Goal: Task Accomplishment & Management: Manage account settings

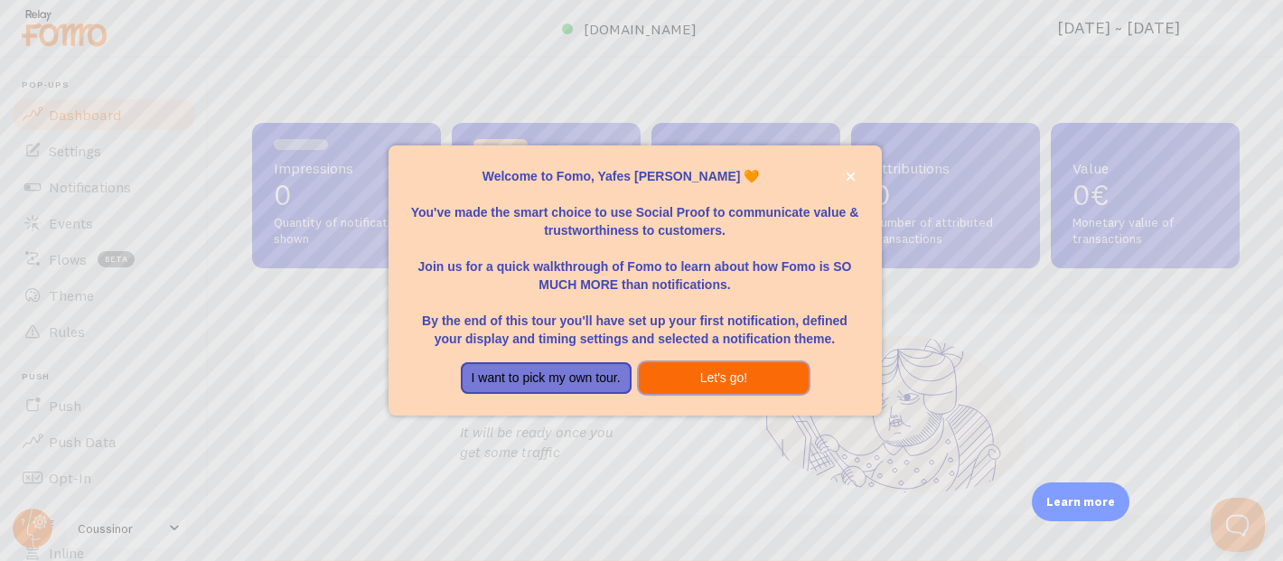
click at [675, 380] on button "Let's go!" at bounding box center [724, 378] width 171 height 33
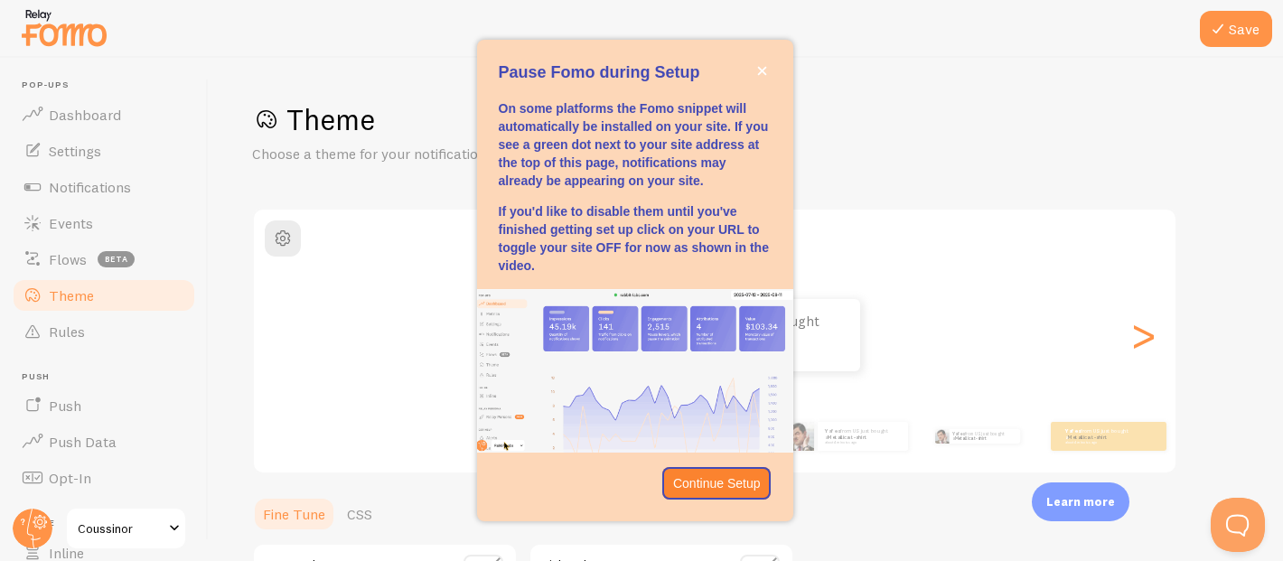
click at [133, 526] on span "Coussinor" at bounding box center [121, 529] width 86 height 22
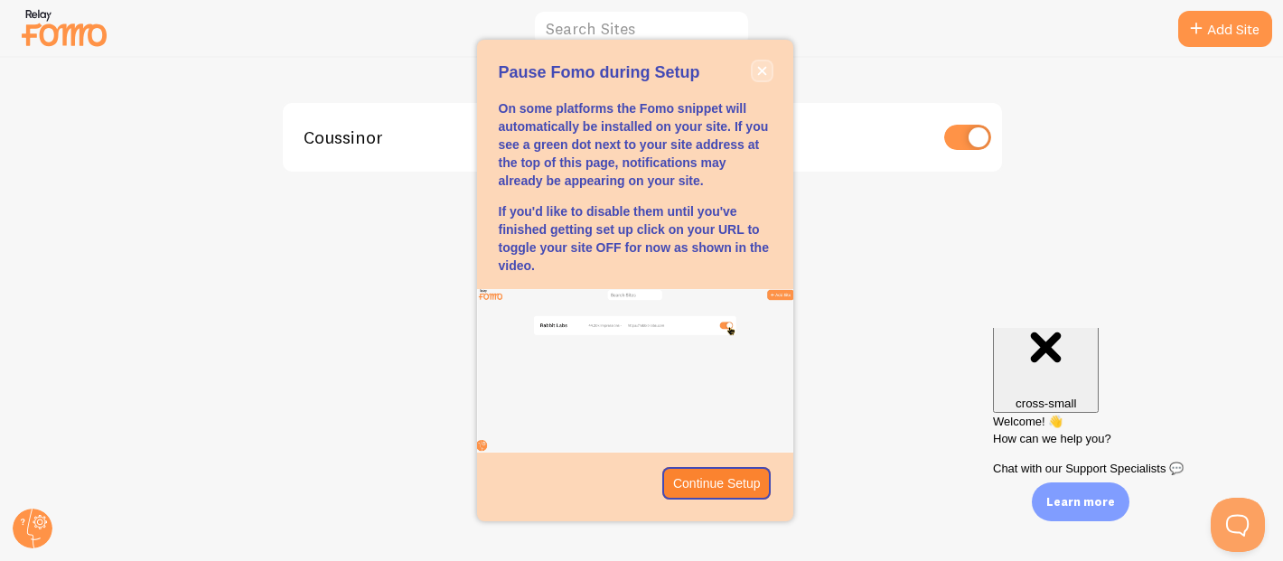
click at [760, 74] on icon "close," at bounding box center [761, 71] width 9 height 9
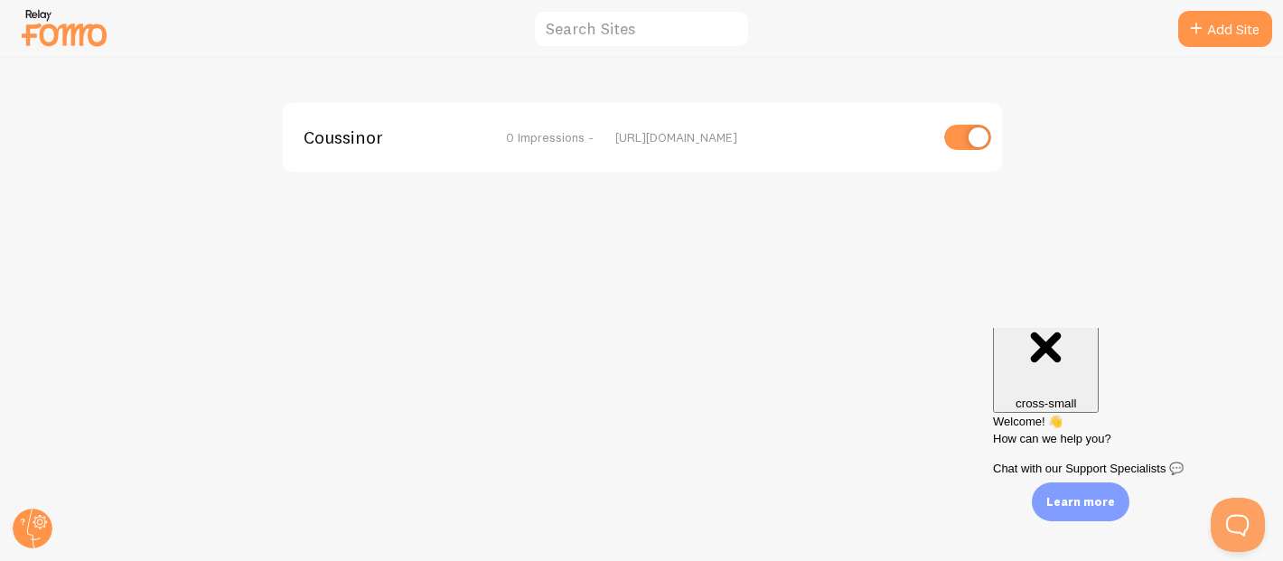
click at [340, 132] on span "Coussinor" at bounding box center [377, 137] width 145 height 16
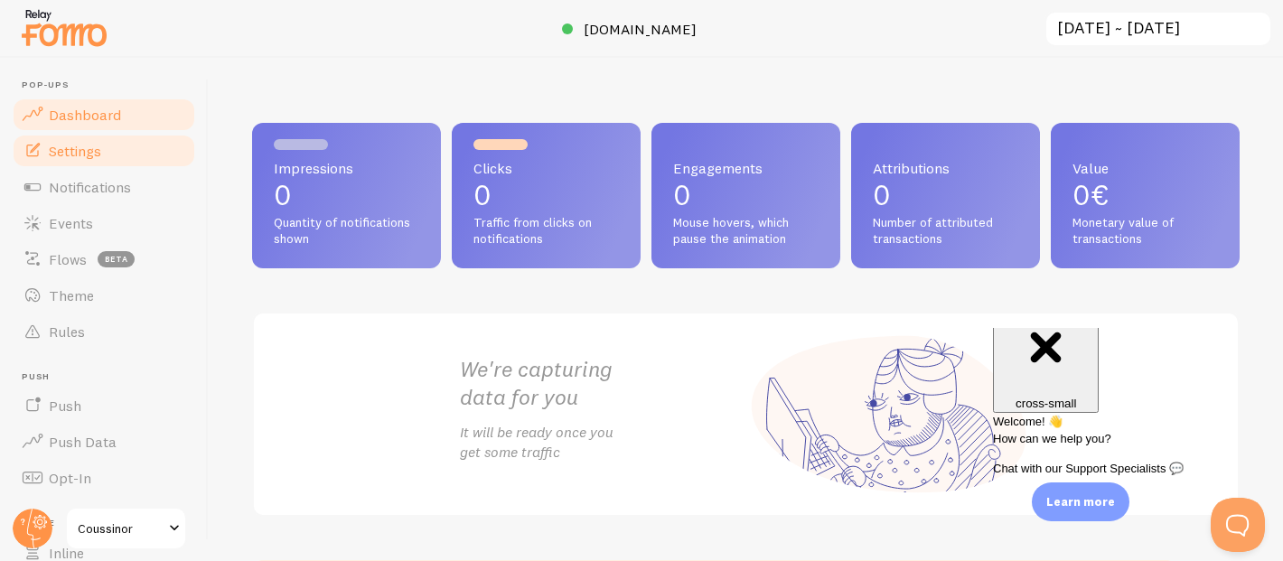
click at [116, 142] on link "Settings" at bounding box center [104, 151] width 186 height 36
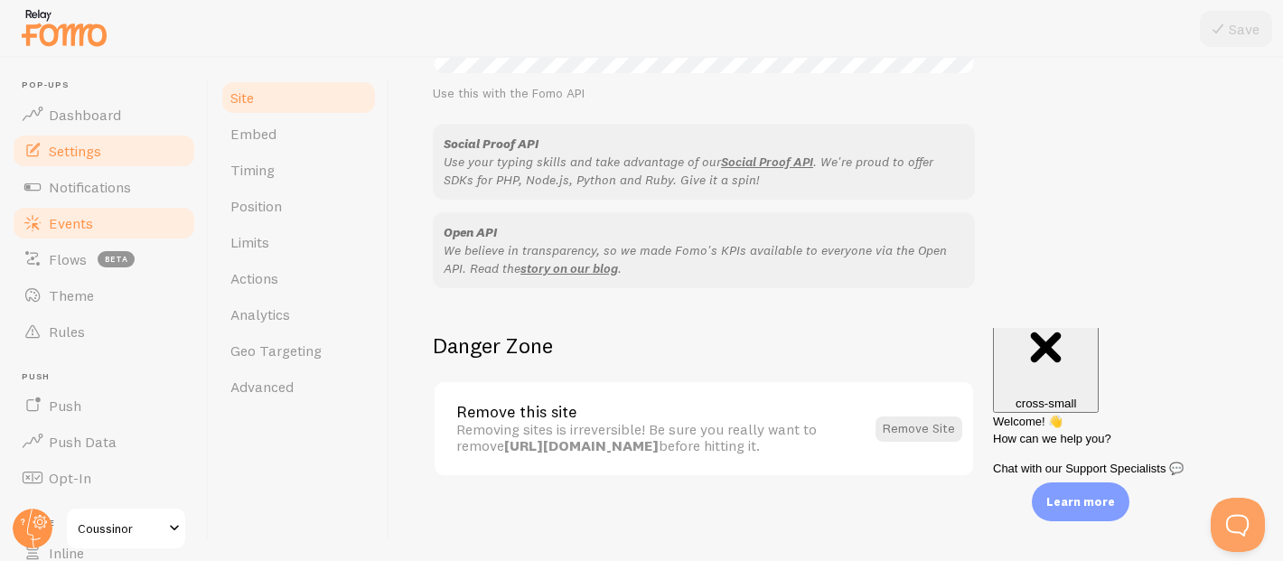
scroll to position [220, 0]
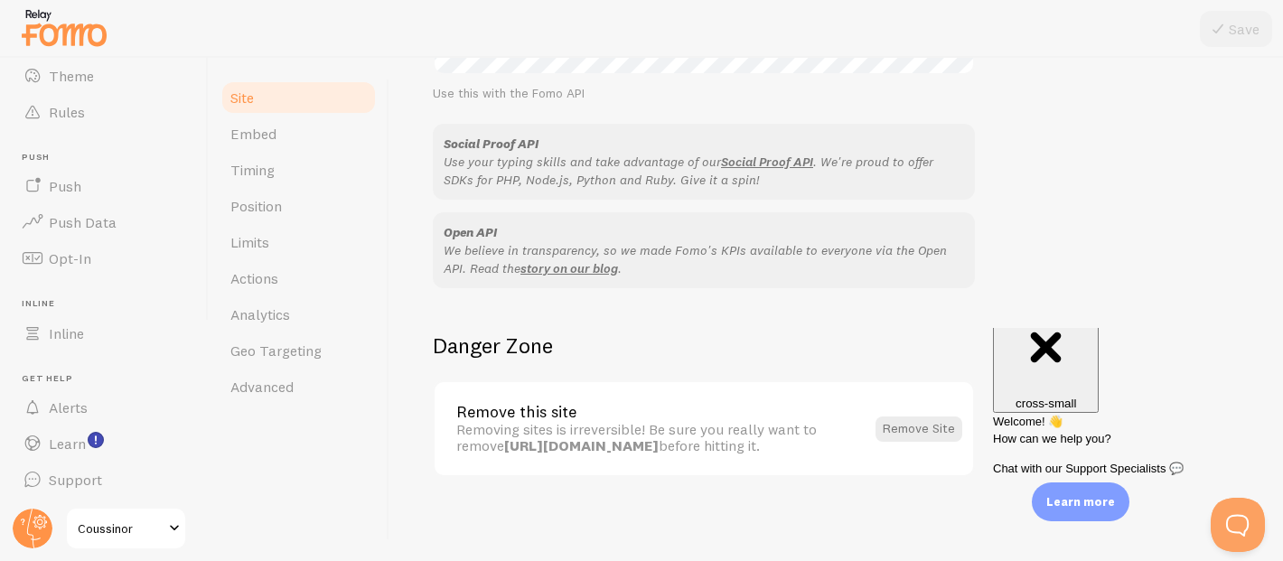
click at [145, 530] on span "Coussinor" at bounding box center [121, 529] width 86 height 22
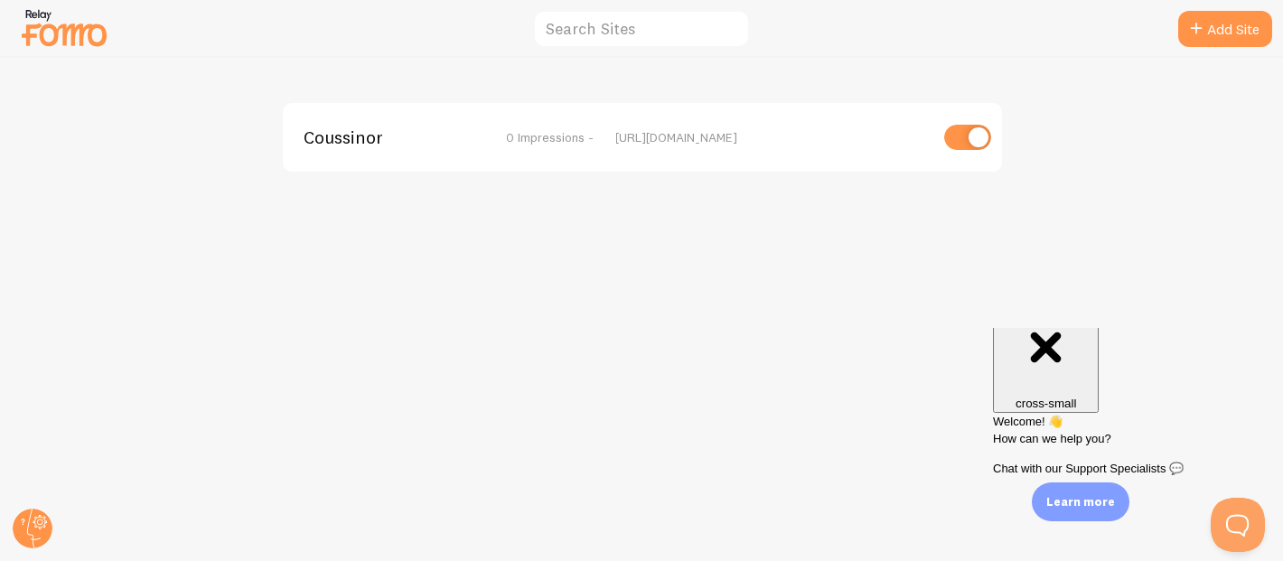
click at [344, 137] on span "Coussinor" at bounding box center [377, 137] width 145 height 16
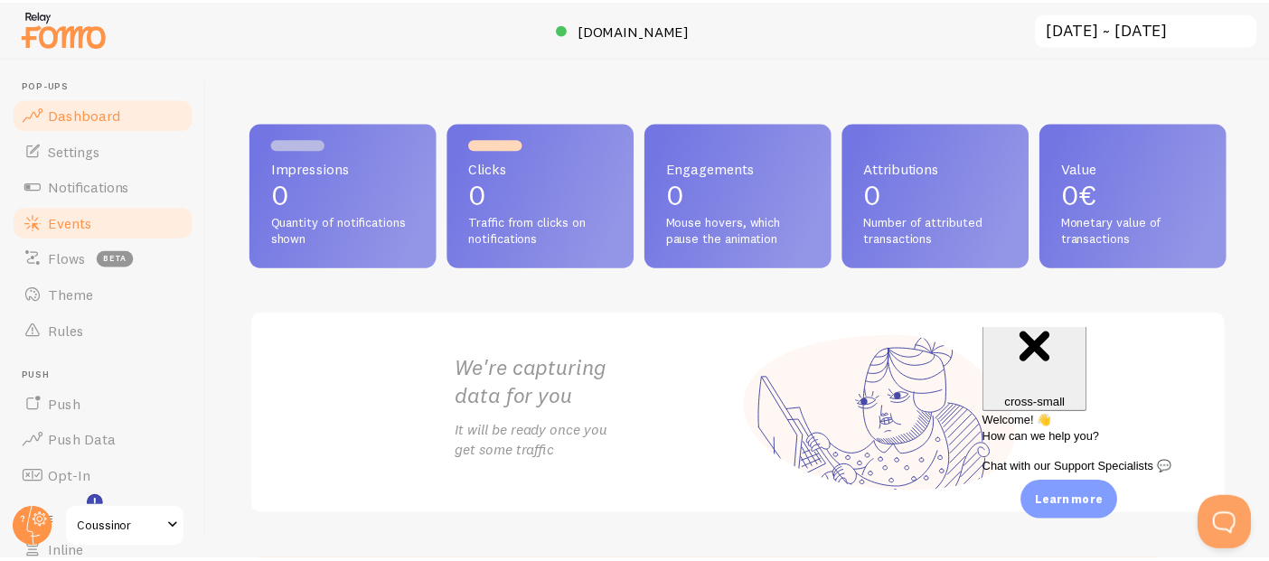
scroll to position [220, 0]
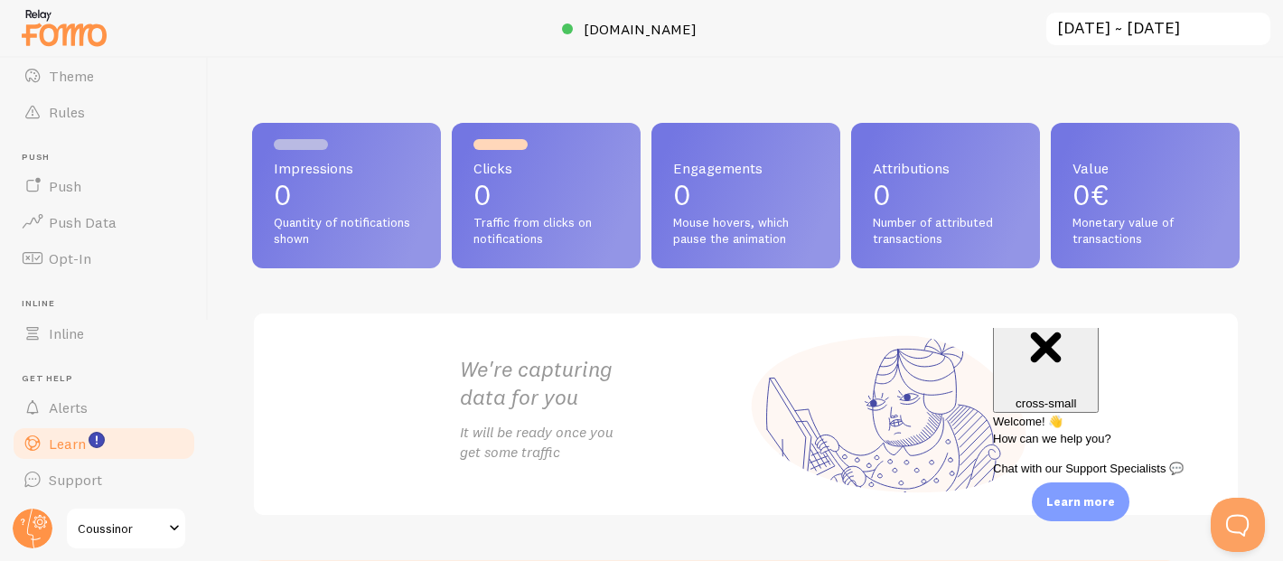
click at [112, 444] on link "Learn" at bounding box center [104, 444] width 186 height 36
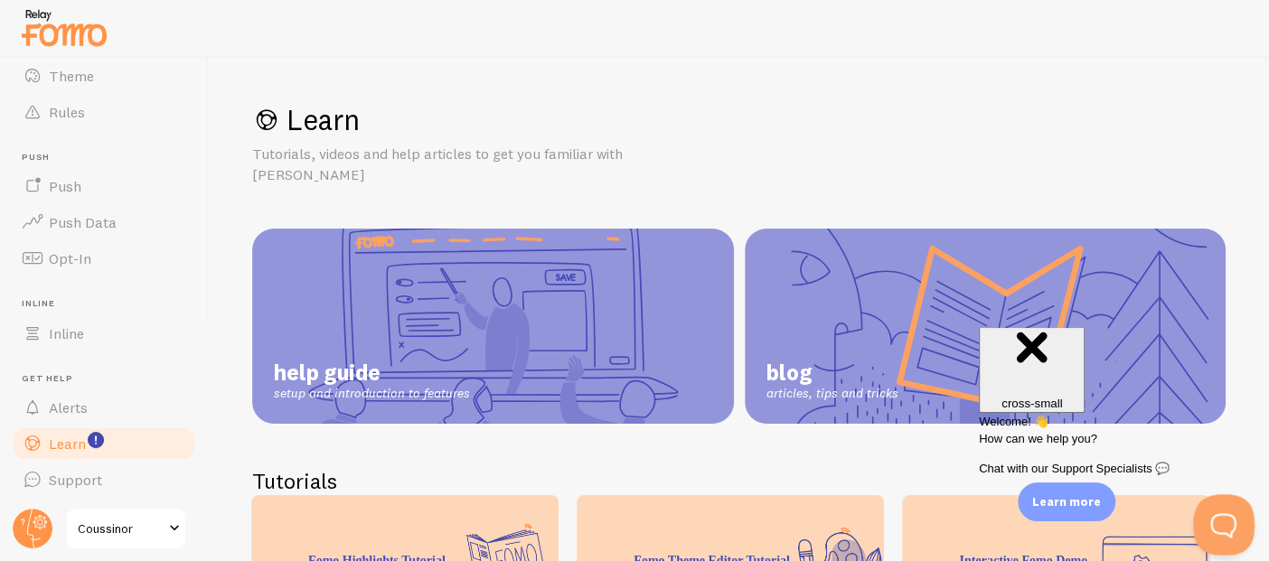
click at [1216, 519] on button "Open Beacon popover" at bounding box center [1220, 521] width 54 height 54
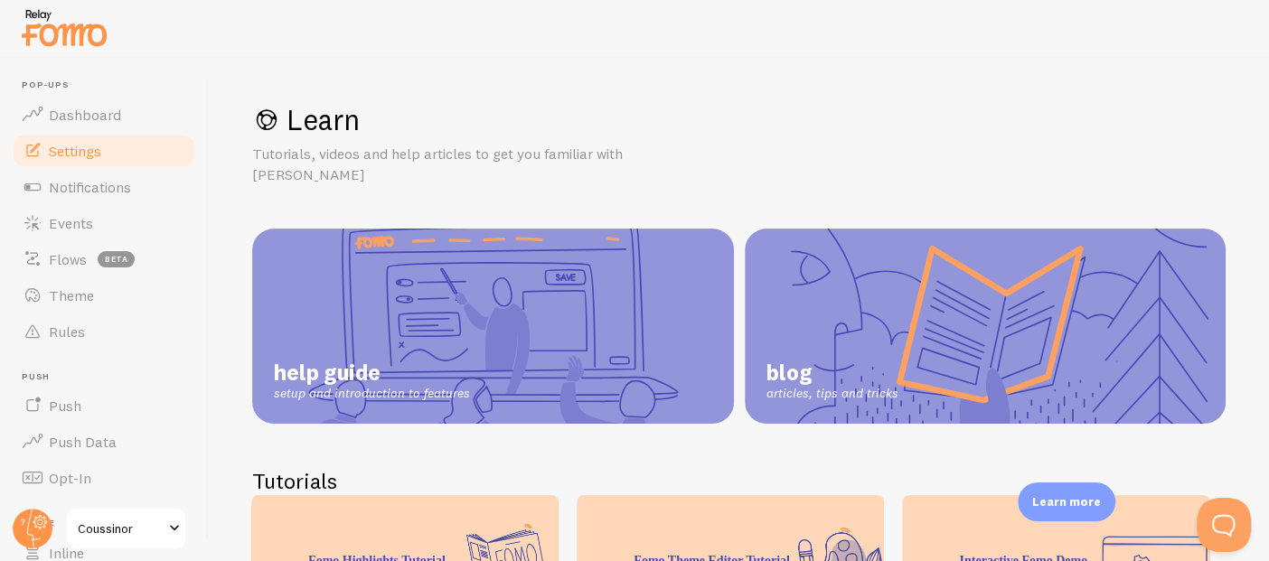
click at [104, 158] on link "Settings" at bounding box center [104, 151] width 186 height 36
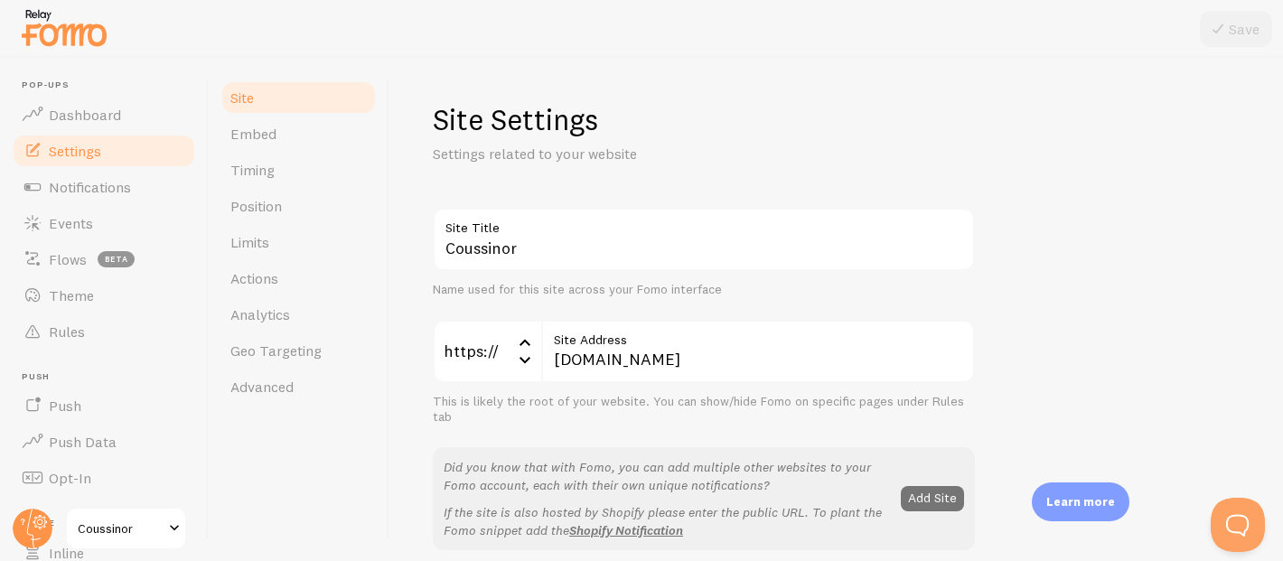
click at [308, 405] on div "Site Embed Timing Position Limits Actions Analytics Geo Targeting Advanced" at bounding box center [299, 309] width 181 height 503
click at [306, 396] on link "Advanced" at bounding box center [299, 387] width 158 height 36
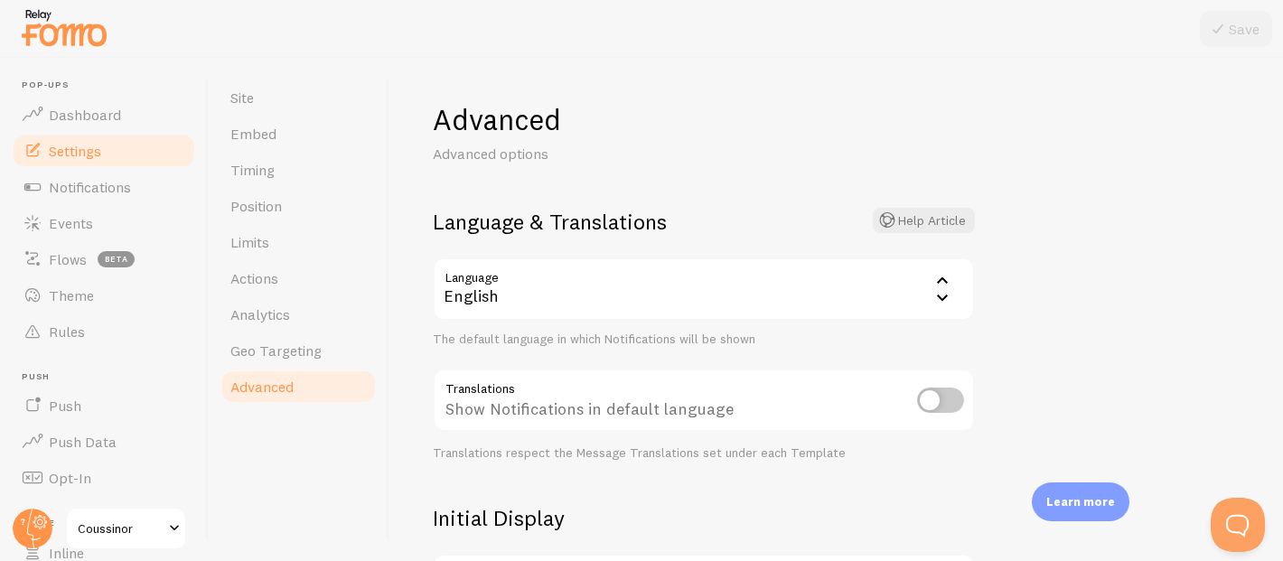
click at [505, 302] on div "English" at bounding box center [704, 289] width 542 height 63
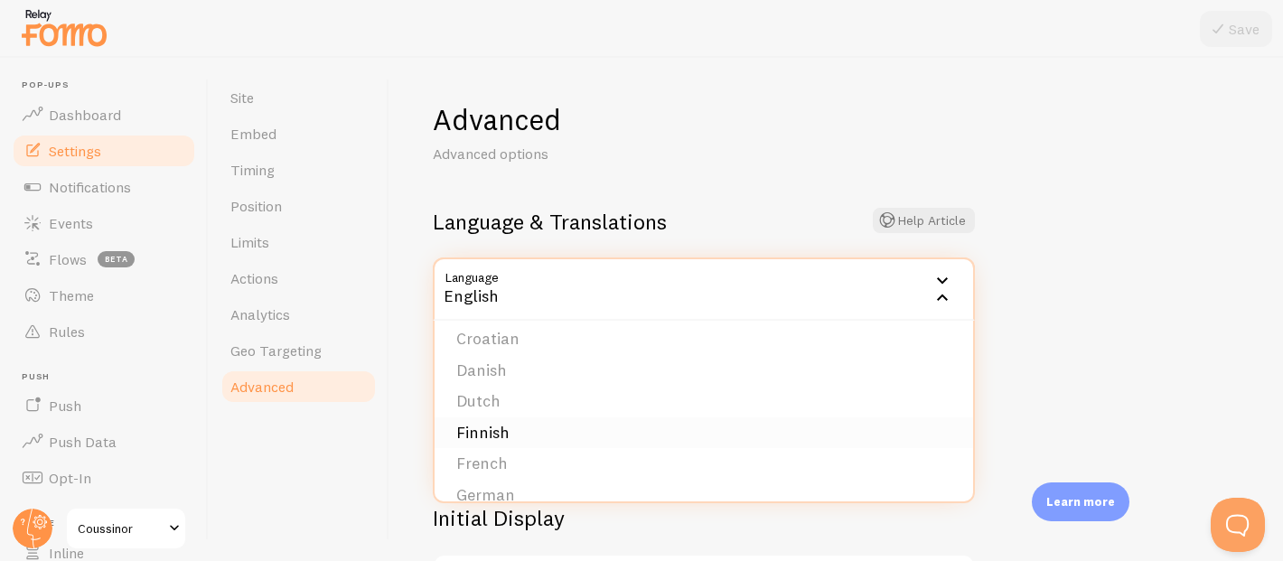
scroll to position [166, 0]
click at [500, 469] on li "French" at bounding box center [704, 461] width 539 height 32
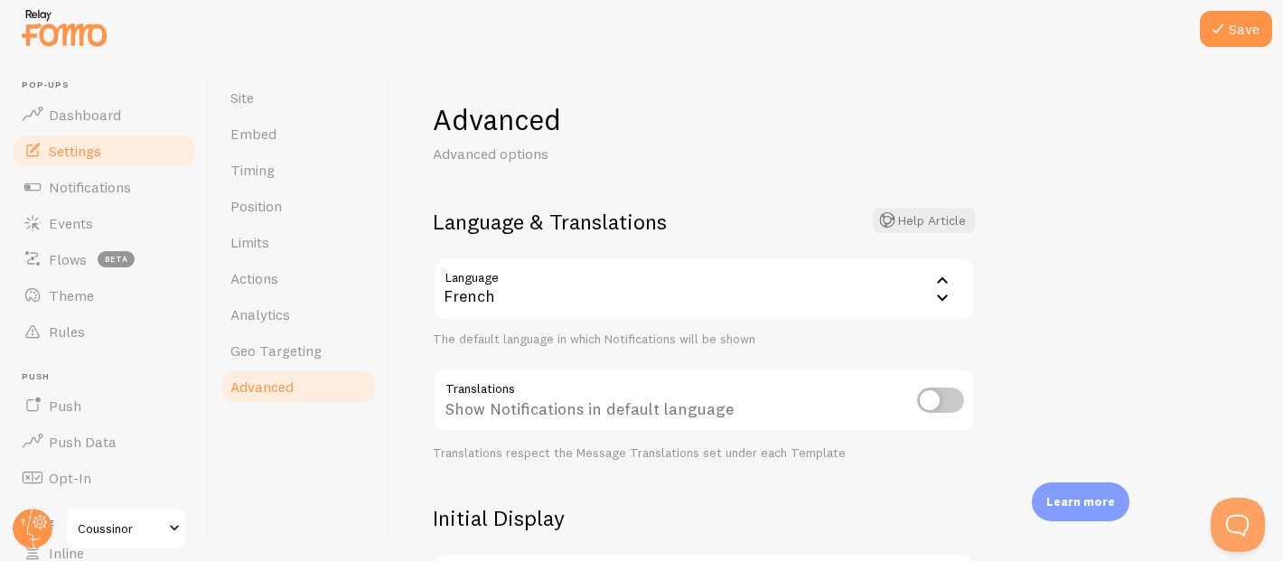
click at [1196, 32] on div at bounding box center [641, 29] width 1283 height 58
click at [1214, 26] on icon at bounding box center [1218, 29] width 22 height 22
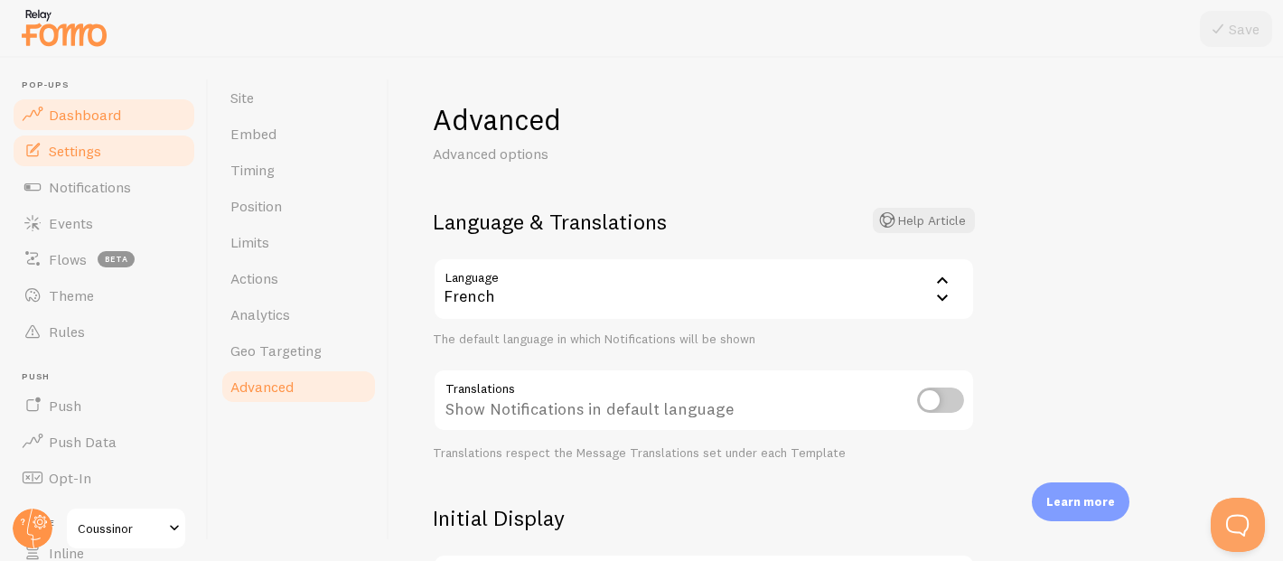
click at [122, 108] on link "Dashboard" at bounding box center [104, 115] width 186 height 36
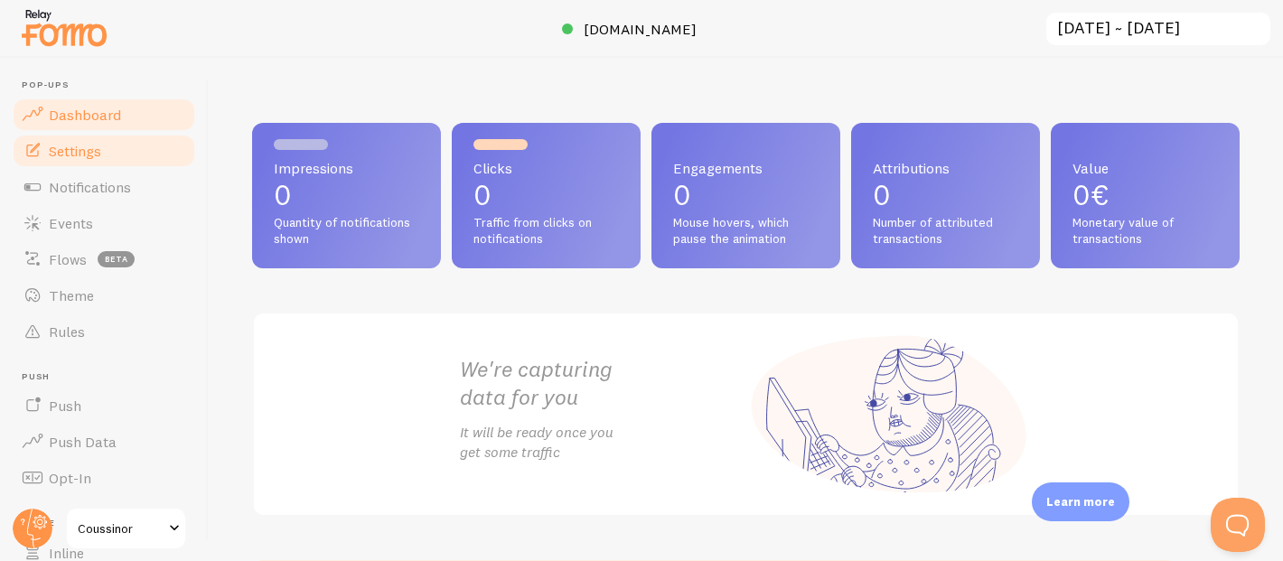
click at [125, 159] on link "Settings" at bounding box center [104, 151] width 186 height 36
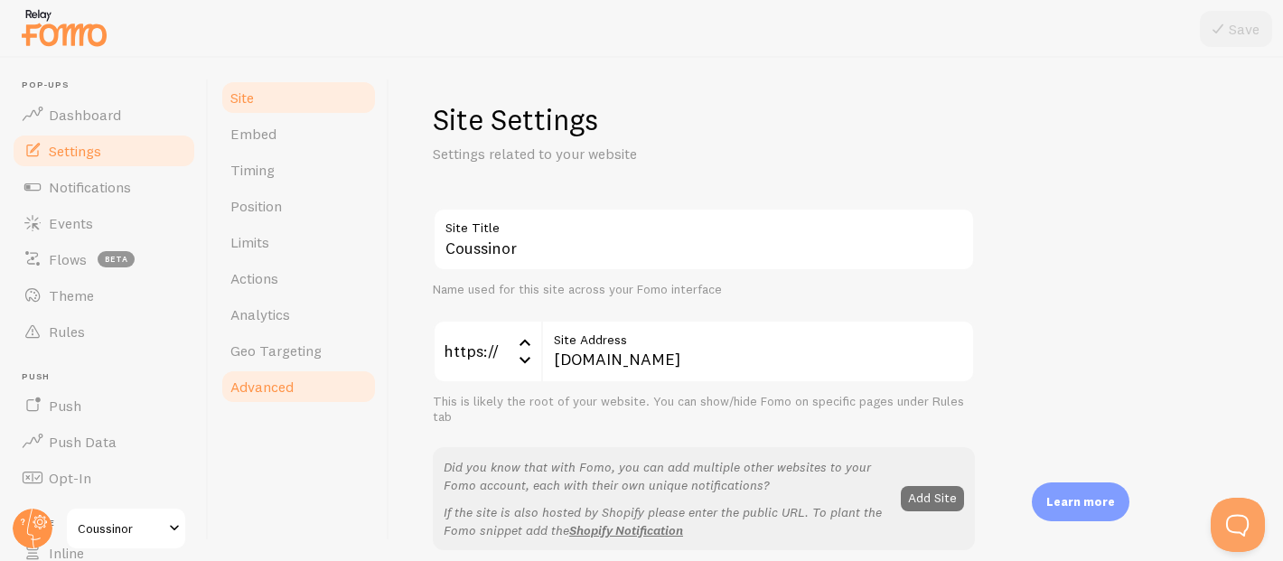
click at [303, 389] on link "Advanced" at bounding box center [299, 387] width 158 height 36
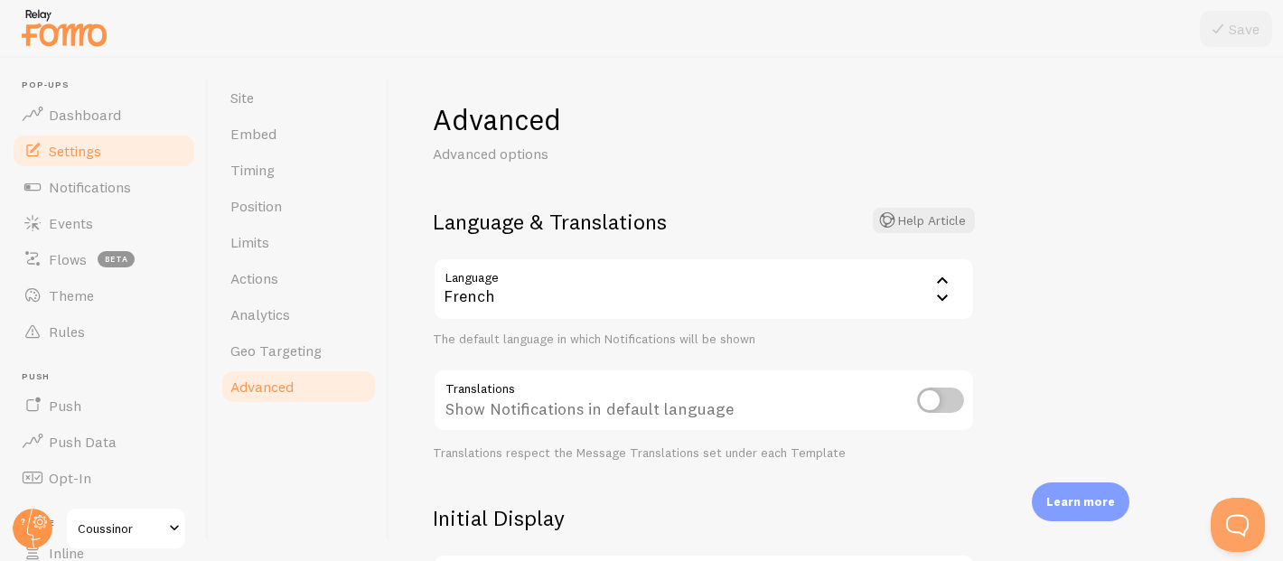
scroll to position [72, 0]
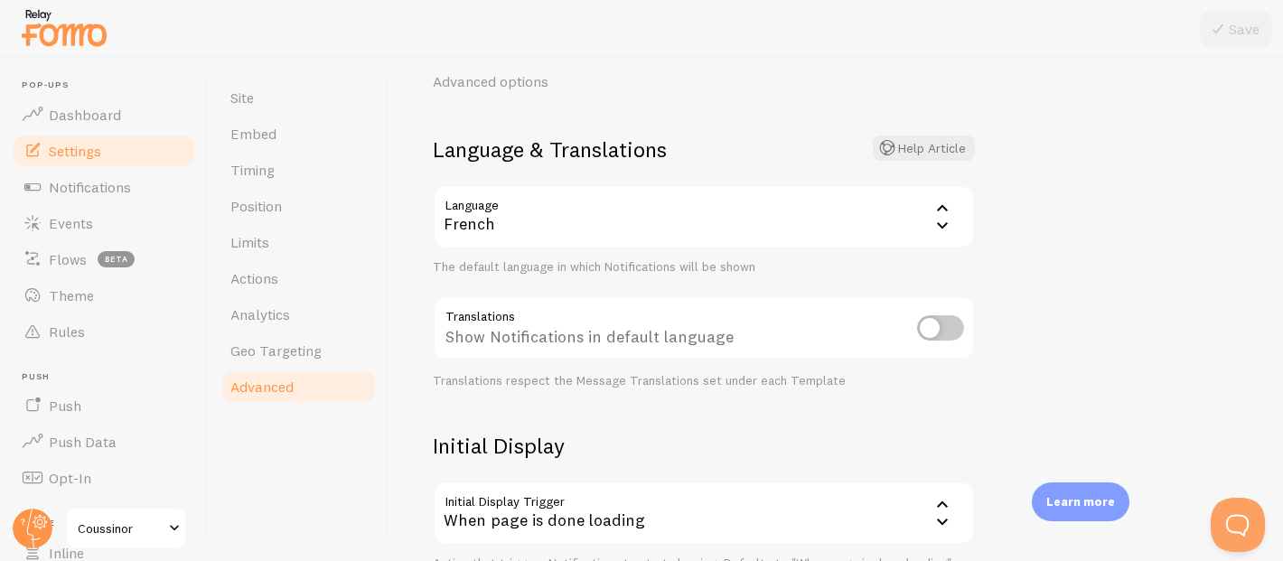
click at [947, 325] on input "checkbox" at bounding box center [940, 327] width 47 height 25
checkbox input "true"
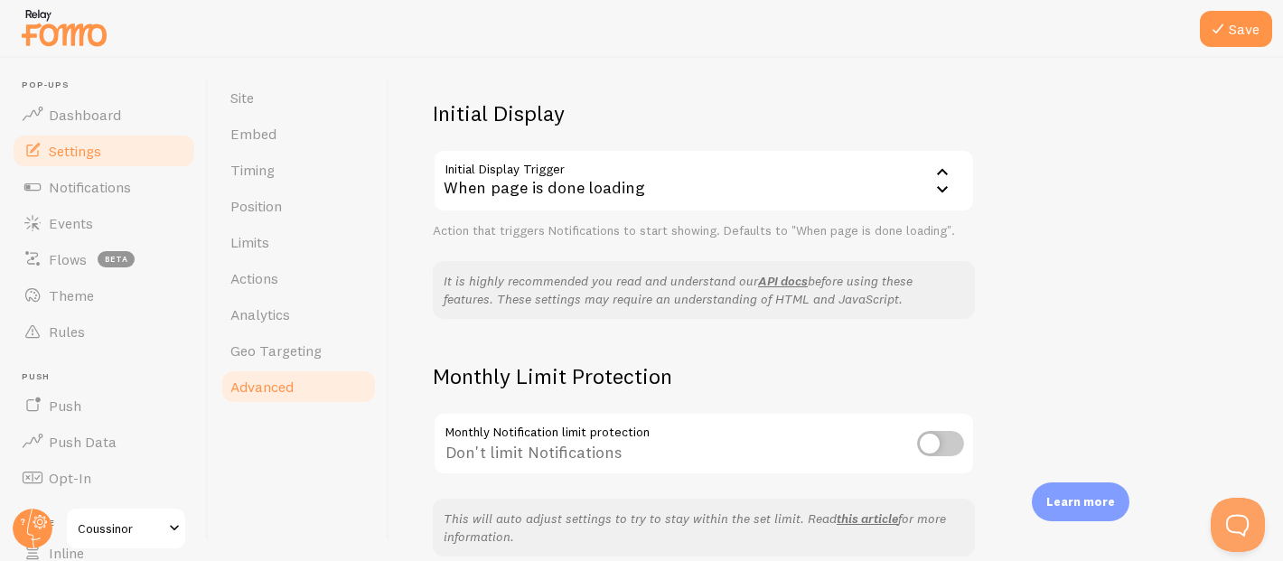
scroll to position [399, 0]
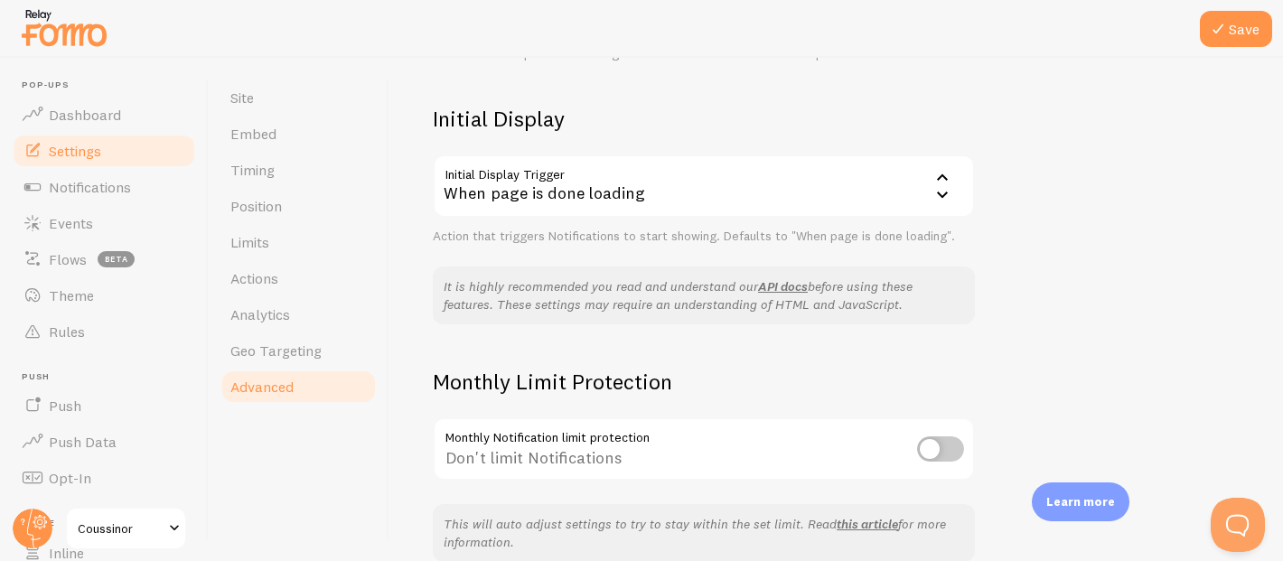
click at [646, 168] on div "When page is done loading" at bounding box center [704, 186] width 542 height 63
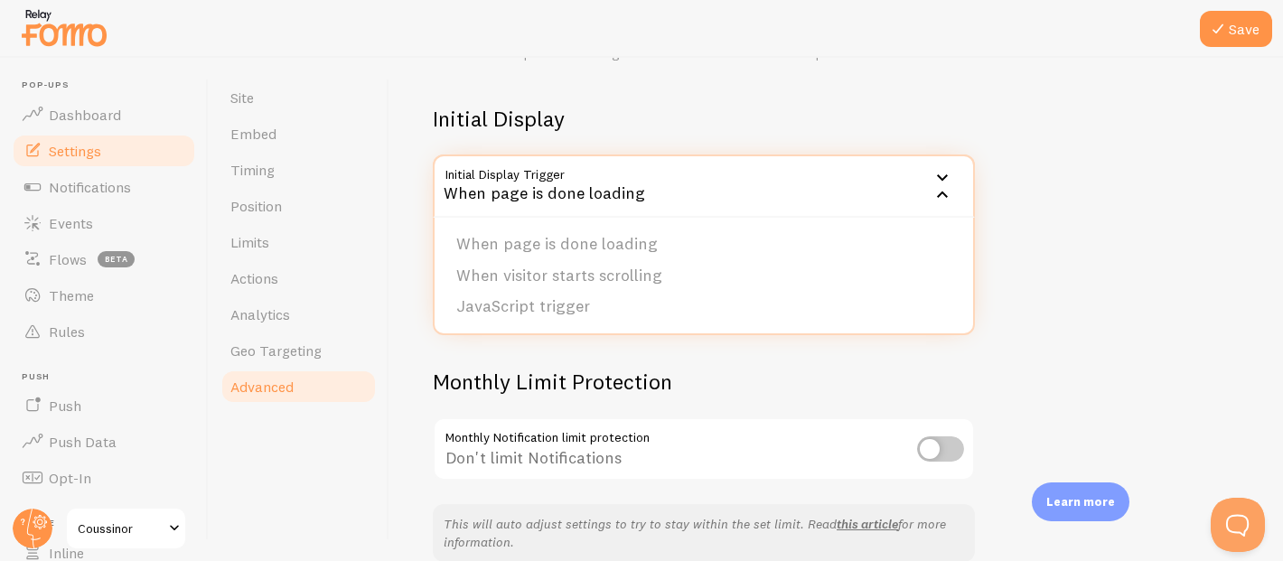
click at [655, 124] on h2 "Initial Display" at bounding box center [704, 119] width 542 height 28
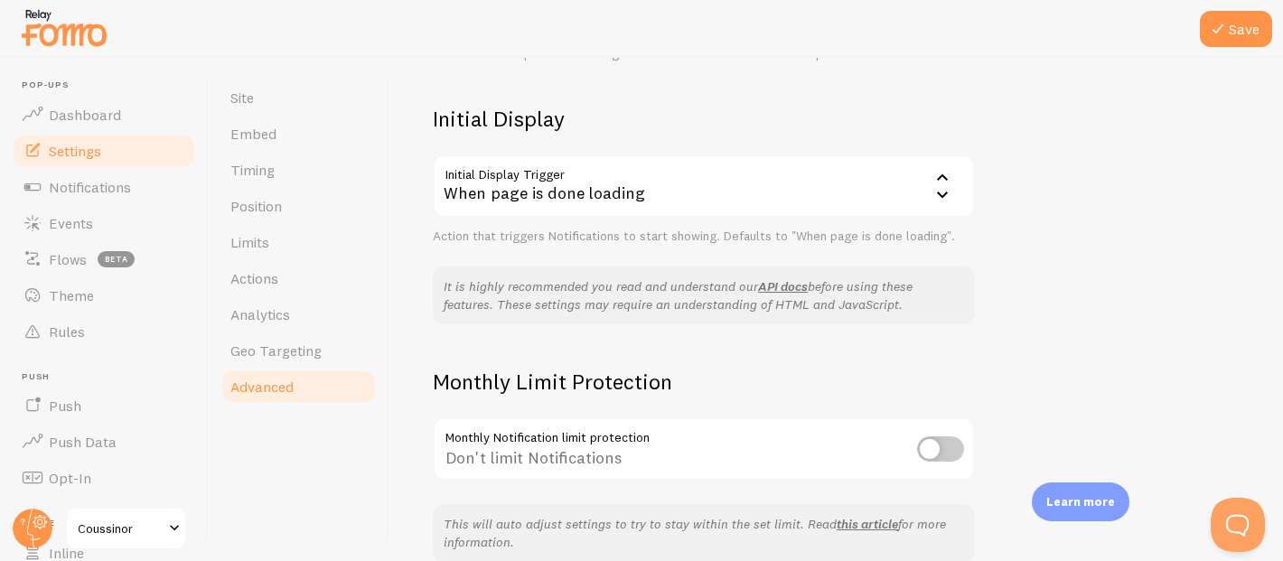
scroll to position [484, 0]
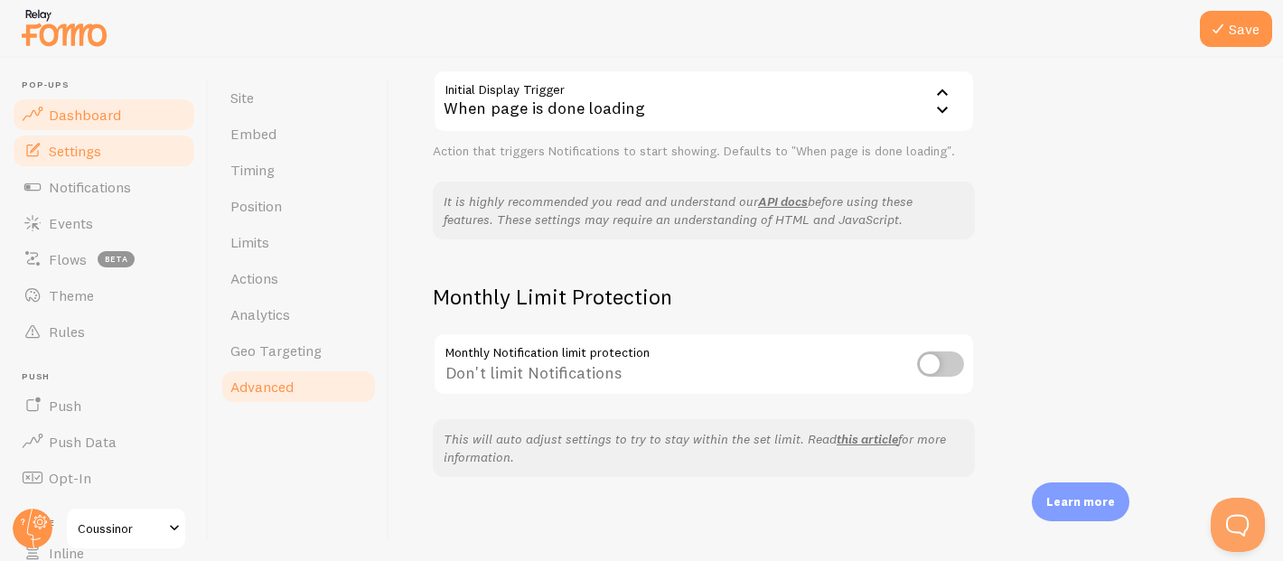
click at [119, 120] on link "Dashboard" at bounding box center [104, 115] width 186 height 36
click at [840, 237] on div "It is highly recommended you read and understand our API docs before using thes…" at bounding box center [704, 211] width 542 height 58
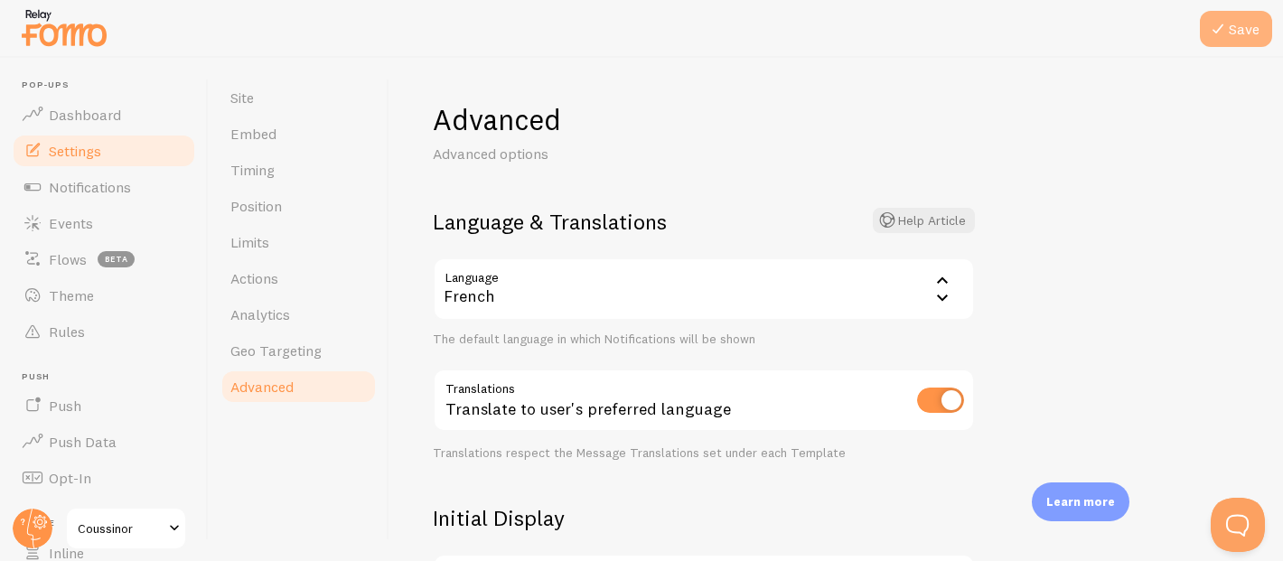
click at [1217, 26] on icon at bounding box center [1218, 29] width 22 height 22
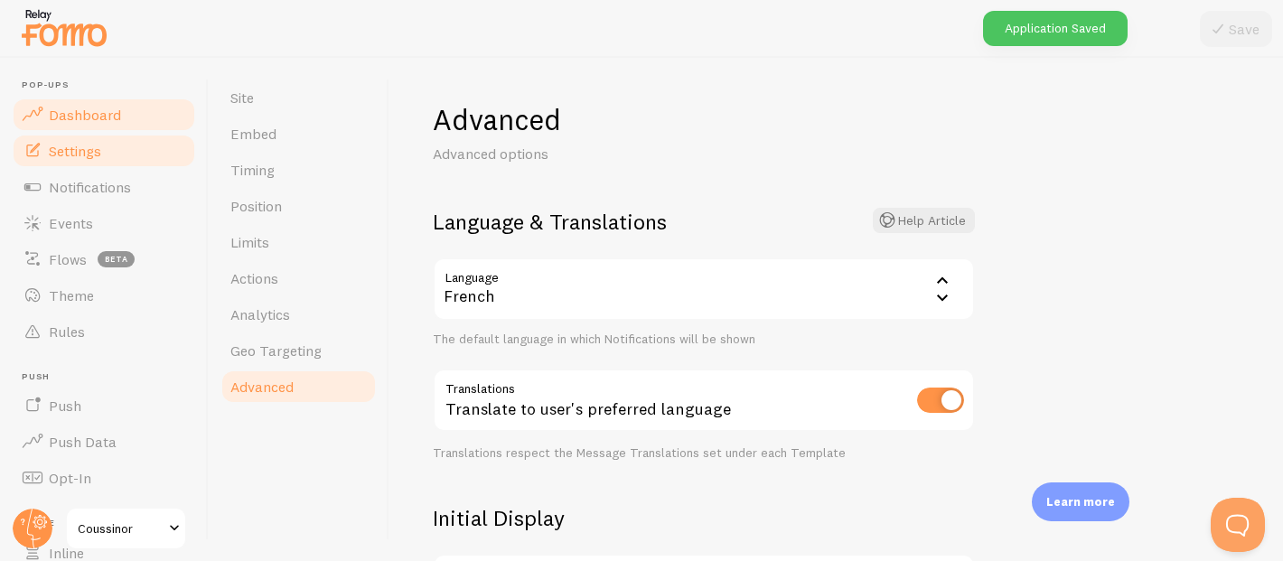
click at [130, 112] on link "Dashboard" at bounding box center [104, 115] width 186 height 36
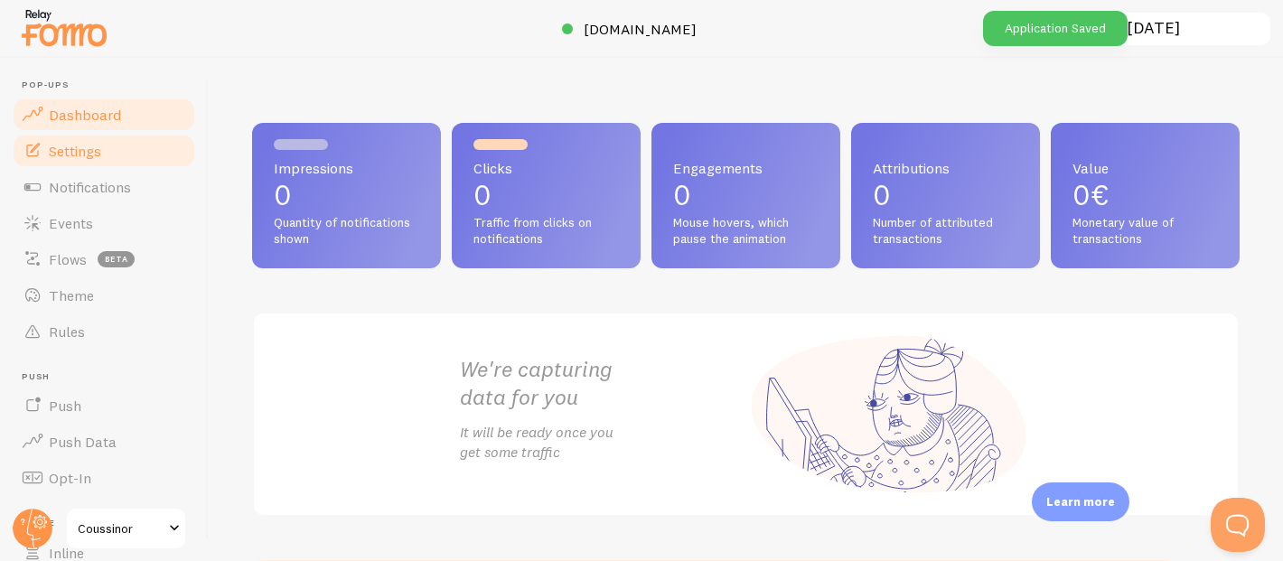
click at [103, 161] on link "Settings" at bounding box center [104, 151] width 186 height 36
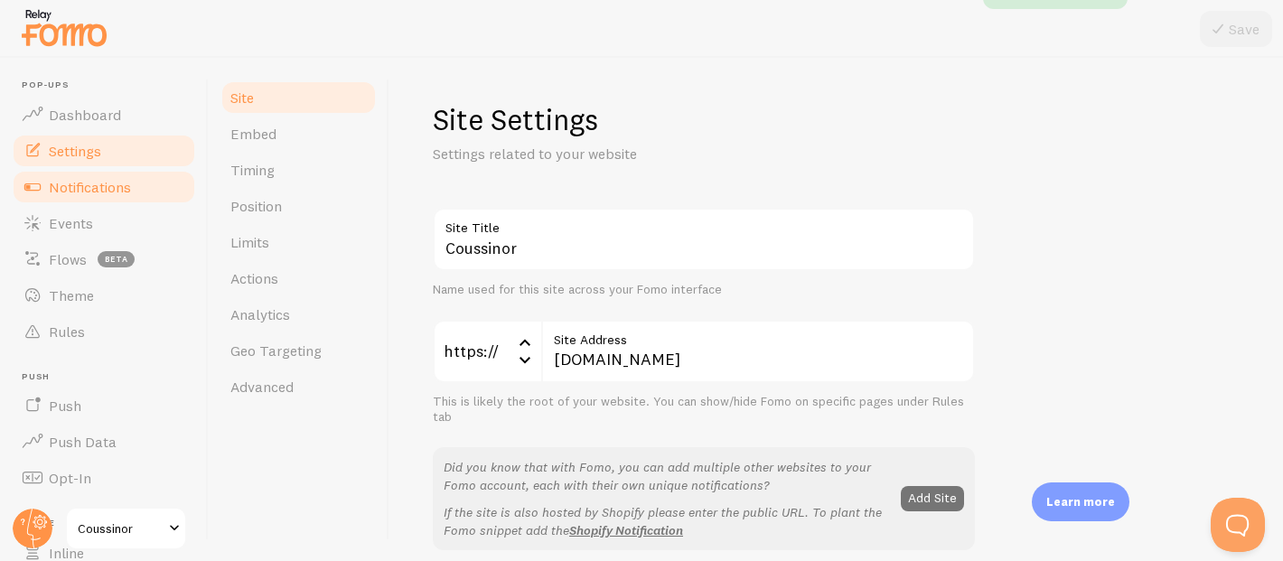
click at [125, 189] on span "Notifications" at bounding box center [90, 187] width 82 height 18
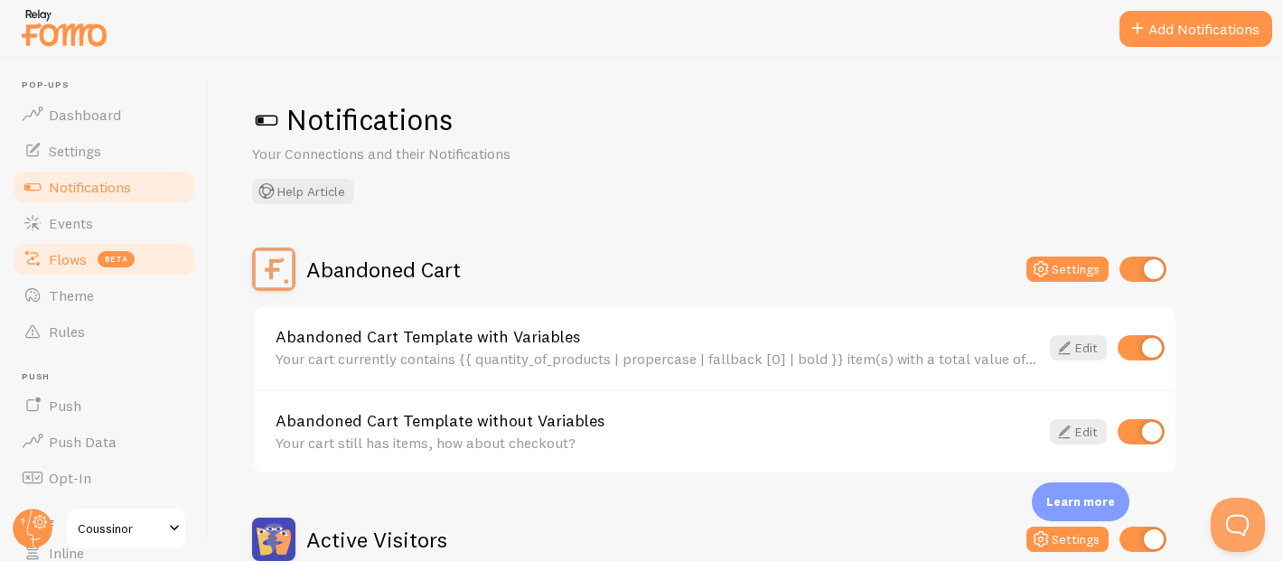
click at [106, 266] on span "beta" at bounding box center [116, 259] width 37 height 16
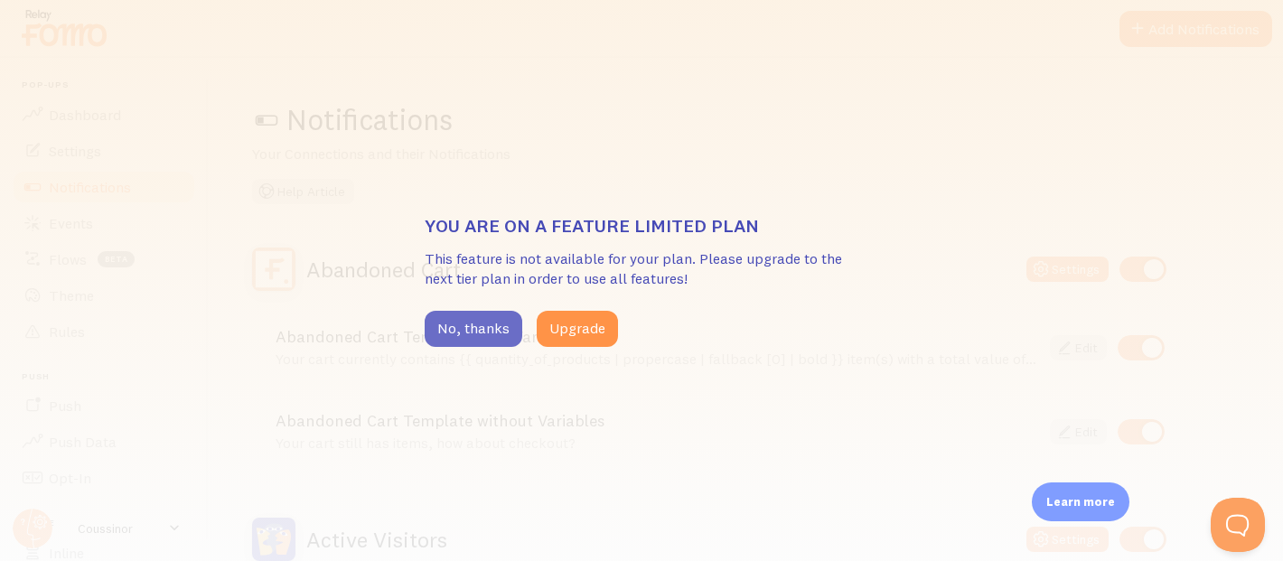
click at [498, 341] on button "No, thanks" at bounding box center [474, 329] width 98 height 36
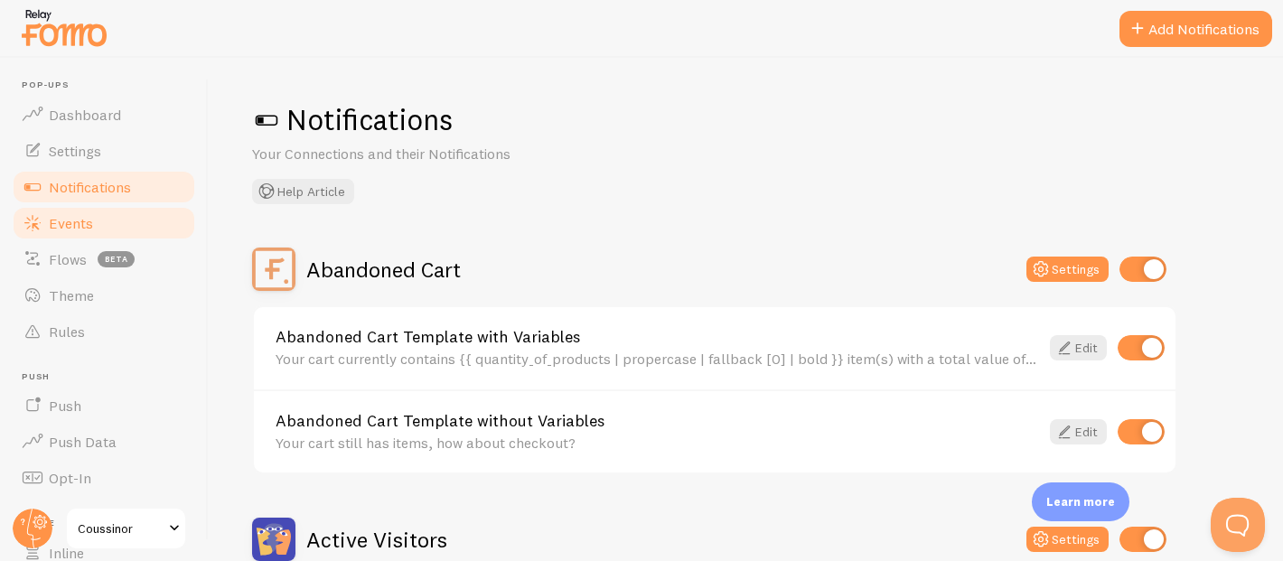
click at [108, 221] on link "Events" at bounding box center [104, 223] width 186 height 36
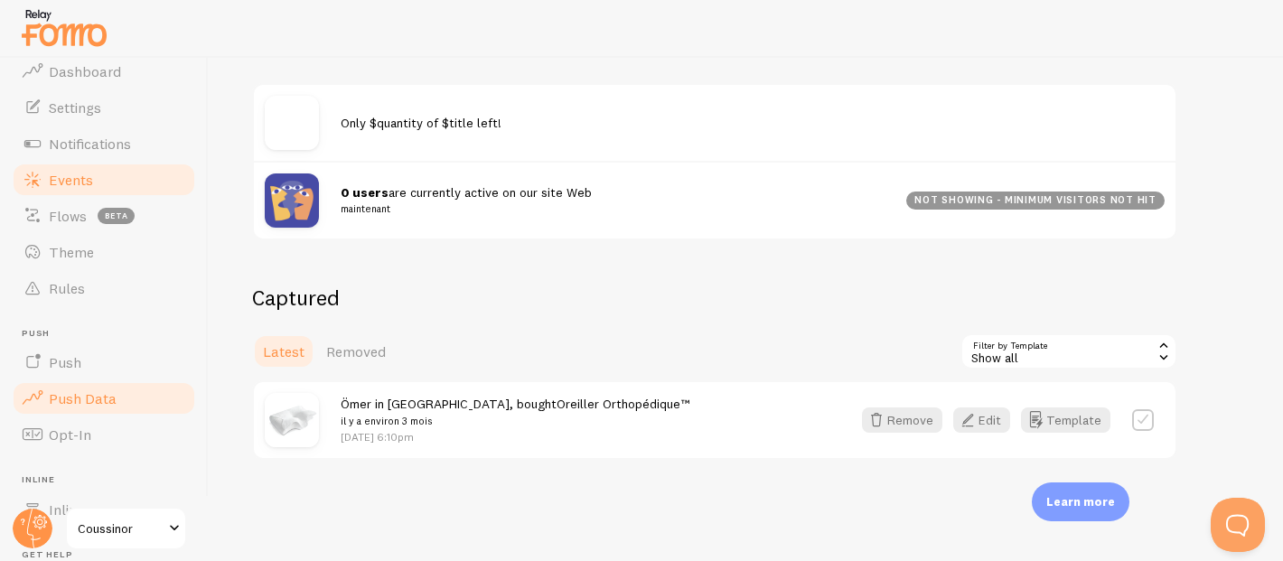
scroll to position [36, 0]
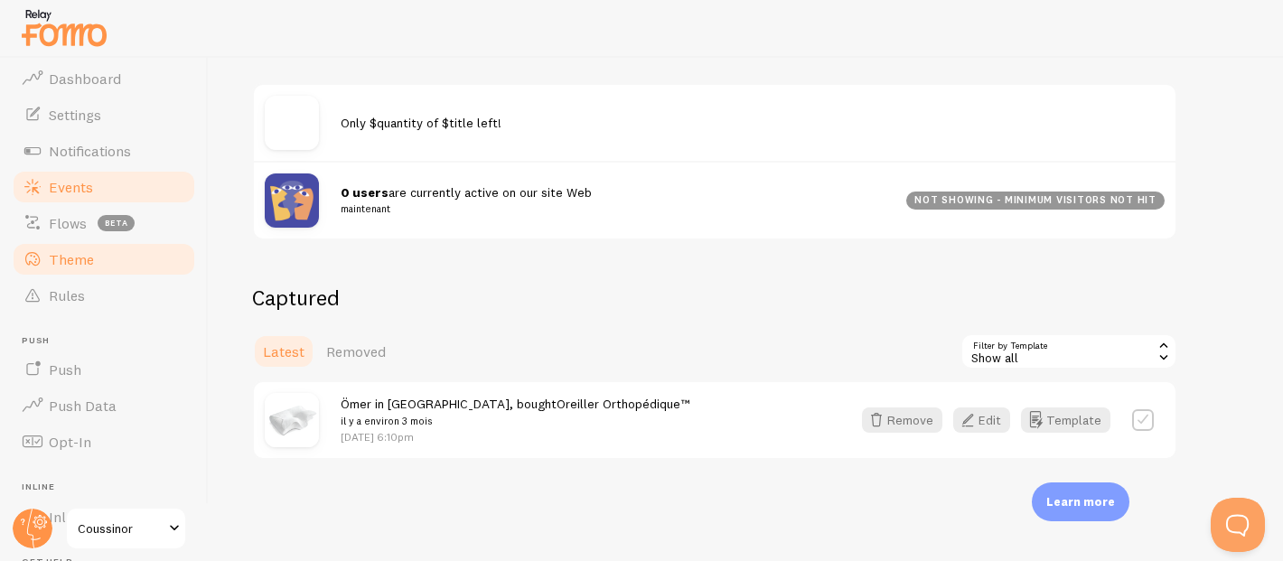
click at [107, 251] on link "Theme" at bounding box center [104, 259] width 186 height 36
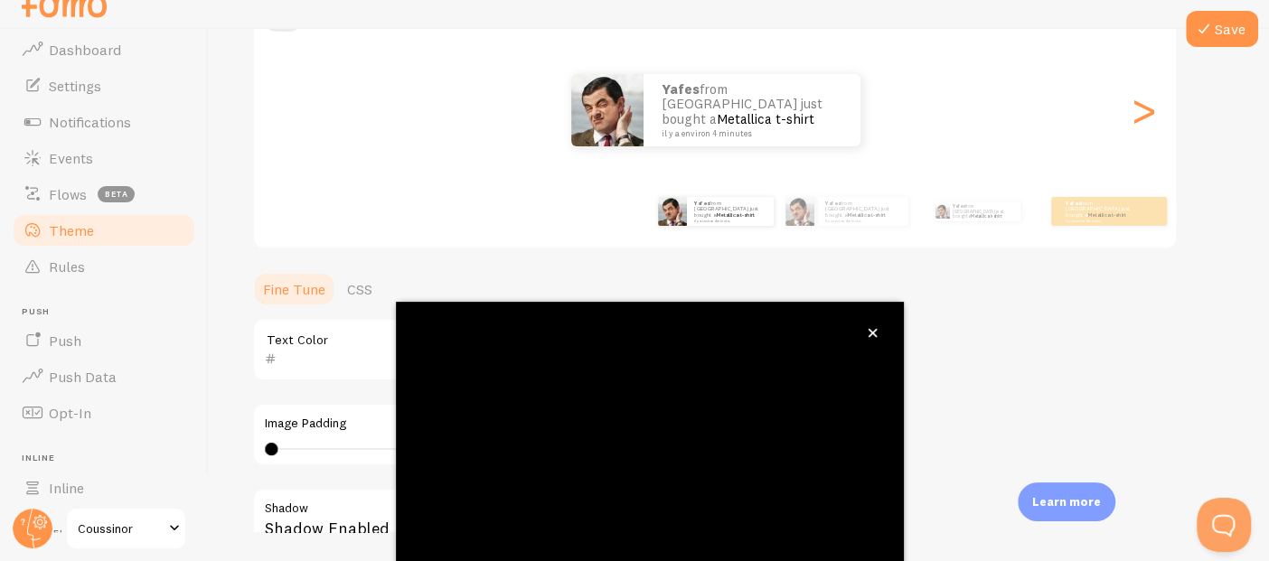
scroll to position [98, 0]
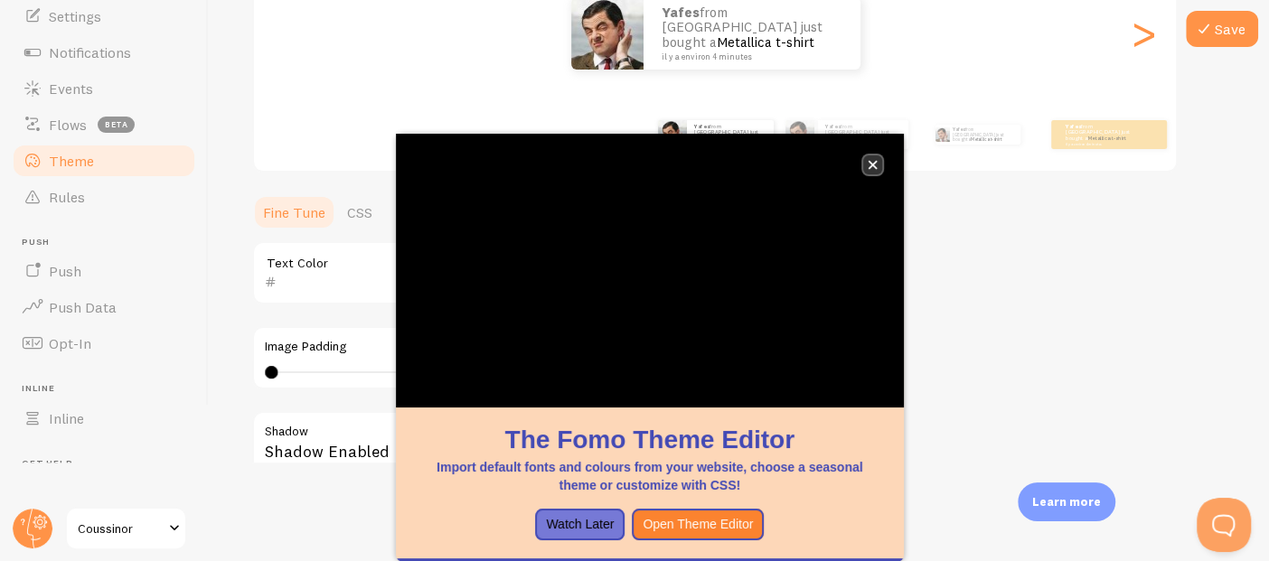
click at [865, 157] on button "close," at bounding box center [872, 164] width 19 height 19
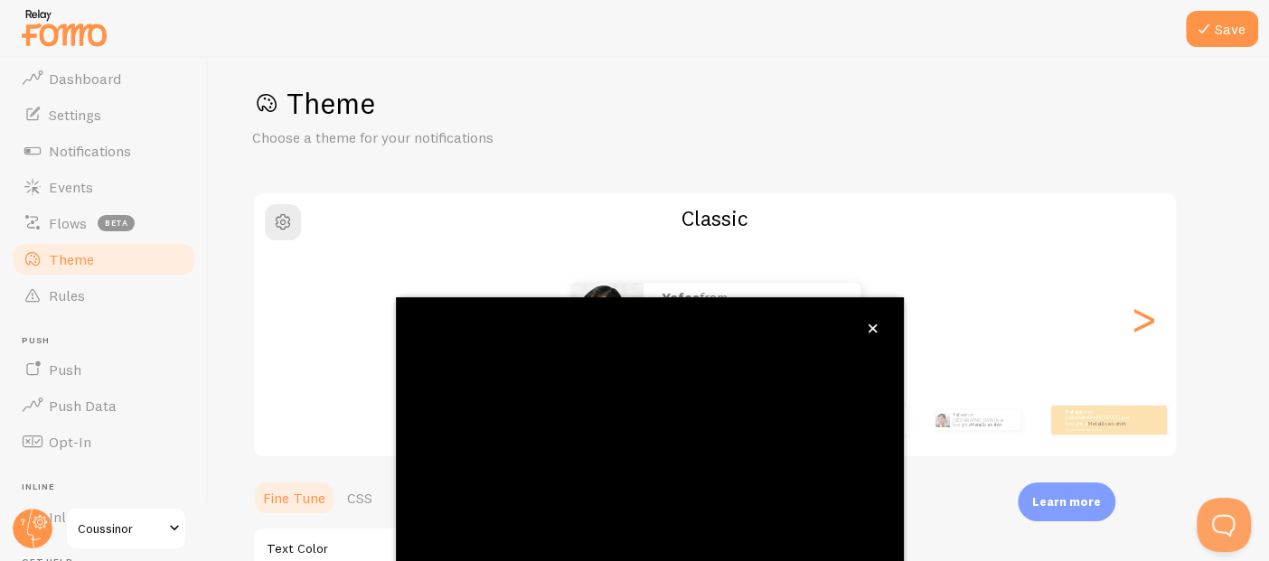
scroll to position [203, 0]
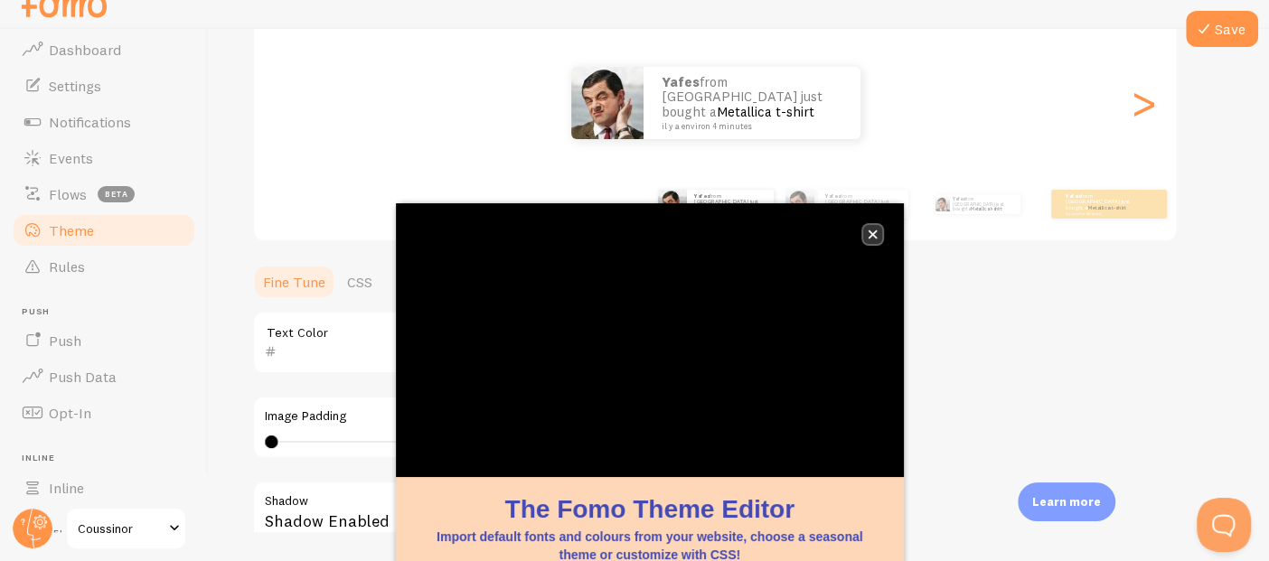
click at [863, 231] on button "close," at bounding box center [872, 234] width 19 height 19
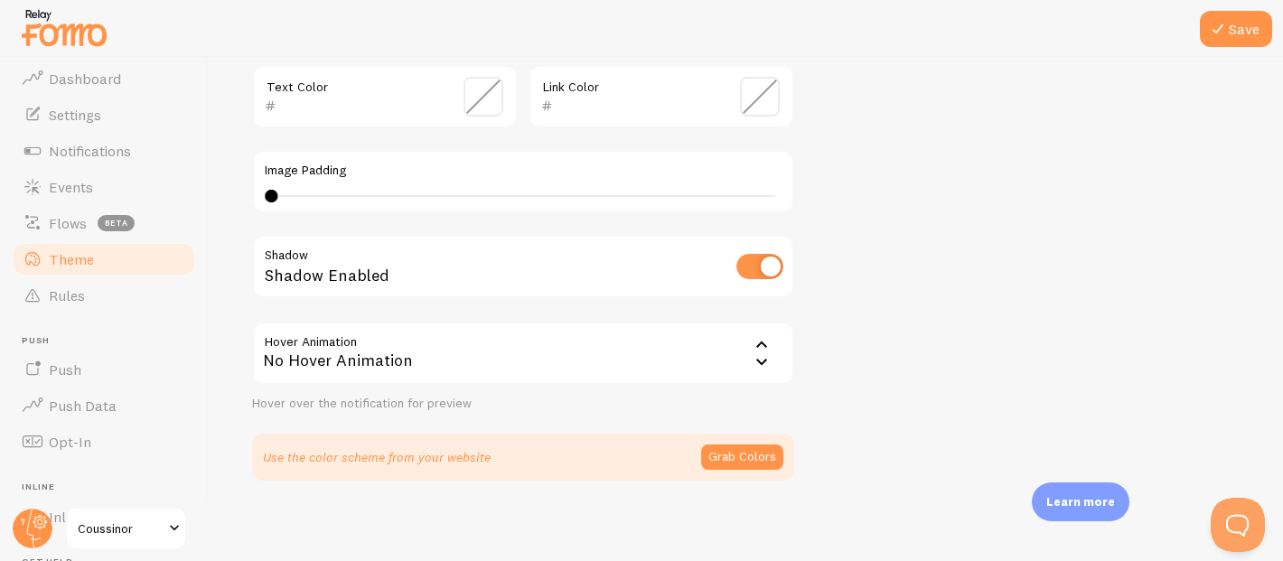
scroll to position [481, 0]
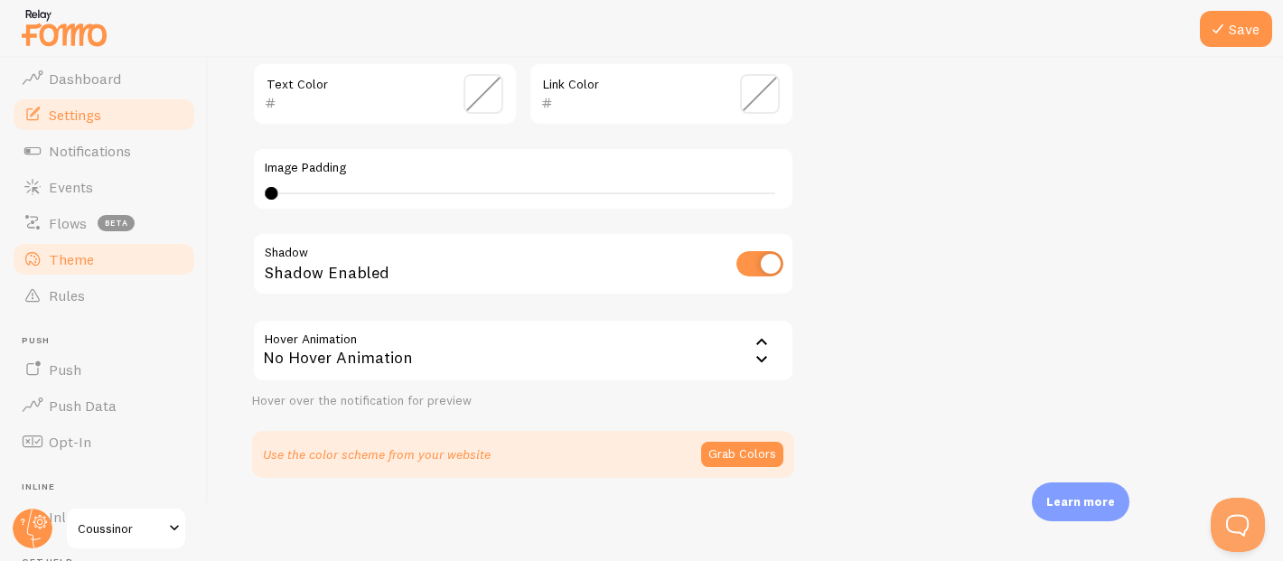
click at [78, 118] on span "Settings" at bounding box center [75, 115] width 52 height 18
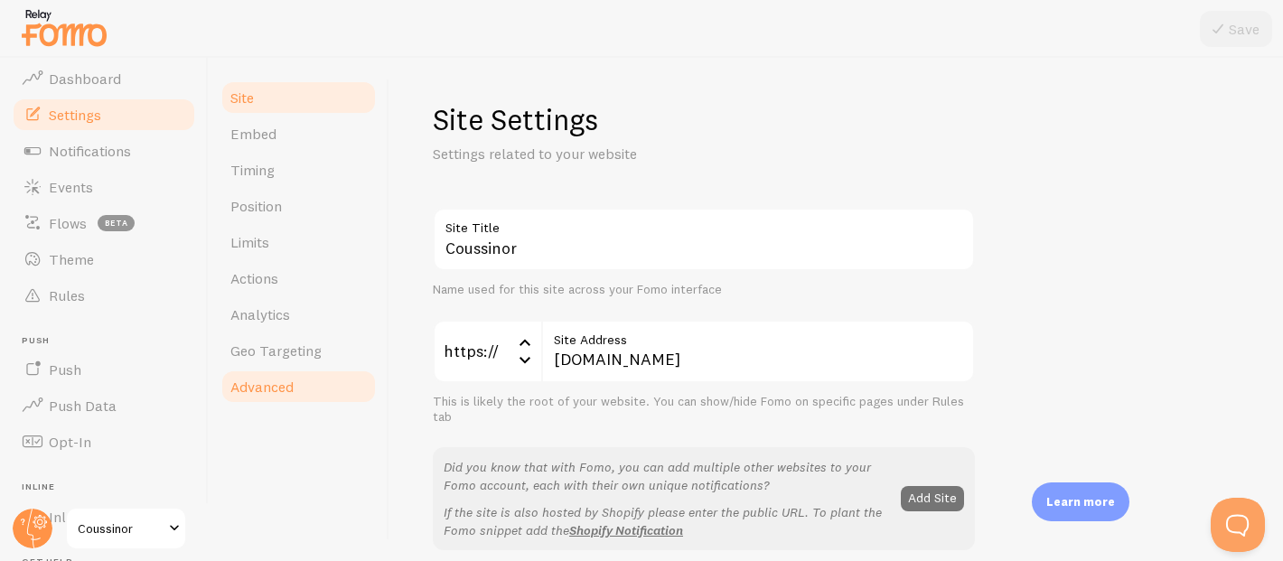
click at [274, 397] on link "Advanced" at bounding box center [299, 387] width 158 height 36
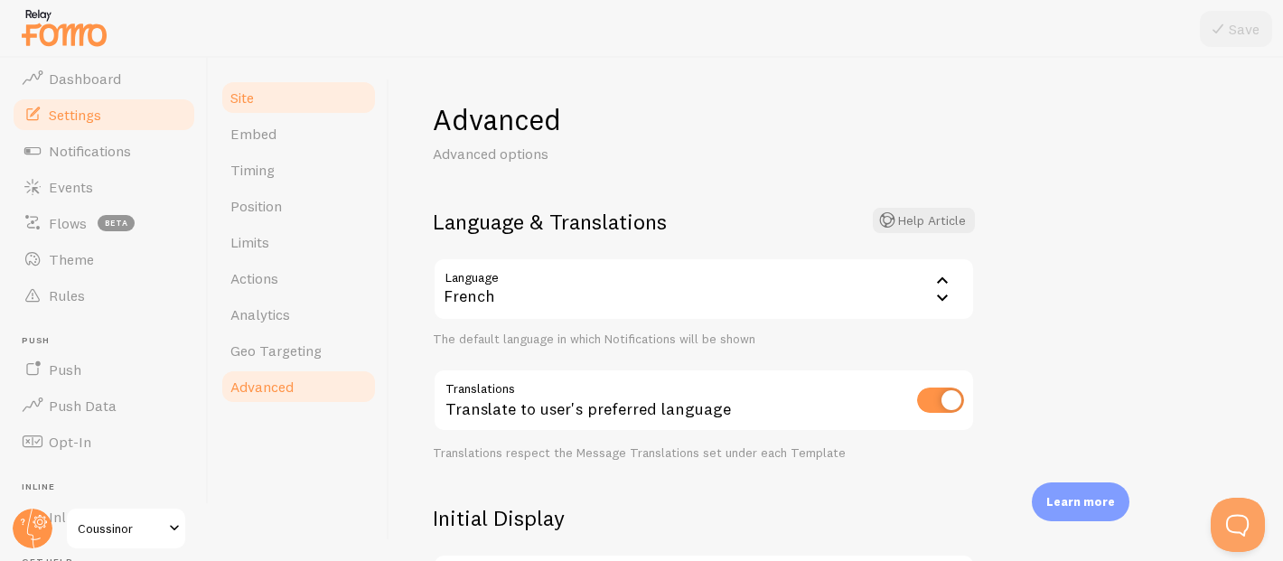
click at [251, 103] on span "Site" at bounding box center [241, 98] width 23 height 18
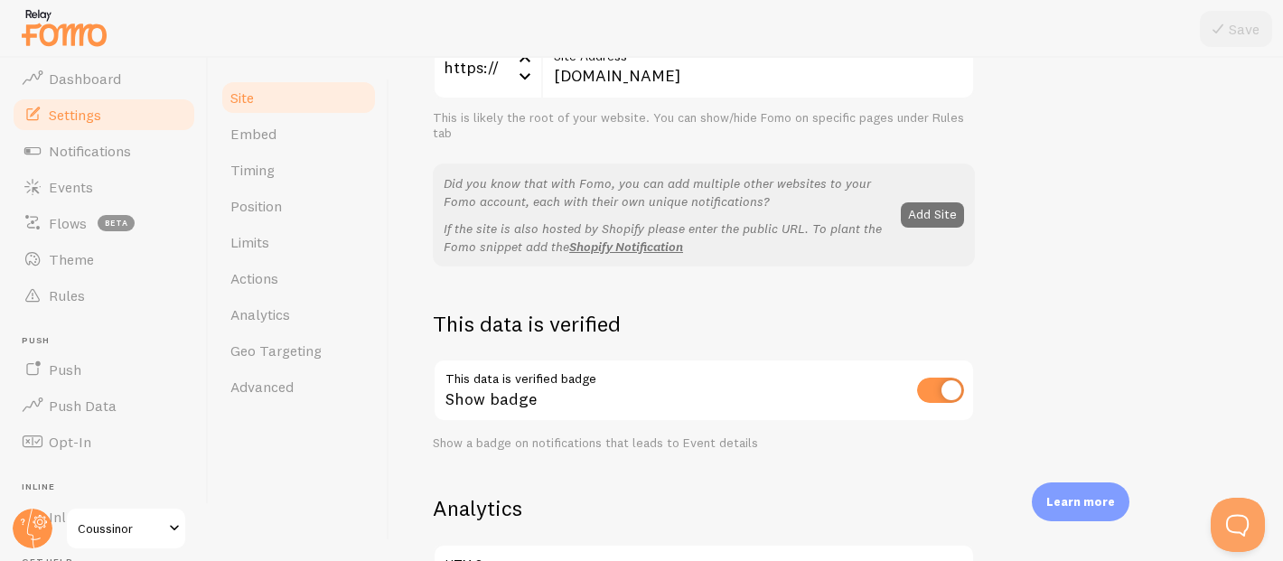
scroll to position [285, 0]
click at [97, 79] on span "Dashboard" at bounding box center [85, 79] width 72 height 18
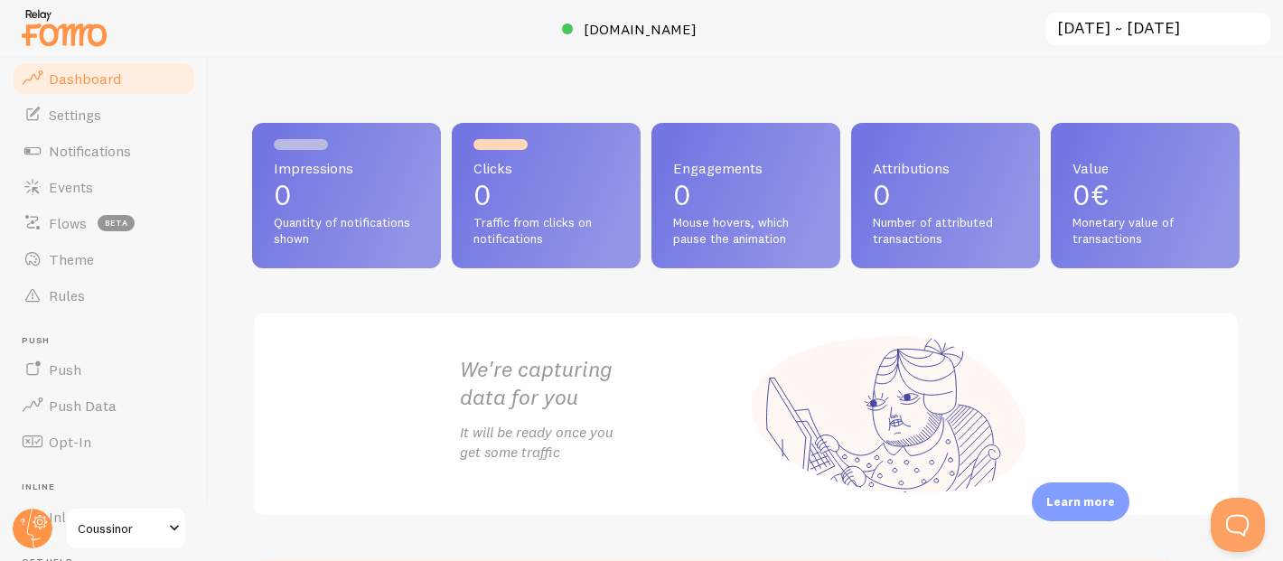
click at [316, 202] on p "0" at bounding box center [346, 195] width 145 height 29
click at [345, 150] on div "Impressions 0 Quantity of notifications shown" at bounding box center [346, 195] width 189 height 145
click at [89, 106] on span "Settings" at bounding box center [75, 115] width 52 height 18
click at [112, 148] on span "Notifications" at bounding box center [90, 151] width 82 height 18
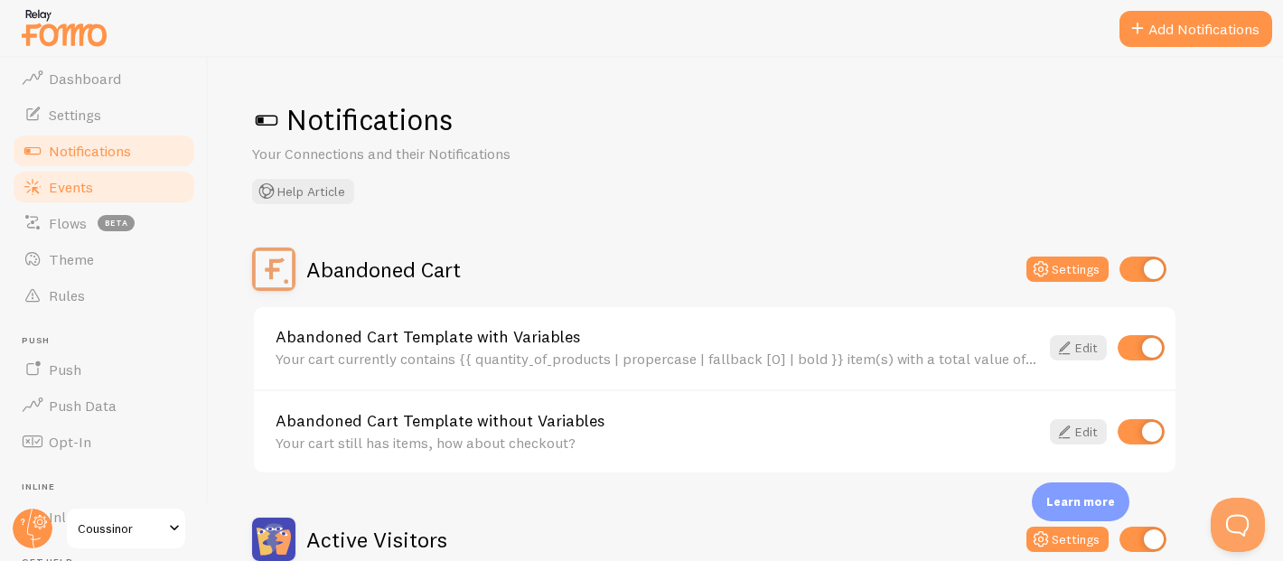
click at [133, 175] on link "Events" at bounding box center [104, 187] width 186 height 36
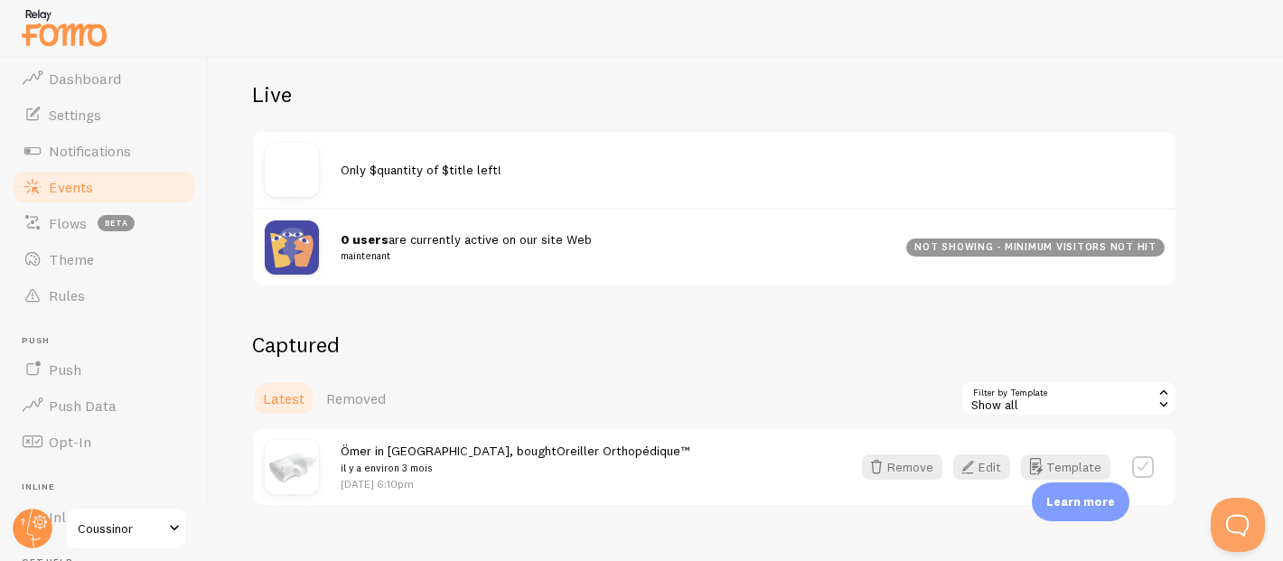
scroll to position [235, 0]
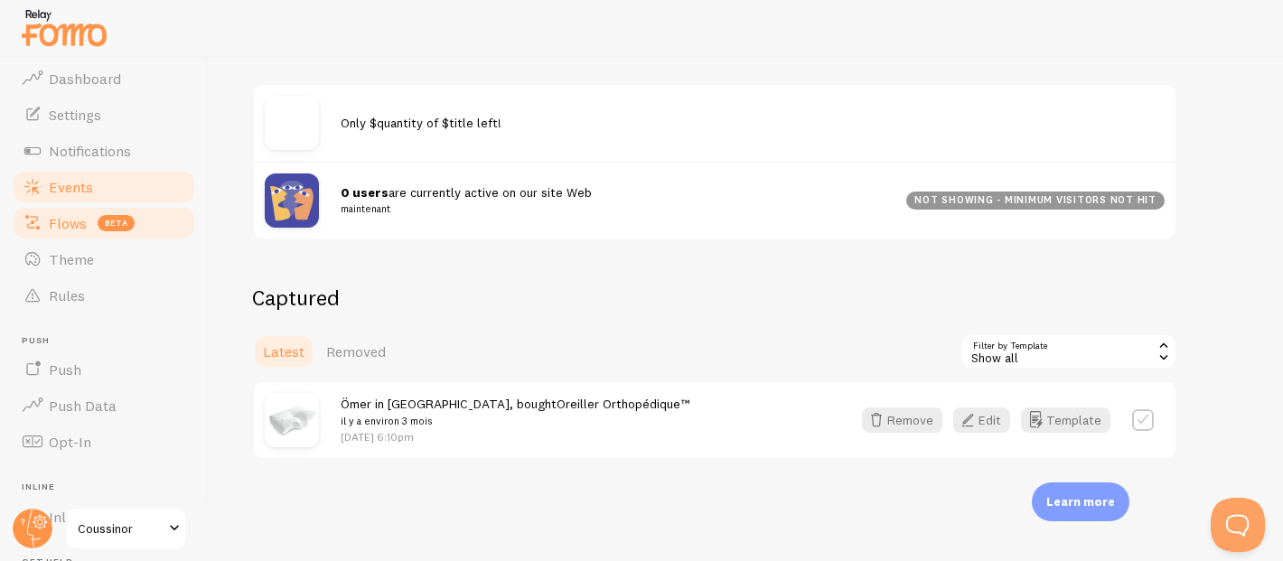
click at [94, 232] on link "Flows beta" at bounding box center [104, 223] width 186 height 36
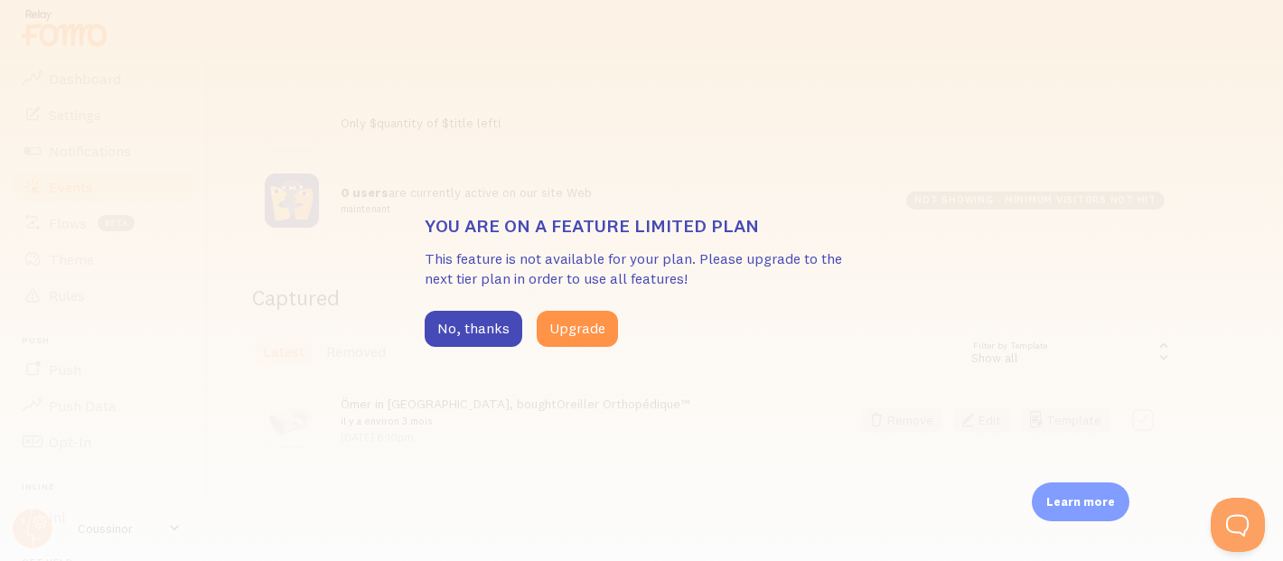
click at [490, 348] on div "You are on a feature limited plan This feature is not available for your plan. …" at bounding box center [641, 280] width 1283 height 561
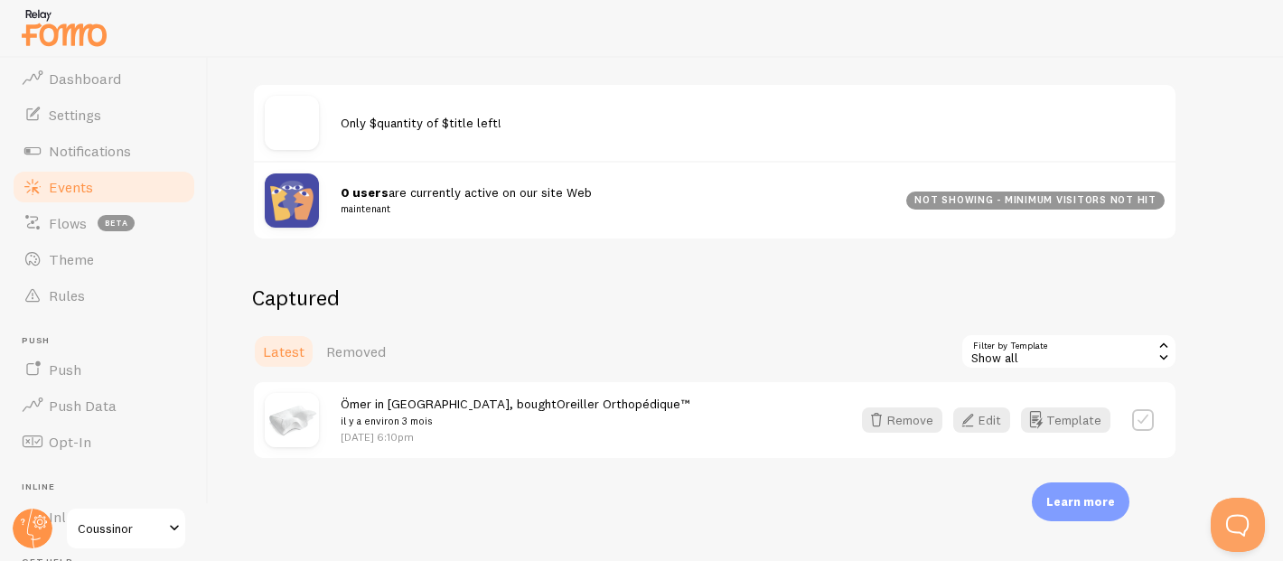
click at [484, 332] on button "No, thanks" at bounding box center [457, 334] width 108 height 40
click at [96, 292] on link "Rules" at bounding box center [104, 295] width 186 height 36
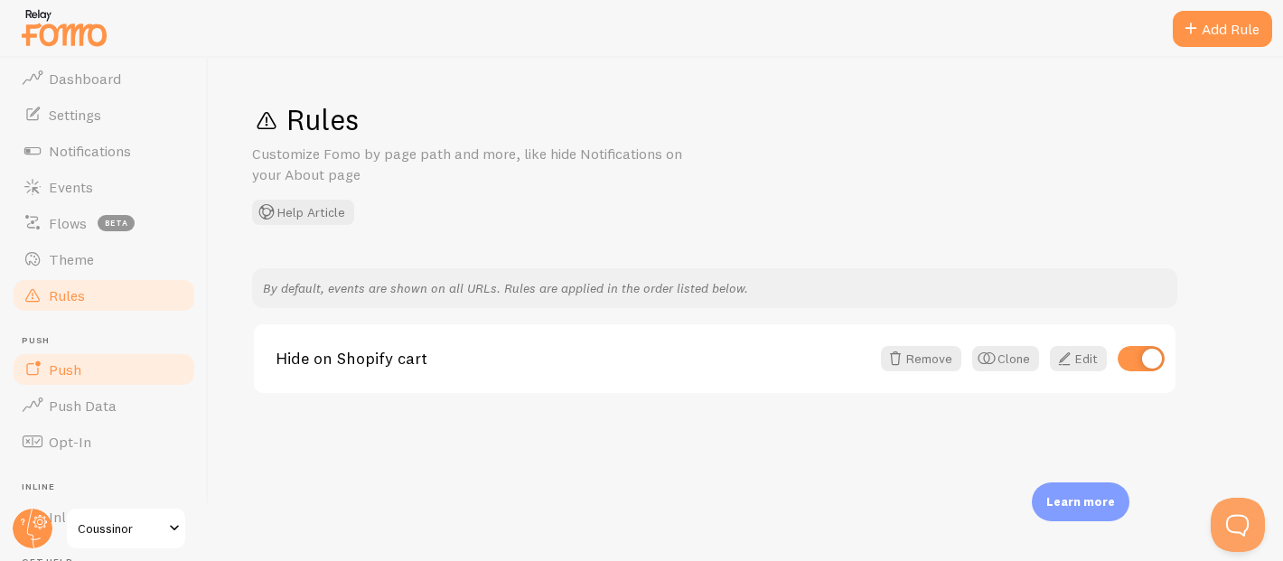
click at [76, 363] on span "Push" at bounding box center [65, 370] width 33 height 18
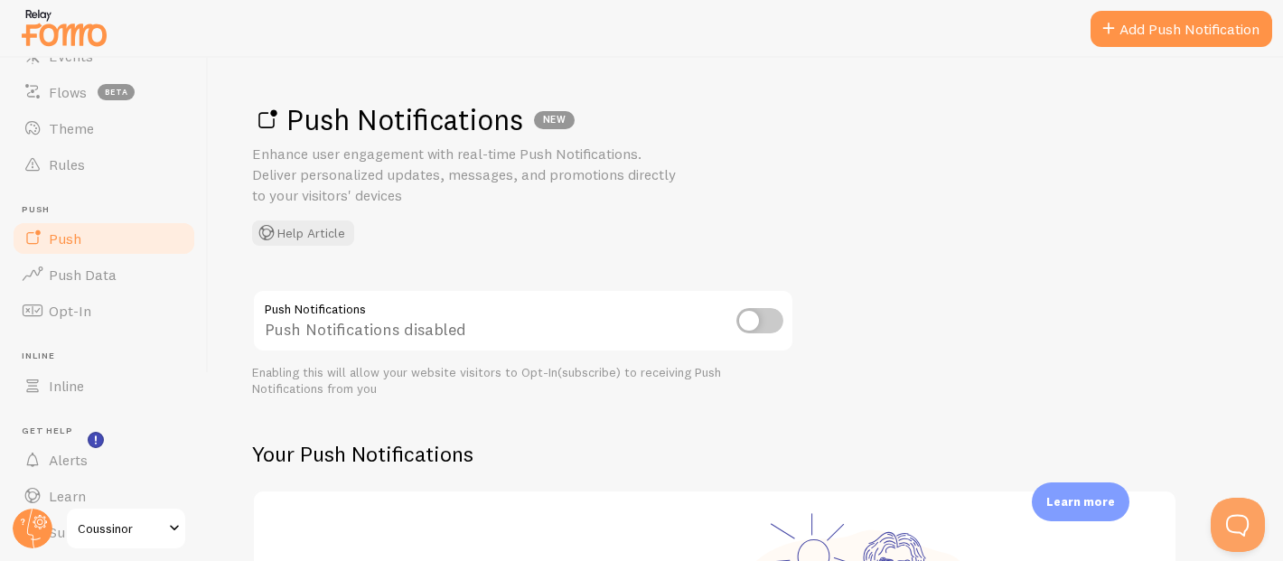
scroll to position [220, 0]
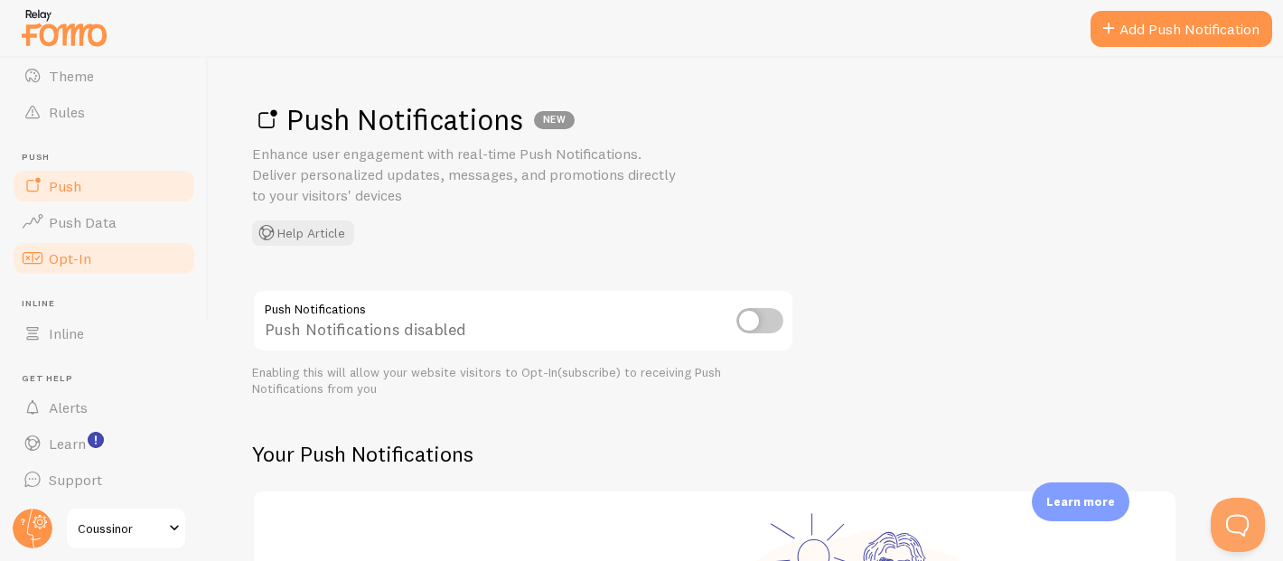
click at [104, 256] on link "Opt-In" at bounding box center [104, 258] width 186 height 36
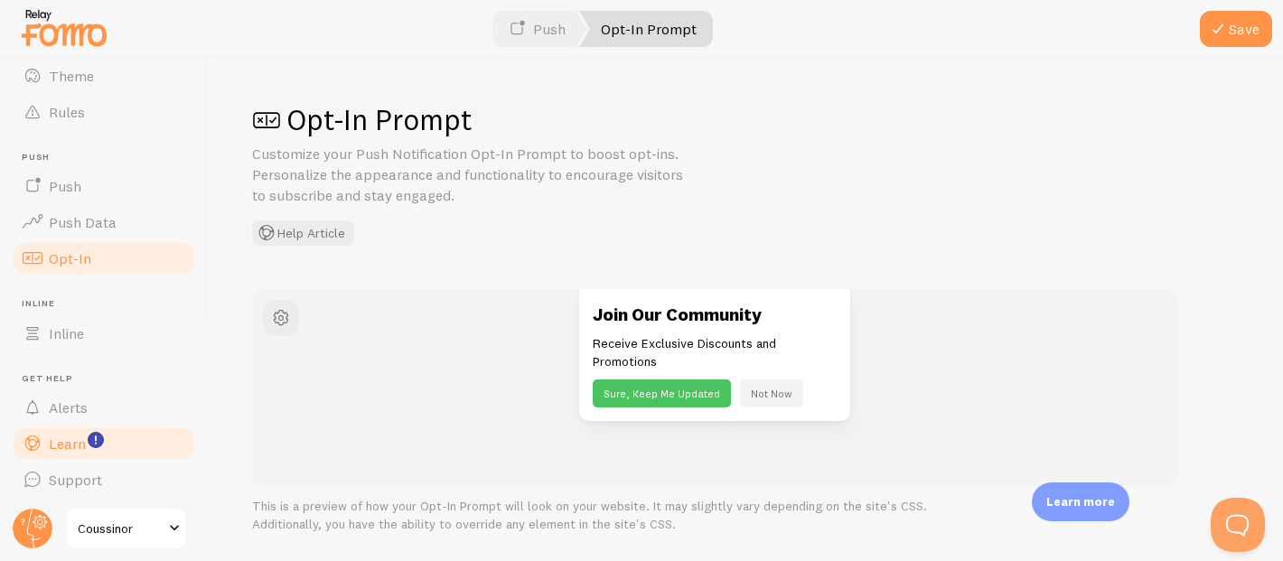
click at [124, 436] on link "Learn" at bounding box center [104, 444] width 186 height 36
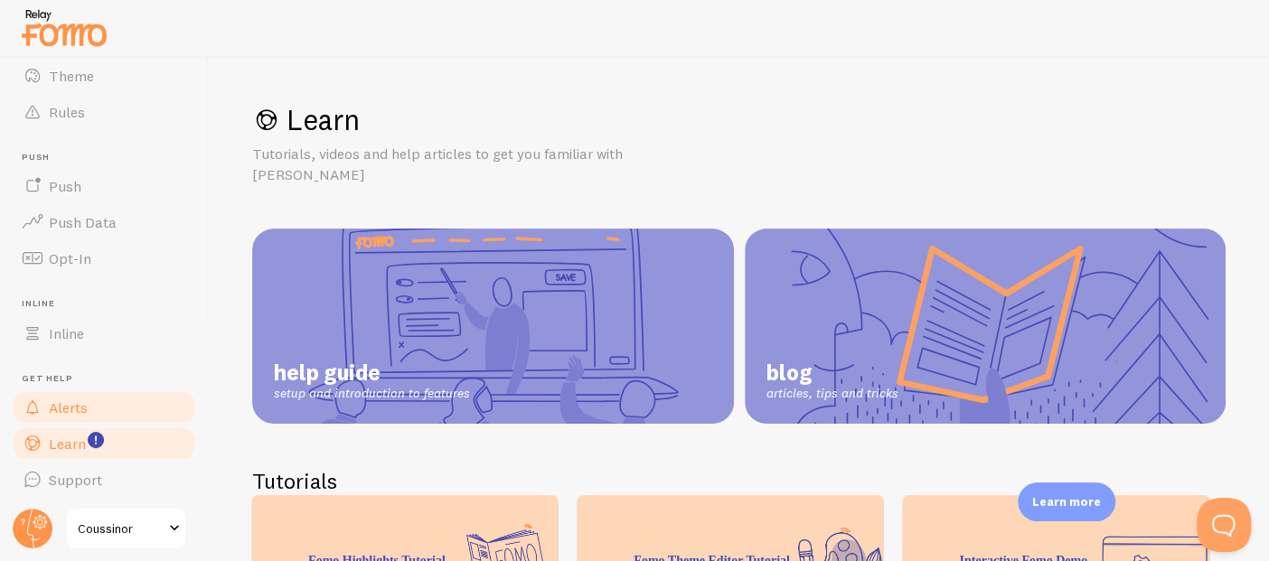
click at [107, 408] on link "Alerts" at bounding box center [104, 407] width 186 height 36
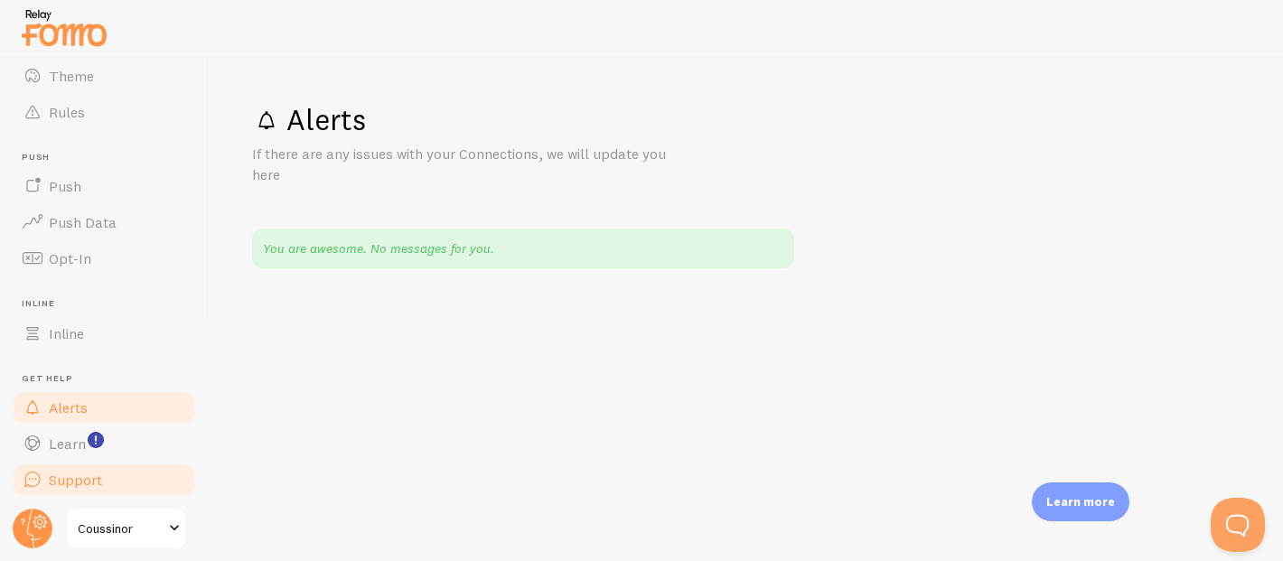
click at [136, 470] on link "Support" at bounding box center [104, 480] width 186 height 36
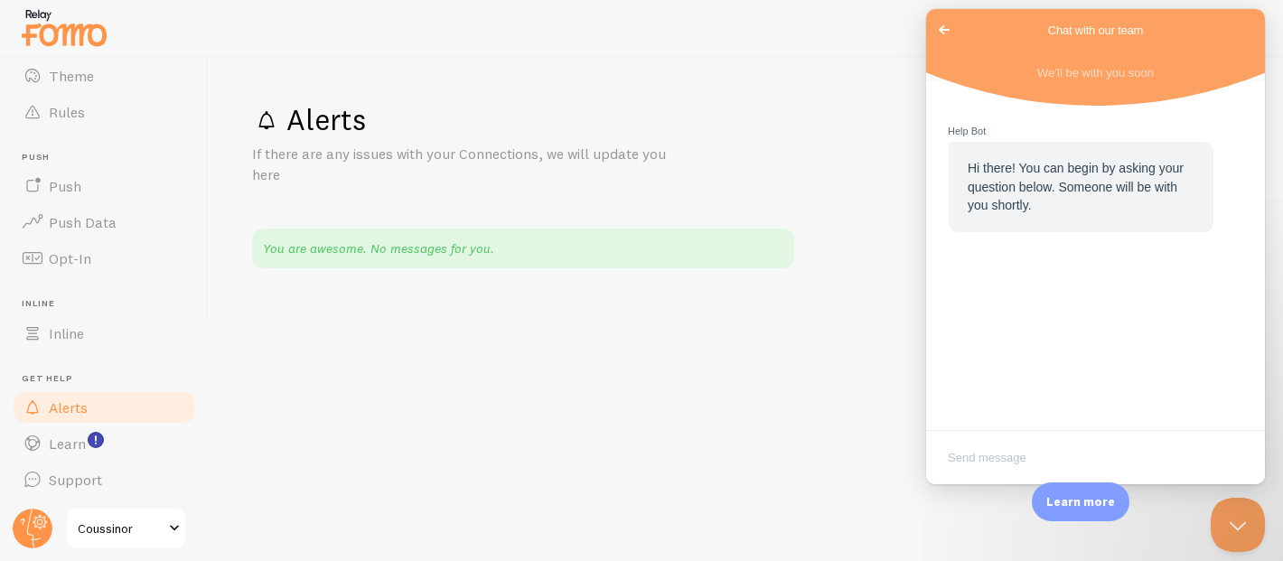
click at [938, 27] on span "Go back" at bounding box center [944, 30] width 22 height 22
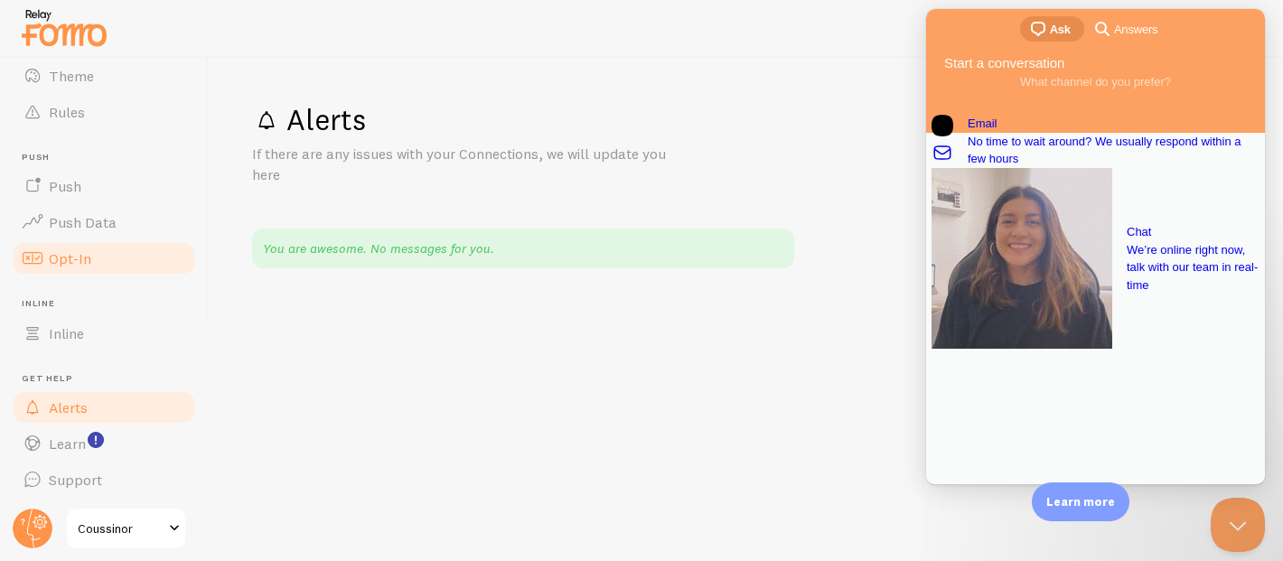
click at [65, 260] on span "Opt-In" at bounding box center [70, 258] width 42 height 18
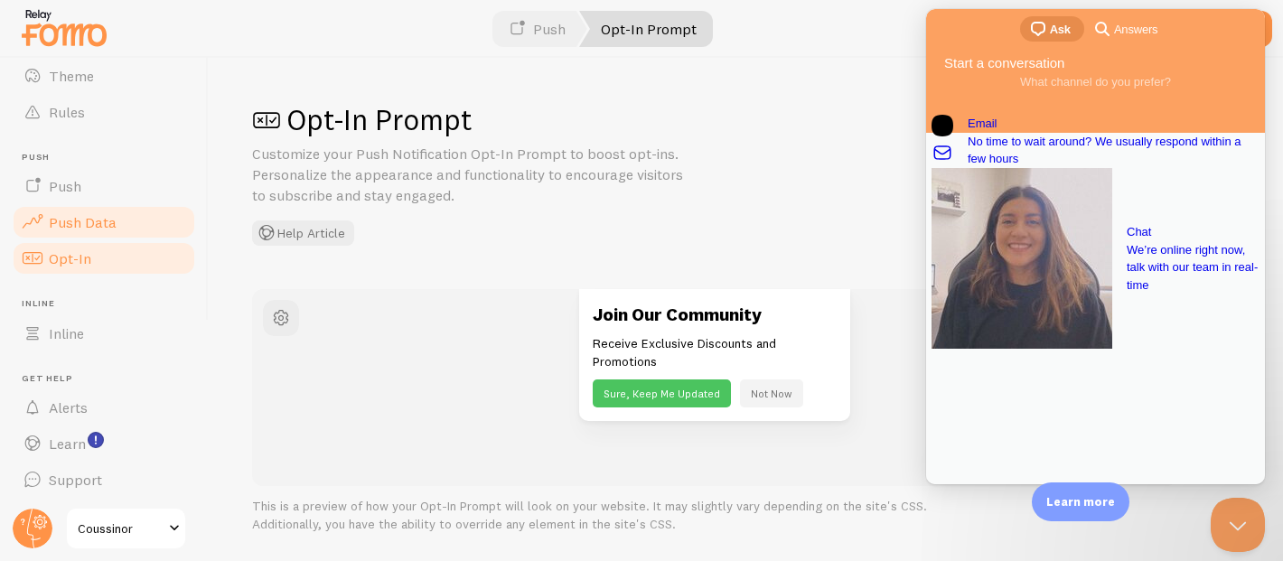
click at [113, 214] on span "Push Data" at bounding box center [83, 222] width 68 height 18
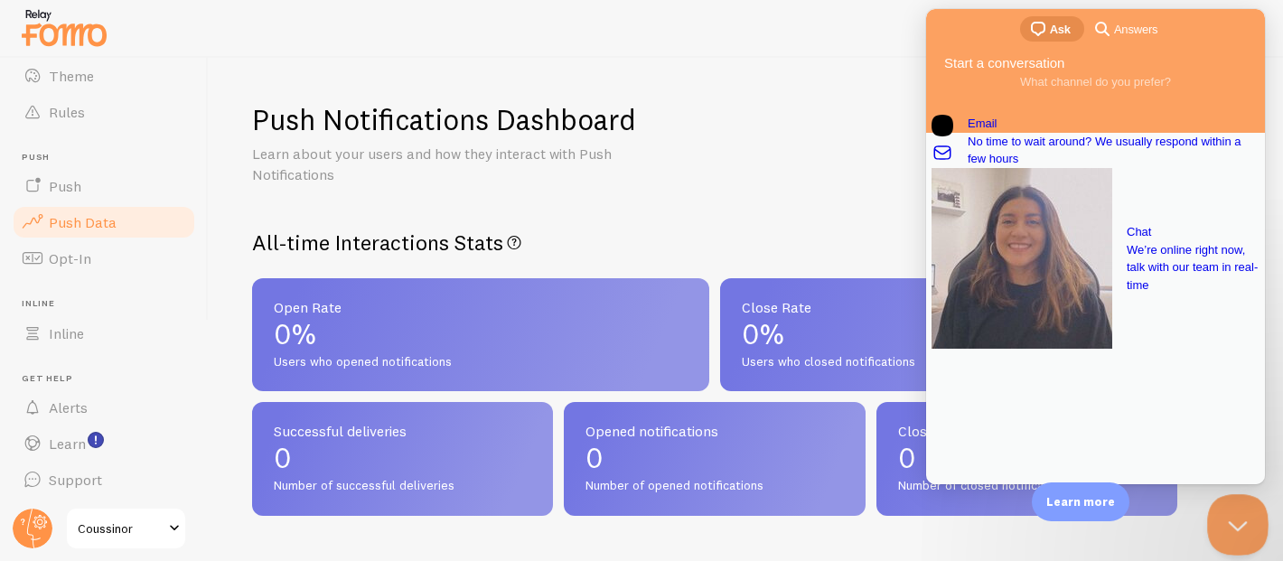
click at [1240, 533] on button "Close Beacon popover" at bounding box center [1234, 521] width 54 height 54
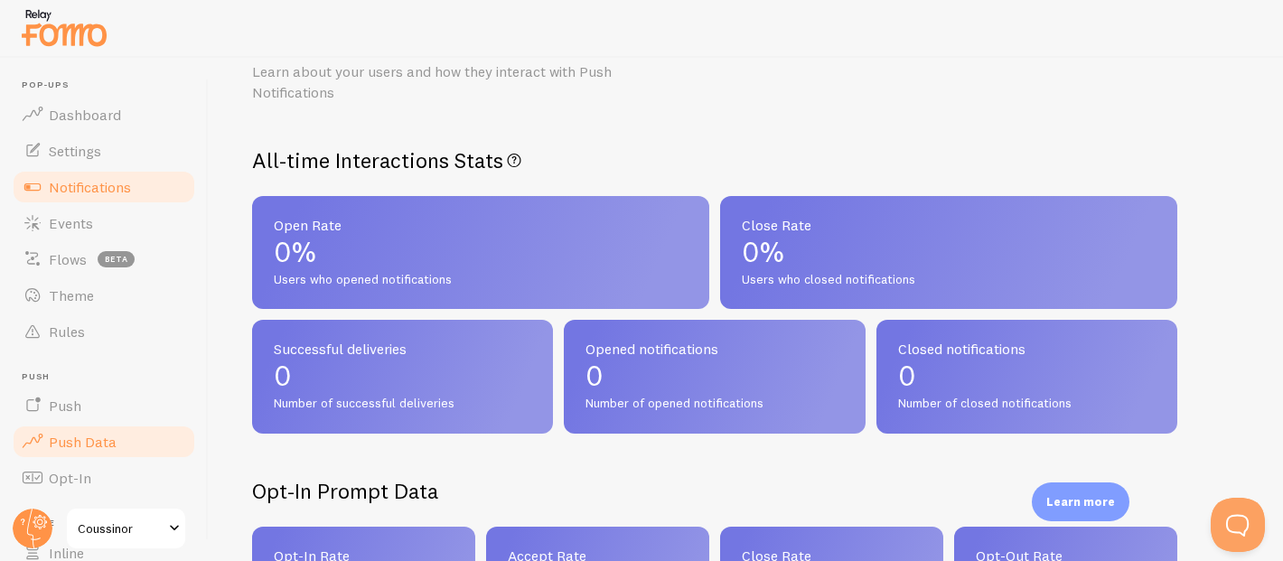
click at [104, 188] on span "Notifications" at bounding box center [90, 187] width 82 height 18
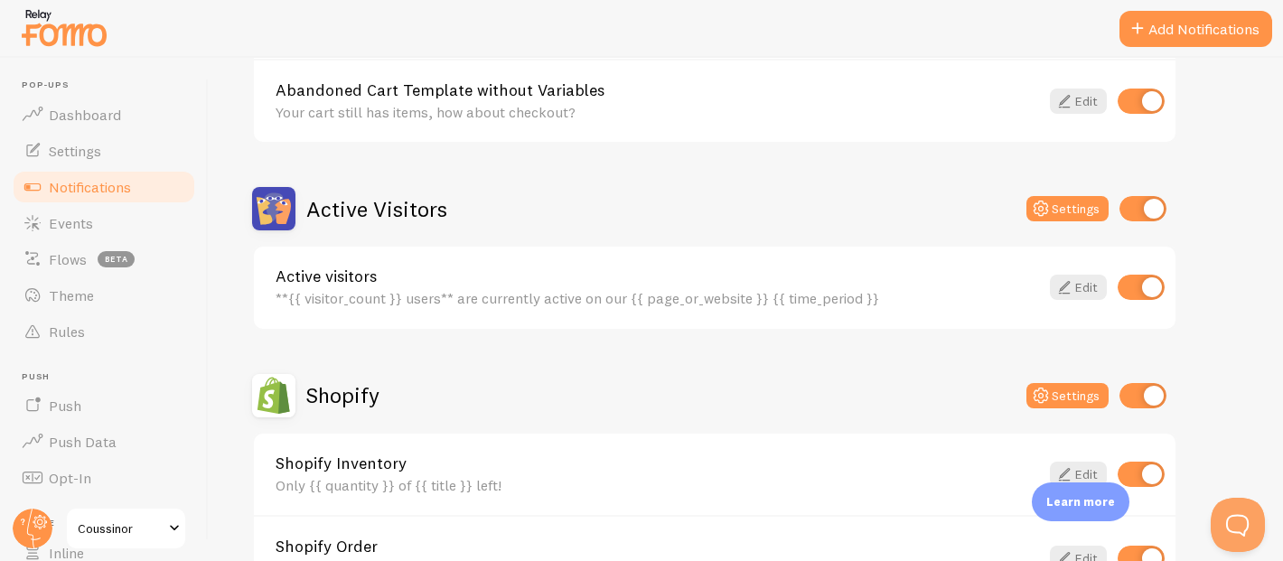
scroll to position [333, 0]
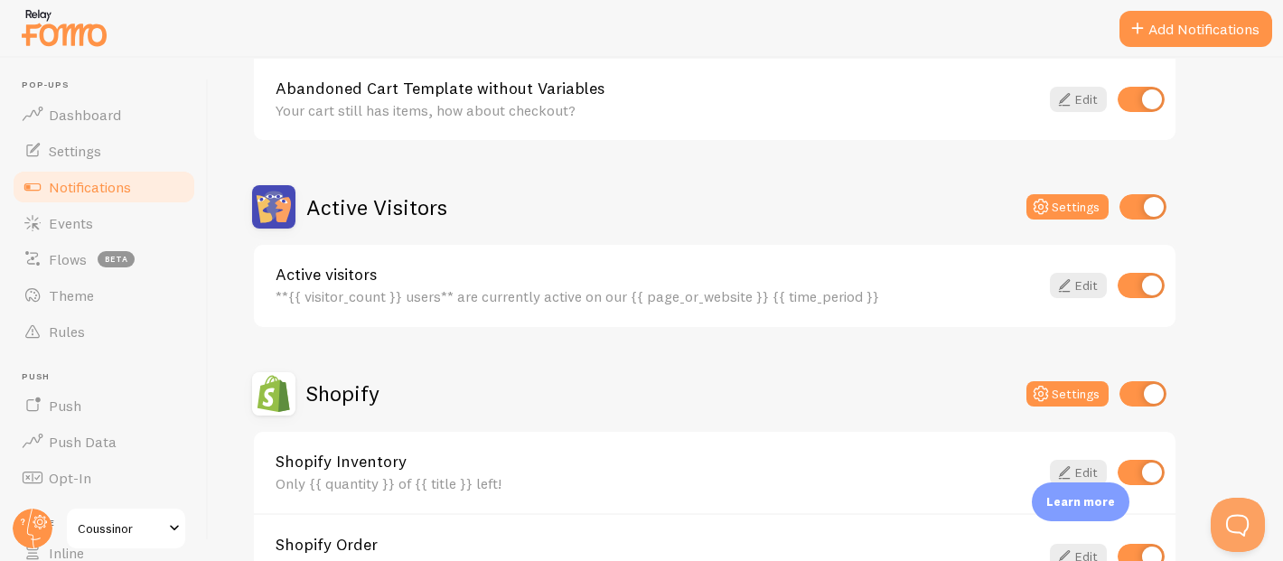
click at [88, 191] on span "Notifications" at bounding box center [90, 187] width 82 height 18
click at [100, 224] on link "Events" at bounding box center [104, 223] width 186 height 36
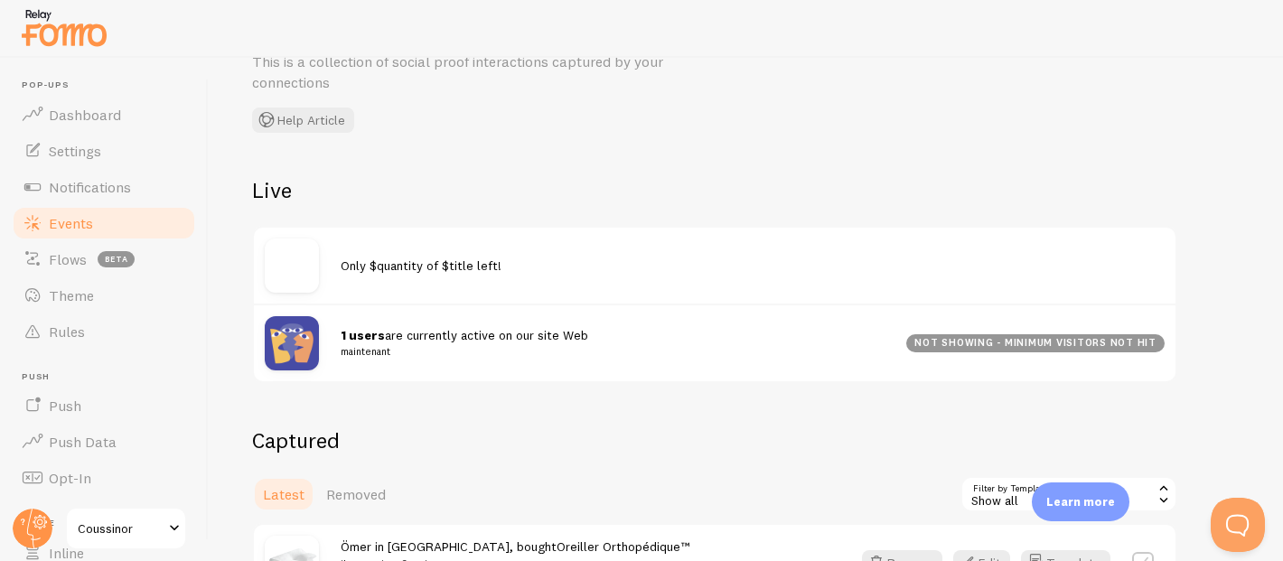
scroll to position [94, 0]
click at [403, 263] on span "Only $quantity of $title left!" at bounding box center [421, 264] width 161 height 16
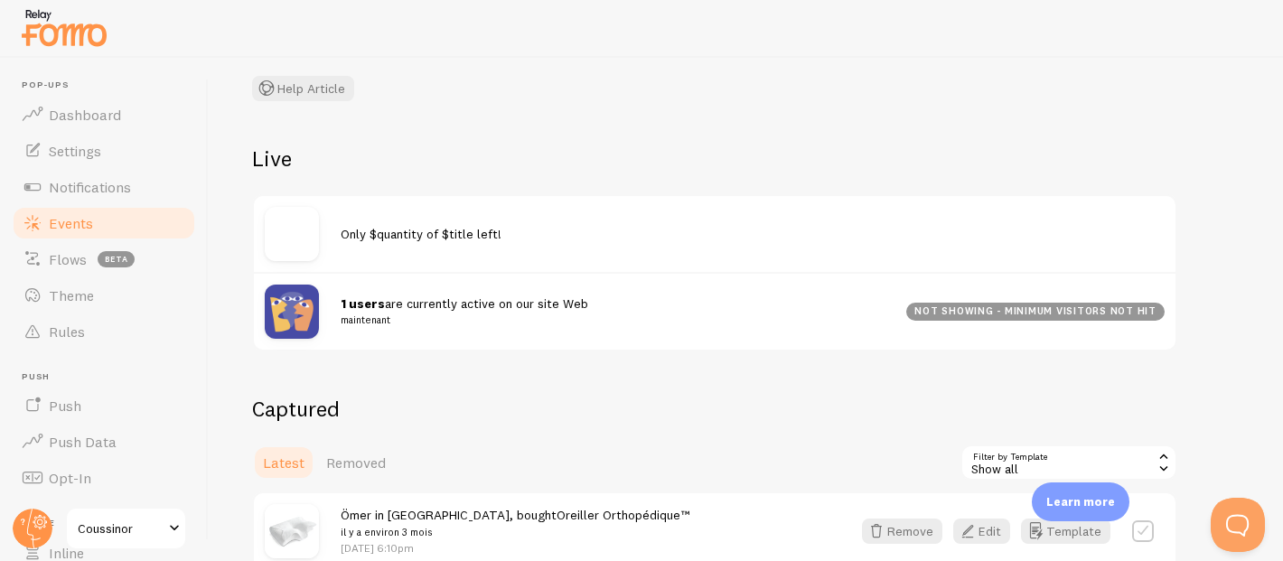
scroll to position [124, 0]
click at [307, 230] on img at bounding box center [292, 234] width 54 height 54
drag, startPoint x: 509, startPoint y: 232, endPoint x: 364, endPoint y: 220, distance: 145.1
click at [364, 220] on div "Only $quantity of $title left!" at bounding box center [715, 234] width 922 height 76
click at [326, 253] on div at bounding box center [303, 234] width 76 height 54
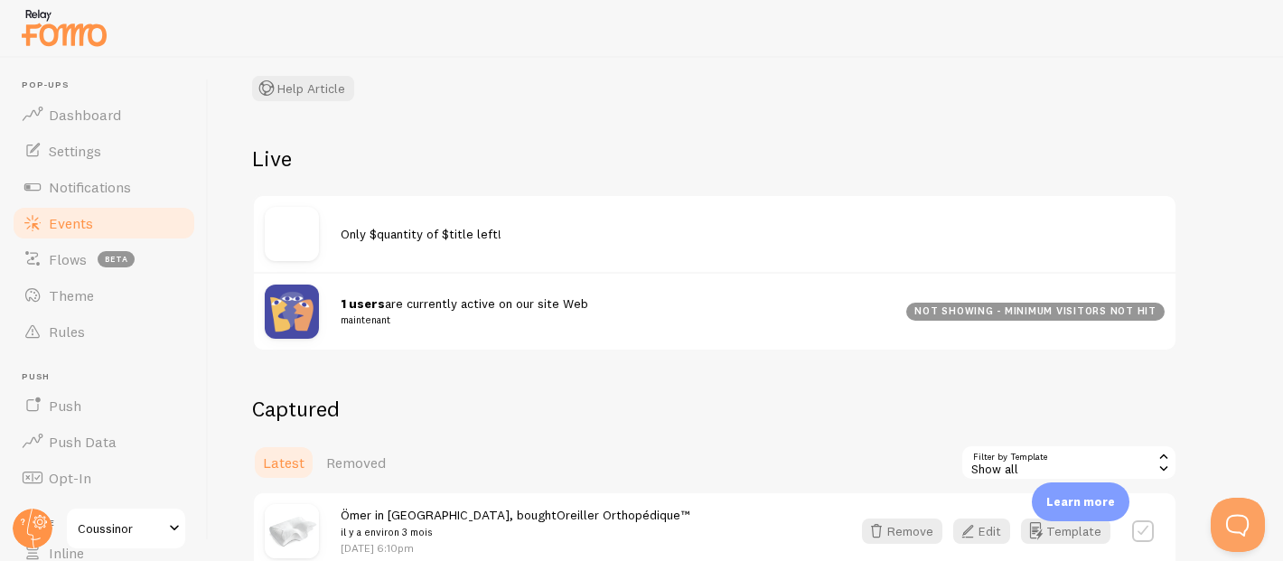
click at [291, 235] on img at bounding box center [292, 234] width 54 height 54
click at [98, 304] on link "Theme" at bounding box center [104, 295] width 186 height 36
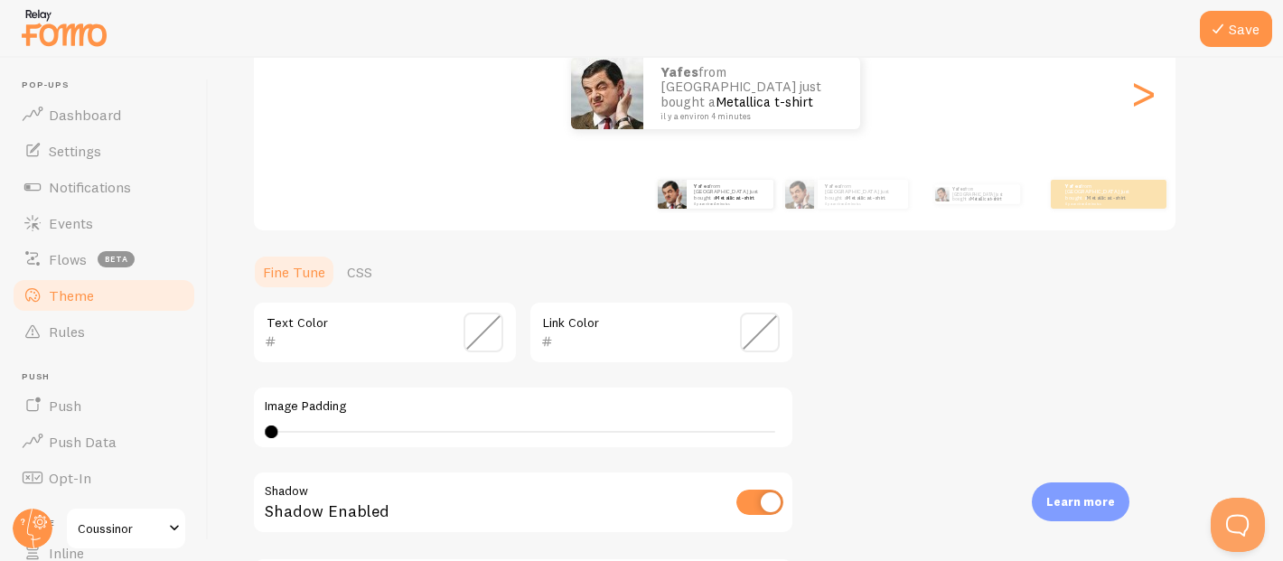
scroll to position [255, 0]
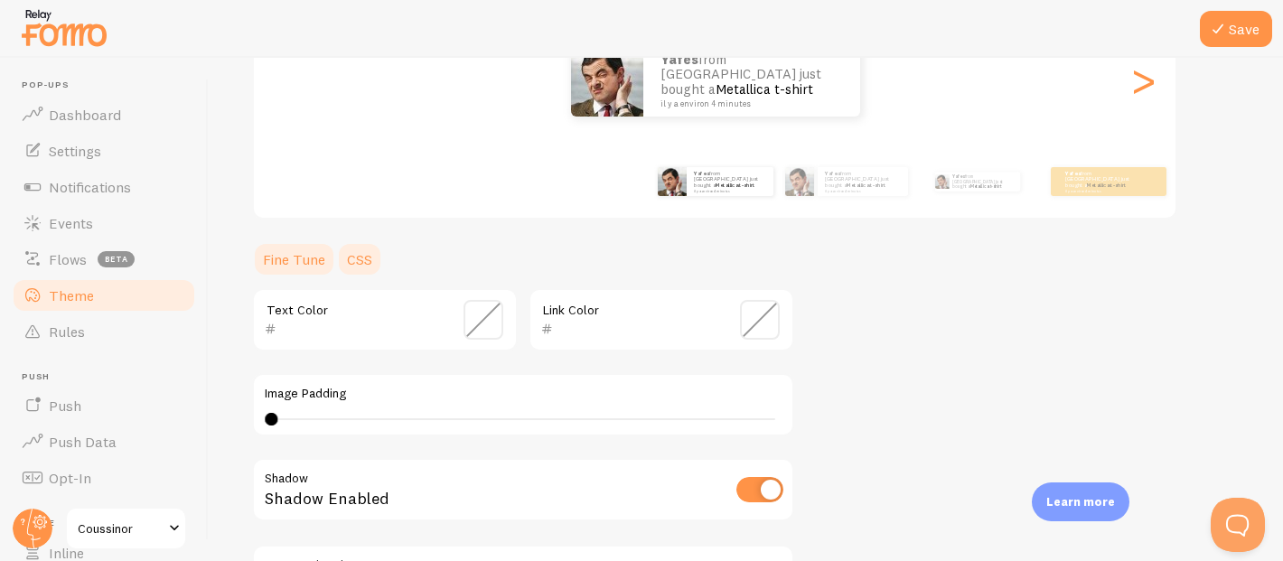
click at [361, 259] on link "CSS" at bounding box center [359, 259] width 47 height 36
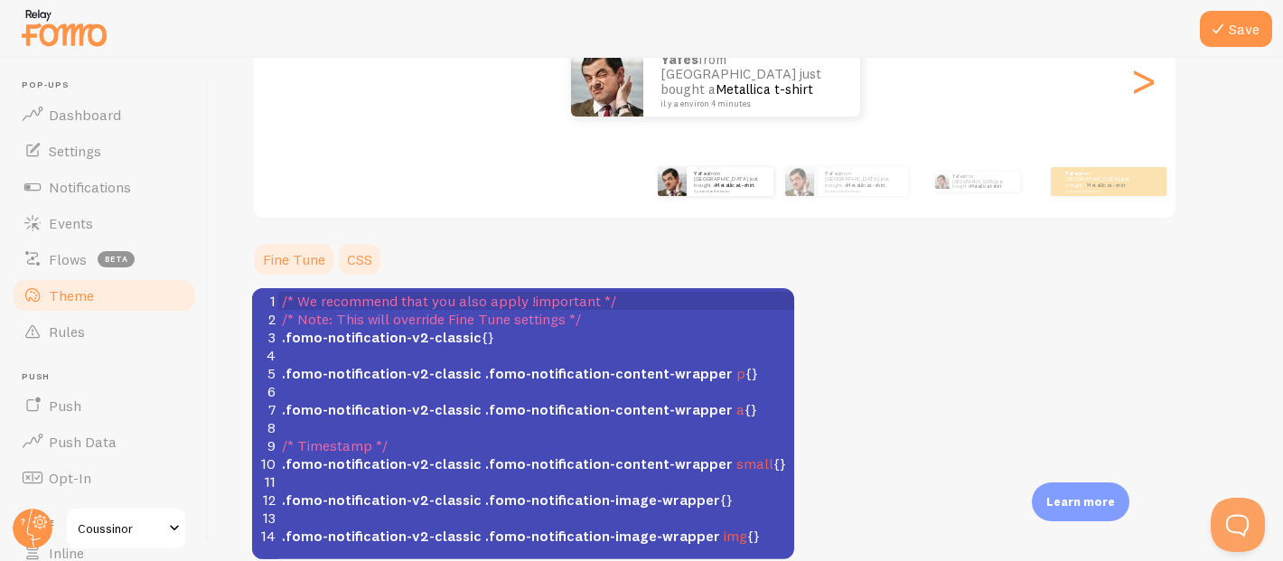
click at [281, 252] on link "Fine Tune" at bounding box center [294, 259] width 84 height 36
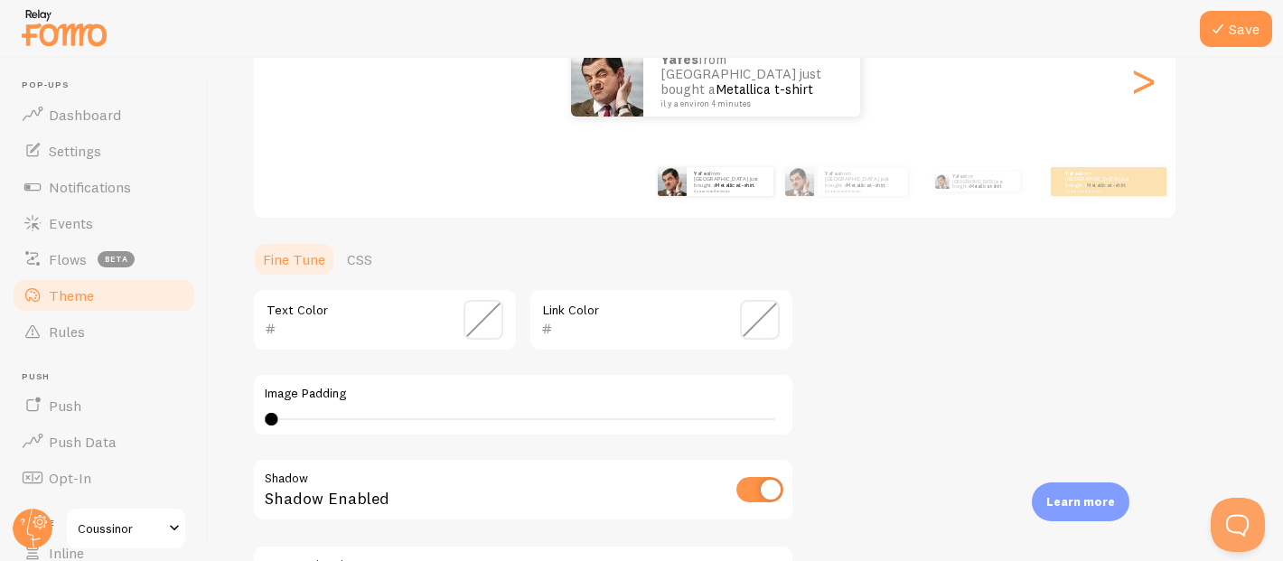
click at [370, 264] on link "CSS" at bounding box center [359, 259] width 47 height 36
click at [365, 261] on link "CSS" at bounding box center [359, 259] width 47 height 36
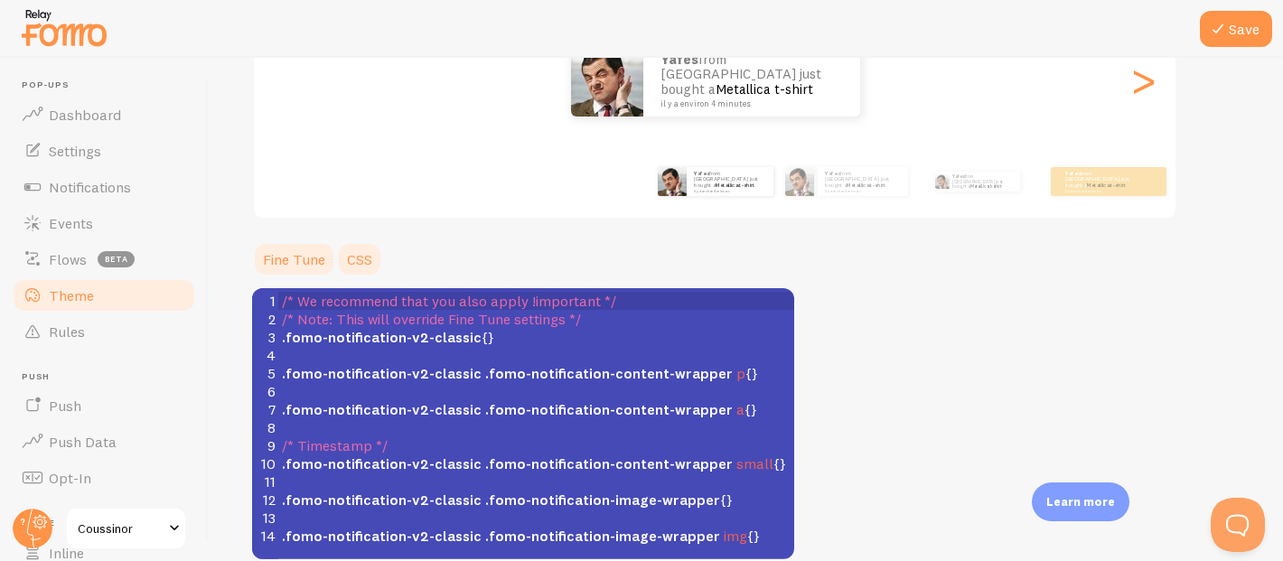
click at [257, 261] on link "Fine Tune" at bounding box center [294, 259] width 84 height 36
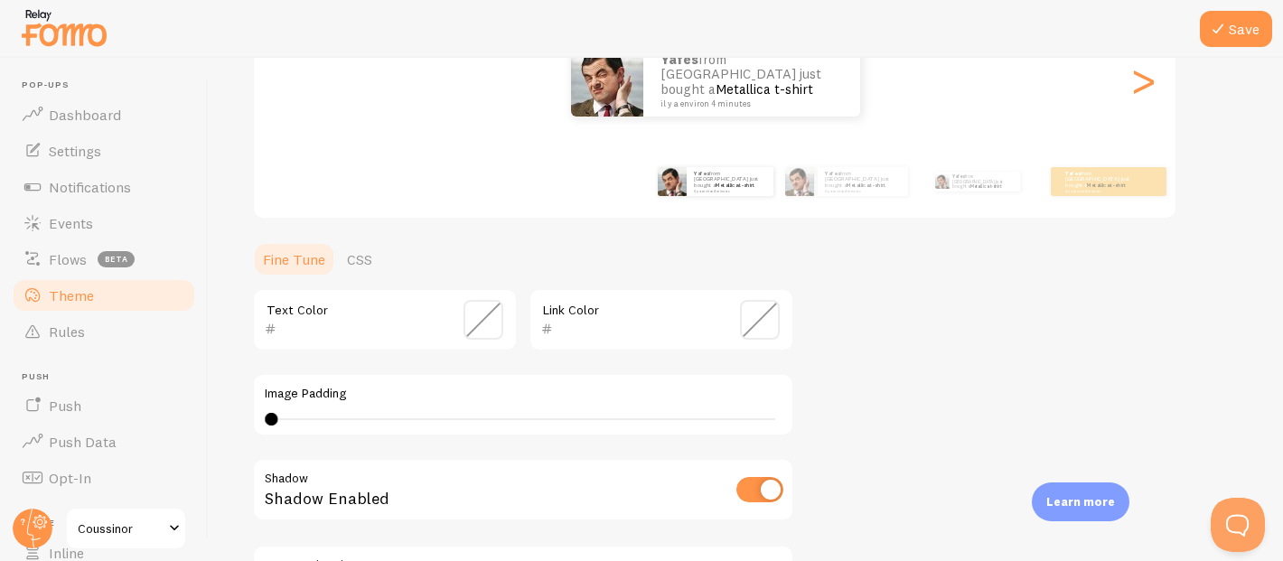
click at [490, 324] on span at bounding box center [484, 320] width 40 height 40
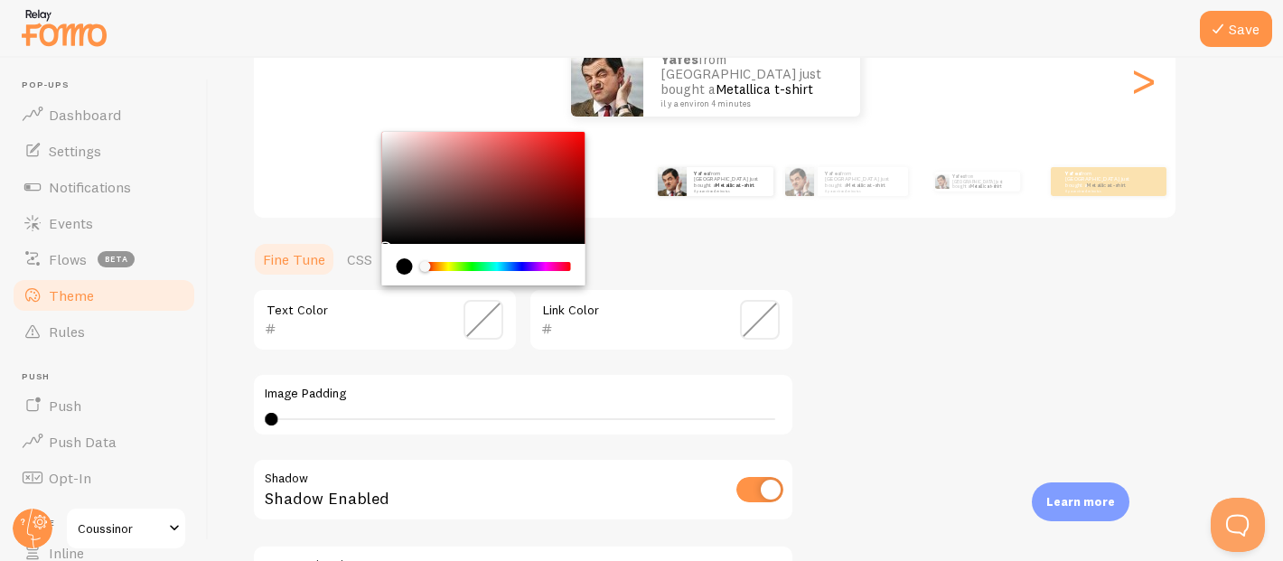
click at [848, 353] on div "Theme Choose a theme for your notifications Classic Yafes from France just boug…" at bounding box center [746, 275] width 988 height 858
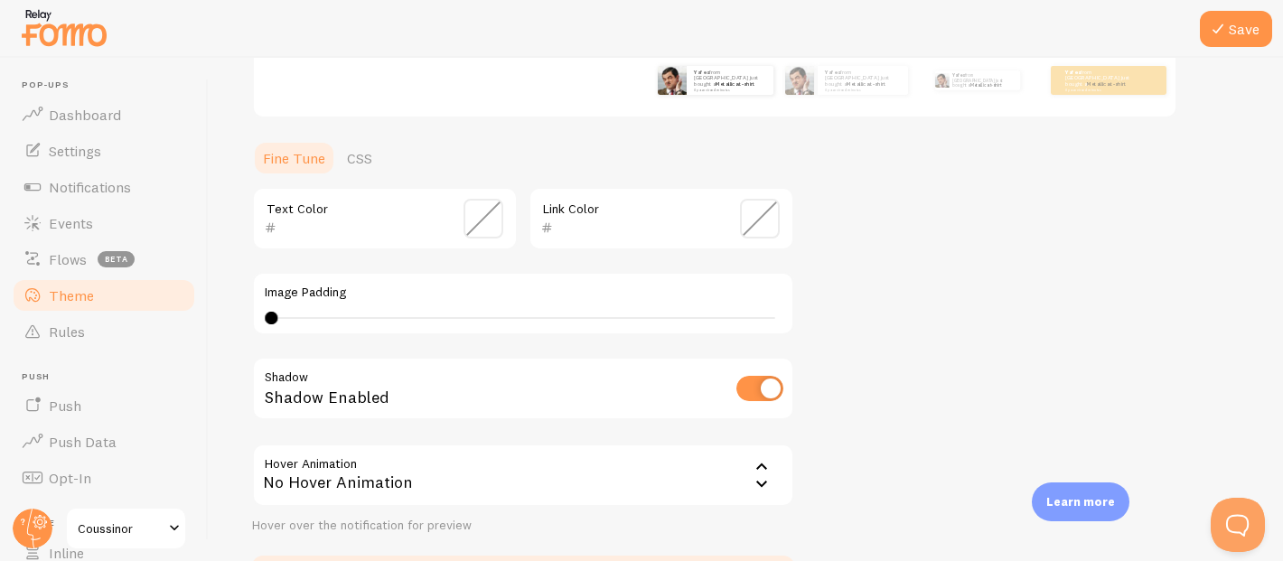
scroll to position [417, 0]
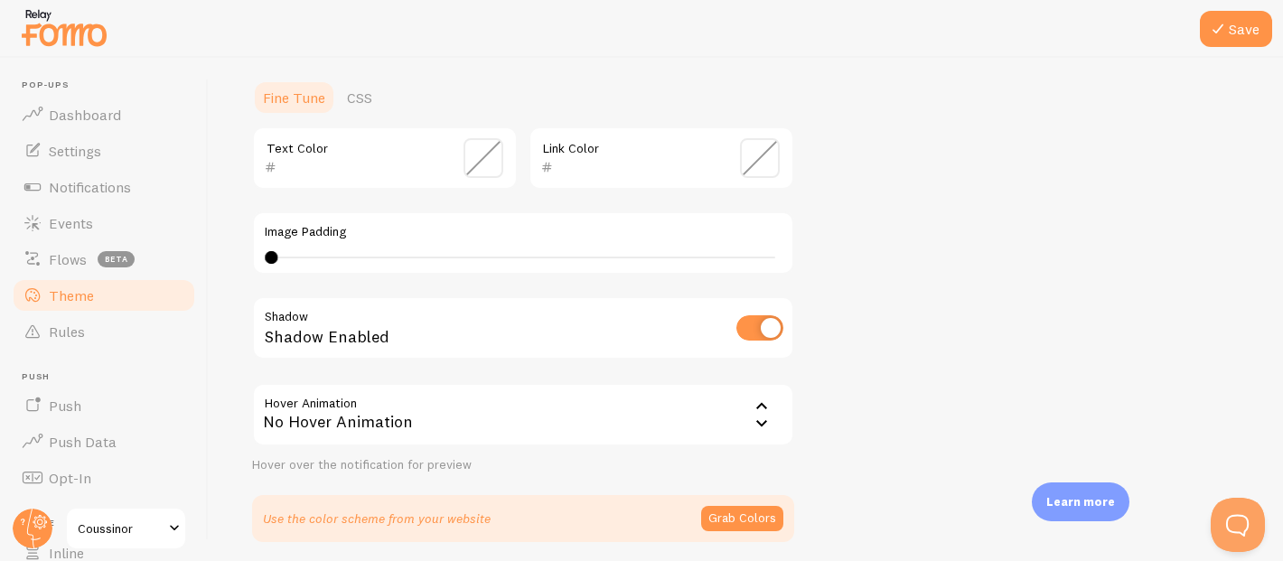
click at [495, 416] on div "No Hover Animation" at bounding box center [523, 414] width 542 height 63
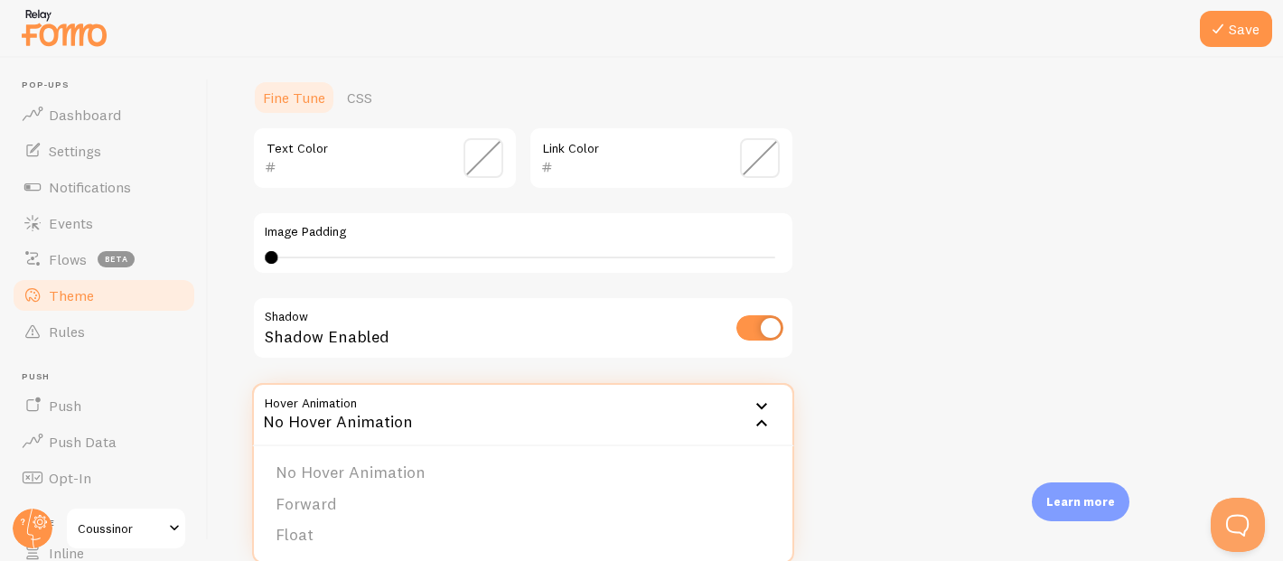
click at [895, 423] on div "Theme Choose a theme for your notifications Classic Yafes from France just boug…" at bounding box center [746, 114] width 988 height 858
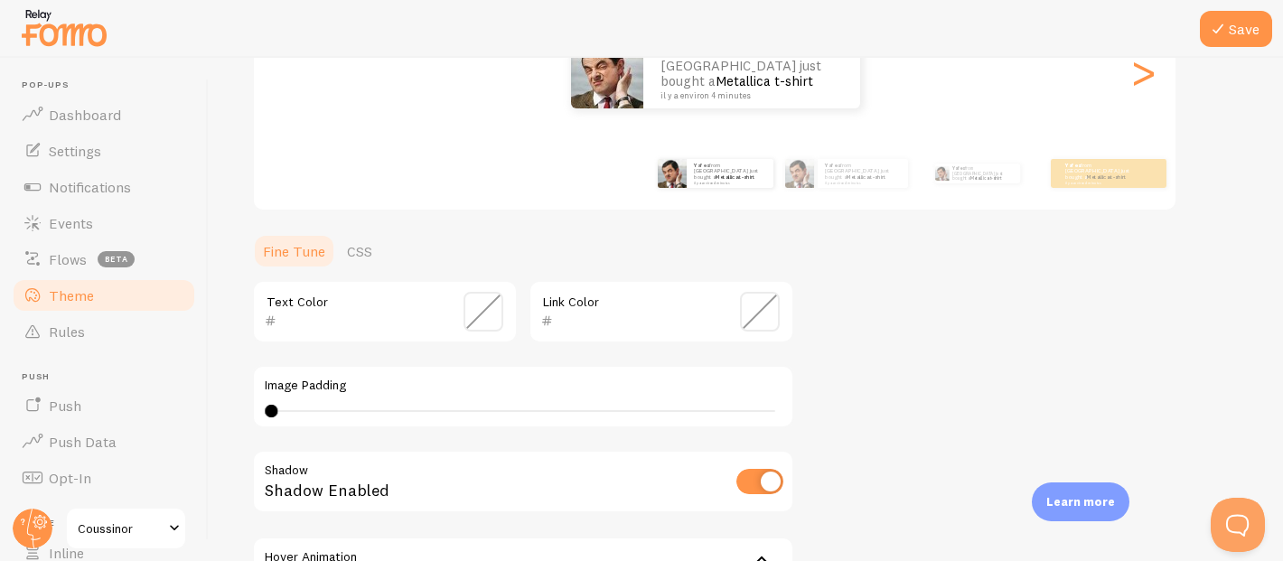
scroll to position [254, 0]
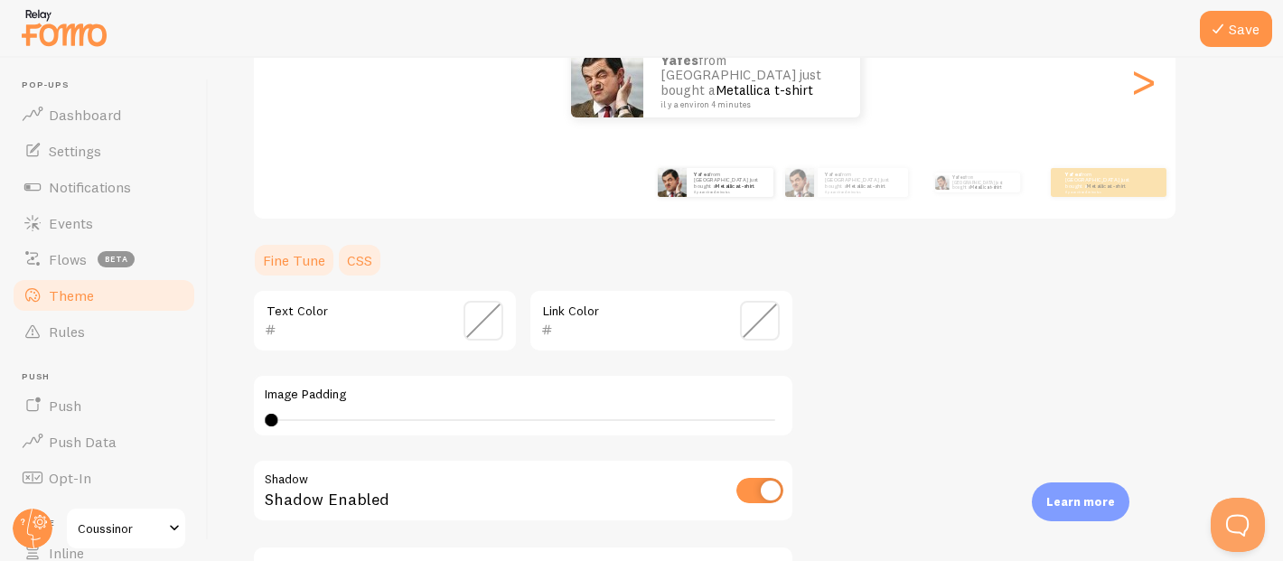
click at [368, 269] on link "CSS" at bounding box center [359, 260] width 47 height 36
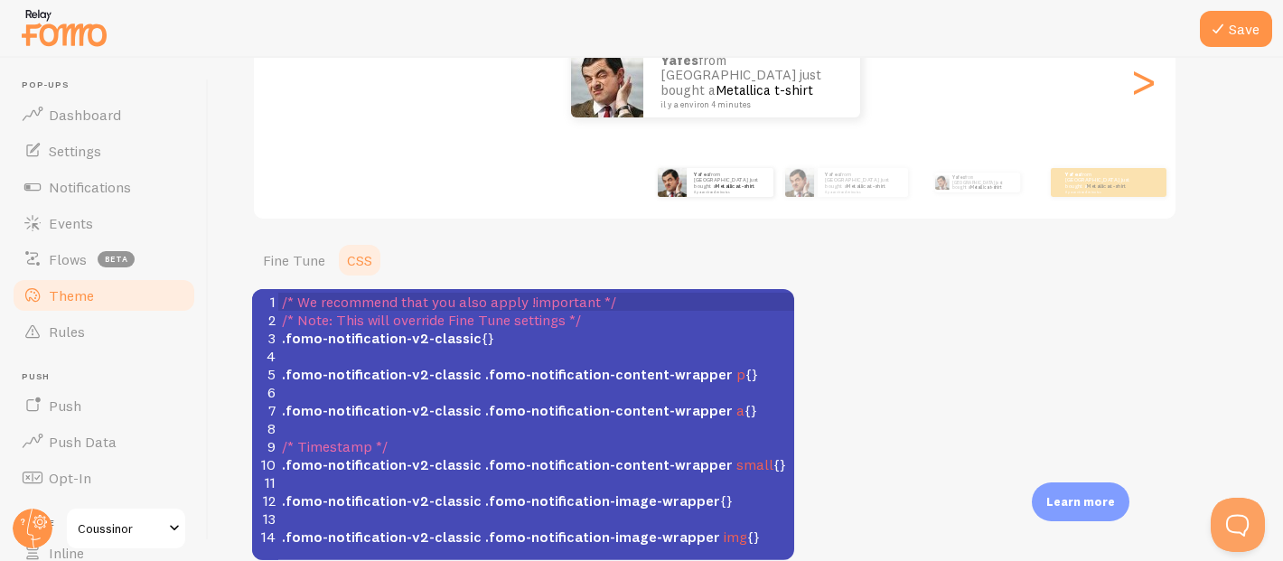
click at [908, 366] on div "Theme Choose a theme for your notifications Classic Yafes from France just boug…" at bounding box center [746, 203] width 988 height 713
click at [852, 314] on div "Theme Choose a theme for your notifications Classic Yafes from France just boug…" at bounding box center [746, 203] width 988 height 713
click at [300, 249] on link "Fine Tune" at bounding box center [294, 260] width 84 height 36
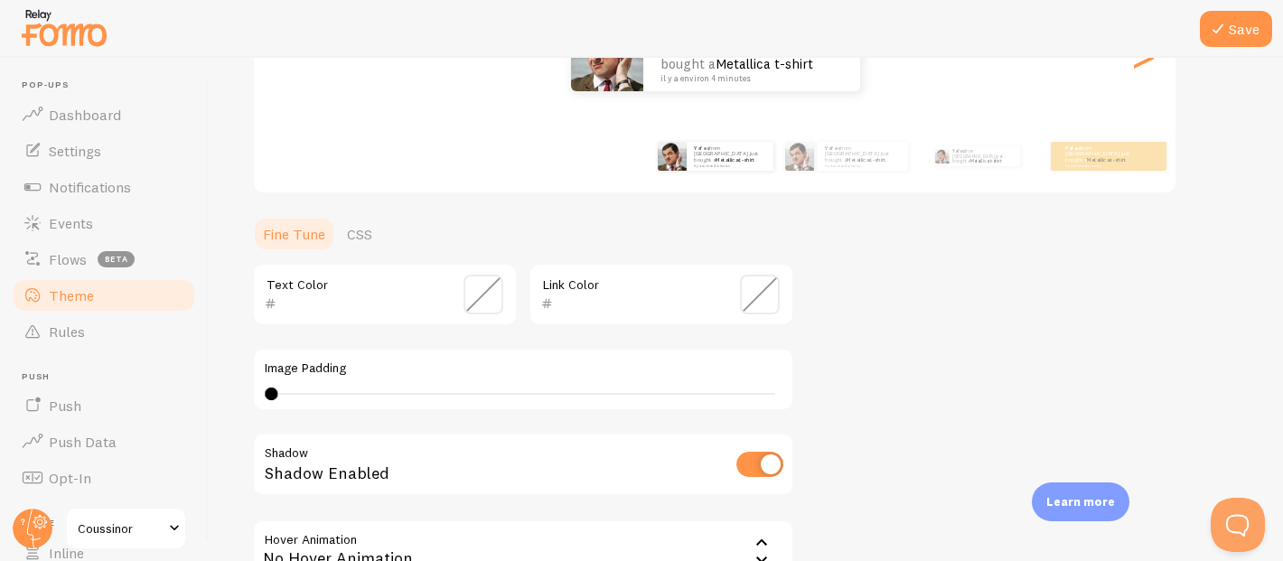
scroll to position [278, 0]
click at [81, 178] on span "Notifications" at bounding box center [90, 187] width 82 height 18
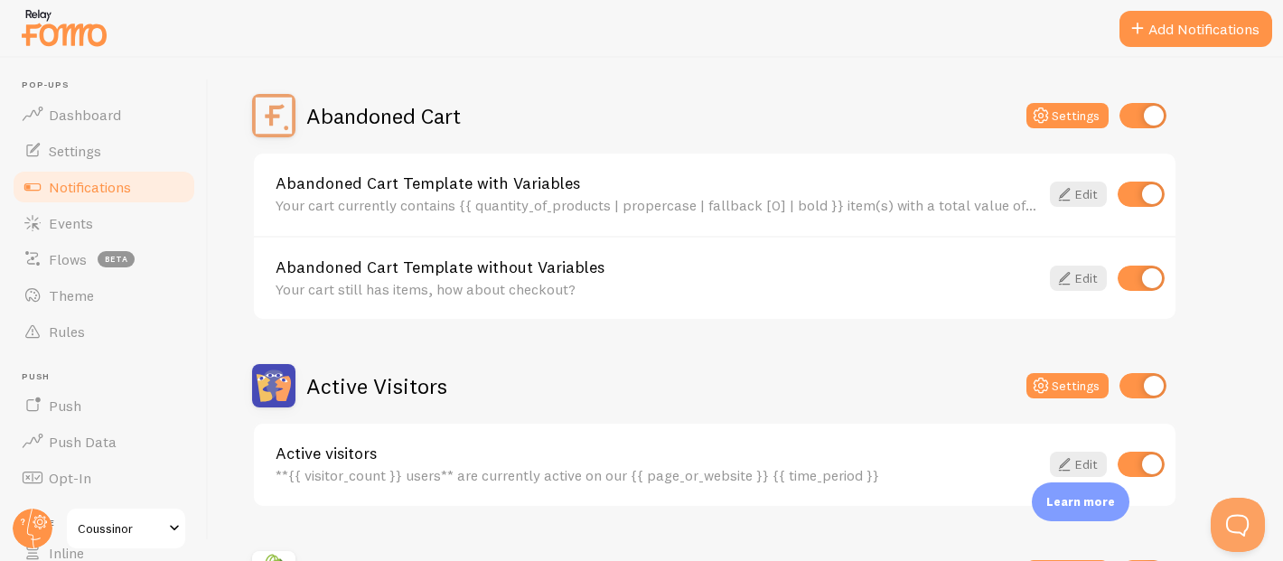
scroll to position [152, 0]
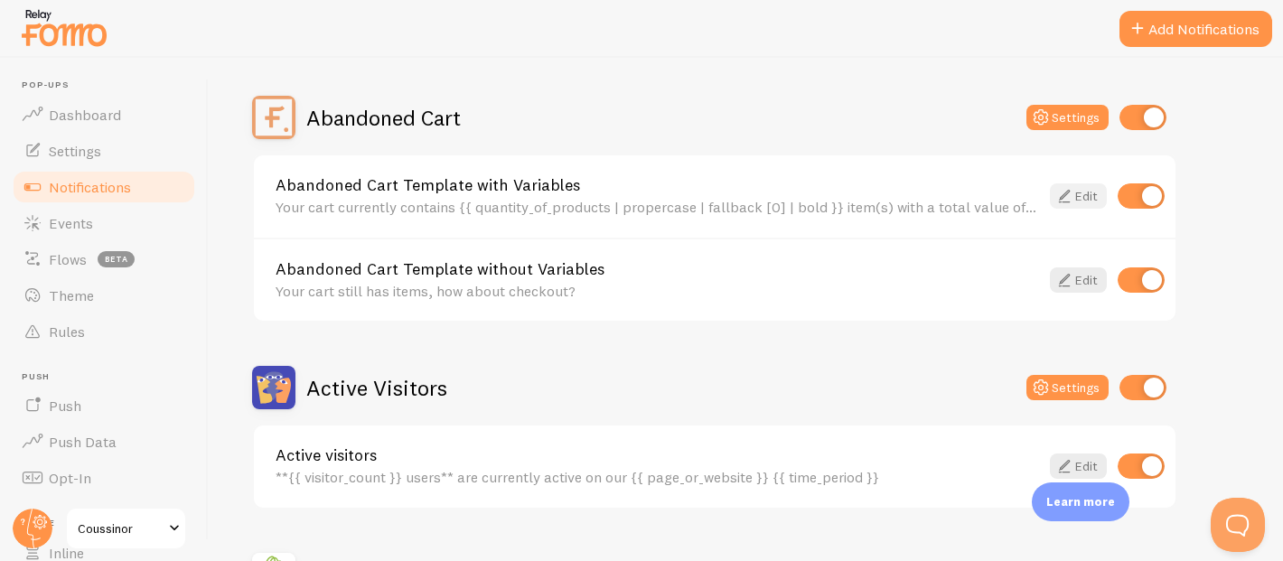
click at [1081, 193] on link "Edit" at bounding box center [1078, 195] width 57 height 25
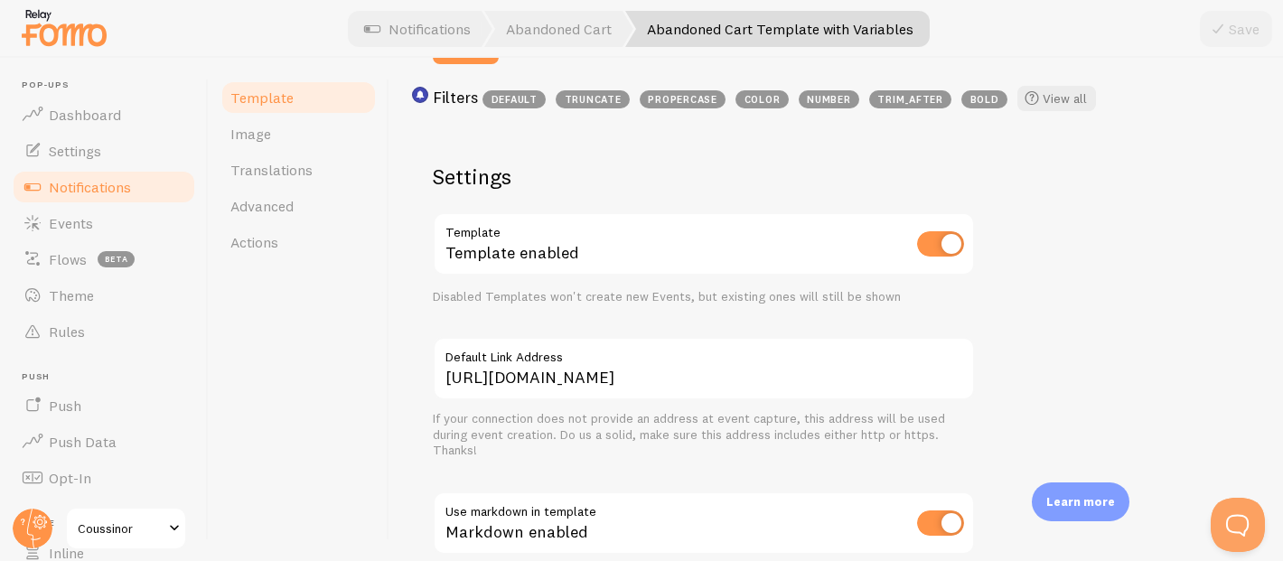
scroll to position [577, 0]
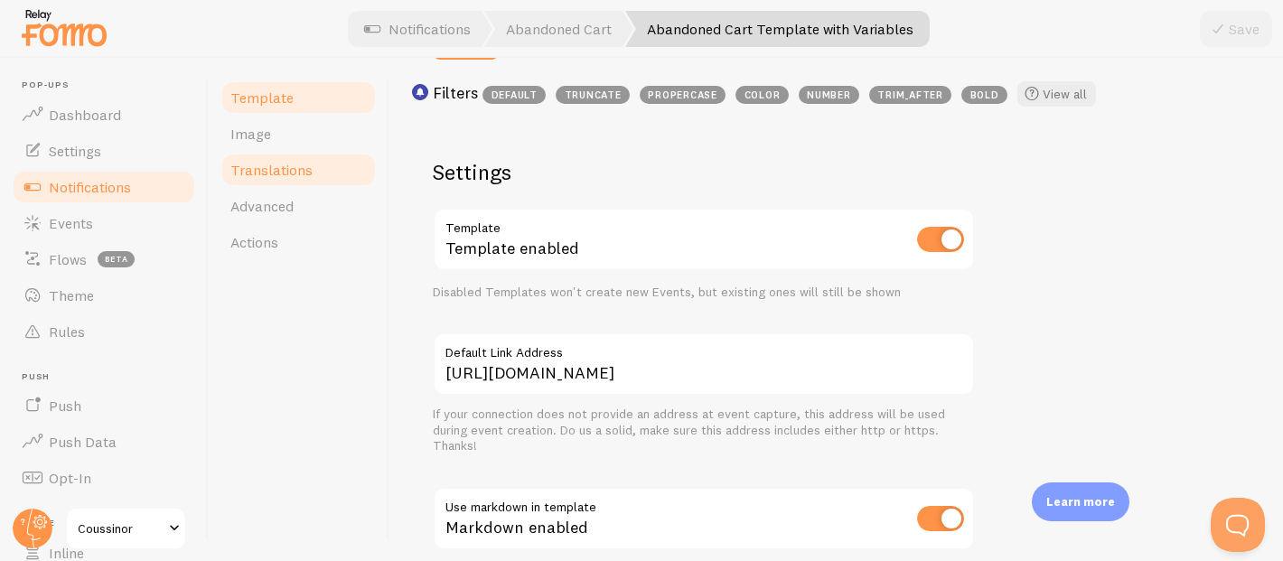
click at [293, 171] on span "Translations" at bounding box center [271, 170] width 82 height 18
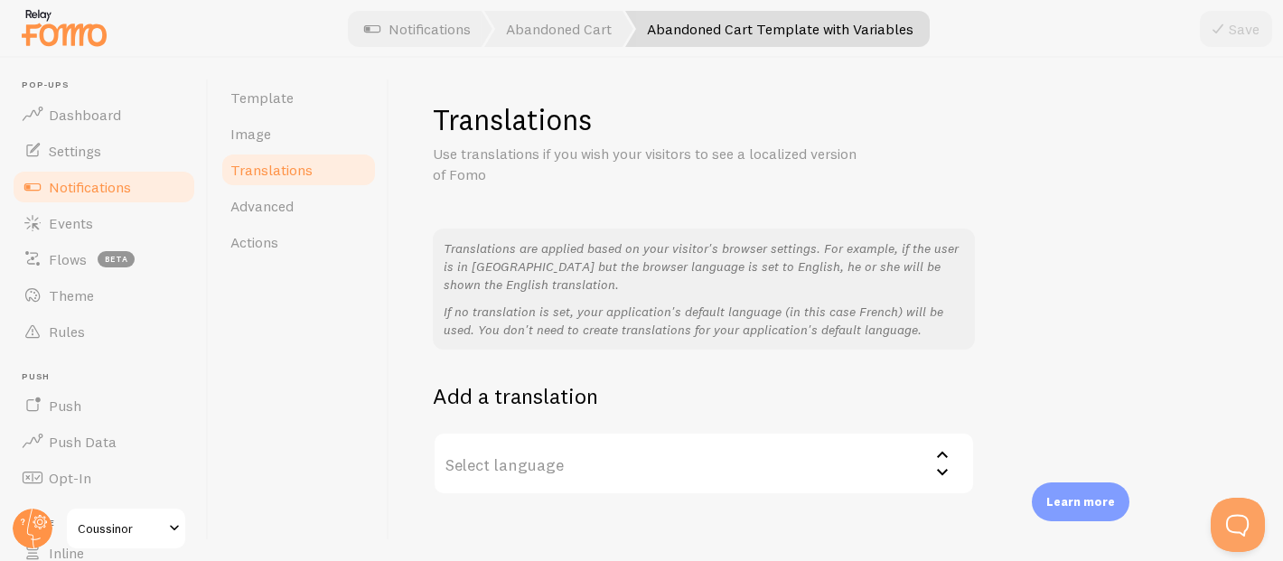
scroll to position [23, 0]
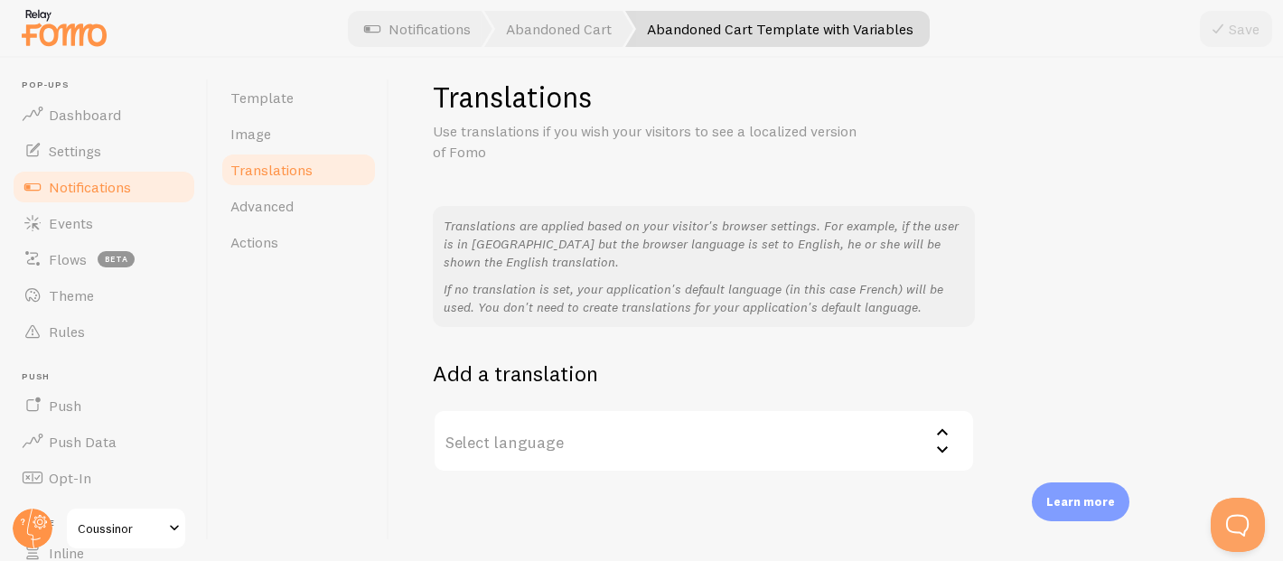
click at [560, 434] on label "Select language" at bounding box center [704, 440] width 542 height 63
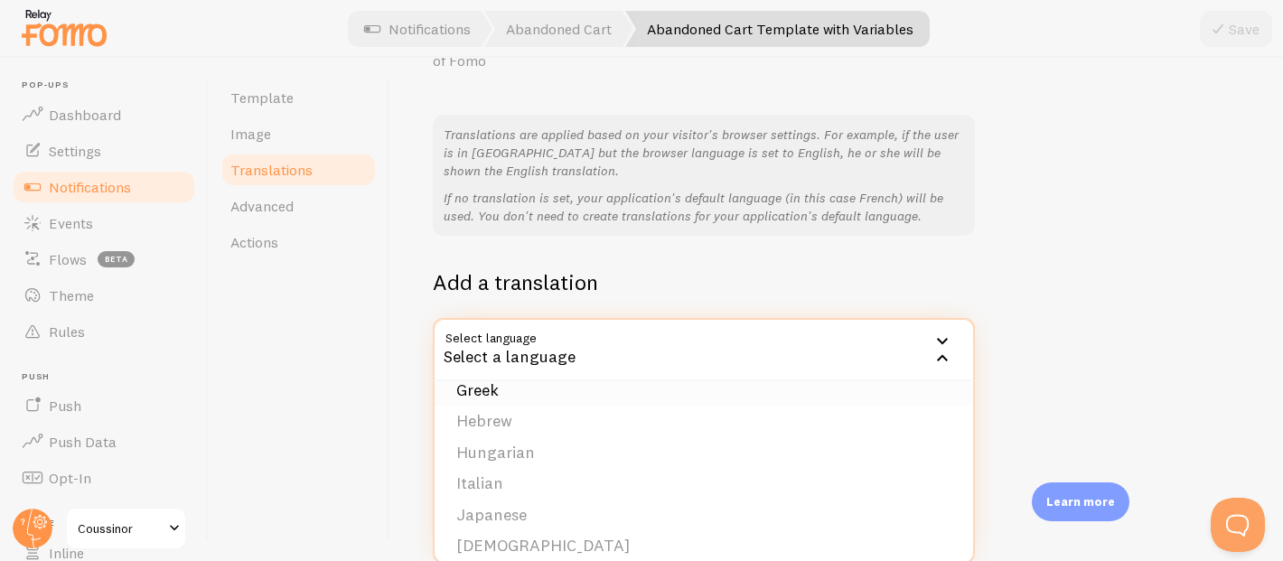
scroll to position [334, 0]
click at [558, 294] on h2 "Add a translation" at bounding box center [704, 282] width 542 height 28
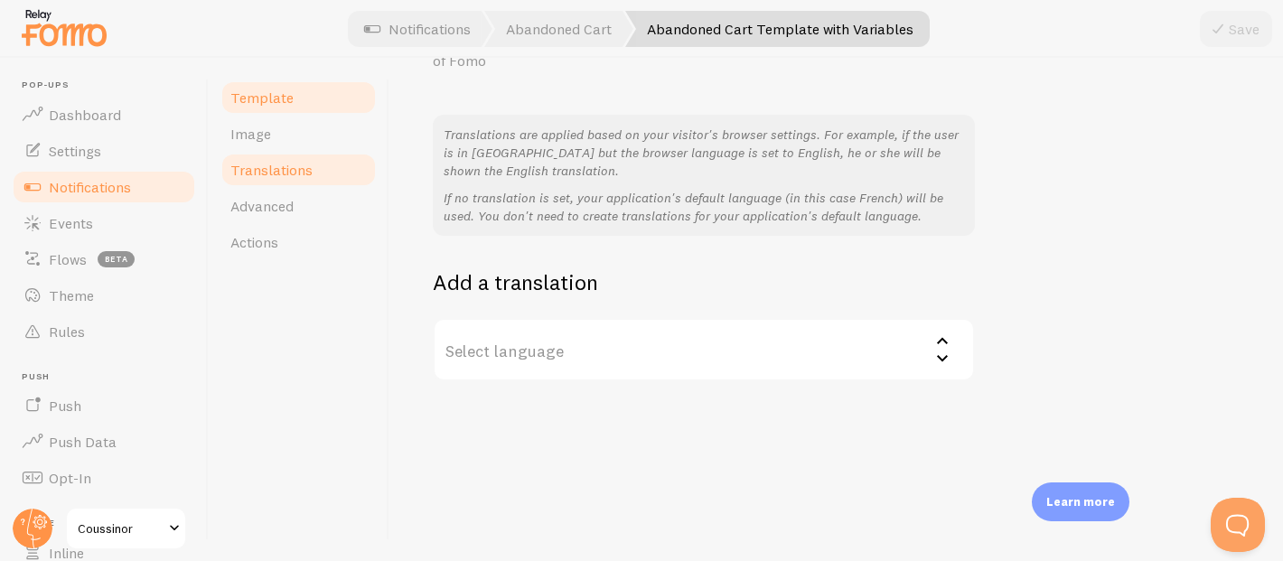
click at [233, 95] on span "Template" at bounding box center [261, 98] width 63 height 18
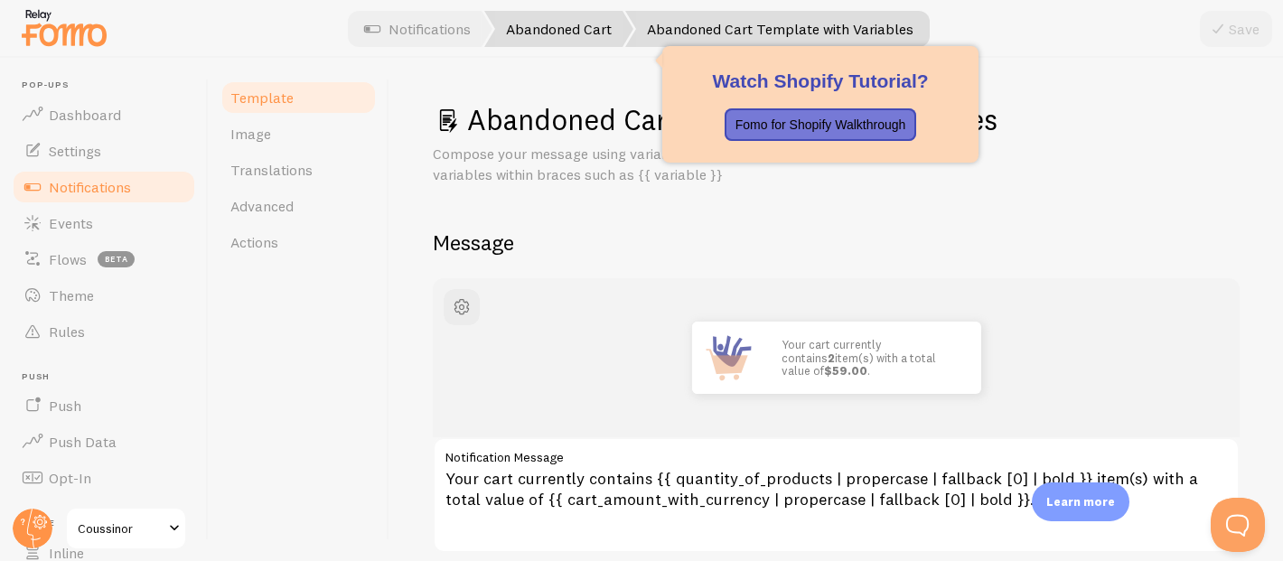
click at [551, 30] on link "Abandoned Cart" at bounding box center [558, 29] width 149 height 36
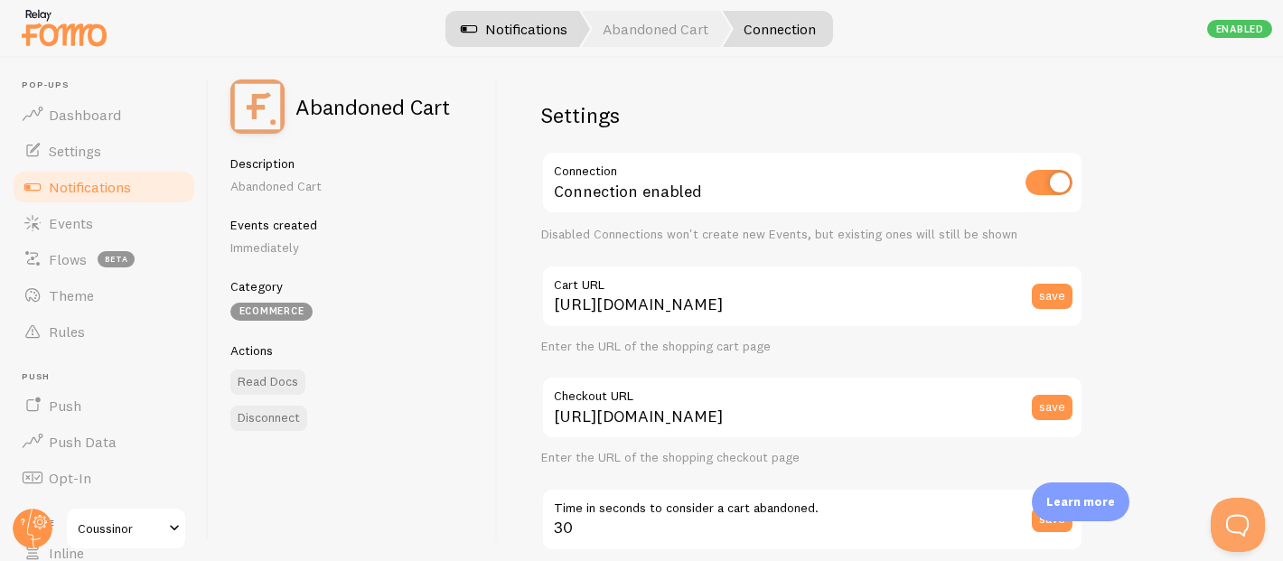
click at [496, 40] on link "Notifications" at bounding box center [515, 29] width 150 height 36
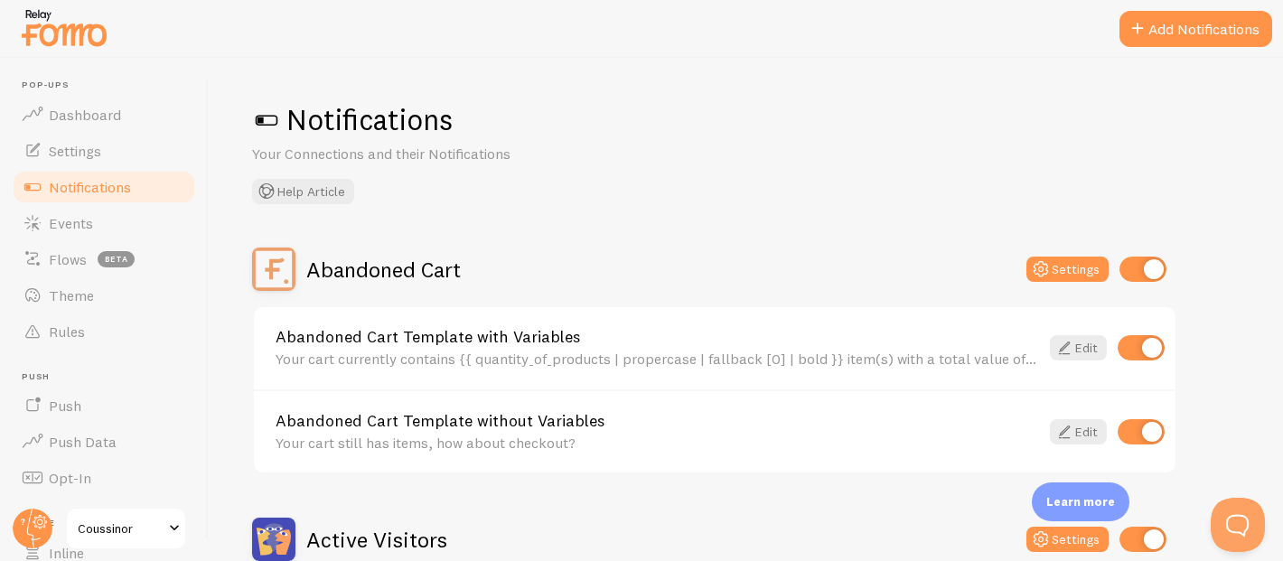
scroll to position [70, 0]
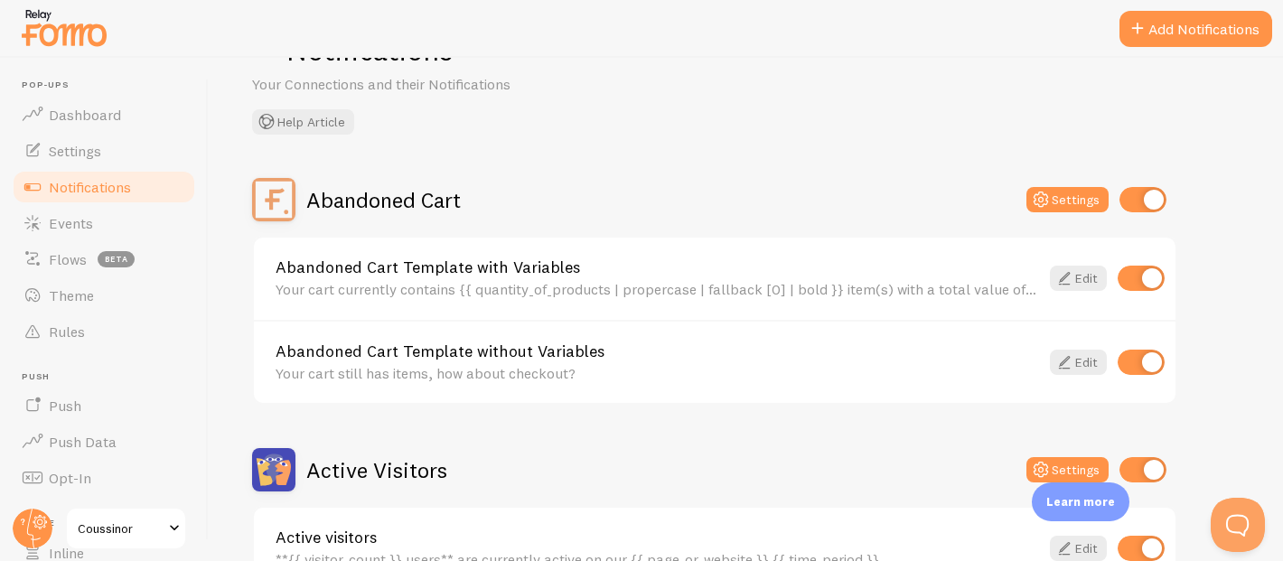
click at [1146, 209] on input "checkbox" at bounding box center [1143, 199] width 47 height 25
checkbox input "false"
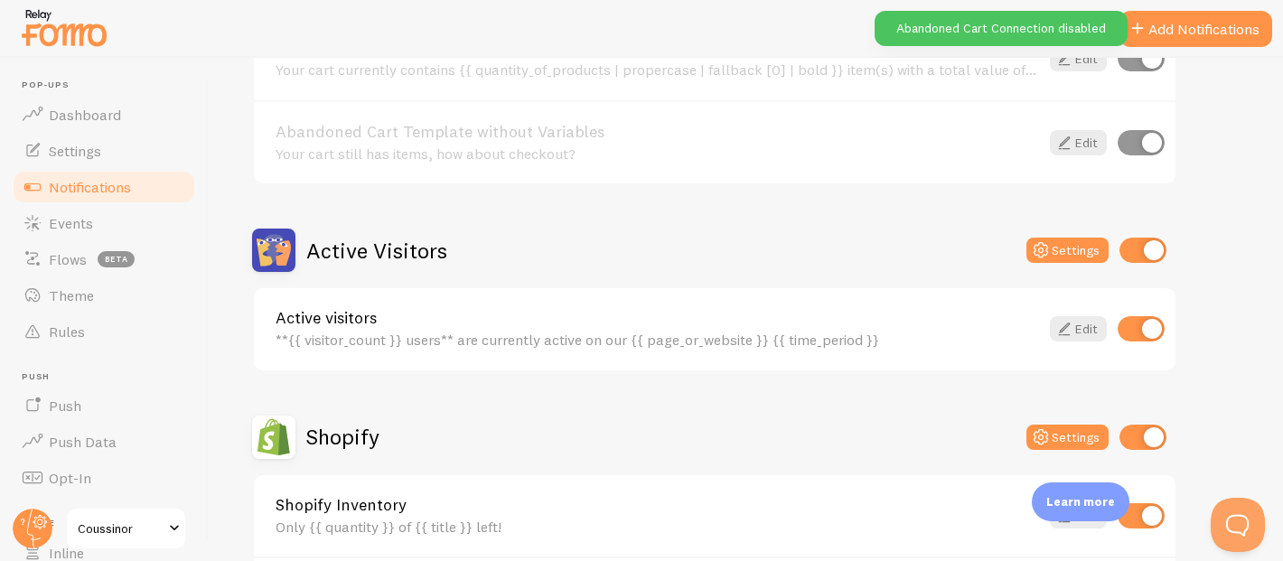
scroll to position [361, 0]
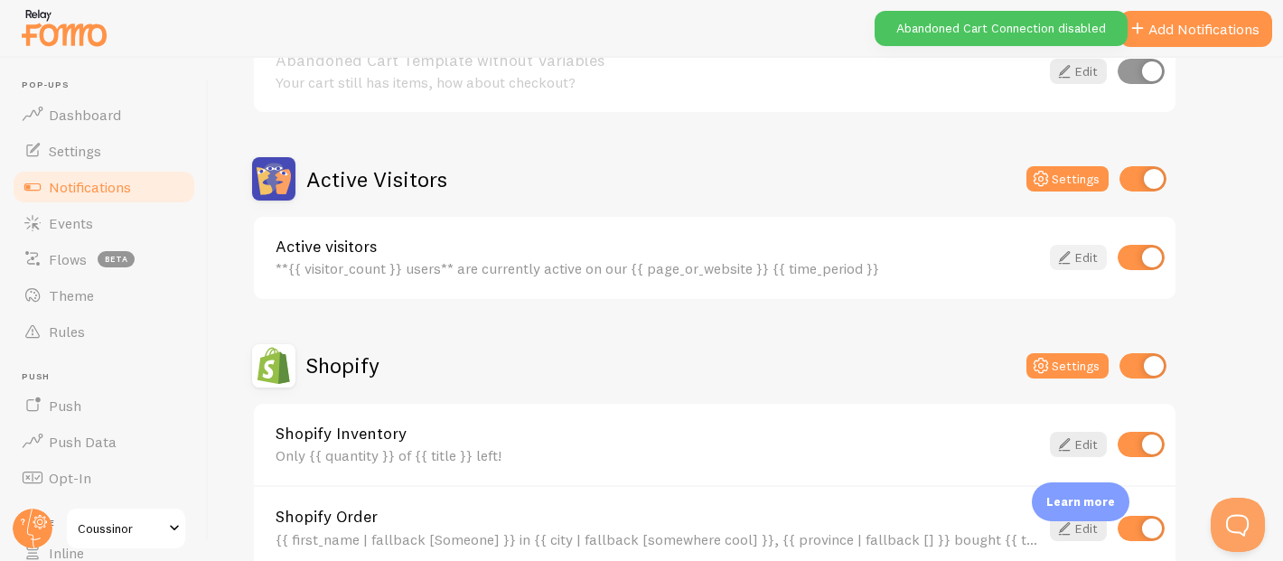
click at [1072, 250] on icon at bounding box center [1065, 258] width 22 height 22
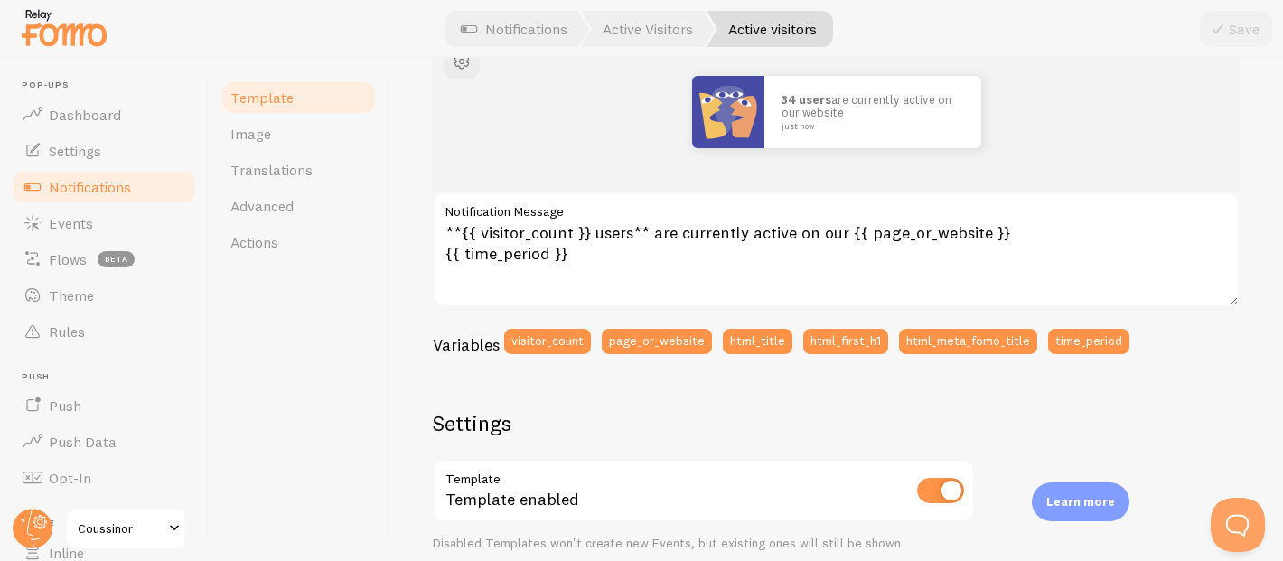
scroll to position [250, 0]
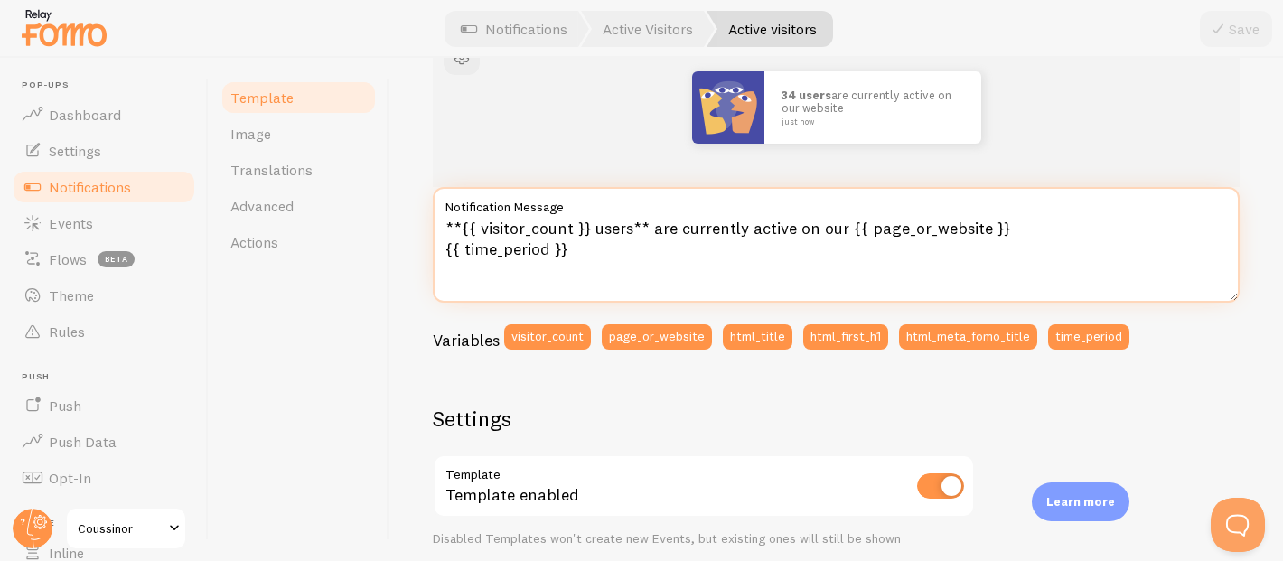
click at [548, 263] on textarea "**{{ visitor_count }} users** are currently active on our {{ page_or_website }}…" at bounding box center [836, 245] width 807 height 116
drag, startPoint x: 594, startPoint y: 230, endPoint x: 627, endPoint y: 230, distance: 33.4
click at [627, 230] on textarea "**{{ visitor_count }} users** are currently active on our {{ page_or_website }}…" at bounding box center [836, 245] width 807 height 116
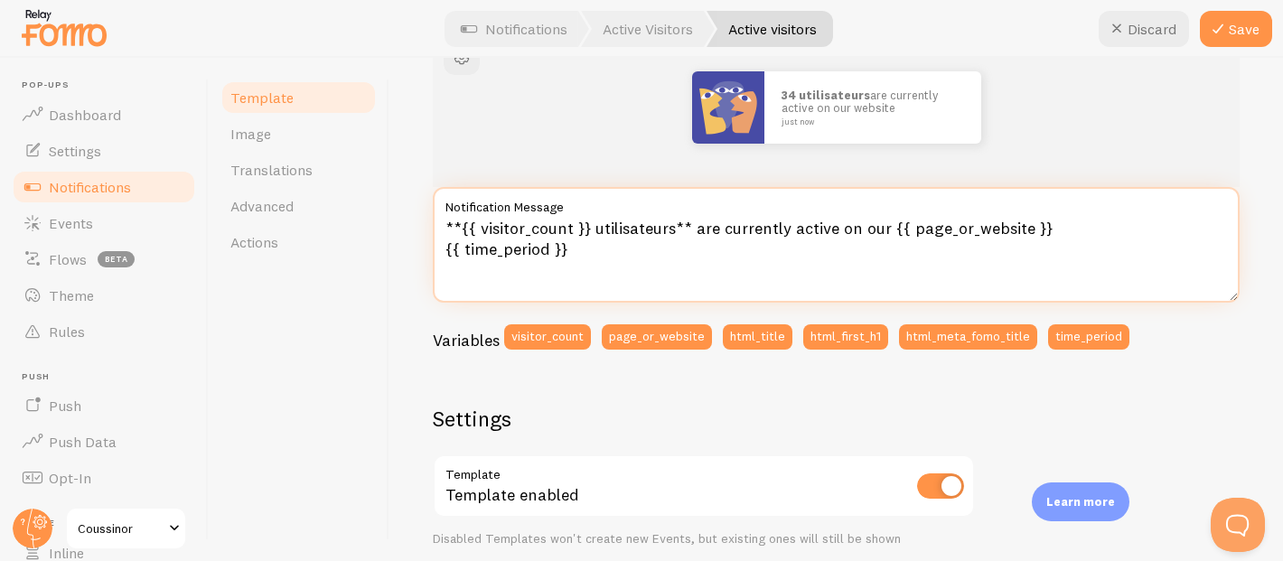
drag, startPoint x: 696, startPoint y: 232, endPoint x: 884, endPoint y: 232, distance: 188.0
click at [884, 232] on textarea "**{{ visitor_count }} utilisateurs** are currently active on our {{ page_or_web…" at bounding box center [836, 245] width 807 height 116
click at [636, 241] on textarea "**{{ visitor_count }} utilisateurs** sont eux aussi en train de naviguer sur no…" at bounding box center [836, 245] width 807 height 116
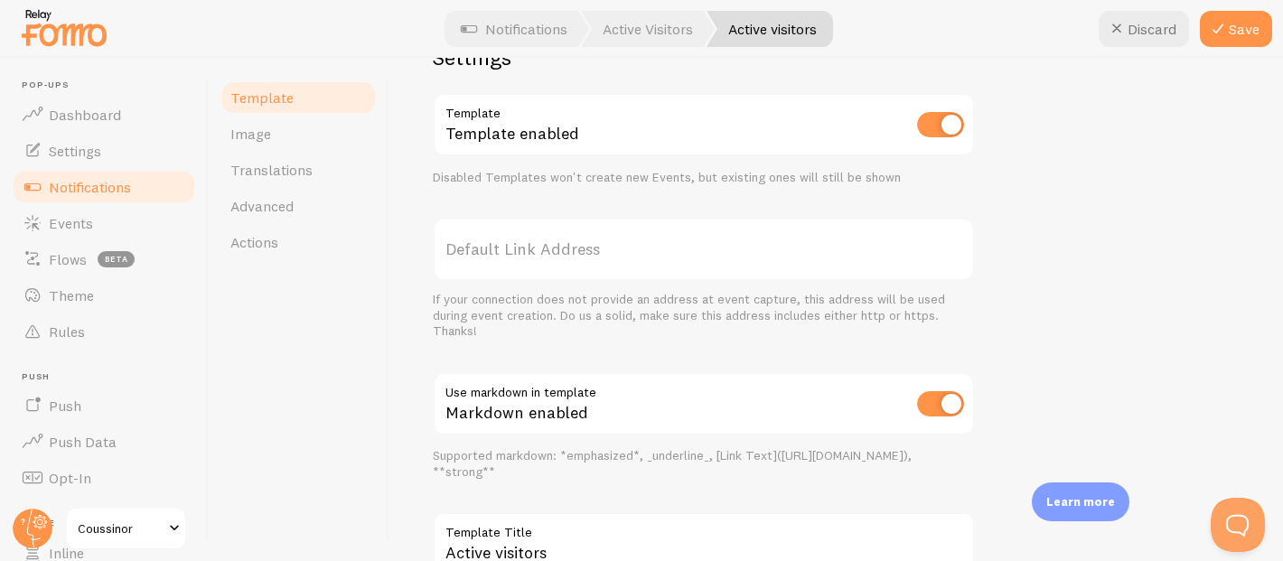
scroll to position [614, 0]
type textarea "**{{ visitor_count }} utilisateurs** sont eux aussi en train de naviguer sur no…"
click at [533, 237] on label "Default Link Address" at bounding box center [704, 247] width 542 height 63
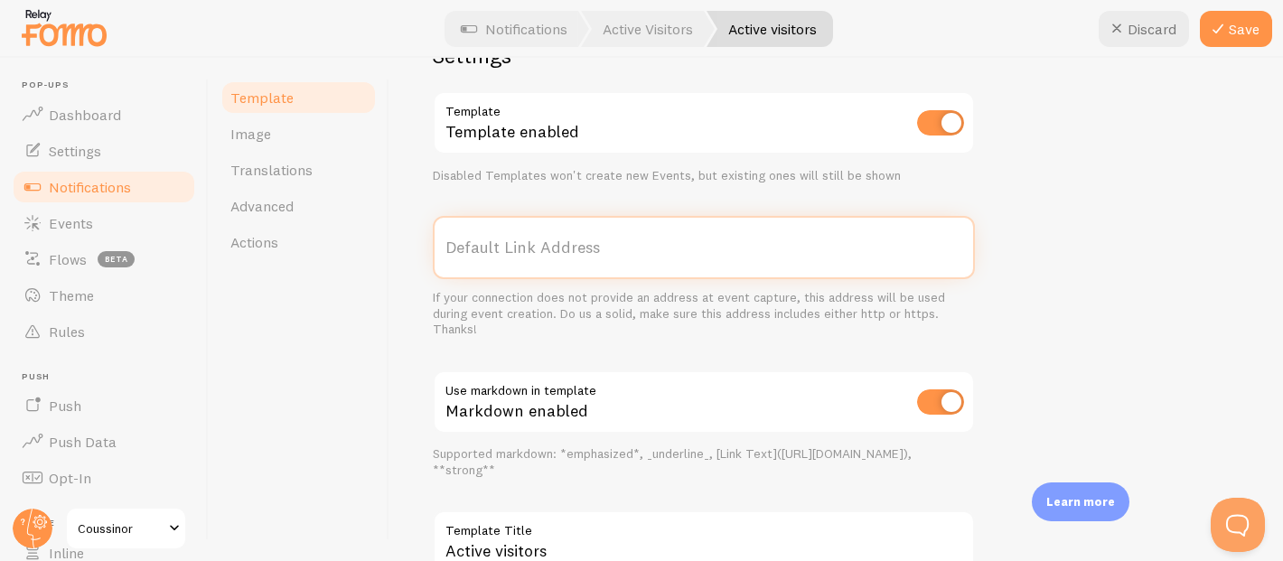
click at [533, 237] on input "Default Link Address" at bounding box center [704, 247] width 542 height 63
type input "[DOMAIN_NAME]"
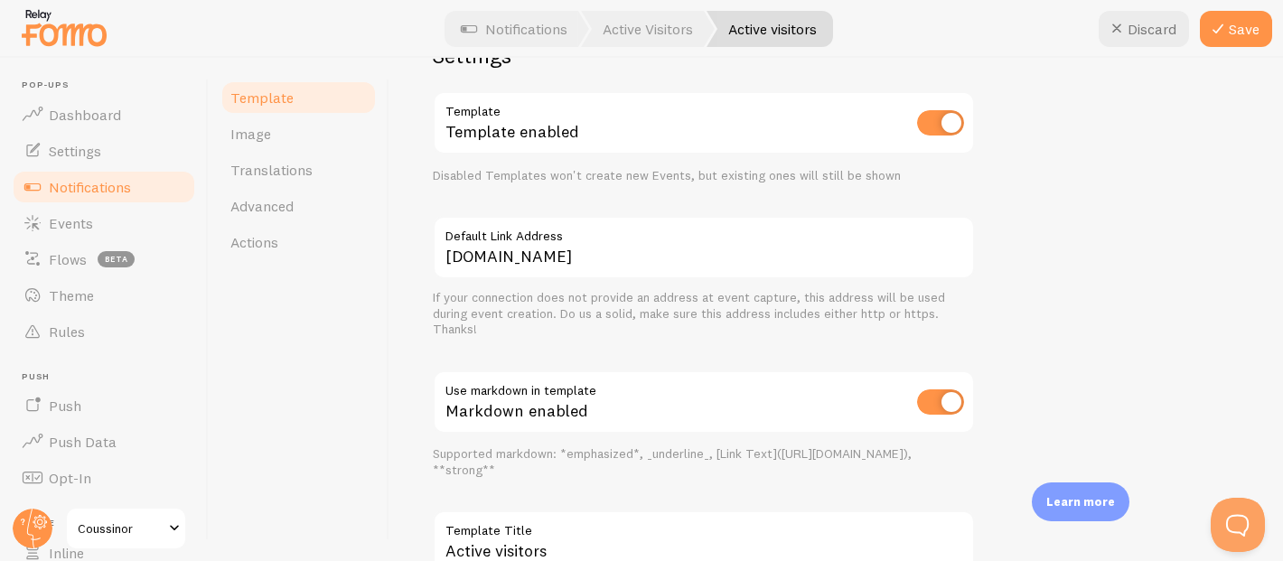
click at [1035, 225] on div "34 utilisateurs sont eux aussi en train de naviguer sur notre website just now …" at bounding box center [836, 141] width 807 height 952
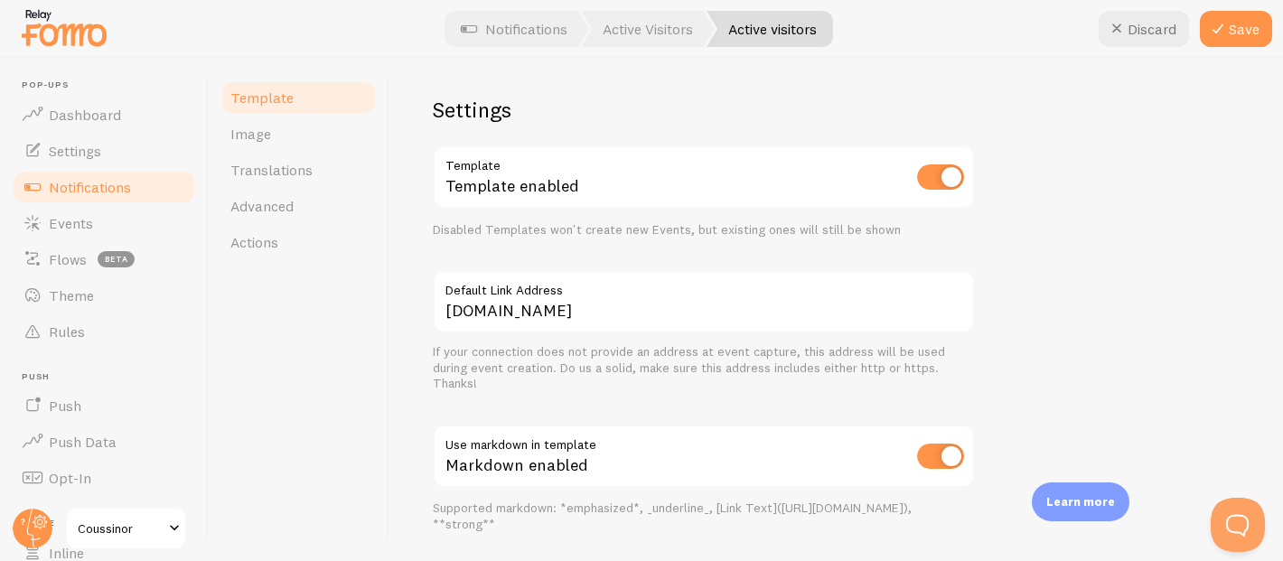
scroll to position [541, 0]
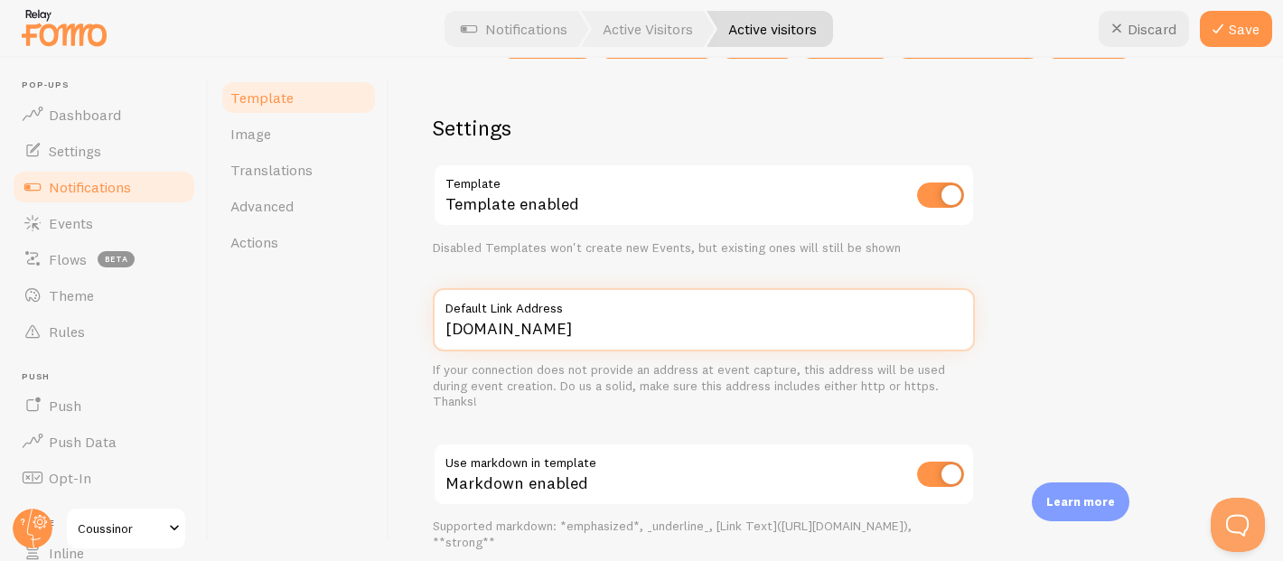
drag, startPoint x: 633, startPoint y: 344, endPoint x: 393, endPoint y: 338, distance: 239.5
click at [393, 338] on div "Active visitors Compose your message using variables, enclosing variables withi…" at bounding box center [836, 309] width 894 height 503
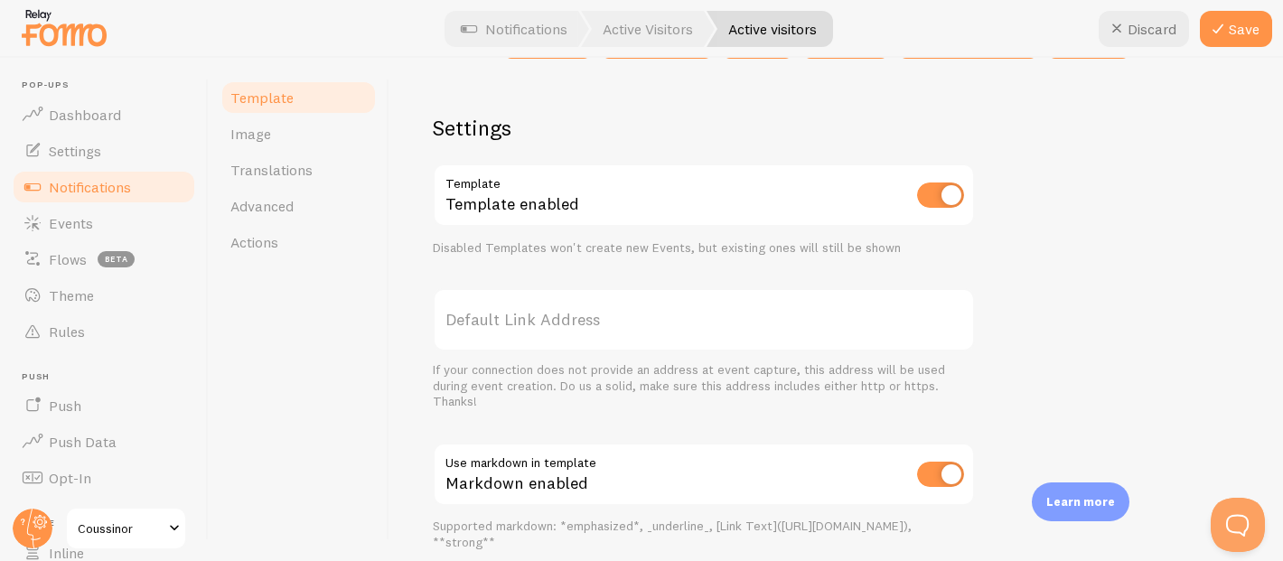
click at [1116, 271] on div "34 utilisateurs sont eux aussi en train de naviguer sur notre website just now …" at bounding box center [836, 213] width 807 height 952
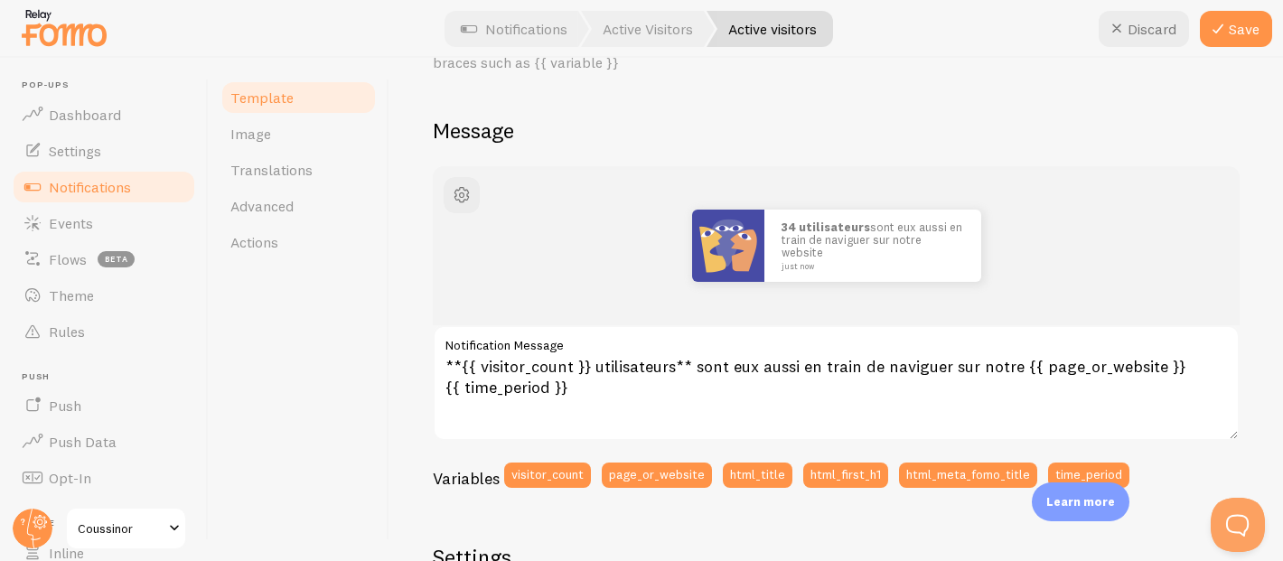
scroll to position [232, 0]
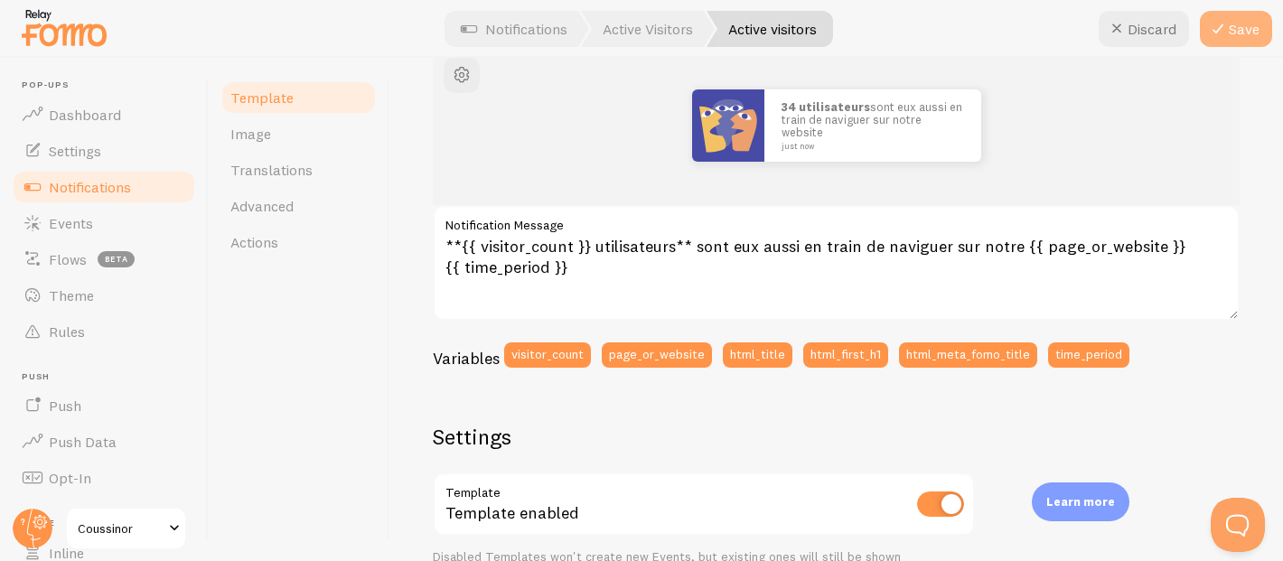
click at [1236, 26] on button "Save" at bounding box center [1236, 29] width 72 height 36
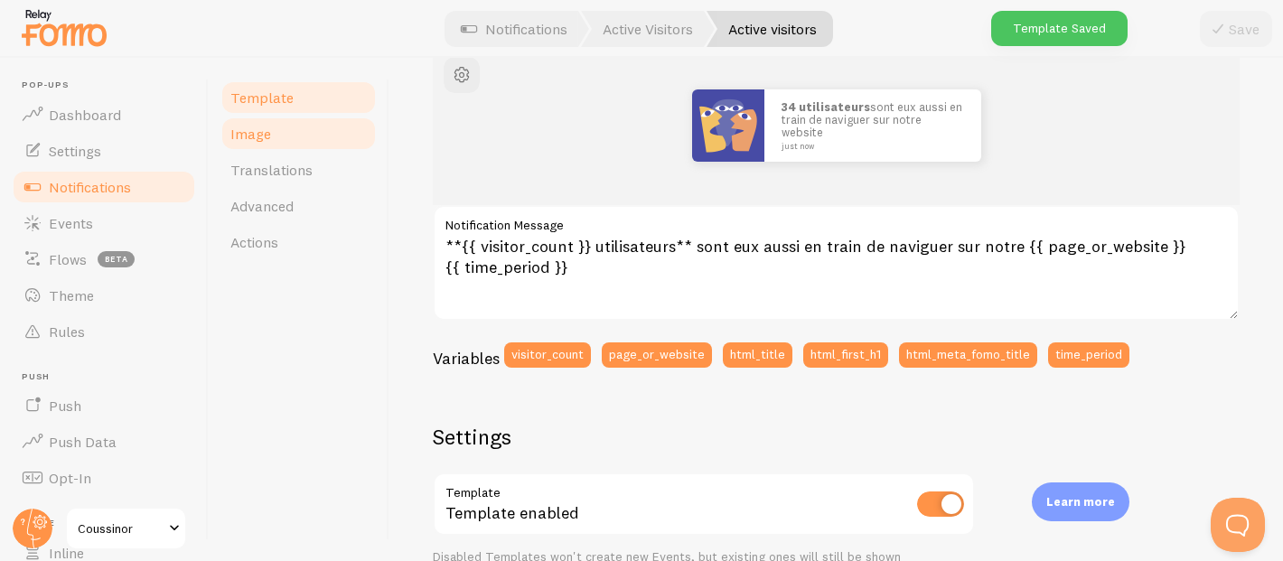
click at [239, 125] on span "Image" at bounding box center [250, 134] width 41 height 18
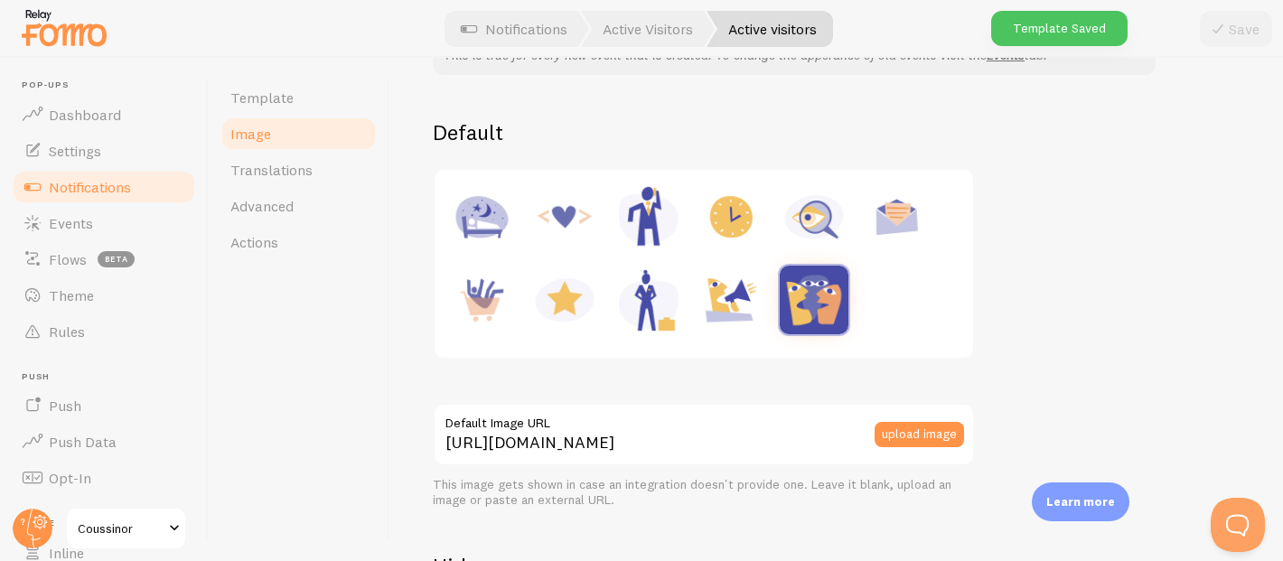
scroll to position [195, 0]
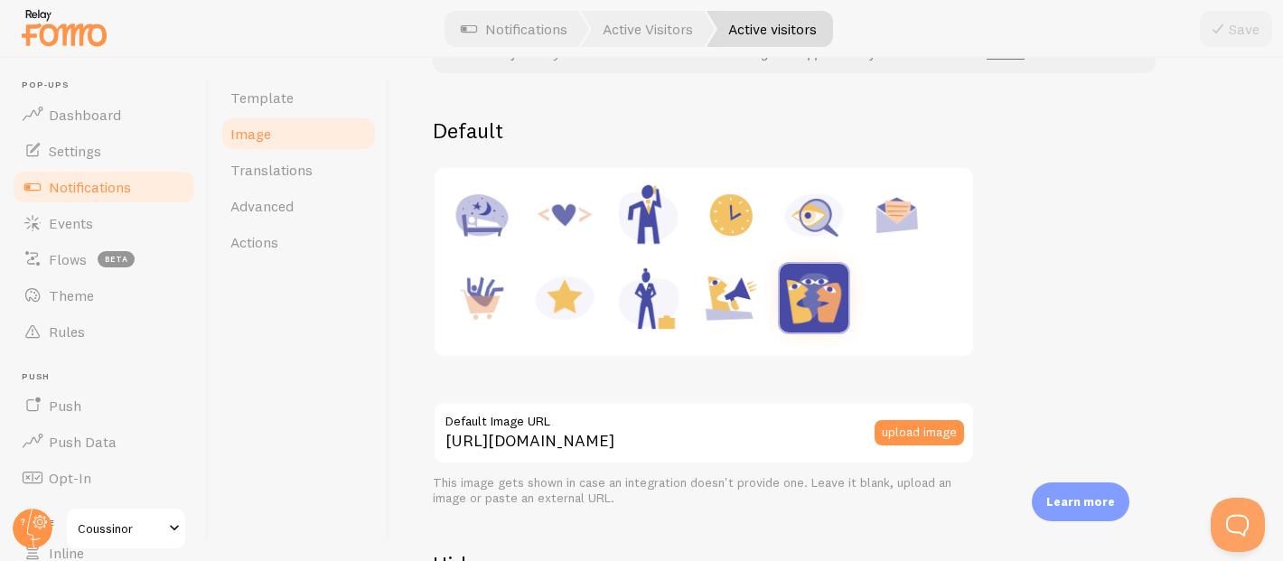
click at [811, 212] on img at bounding box center [814, 215] width 69 height 69
type input "[URL][DOMAIN_NAME]"
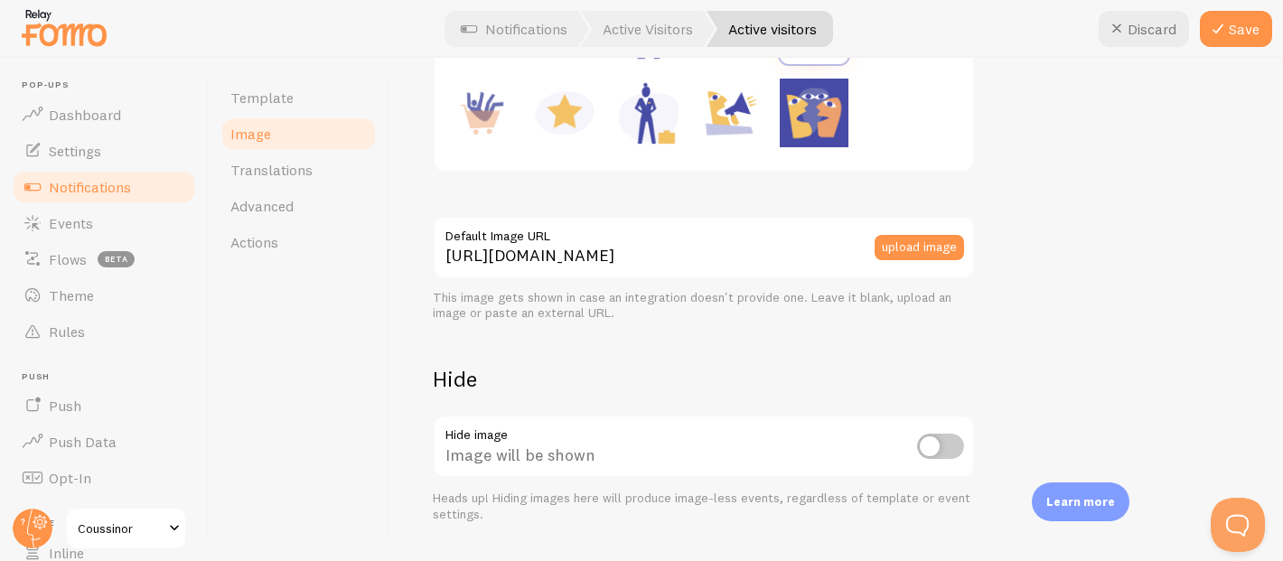
scroll to position [426, 0]
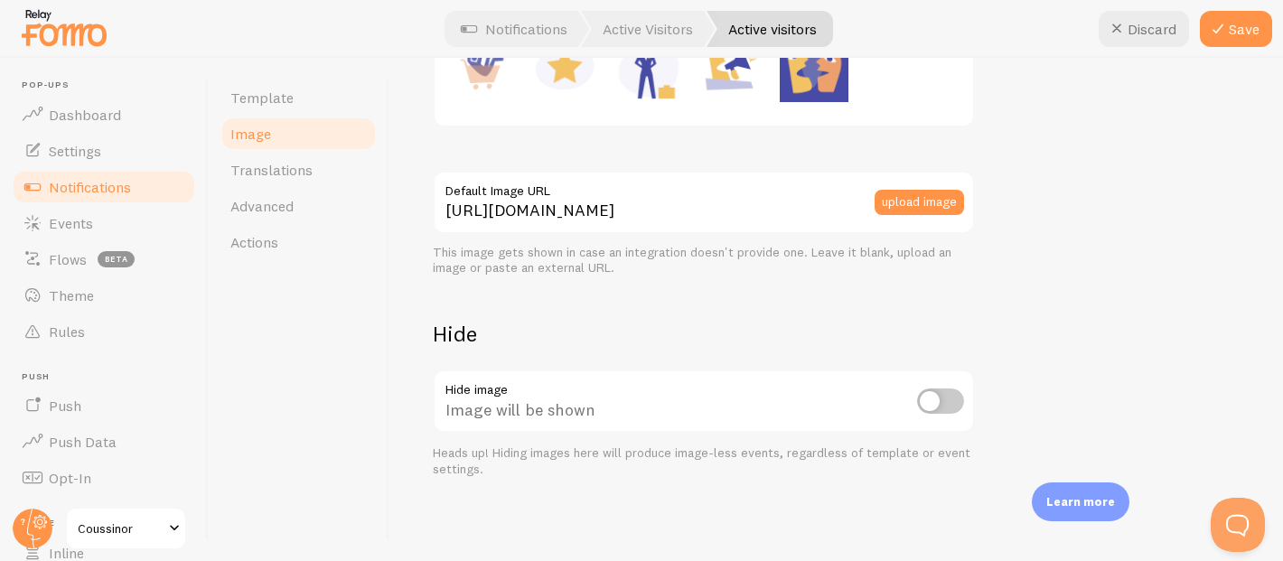
click at [925, 394] on input "checkbox" at bounding box center [940, 401] width 47 height 25
checkbox input "false"
click at [311, 174] on link "Translations" at bounding box center [299, 170] width 158 height 36
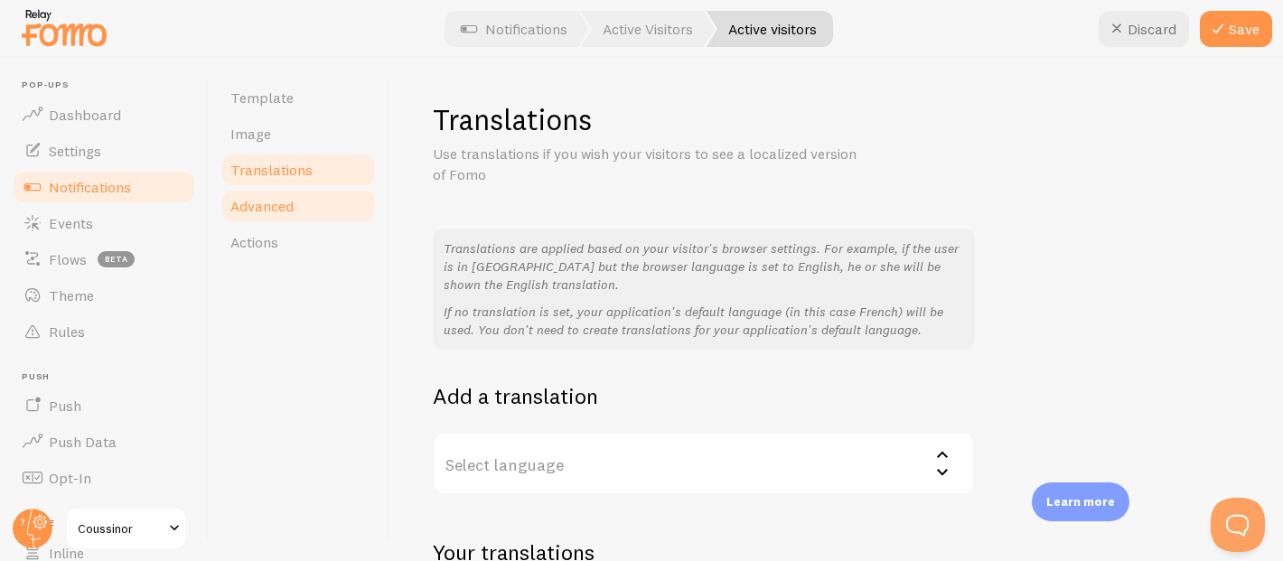
click at [300, 213] on link "Advanced" at bounding box center [299, 206] width 158 height 36
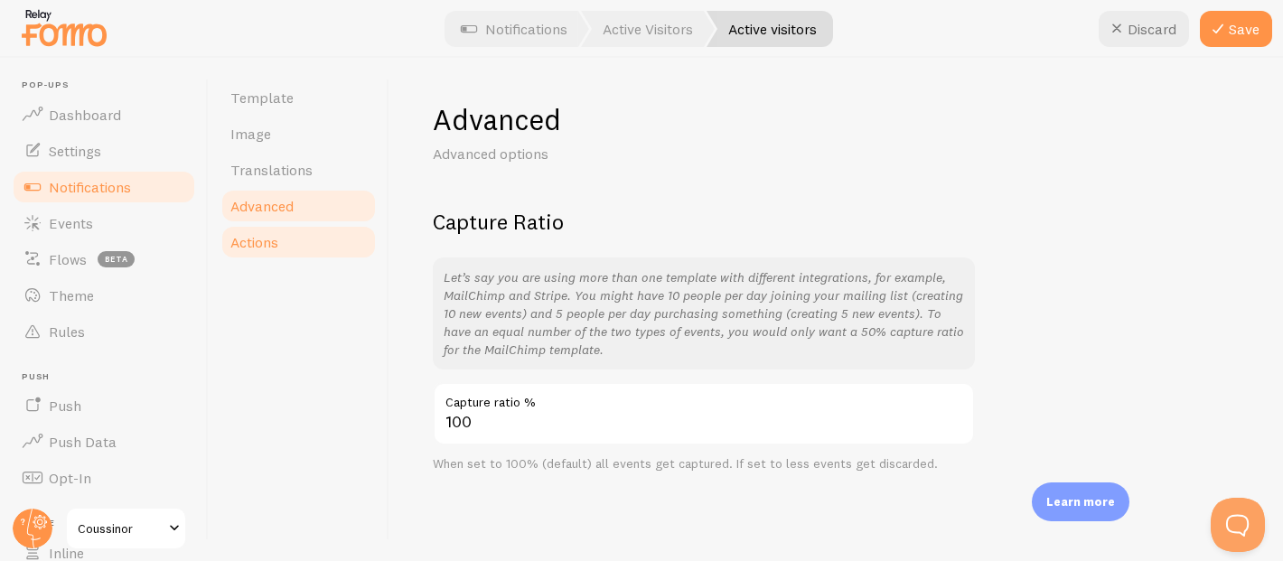
click at [323, 252] on link "Actions" at bounding box center [299, 242] width 158 height 36
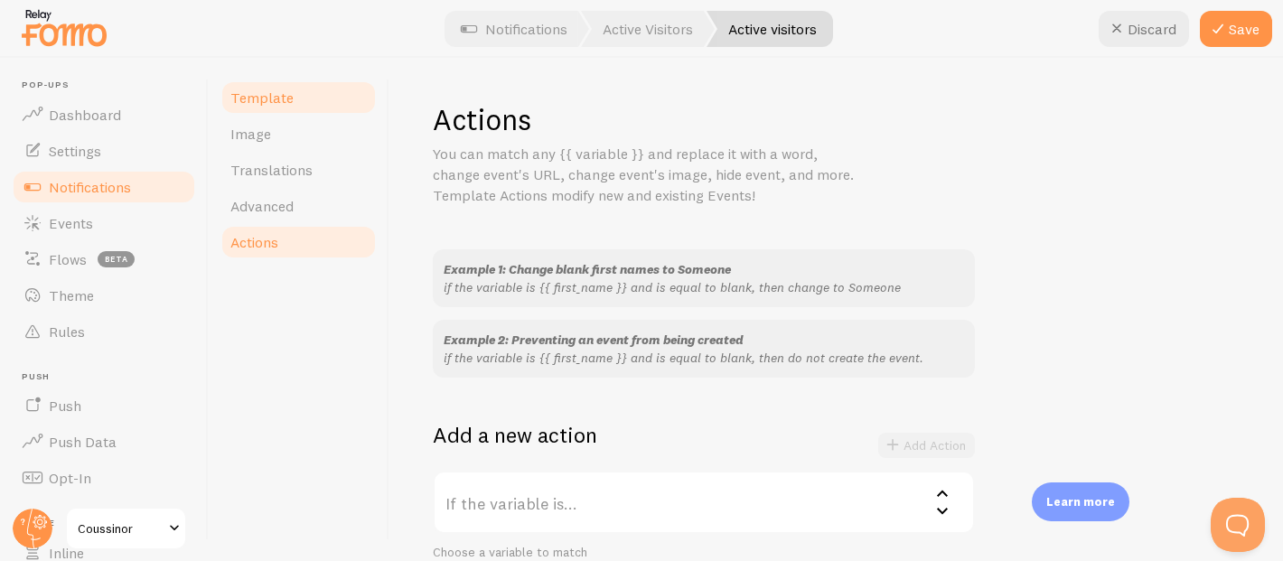
click at [295, 100] on link "Template" at bounding box center [299, 98] width 158 height 36
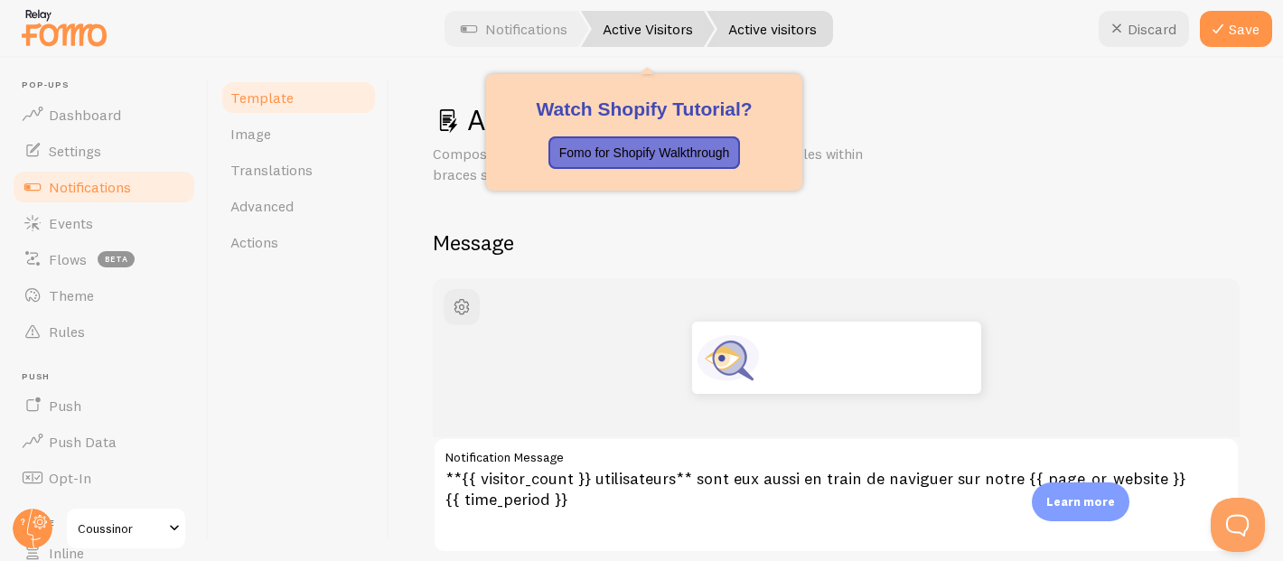
click at [642, 29] on link "Active Visitors" at bounding box center [648, 29] width 134 height 36
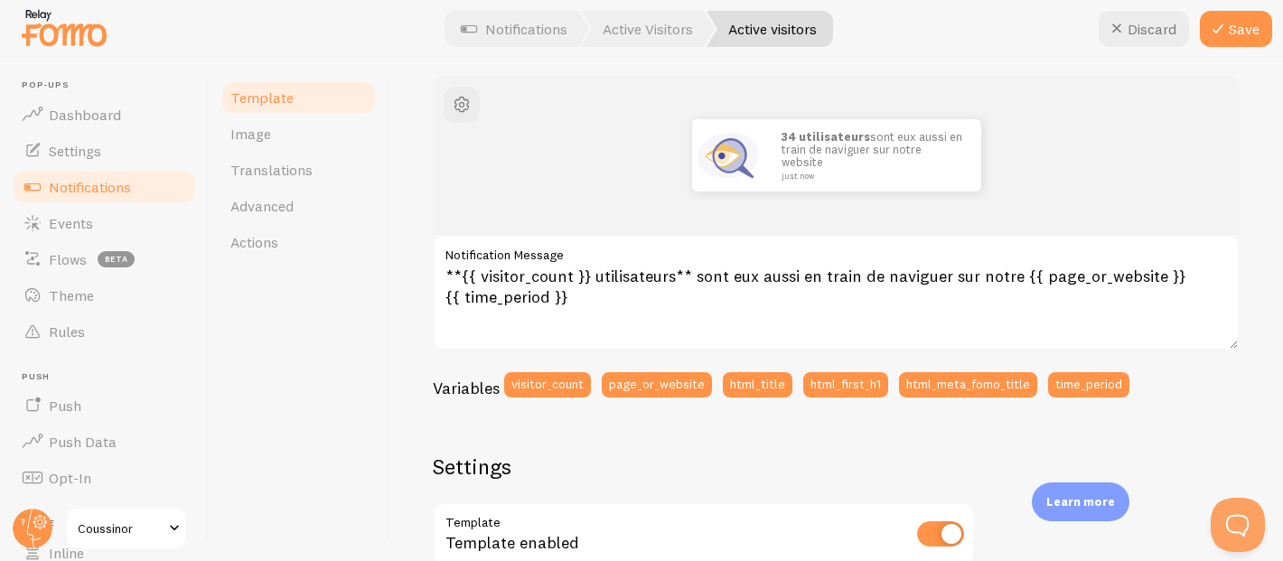
scroll to position [209, 0]
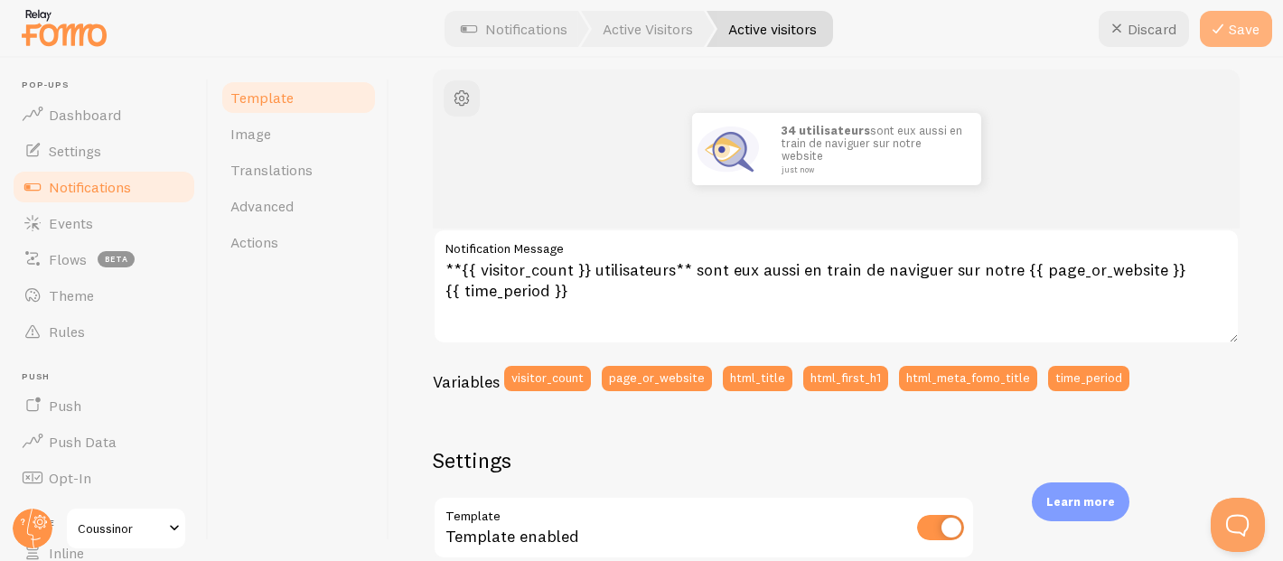
click at [1214, 32] on icon at bounding box center [1218, 29] width 22 height 22
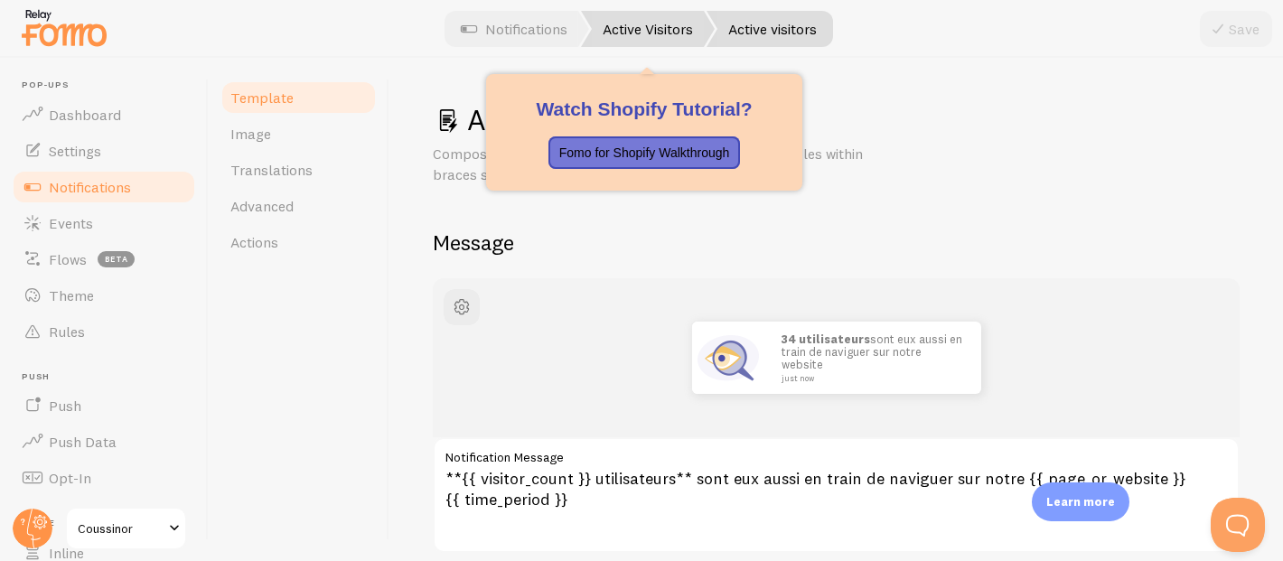
click at [626, 31] on link "Active Visitors" at bounding box center [648, 29] width 134 height 36
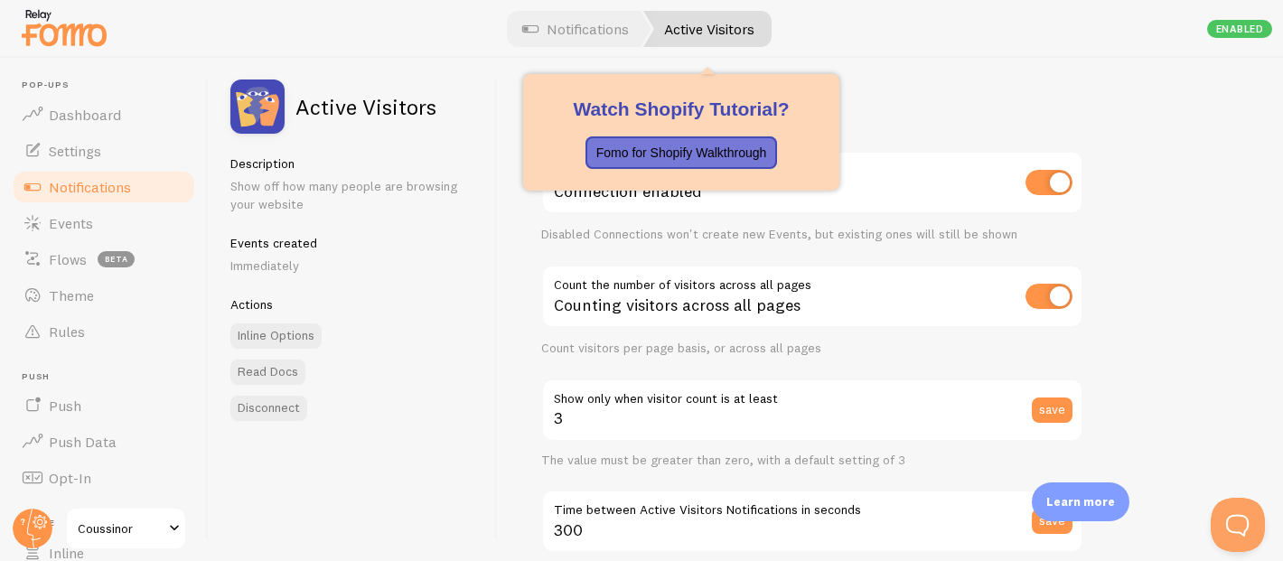
click at [696, 33] on link "Active Visitors" at bounding box center [707, 29] width 128 height 36
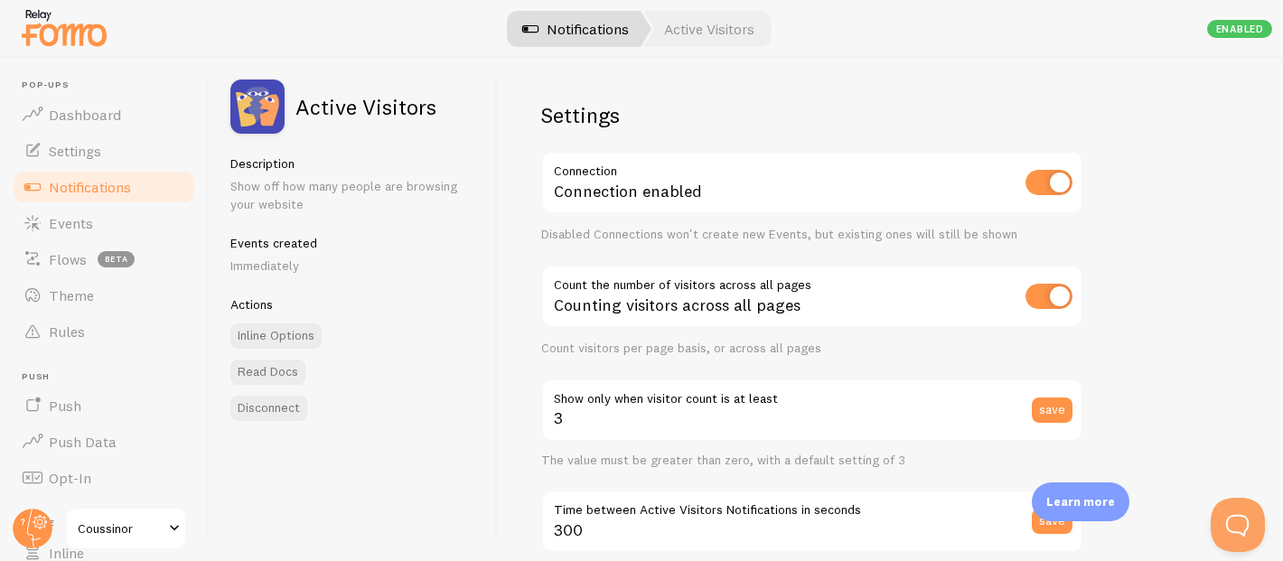
click at [597, 29] on link "Notifications" at bounding box center [577, 29] width 150 height 36
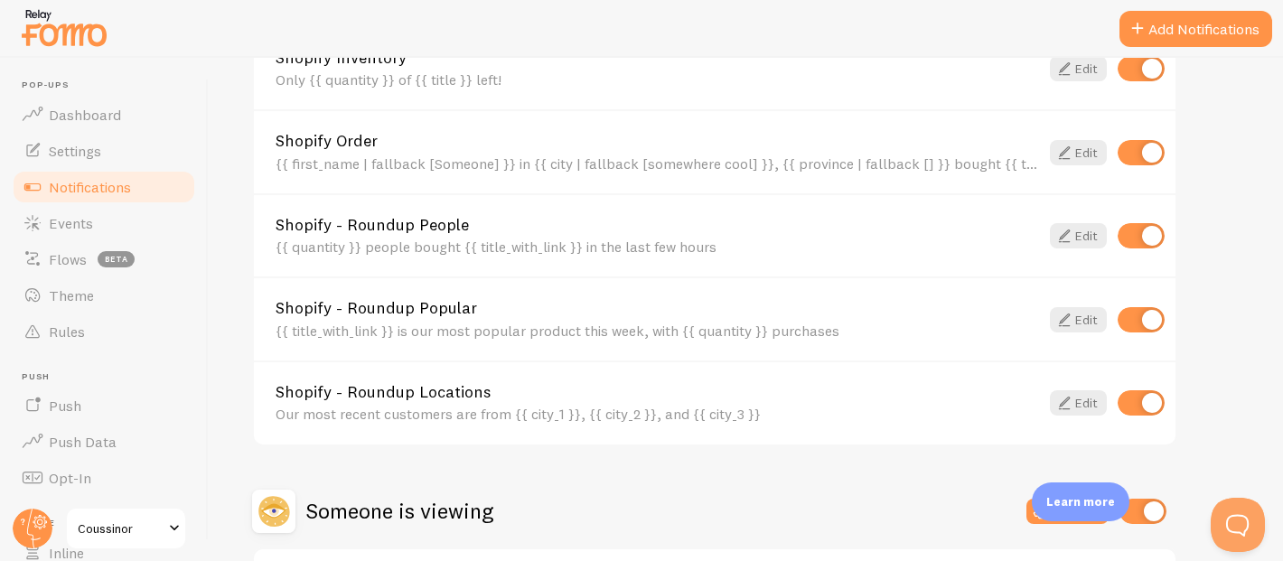
scroll to position [887, 0]
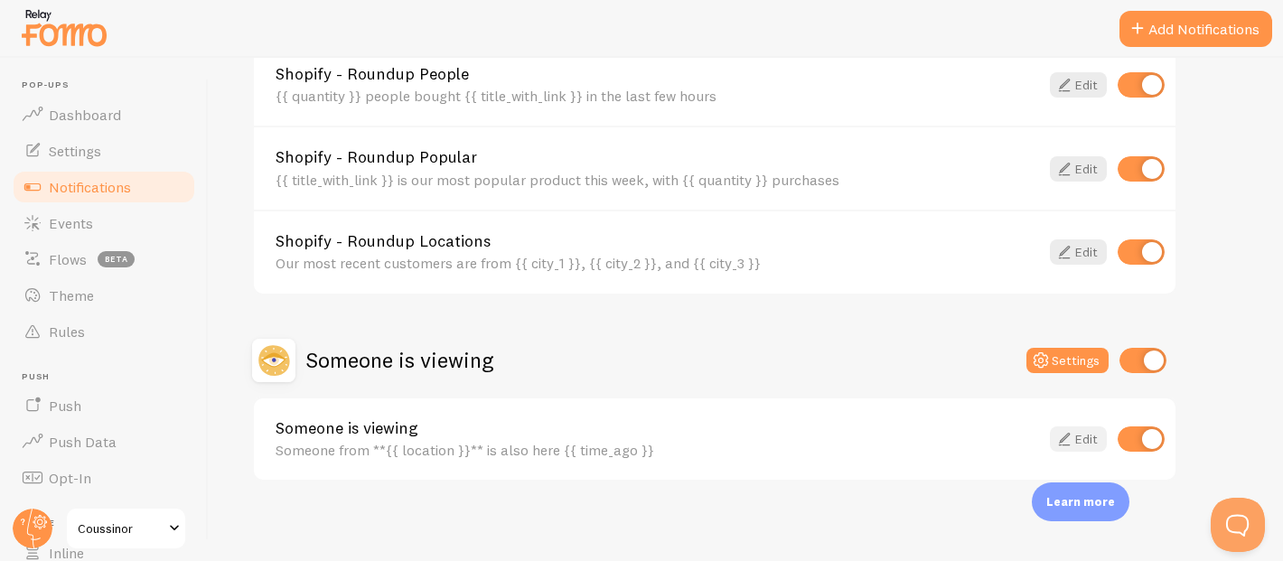
click at [1083, 434] on link "Edit" at bounding box center [1078, 439] width 57 height 25
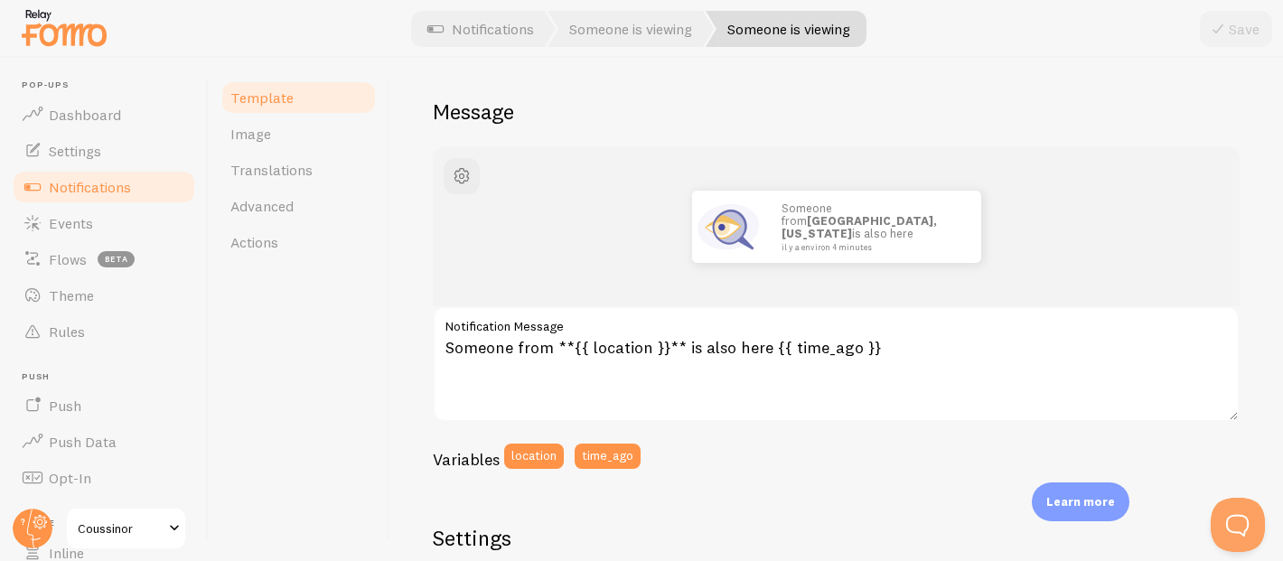
scroll to position [211, 0]
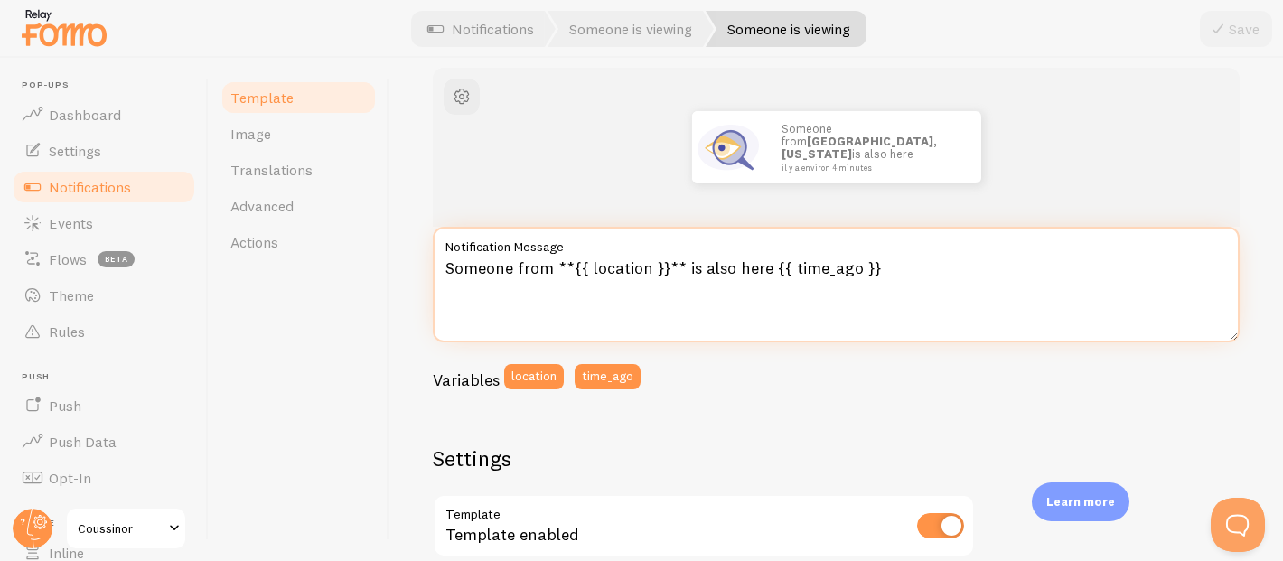
drag, startPoint x: 548, startPoint y: 264, endPoint x: 435, endPoint y: 269, distance: 113.1
click at [435, 269] on textarea "Someone from **{{ location }}** is also here {{ time_ago }}" at bounding box center [836, 285] width 807 height 116
drag, startPoint x: 688, startPoint y: 270, endPoint x: 770, endPoint y: 265, distance: 82.4
click at [770, 265] on textarea "Quelque depuis **{{ location }}** is also here {{ time_ago }}" at bounding box center [836, 285] width 807 height 116
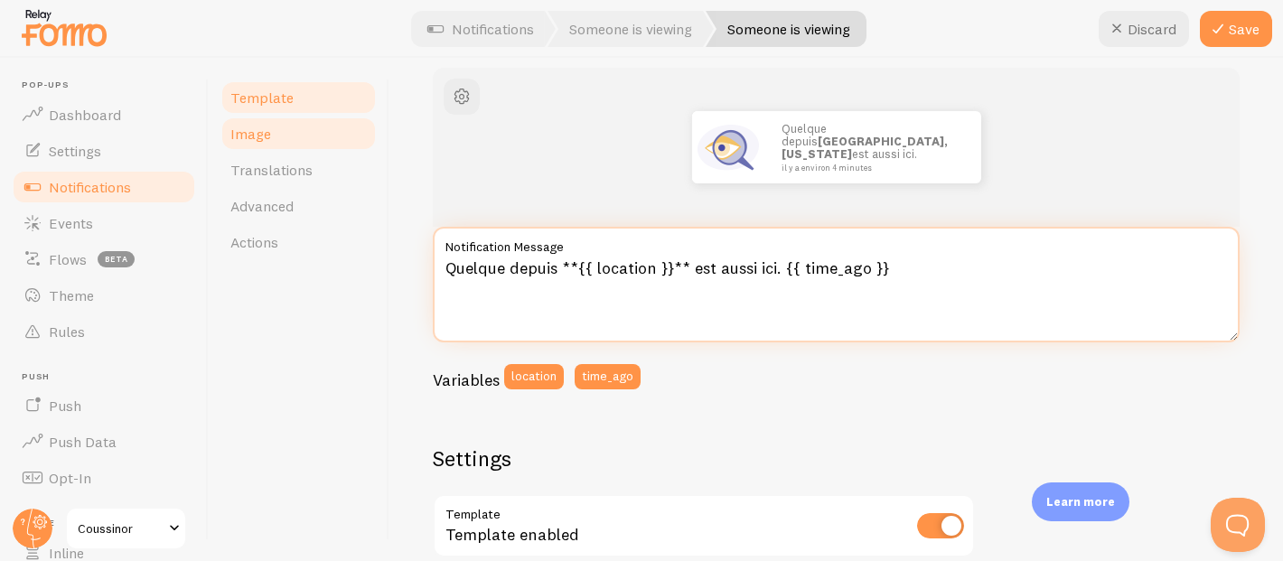
type textarea "Quelque depuis **{{ location }}** est aussi ici. {{ time_ago }}"
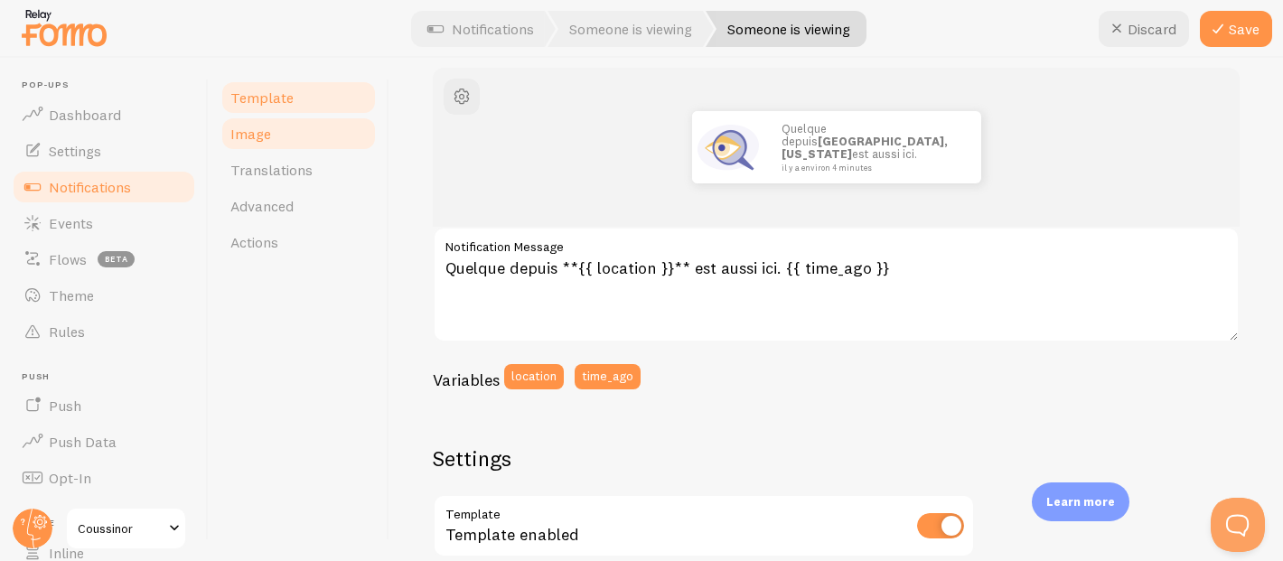
click at [296, 140] on link "Image" at bounding box center [299, 134] width 158 height 36
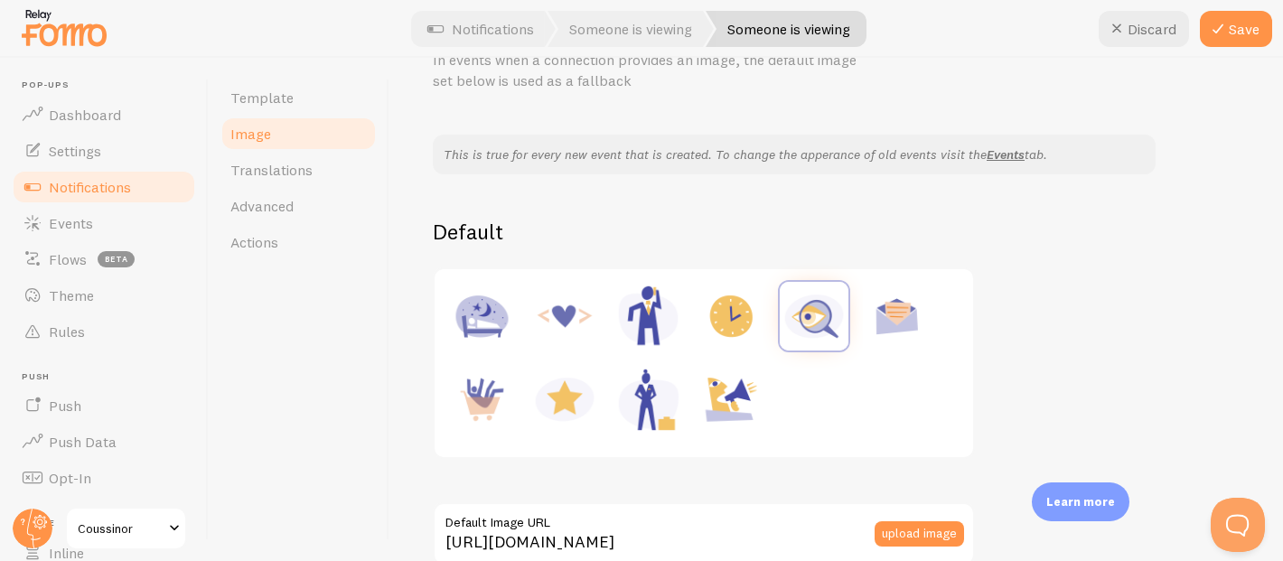
scroll to position [99, 0]
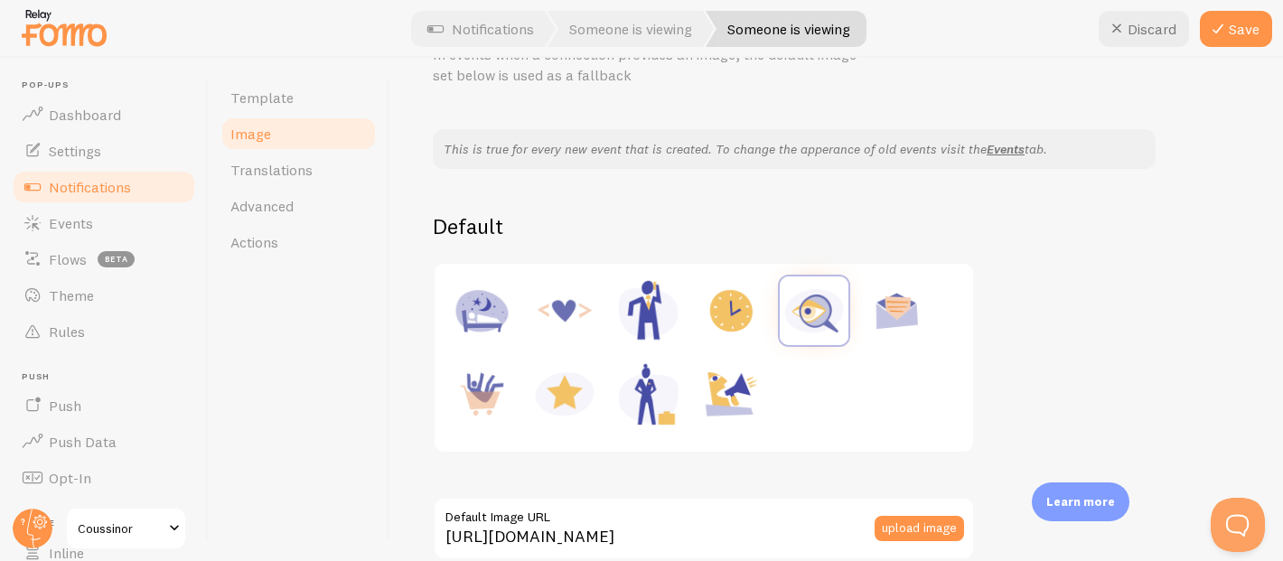
click at [572, 317] on img at bounding box center [564, 311] width 69 height 69
click at [734, 387] on img at bounding box center [731, 394] width 69 height 69
type input "[URL][DOMAIN_NAME]"
click at [1246, 14] on button "Save" at bounding box center [1236, 29] width 72 height 36
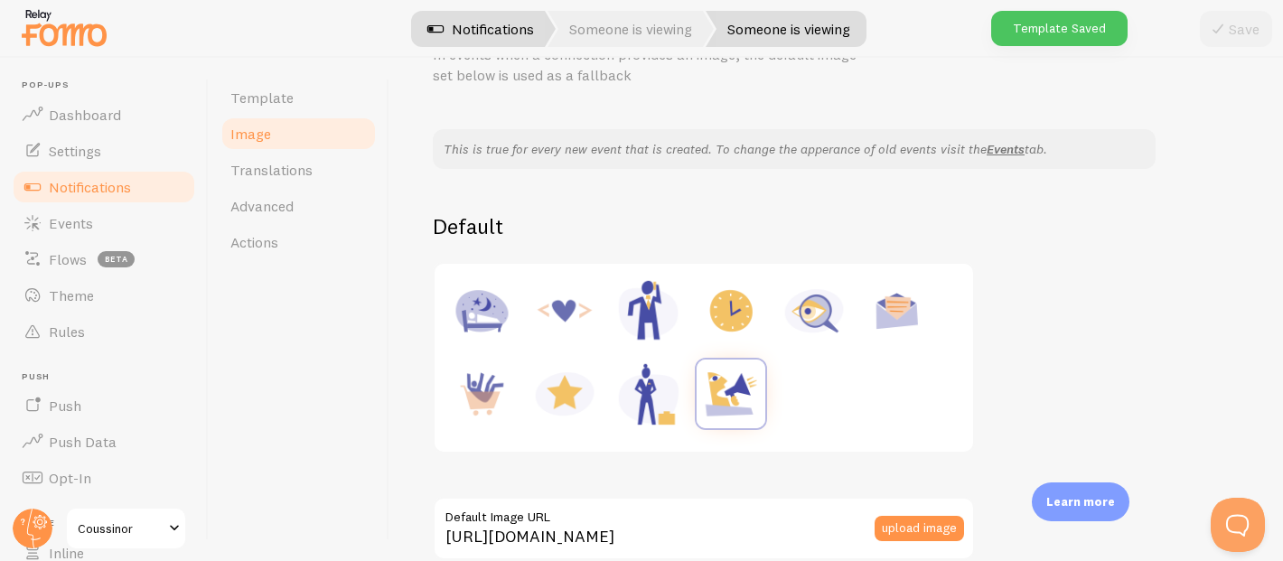
click at [504, 28] on link "Notifications" at bounding box center [481, 29] width 150 height 36
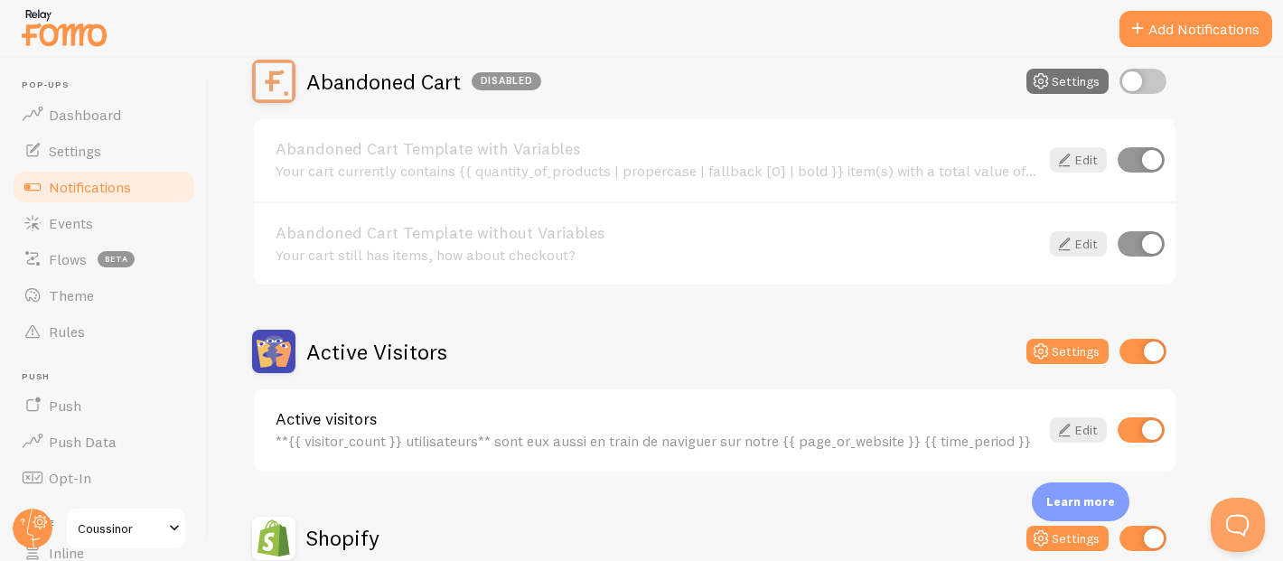
scroll to position [257, 0]
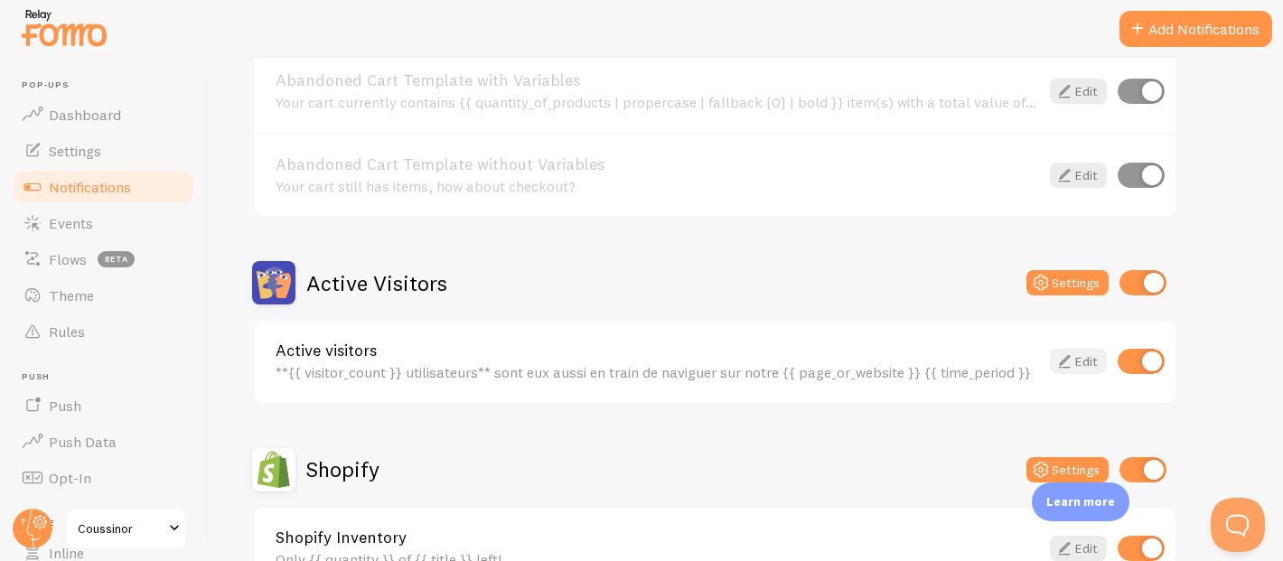
click at [1088, 352] on link "Edit" at bounding box center [1078, 361] width 57 height 25
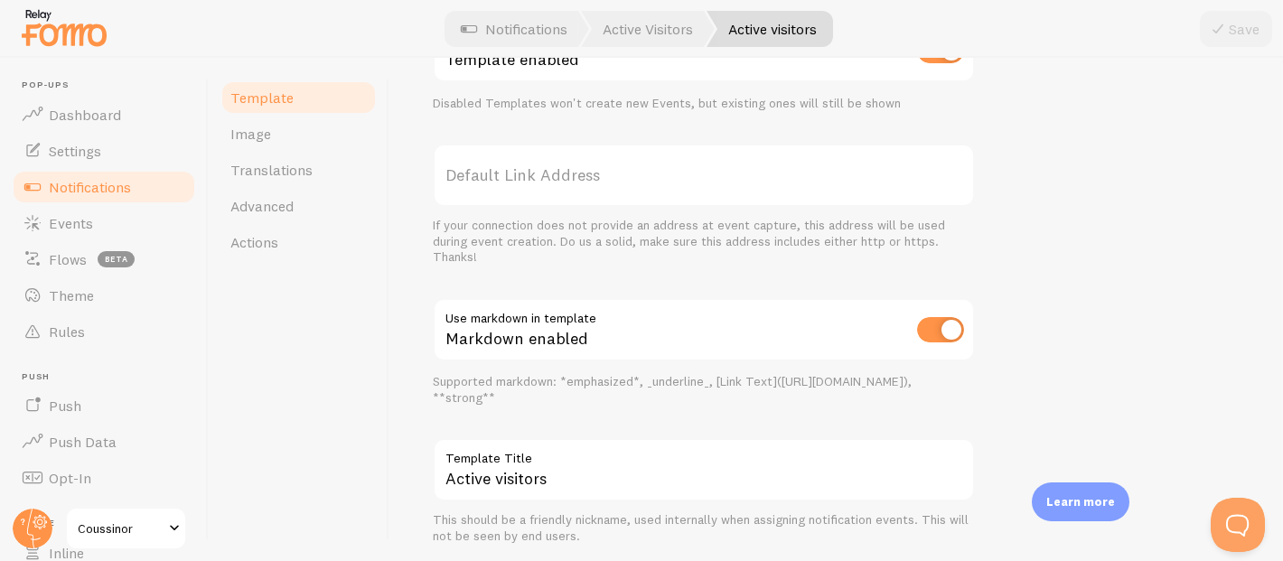
scroll to position [742, 0]
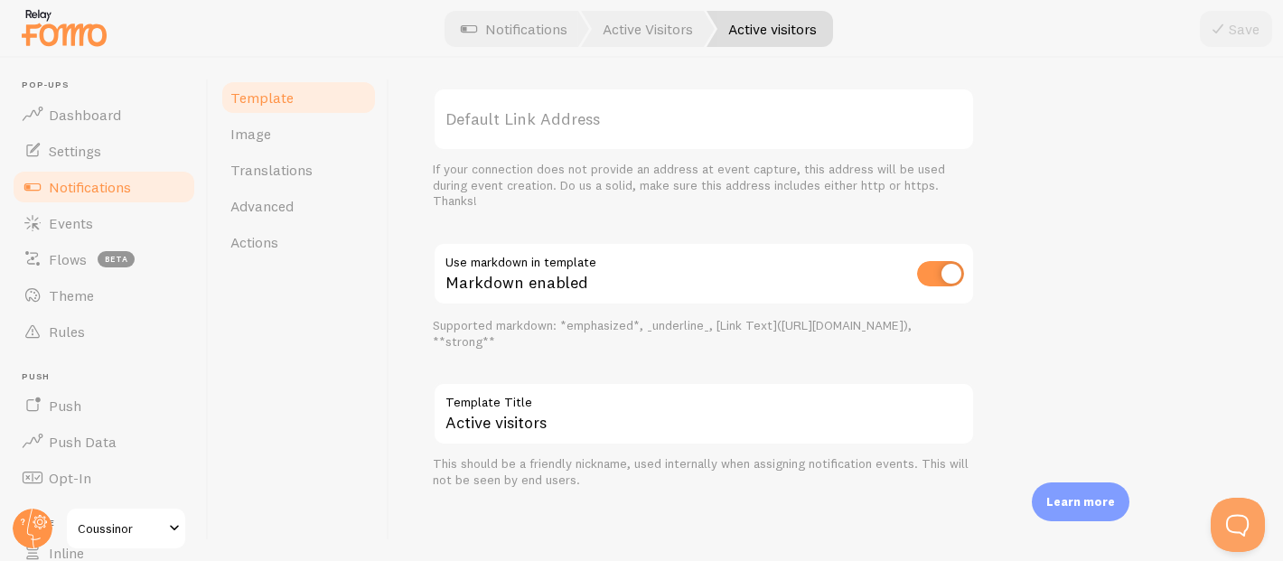
click at [300, 262] on div "Template Image Translations Advanced Actions" at bounding box center [299, 309] width 181 height 503
click at [299, 241] on link "Actions" at bounding box center [299, 242] width 158 height 36
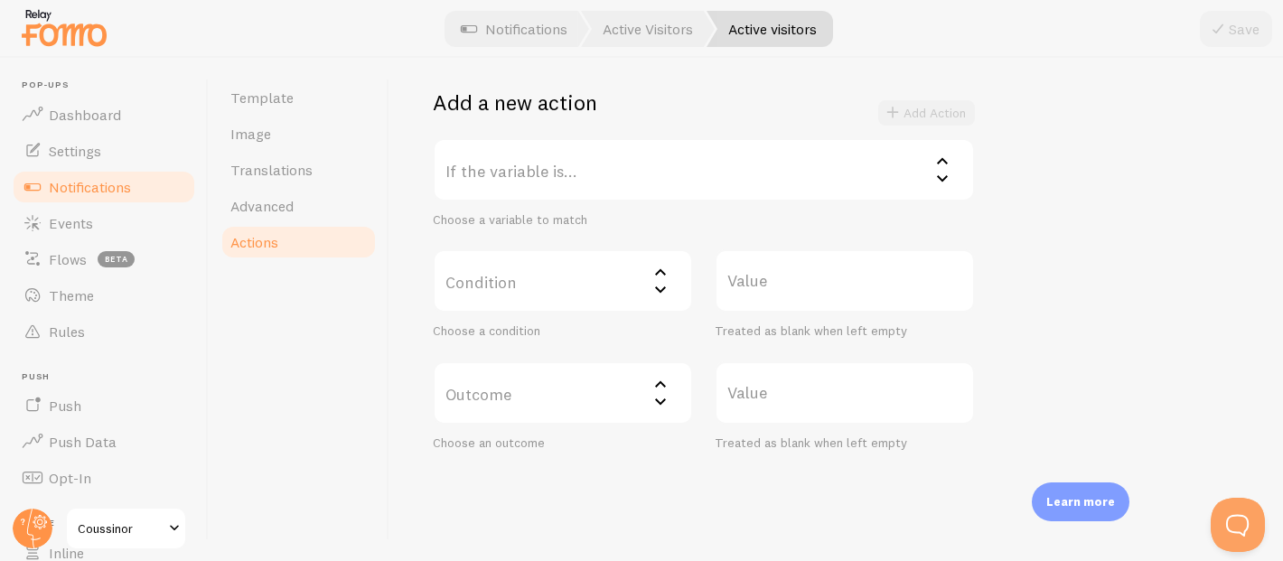
scroll to position [376, 0]
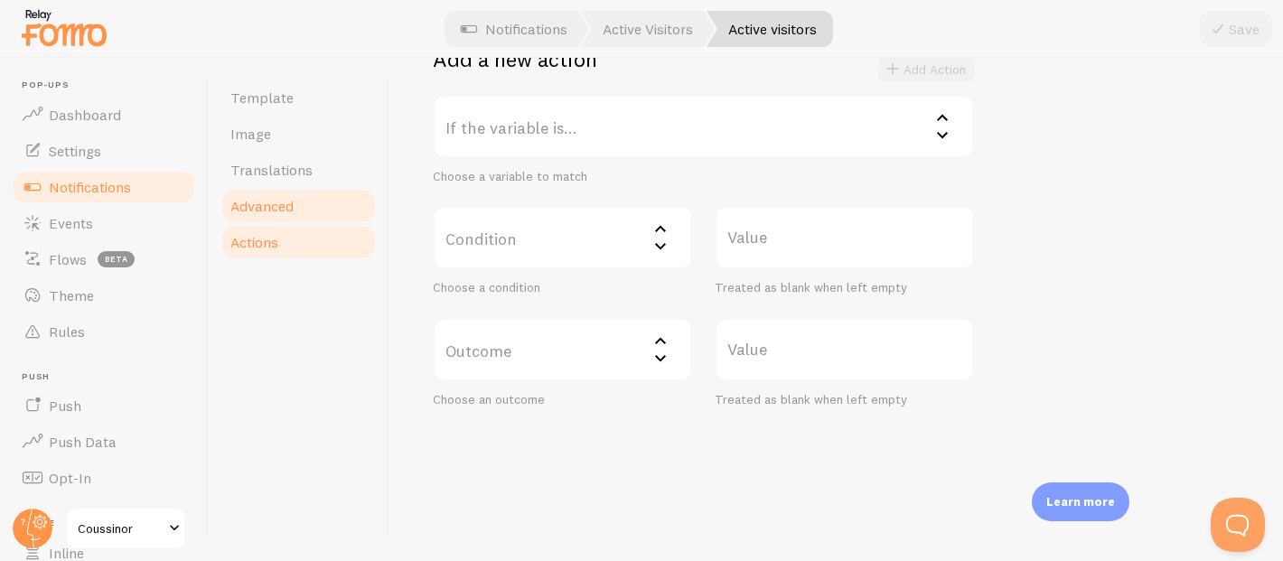
click at [309, 214] on link "Advanced" at bounding box center [299, 206] width 158 height 36
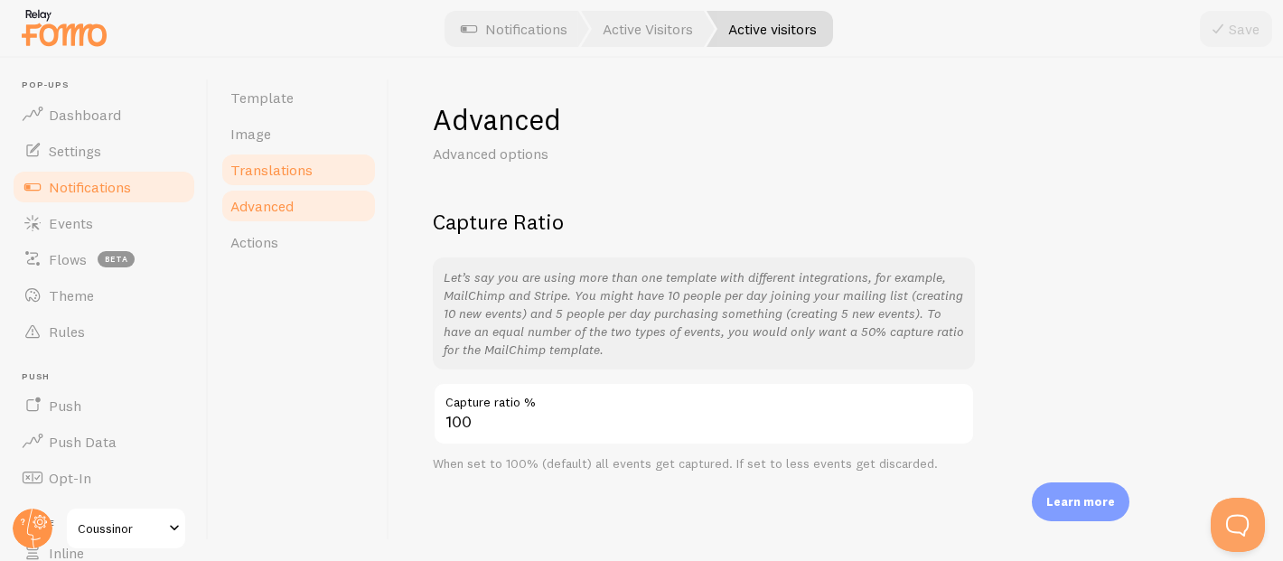
click at [236, 162] on span "Translations" at bounding box center [271, 170] width 82 height 18
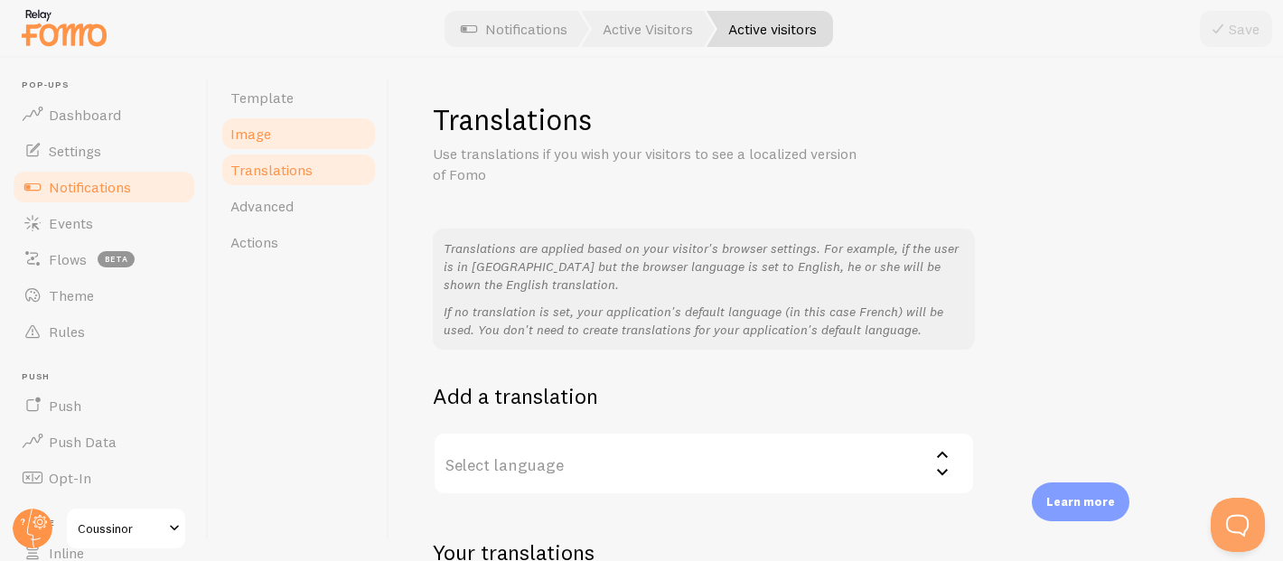
click at [280, 136] on link "Image" at bounding box center [299, 134] width 158 height 36
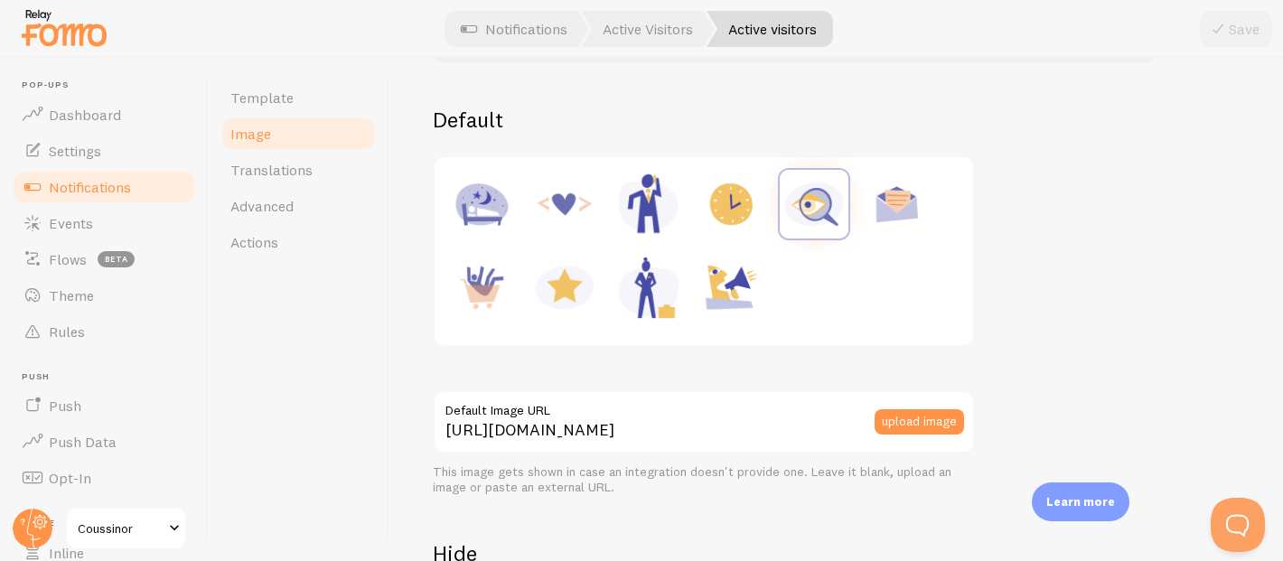
scroll to position [426, 0]
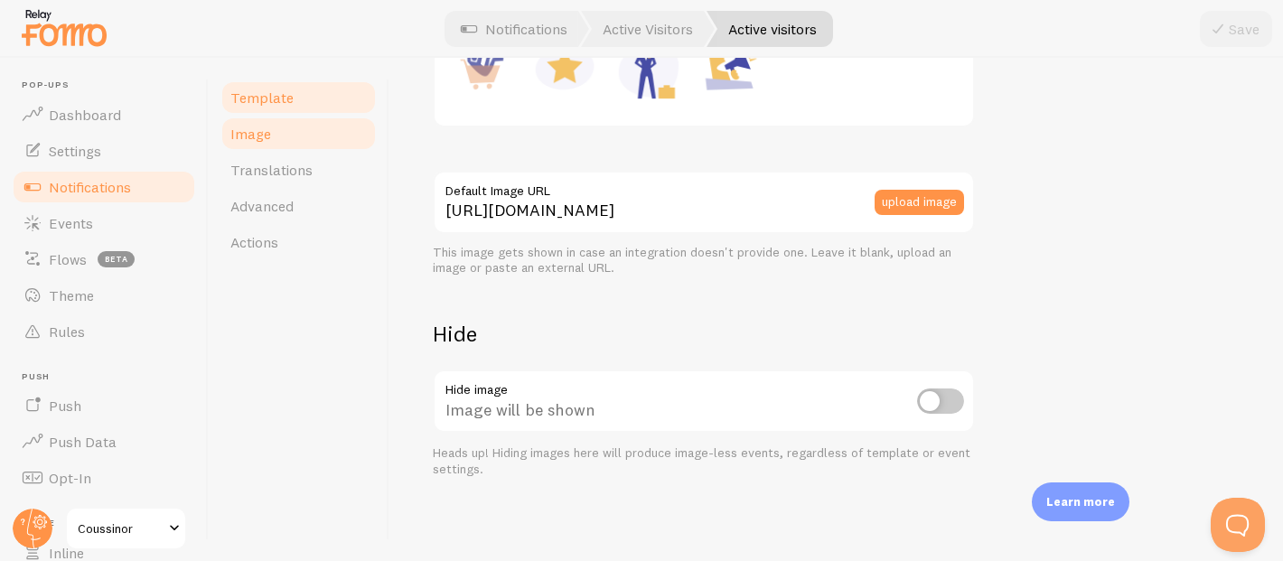
click at [305, 116] on link "Image" at bounding box center [299, 134] width 158 height 36
click at [298, 85] on link "Template" at bounding box center [299, 98] width 158 height 36
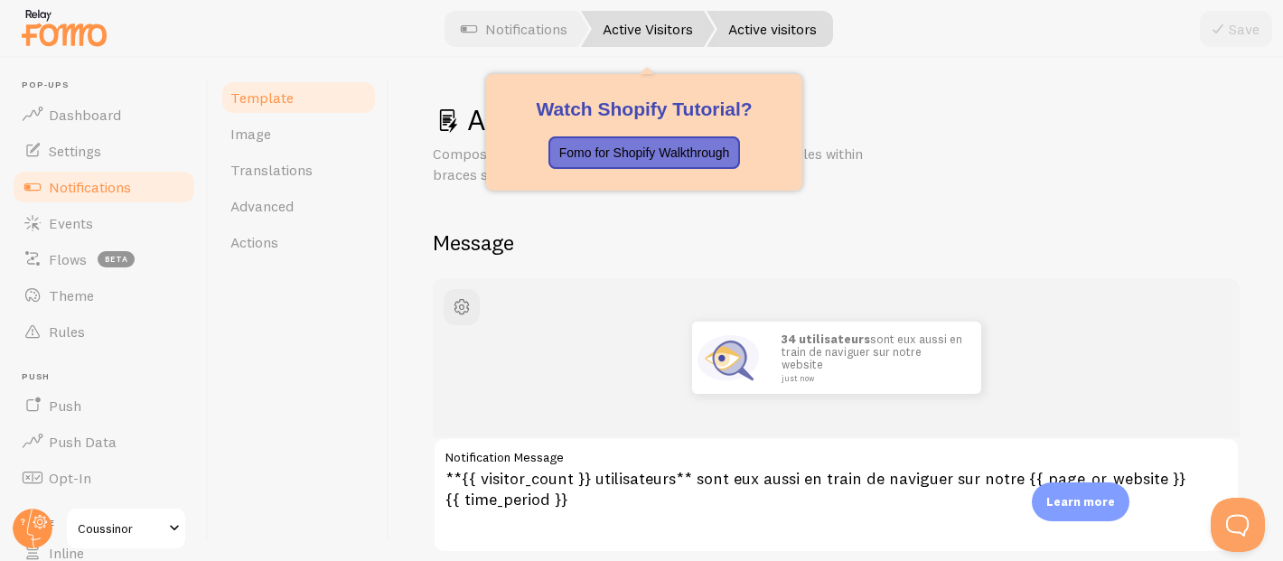
click at [643, 29] on link "Active Visitors" at bounding box center [648, 29] width 134 height 36
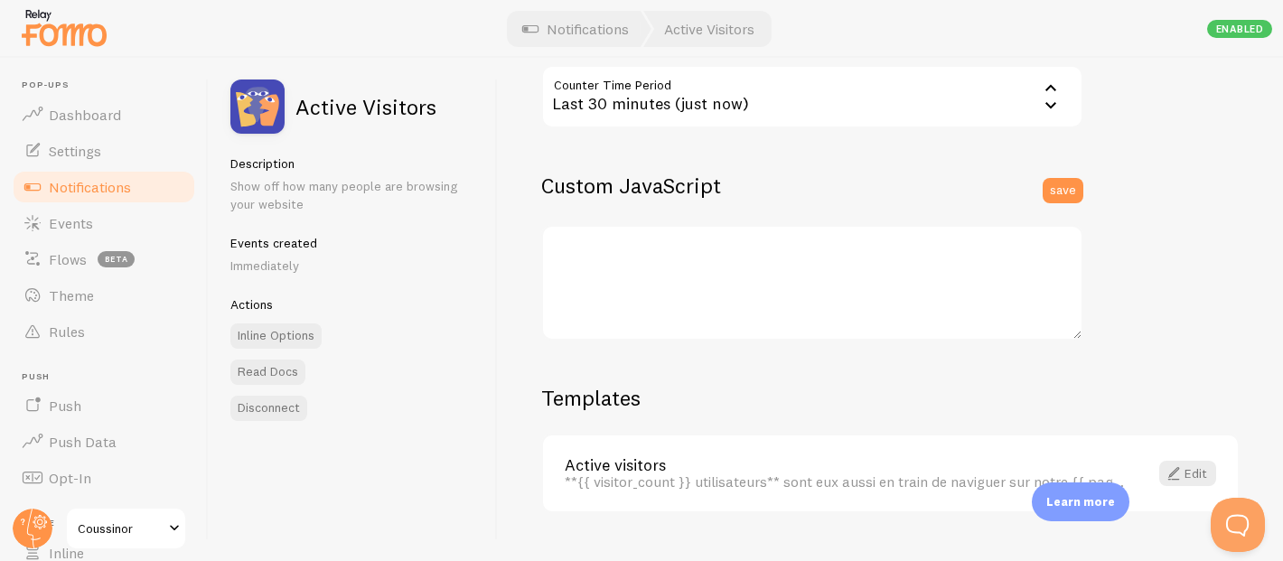
scroll to position [572, 0]
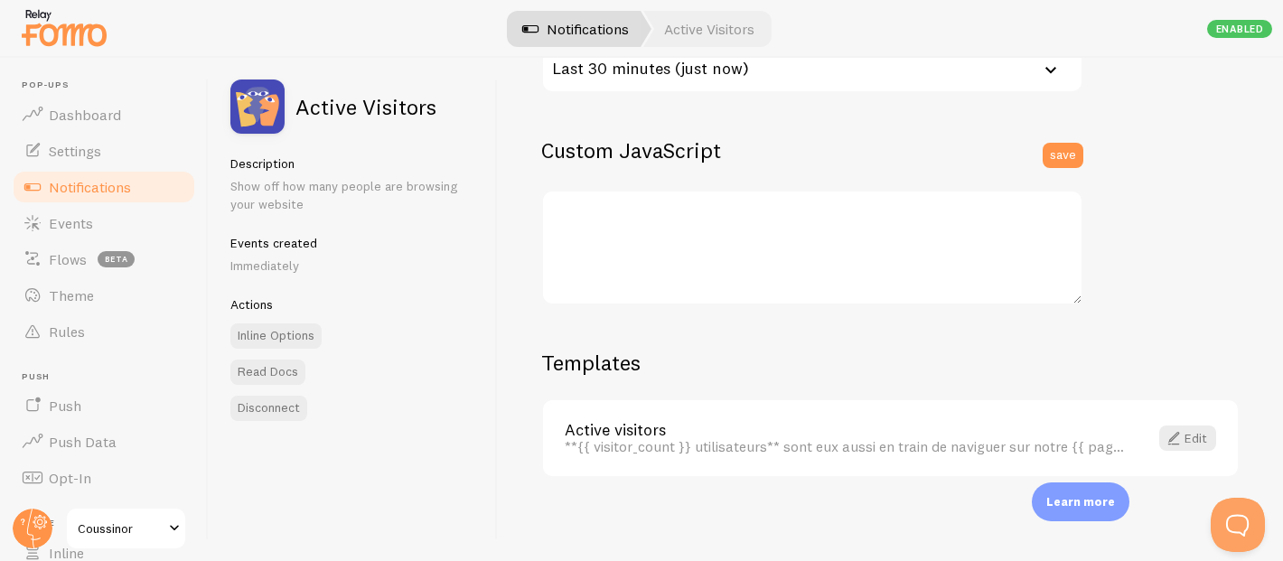
click at [609, 21] on link "Notifications" at bounding box center [577, 29] width 150 height 36
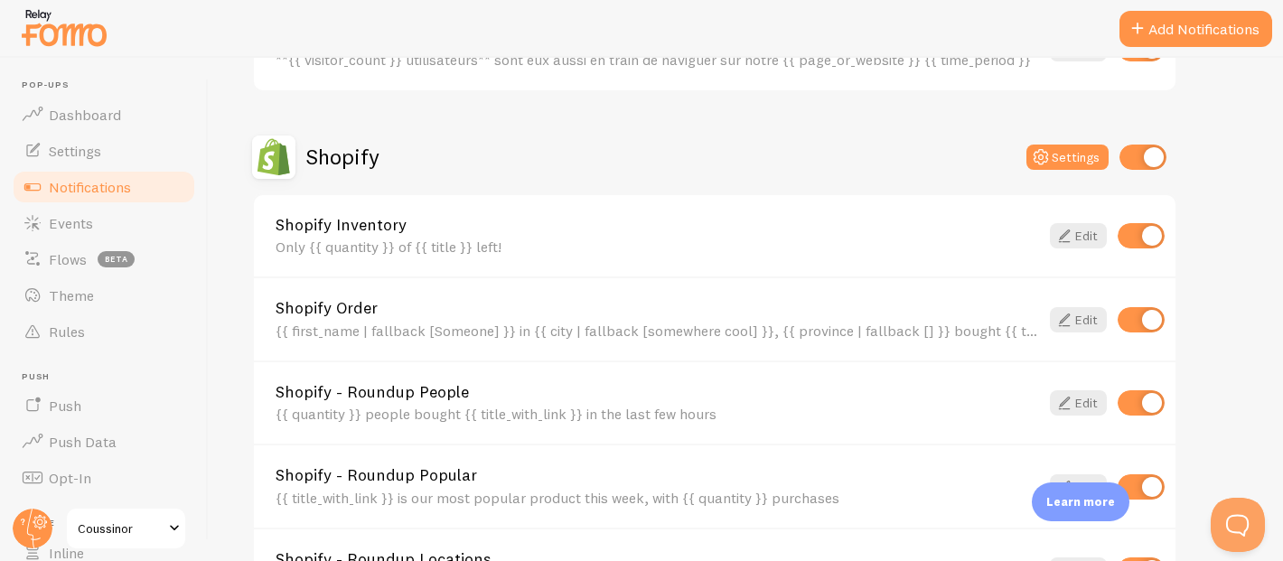
scroll to position [576, 0]
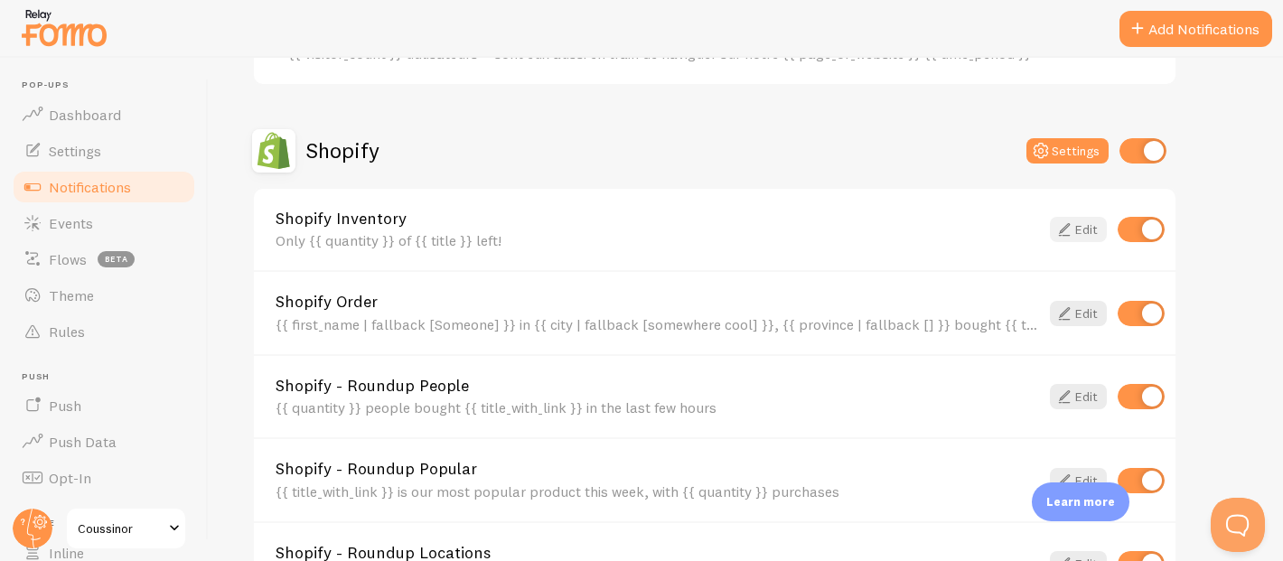
click at [1075, 228] on icon at bounding box center [1065, 230] width 22 height 22
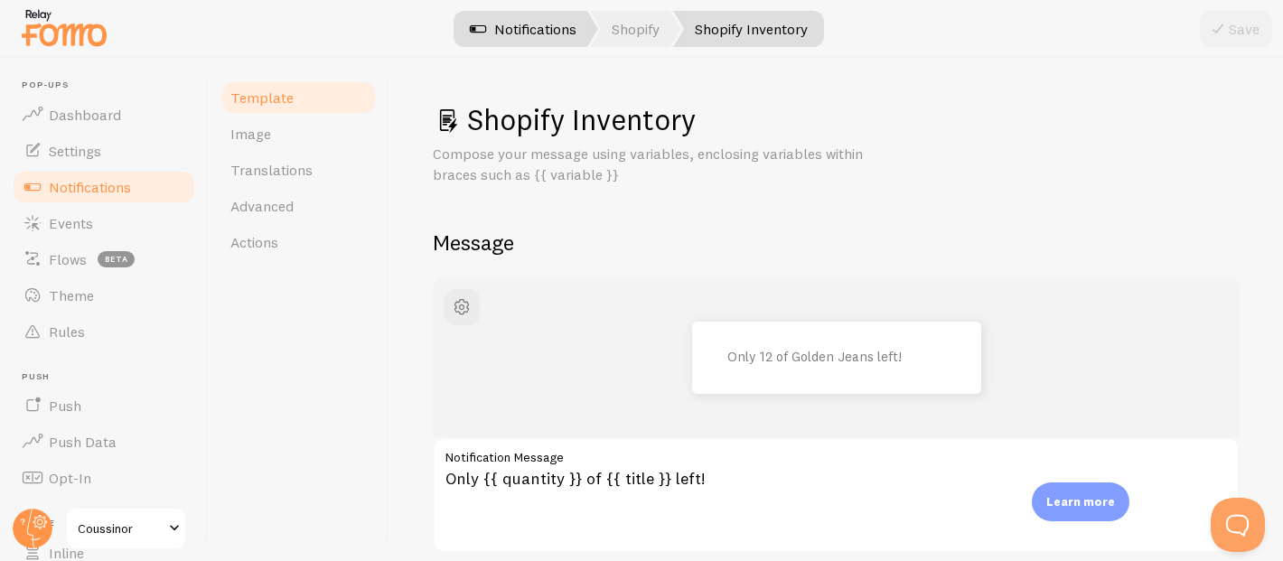
click at [522, 39] on link "Notifications" at bounding box center [523, 29] width 150 height 36
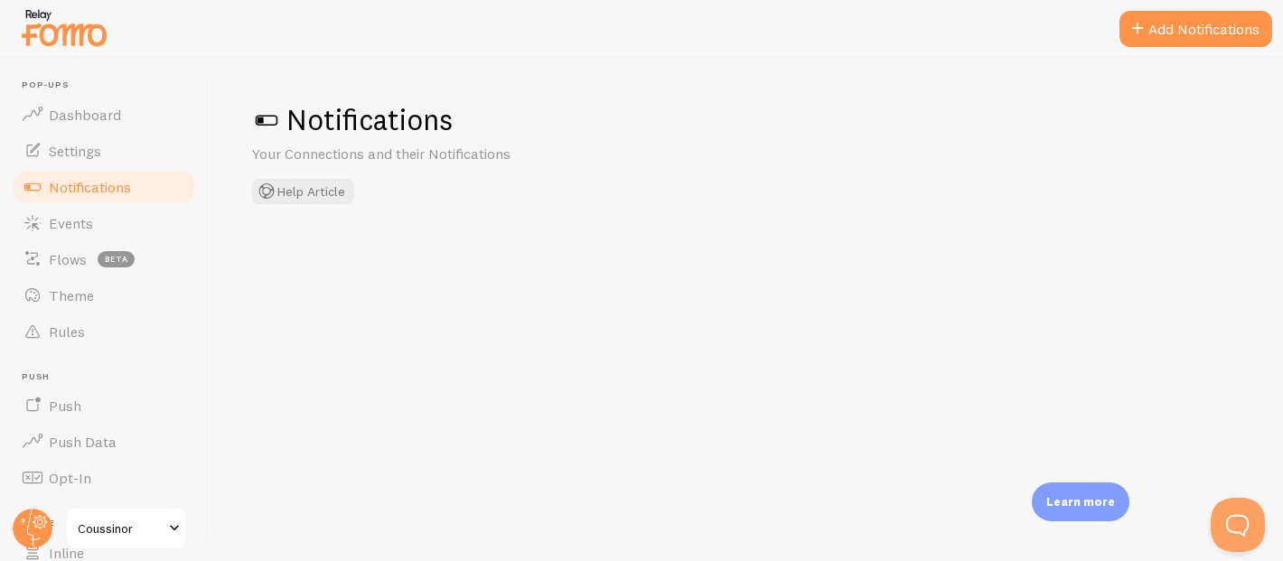
click at [522, 39] on div at bounding box center [641, 29] width 1283 height 58
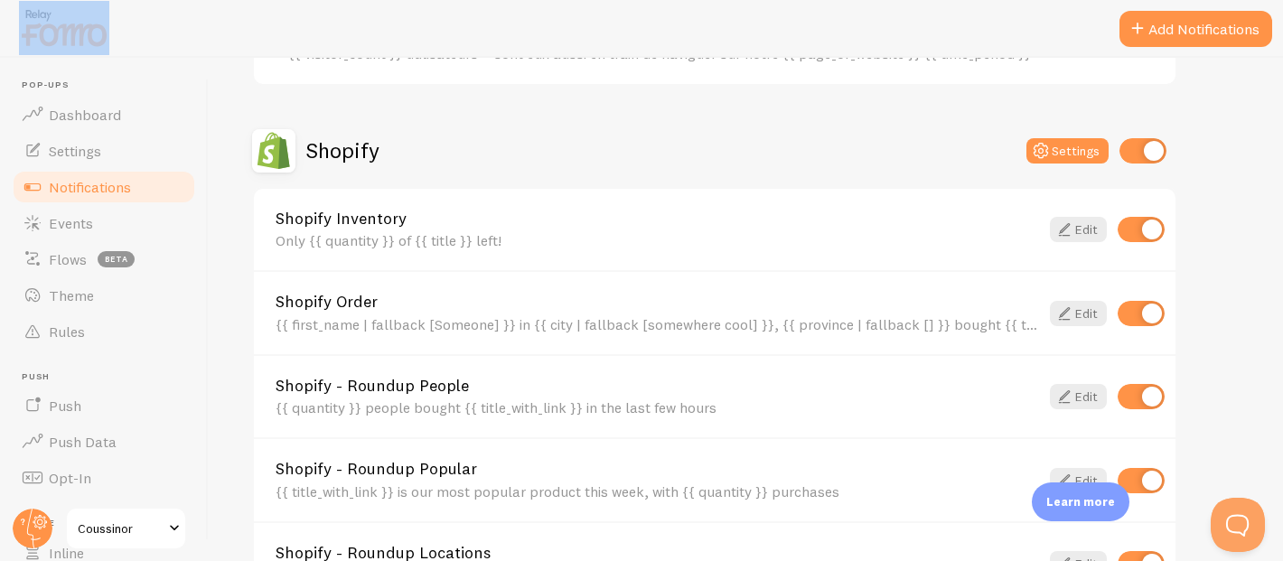
scroll to position [577, 0]
click at [1084, 305] on link "Edit" at bounding box center [1078, 311] width 57 height 25
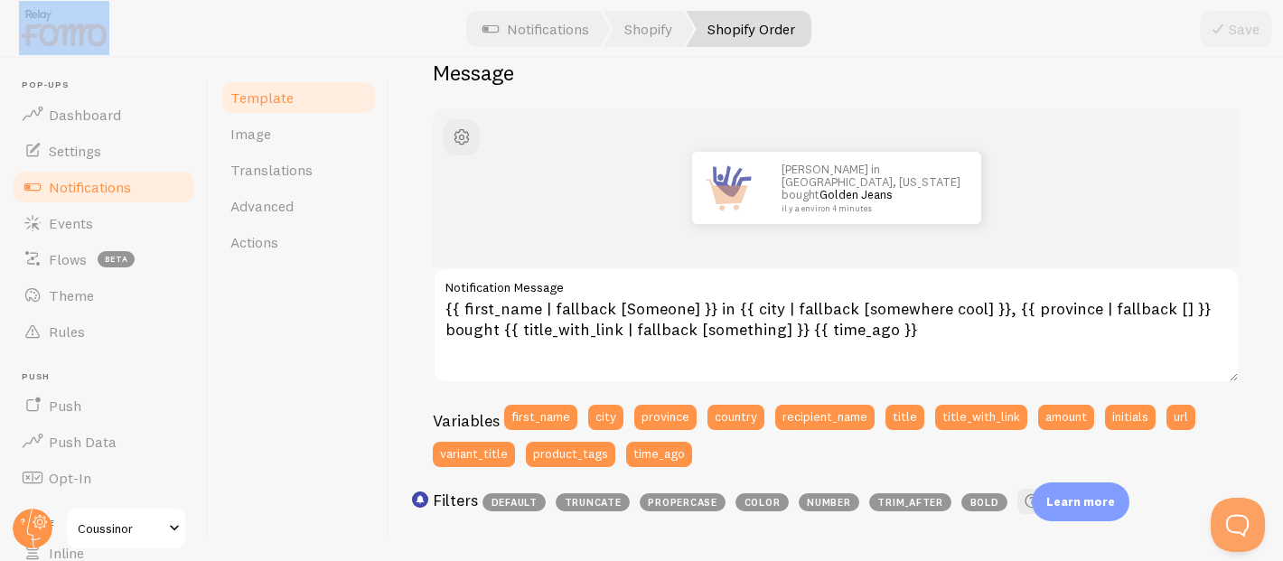
scroll to position [170, 0]
click at [539, 22] on link "Notifications" at bounding box center [536, 29] width 150 height 36
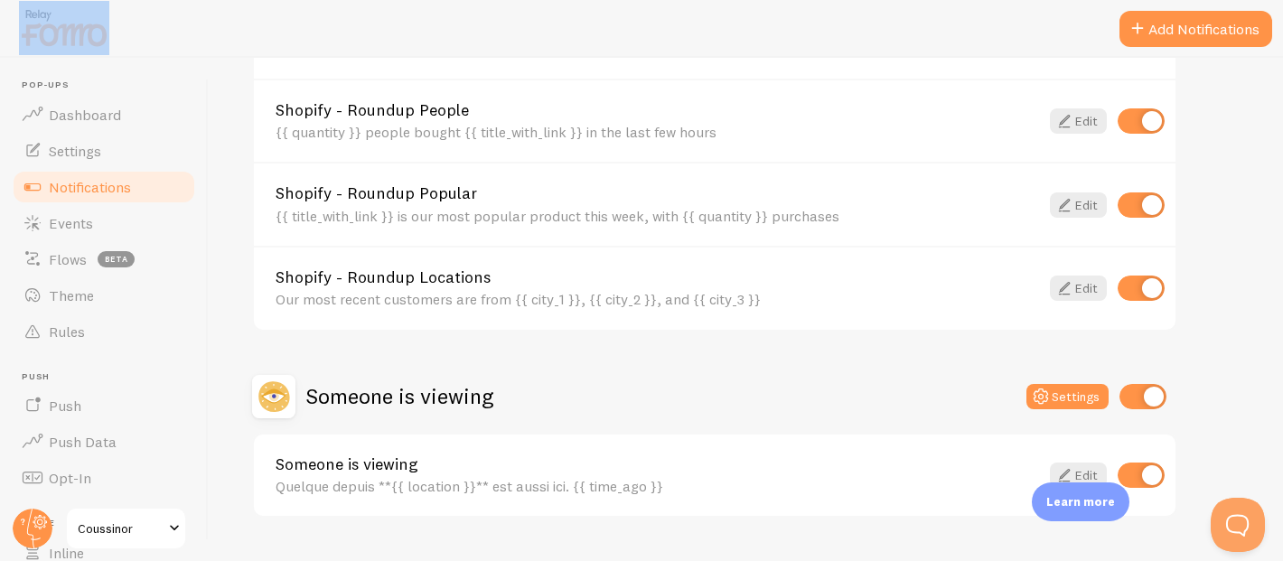
scroll to position [887, 0]
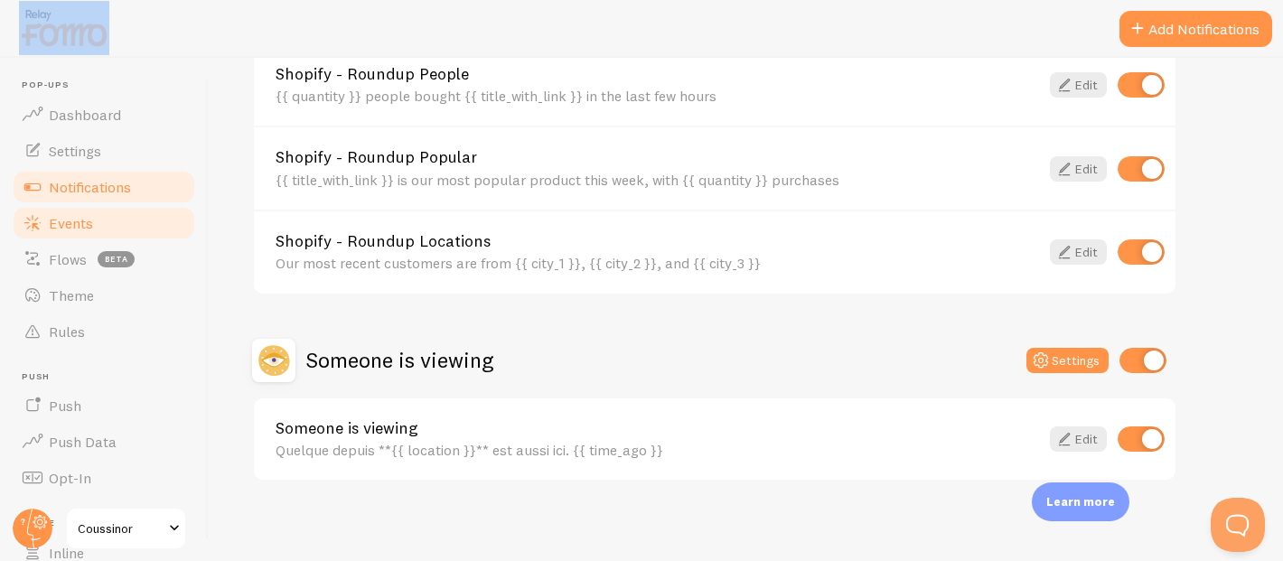
click at [76, 211] on link "Events" at bounding box center [104, 223] width 186 height 36
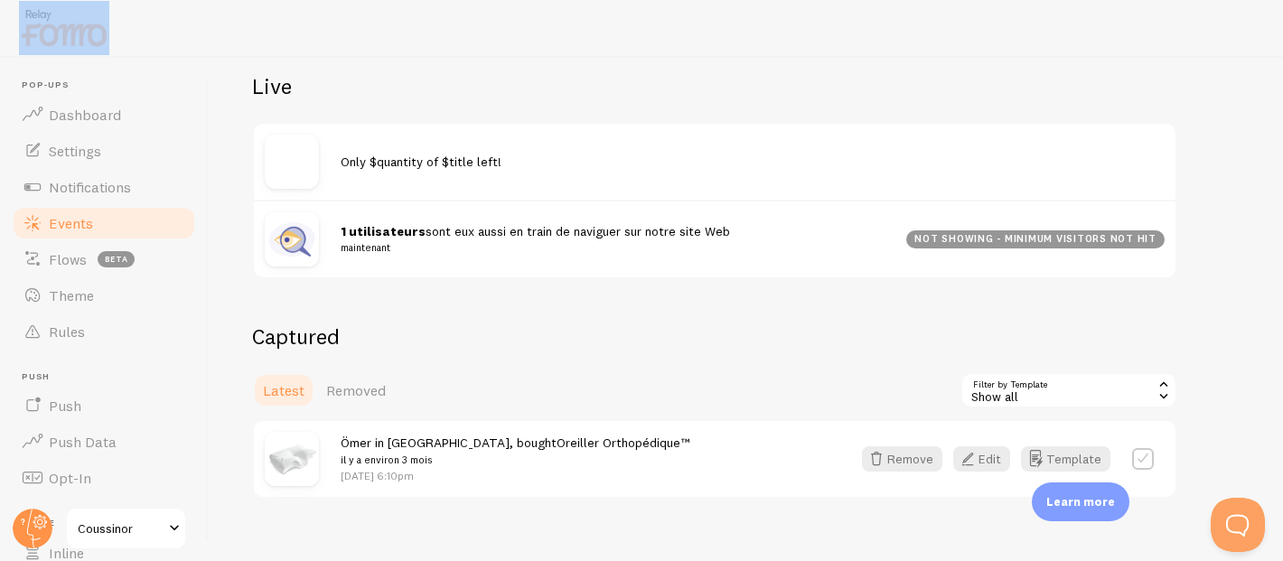
scroll to position [196, 0]
click at [758, 243] on small "maintenant" at bounding box center [613, 247] width 544 height 16
click at [1102, 239] on div "not showing - minimum visitors not hit" at bounding box center [1035, 239] width 258 height 18
click at [979, 237] on div "not showing - minimum visitors not hit" at bounding box center [1035, 239] width 258 height 18
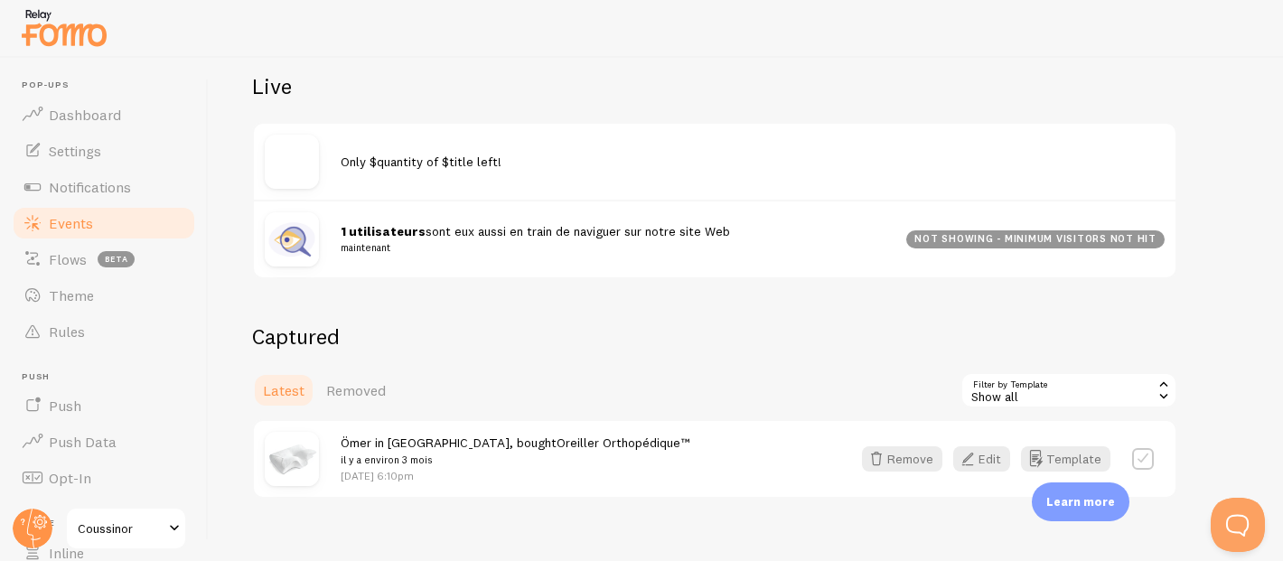
click at [440, 232] on span "1 utilisateurs sont eux aussi en train de naviguer sur notre site Web maintenant" at bounding box center [613, 239] width 544 height 33
click at [316, 170] on div at bounding box center [303, 162] width 76 height 54
click at [294, 170] on img at bounding box center [292, 162] width 54 height 54
drag, startPoint x: 393, startPoint y: 255, endPoint x: 374, endPoint y: 253, distance: 19.1
click at [391, 255] on div "1 utilisateurs sont eux aussi en train de naviguer sur notre site Web maintenan…" at bounding box center [715, 239] width 922 height 78
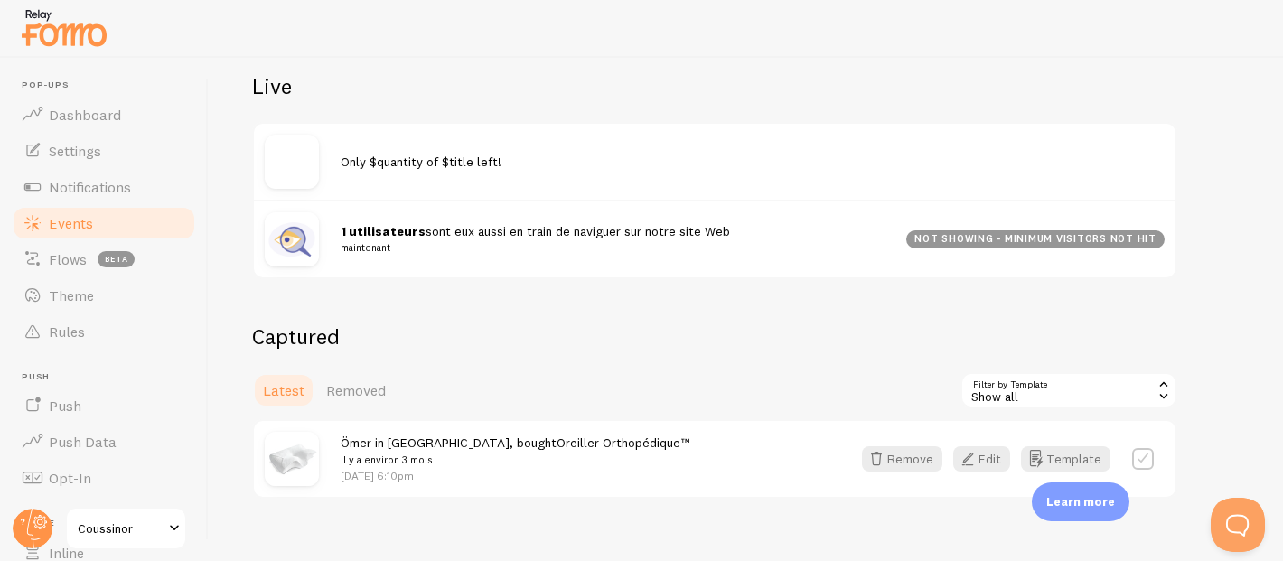
click at [266, 157] on img at bounding box center [292, 162] width 54 height 54
click at [290, 154] on img at bounding box center [292, 162] width 54 height 54
click at [115, 176] on link "Notifications" at bounding box center [104, 187] width 186 height 36
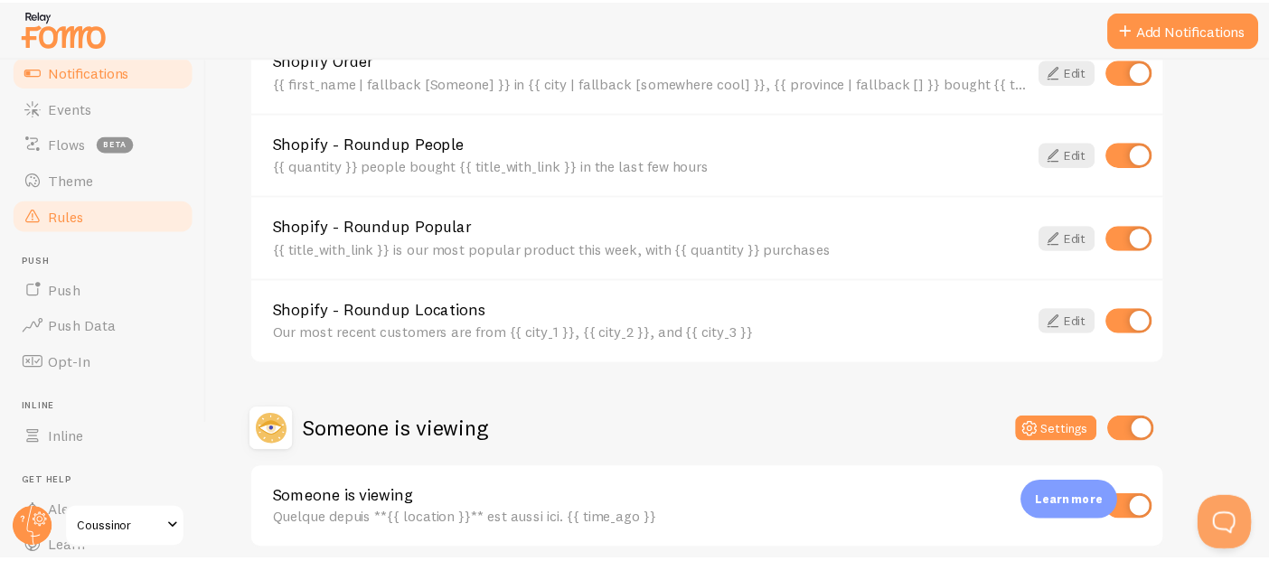
scroll to position [116, 0]
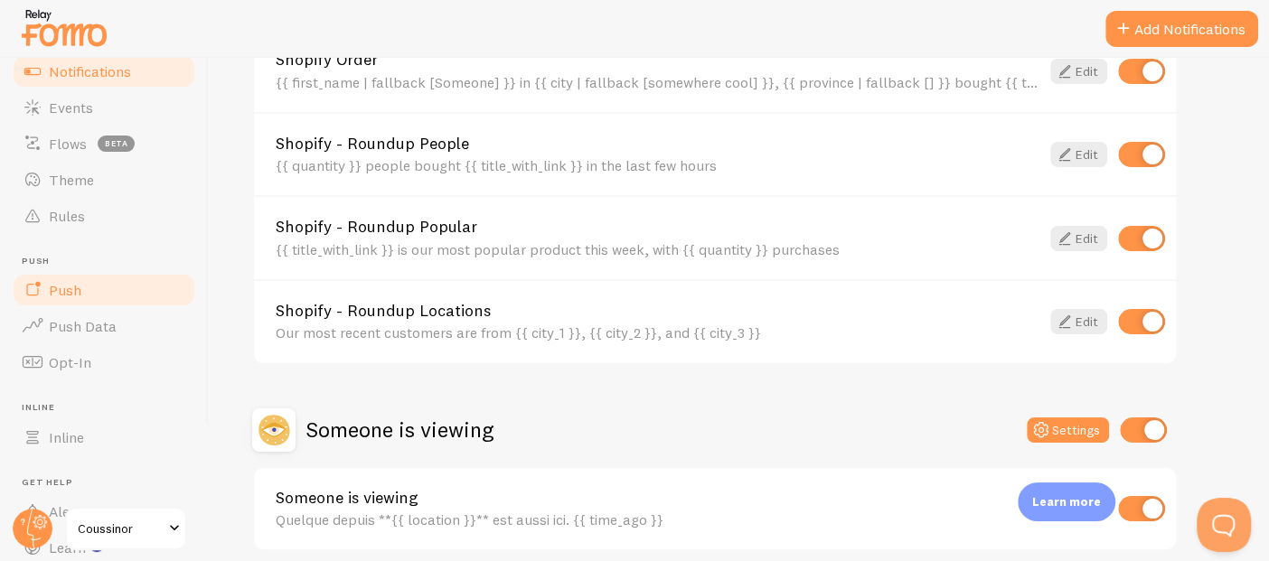
click at [136, 288] on link "Push" at bounding box center [104, 290] width 186 height 36
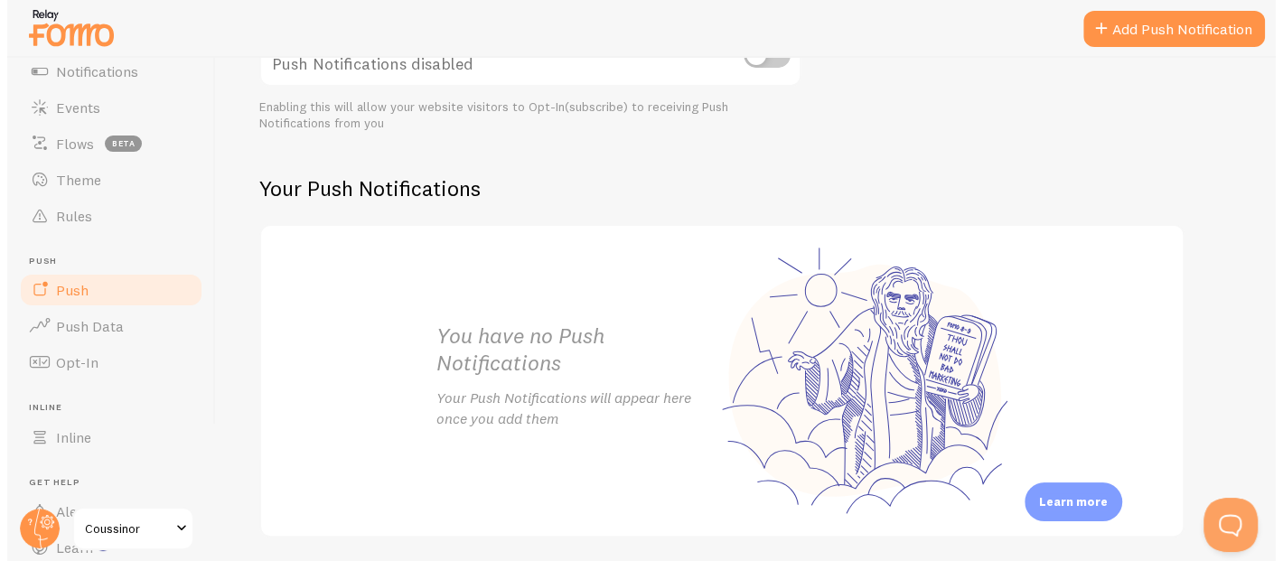
scroll to position [325, 0]
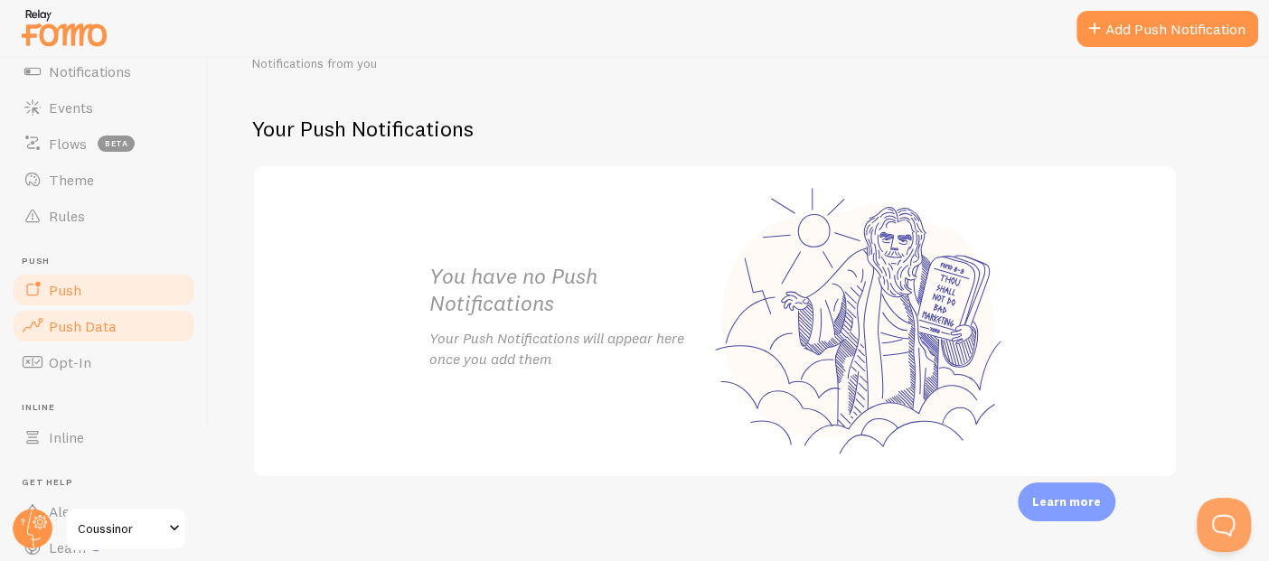
click at [99, 327] on span "Push Data" at bounding box center [83, 326] width 68 height 18
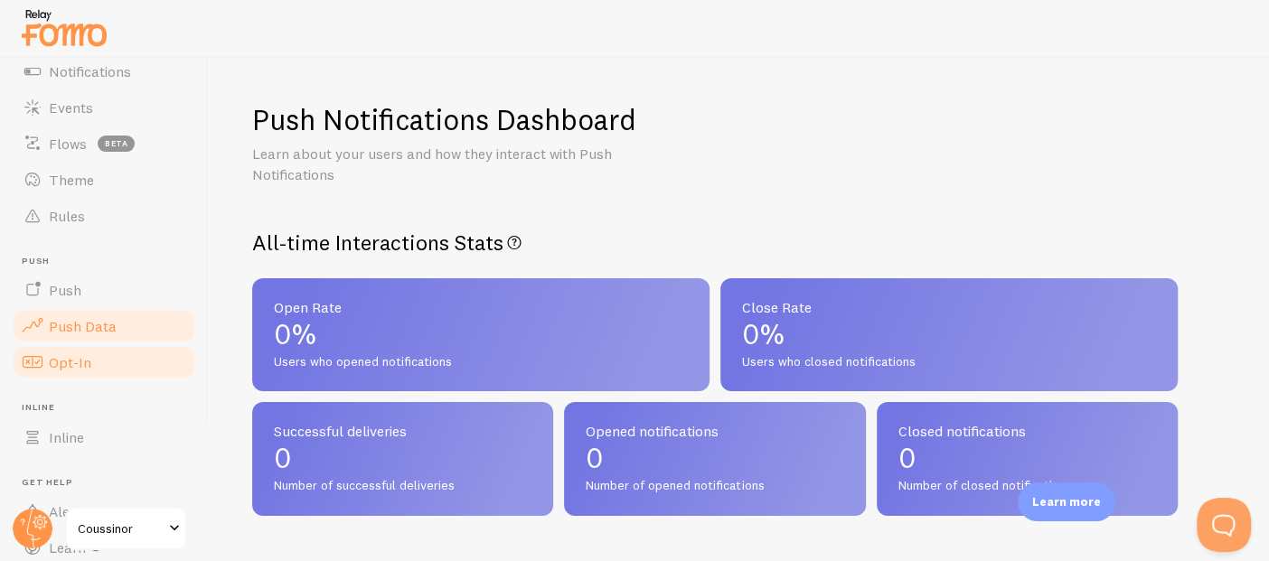
click at [98, 365] on link "Opt-In" at bounding box center [104, 362] width 186 height 36
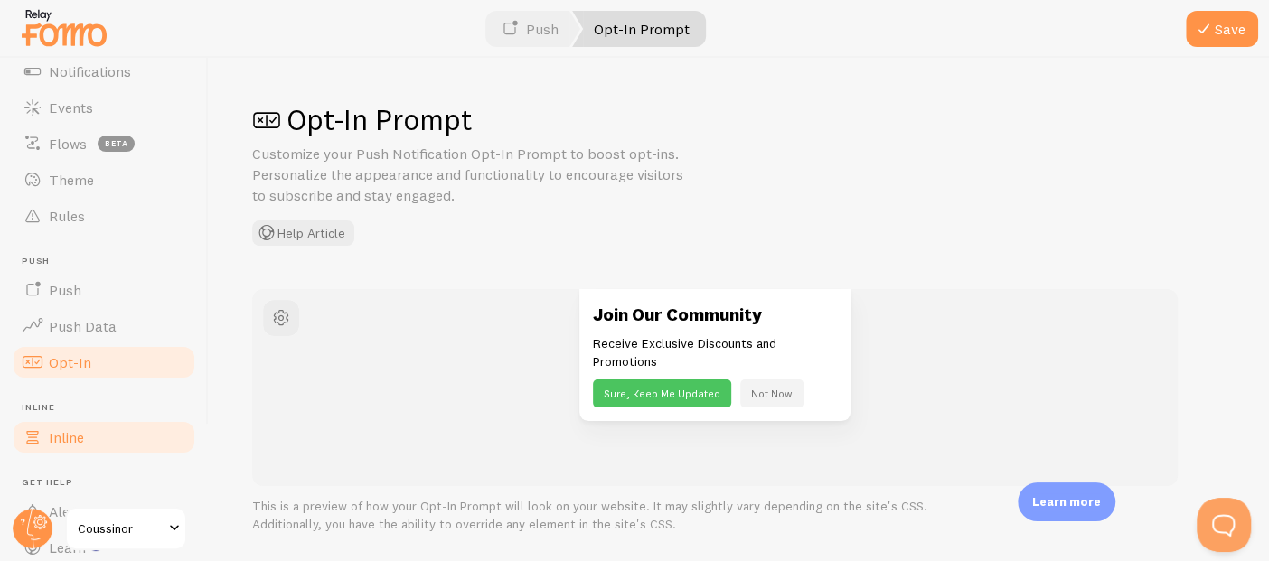
click at [73, 433] on ul "Pop-ups Dashboard Settings Notifications Events Flows beta Theme Rules [GEOGRAP…" at bounding box center [104, 283] width 186 height 638
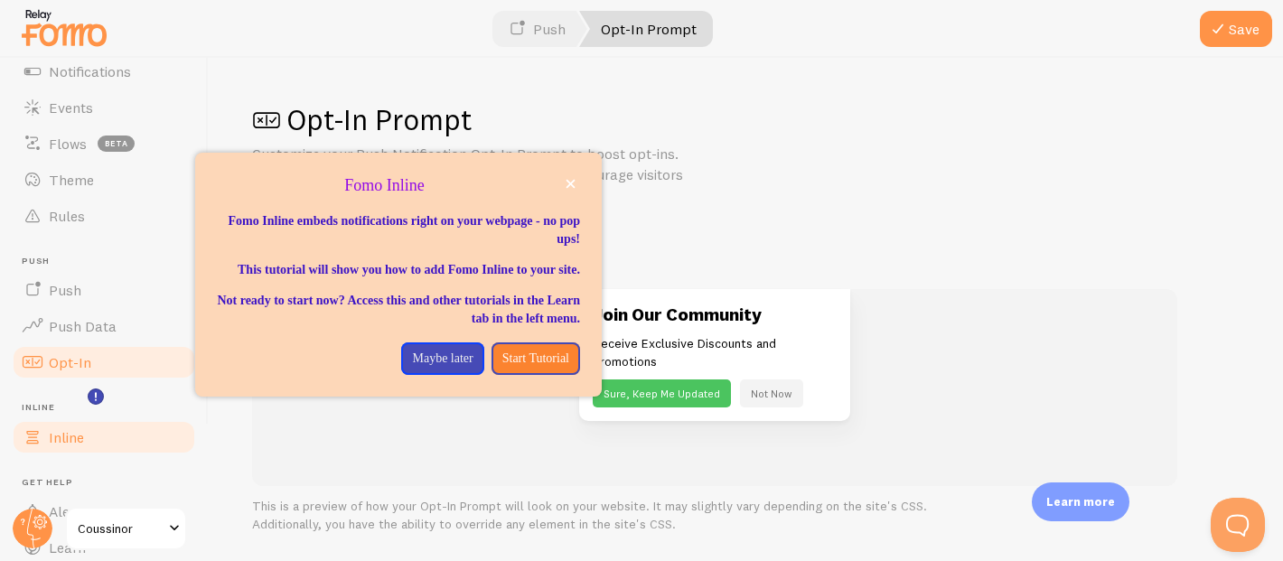
scroll to position [220, 0]
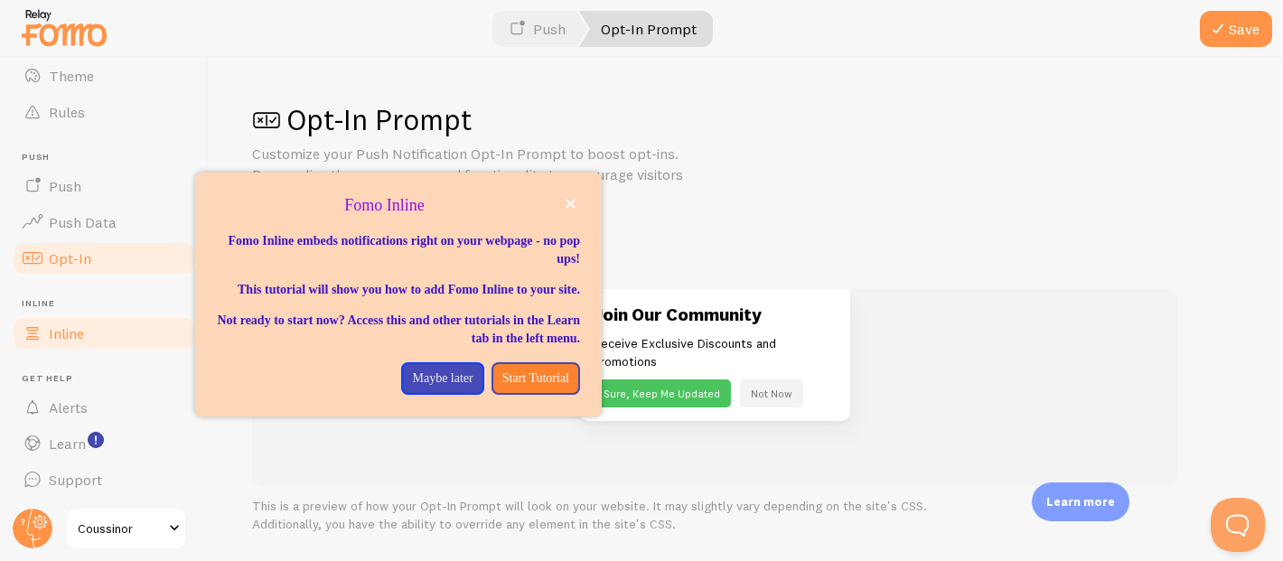
click at [82, 318] on link "Inline" at bounding box center [104, 333] width 186 height 36
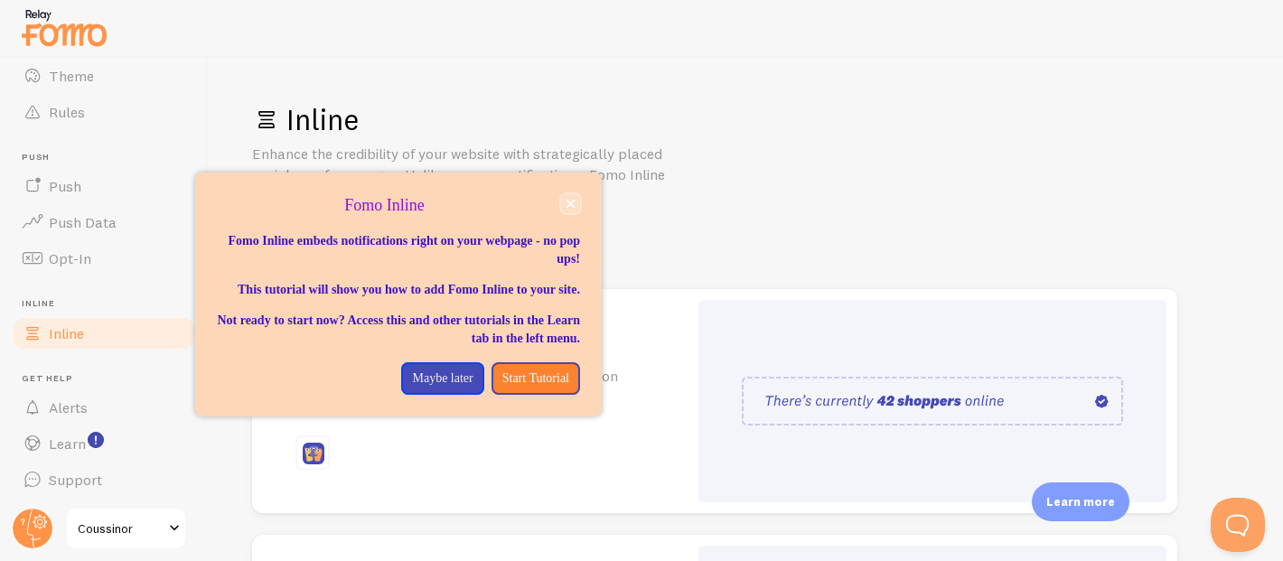
click at [571, 197] on button "close," at bounding box center [570, 203] width 19 height 19
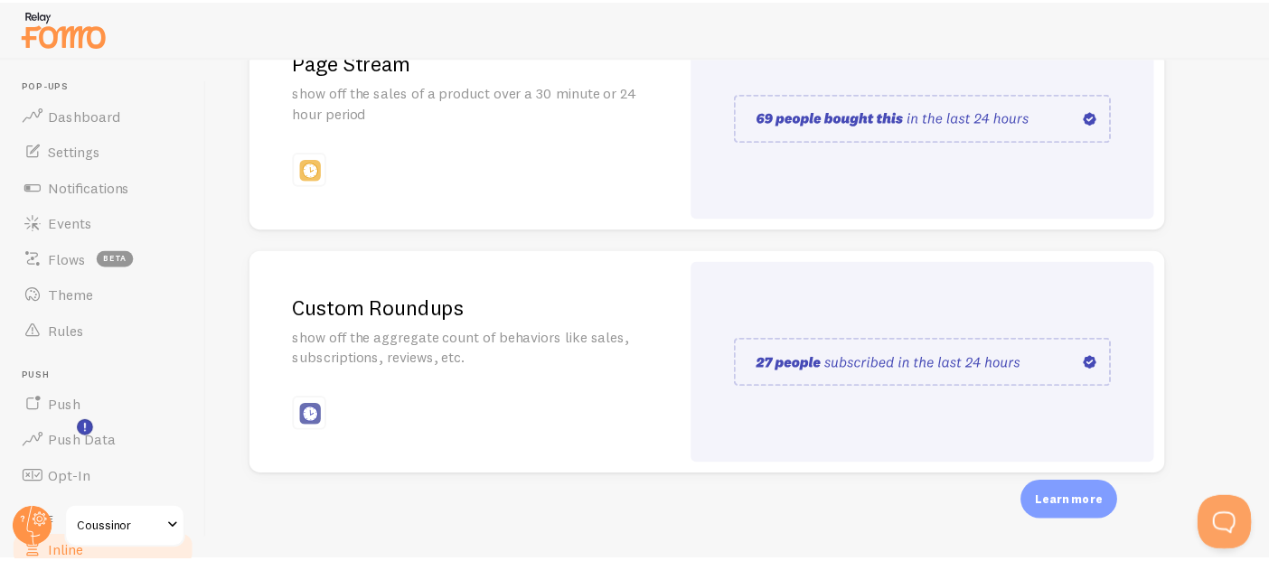
scroll to position [220, 0]
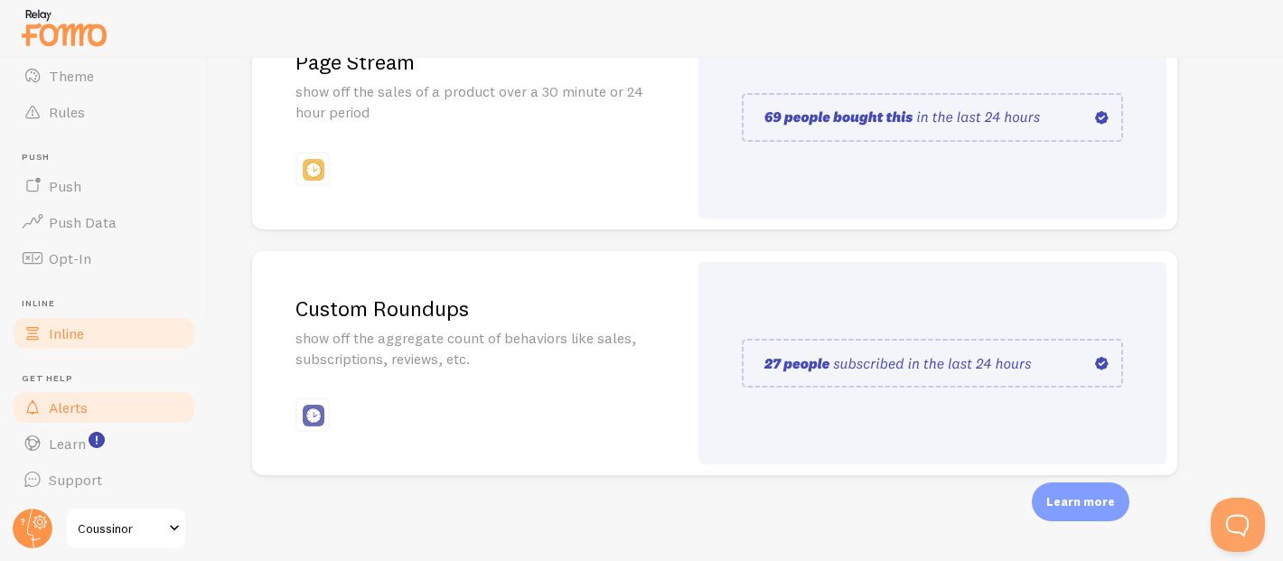
click at [98, 406] on link "Alerts" at bounding box center [104, 407] width 186 height 36
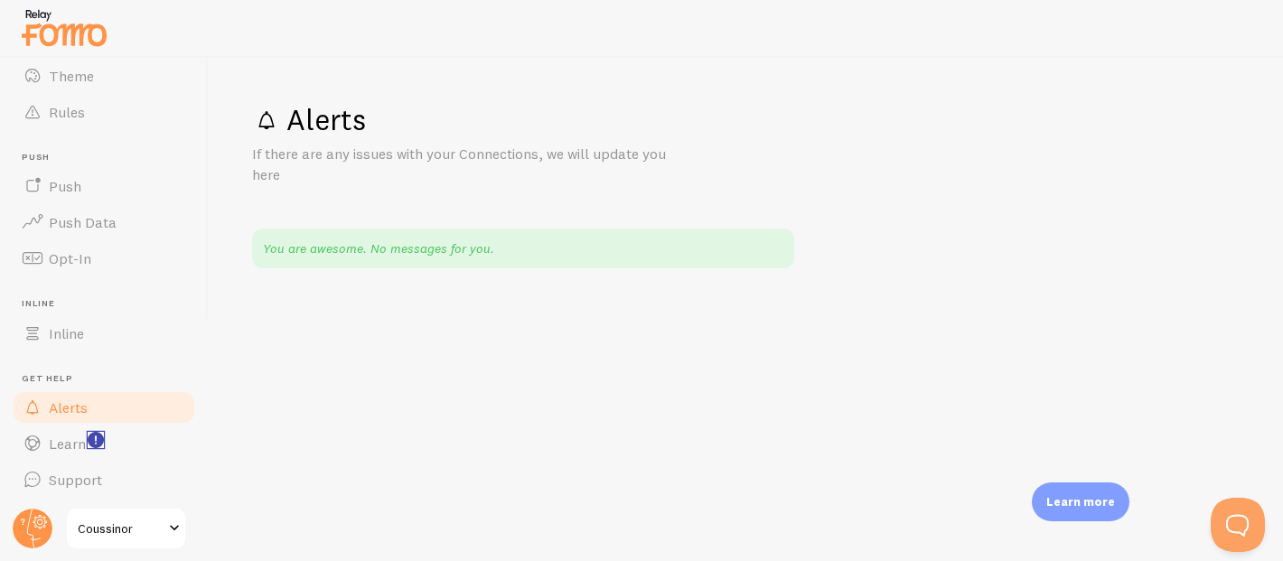
click at [95, 444] on rect "<p>Watch New Feature Tutorials!</p>" at bounding box center [96, 440] width 15 height 15
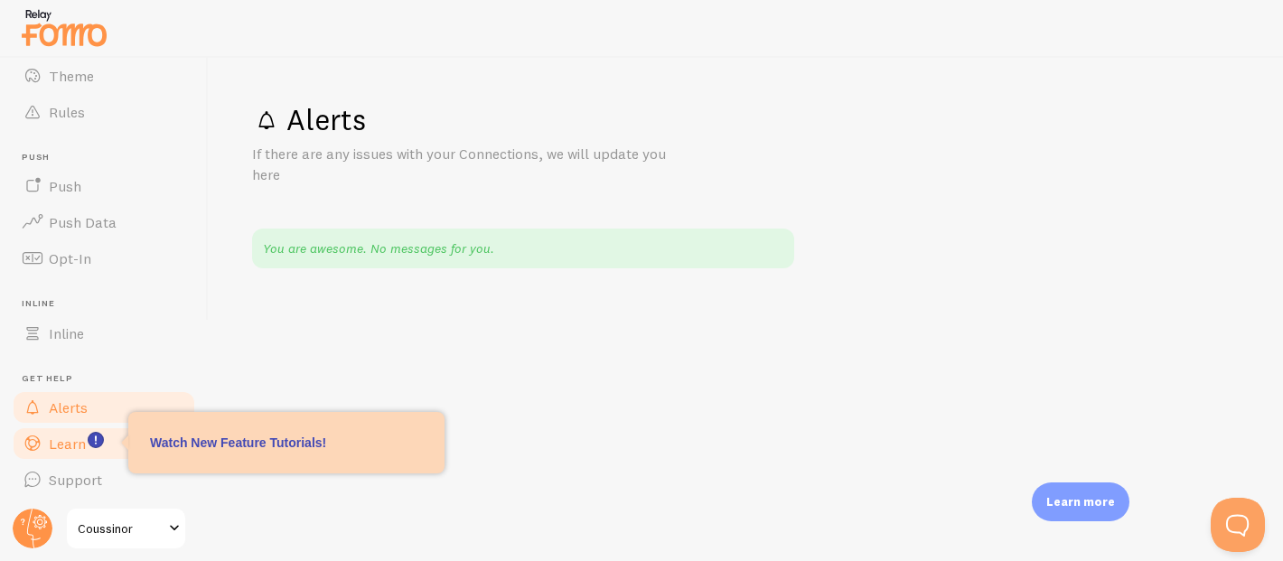
click at [65, 443] on span "Learn" at bounding box center [67, 444] width 37 height 18
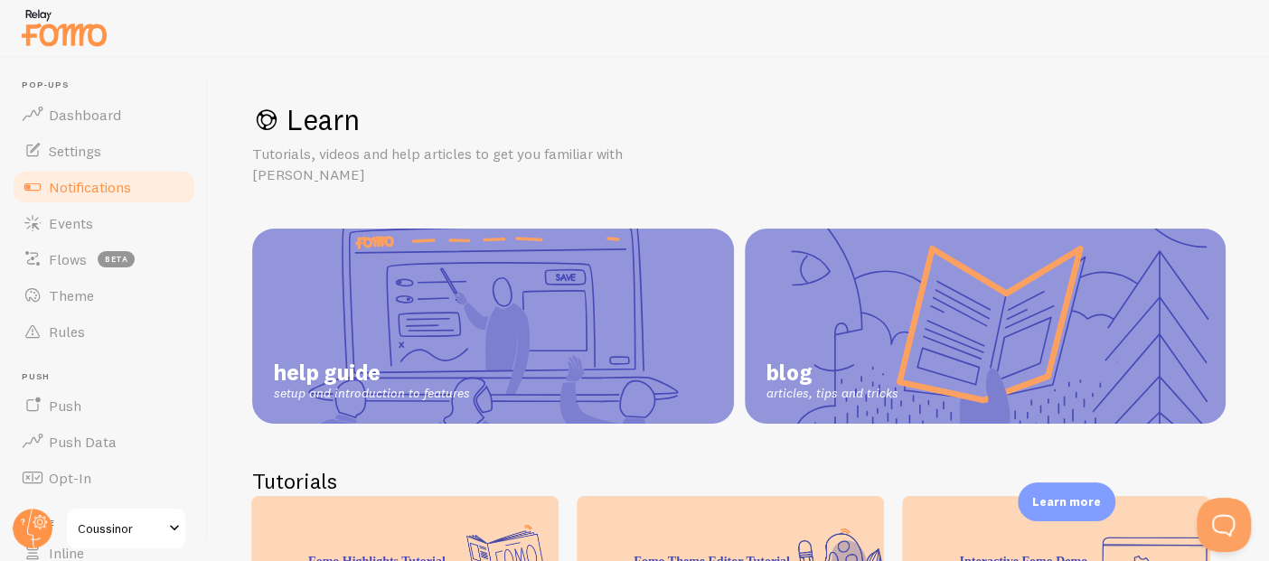
click at [105, 178] on span "Notifications" at bounding box center [90, 187] width 82 height 18
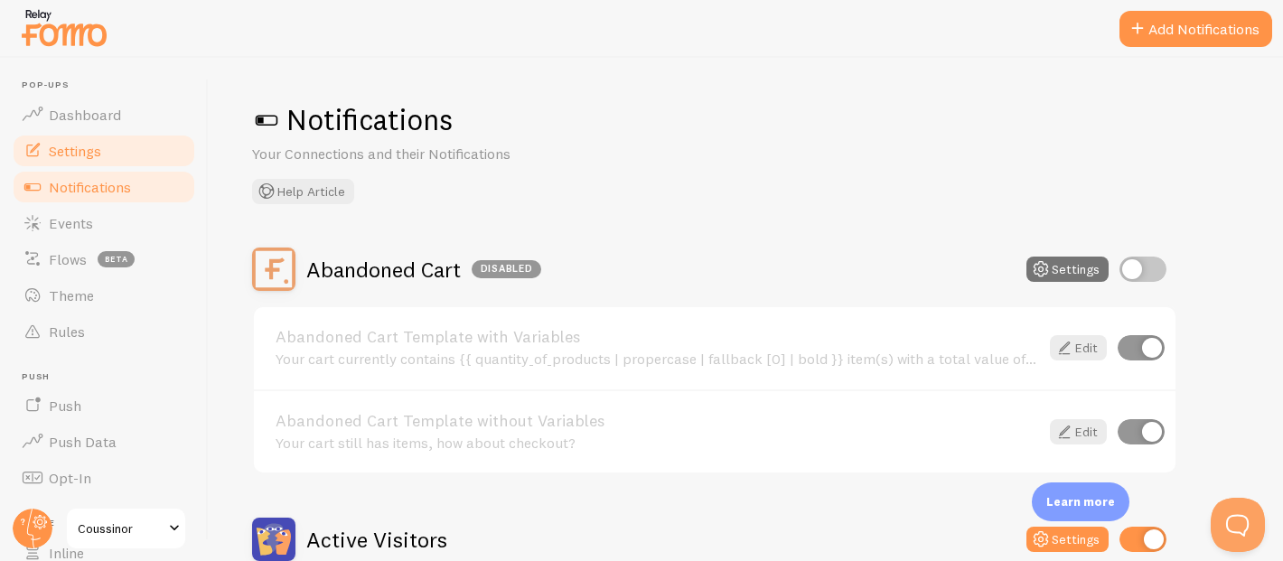
click at [100, 157] on span "Settings" at bounding box center [75, 151] width 52 height 18
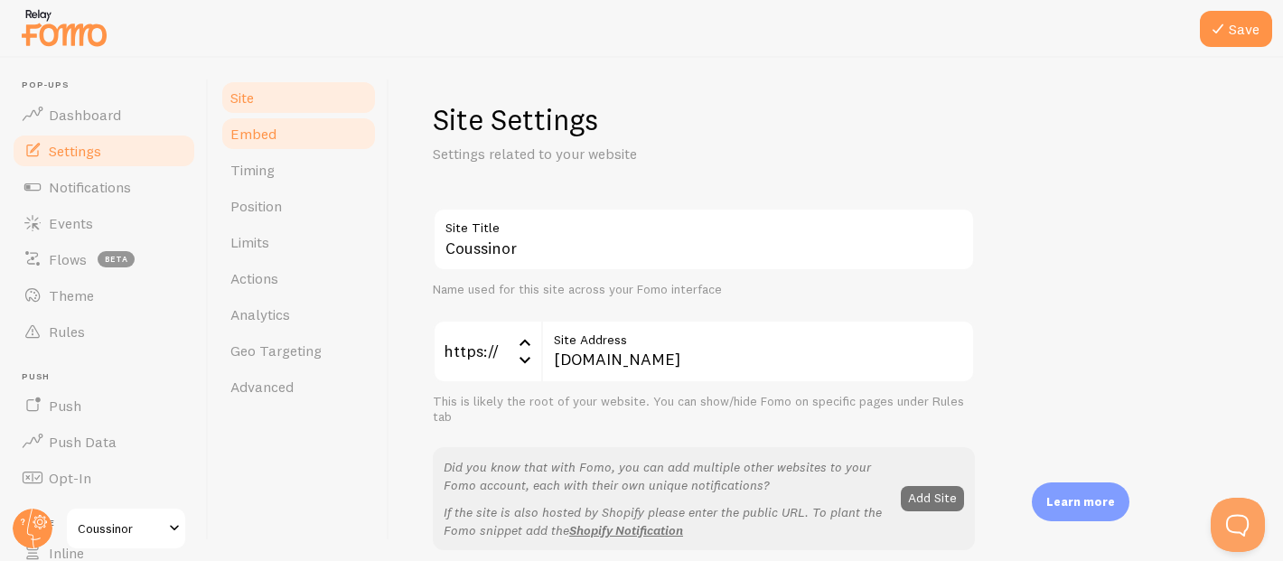
click at [245, 131] on span "Embed" at bounding box center [253, 134] width 46 height 18
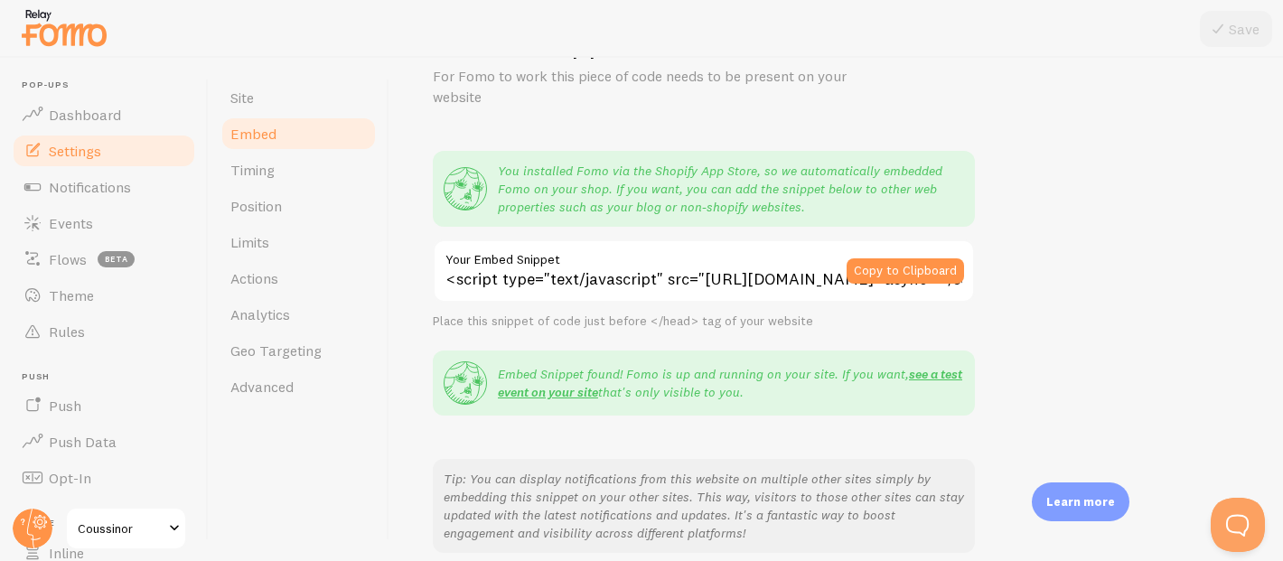
scroll to position [82, 0]
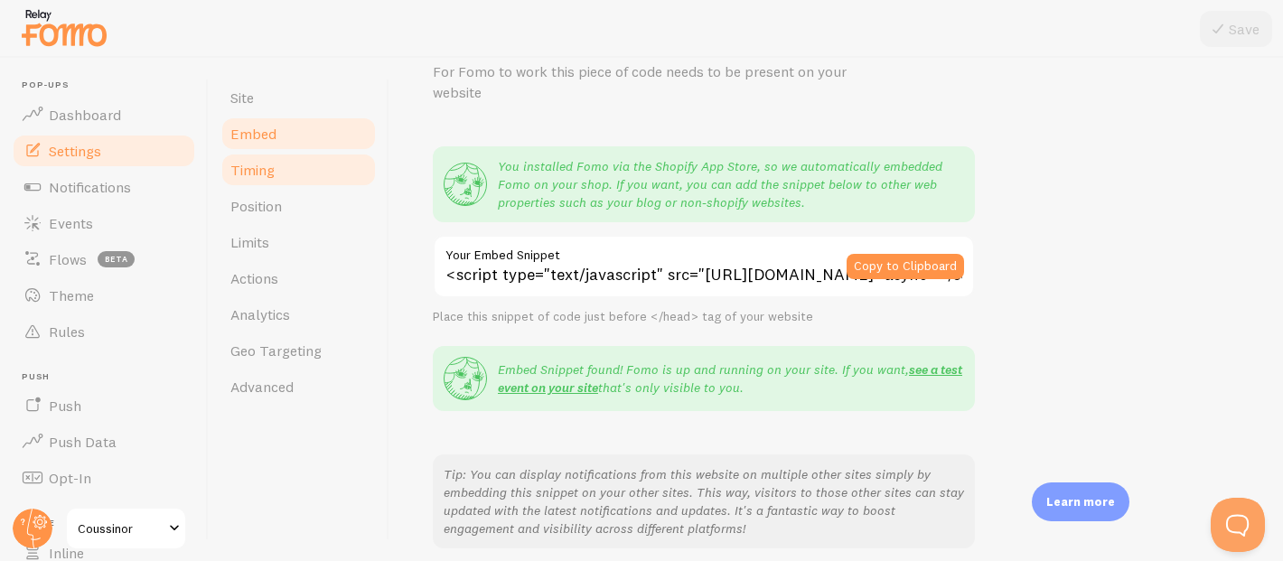
click at [300, 163] on link "Timing" at bounding box center [299, 170] width 158 height 36
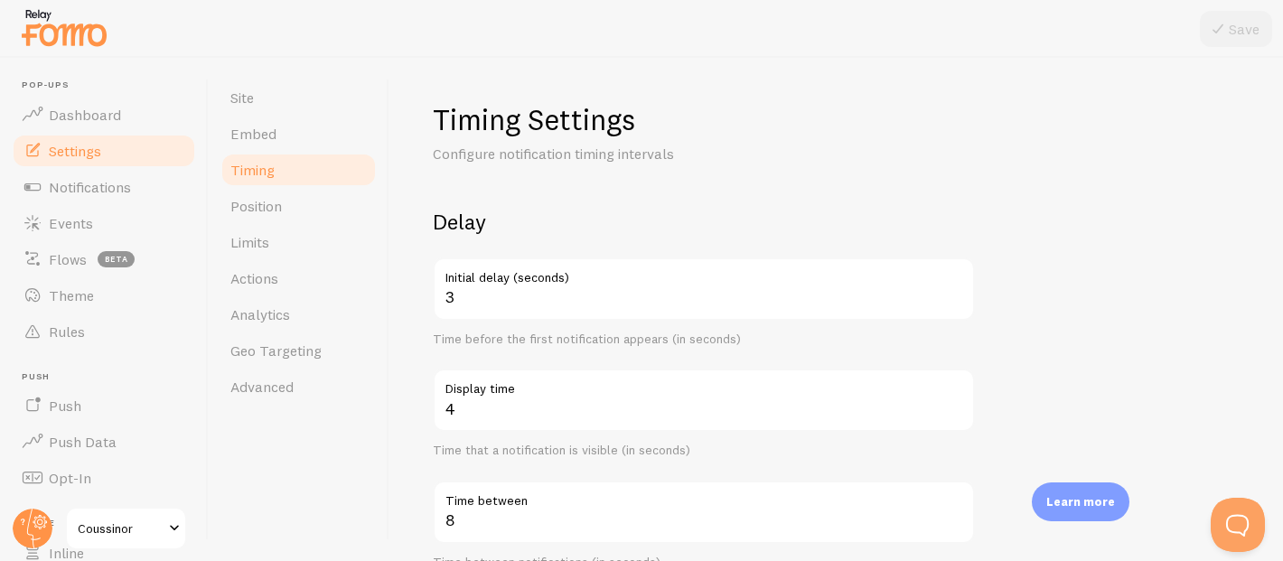
scroll to position [80, 0]
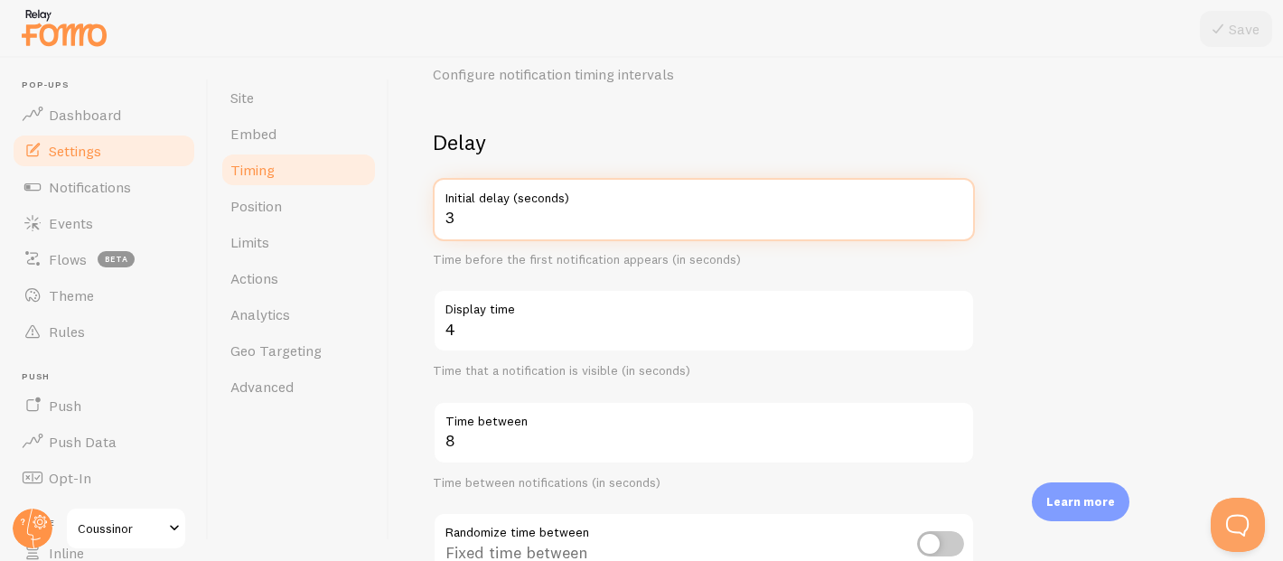
click at [517, 224] on input "3" at bounding box center [704, 209] width 542 height 63
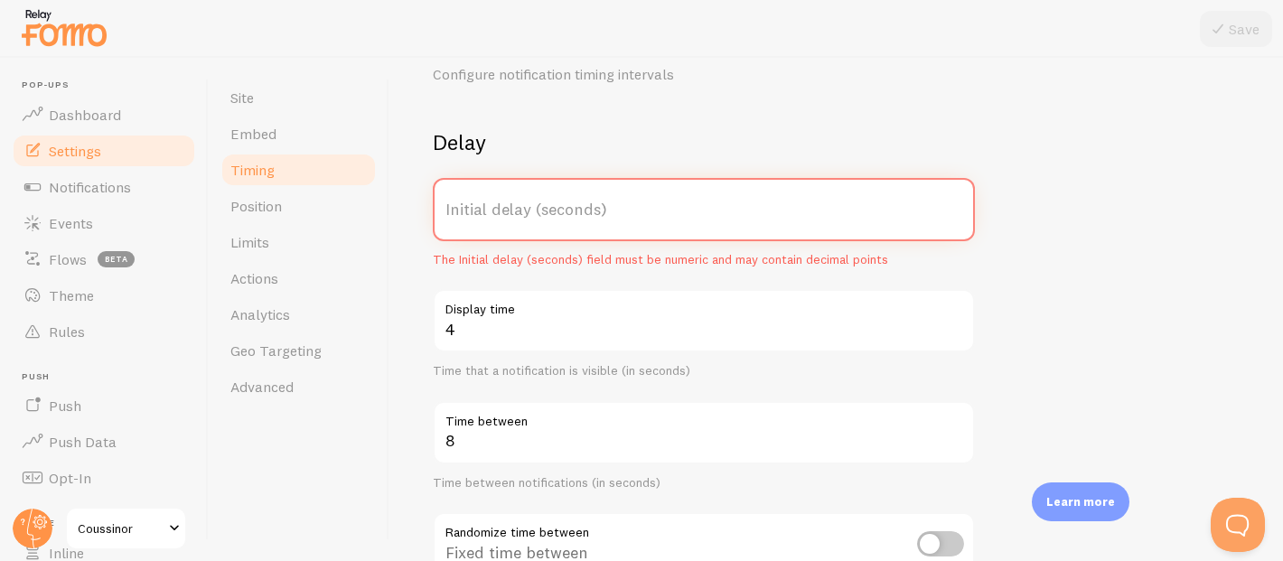
type input "5"
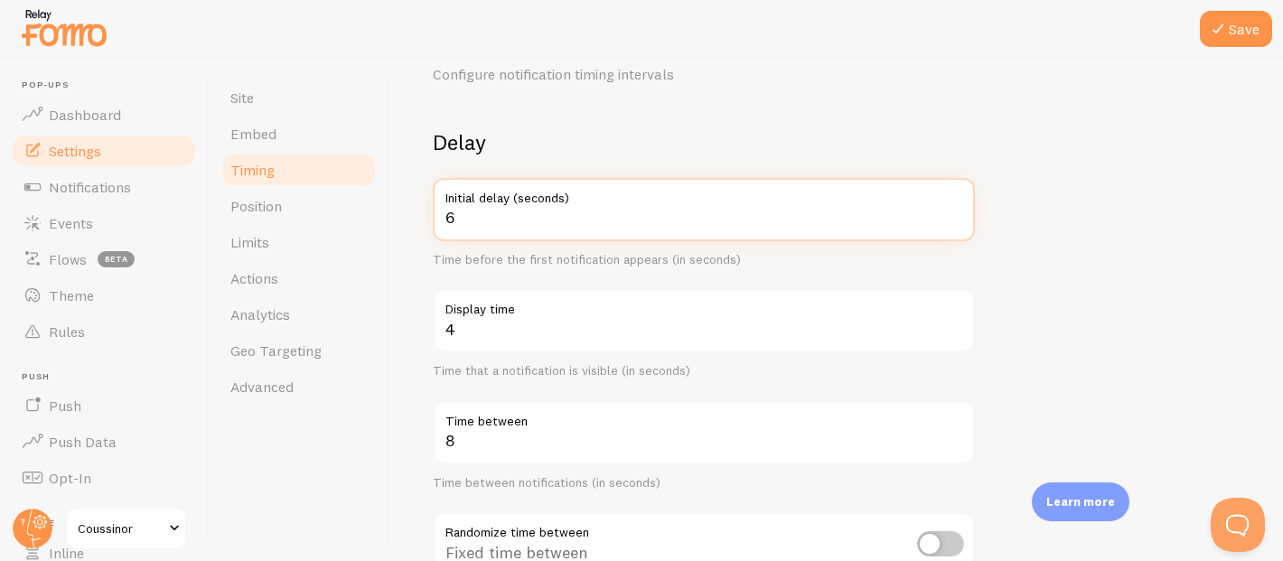
type input "6"
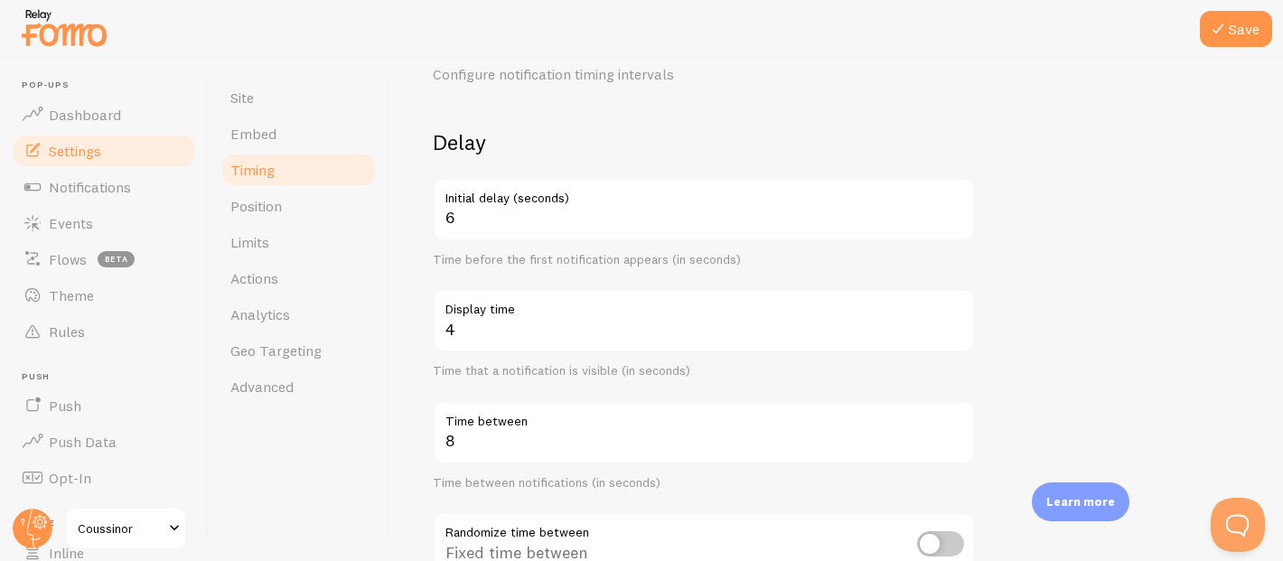
click at [523, 268] on div "Delay 6 Initial delay (seconds) Time before the first notification appears (in …" at bounding box center [704, 366] width 542 height 476
click at [1219, 43] on button "Save" at bounding box center [1236, 29] width 72 height 36
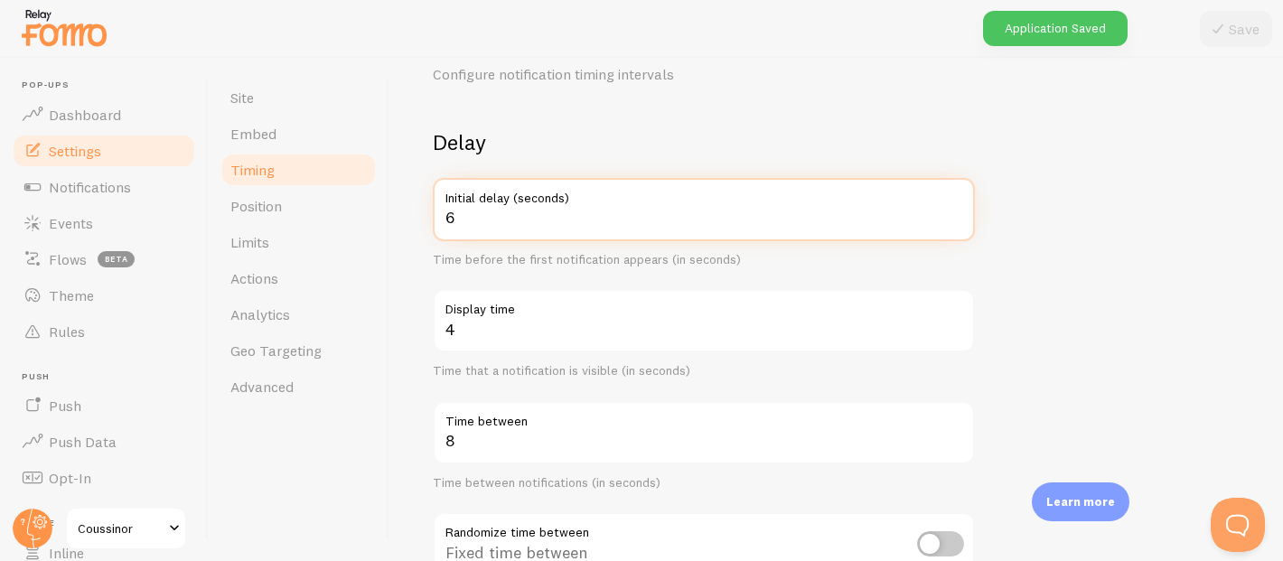
click at [489, 211] on input "6" at bounding box center [704, 209] width 542 height 63
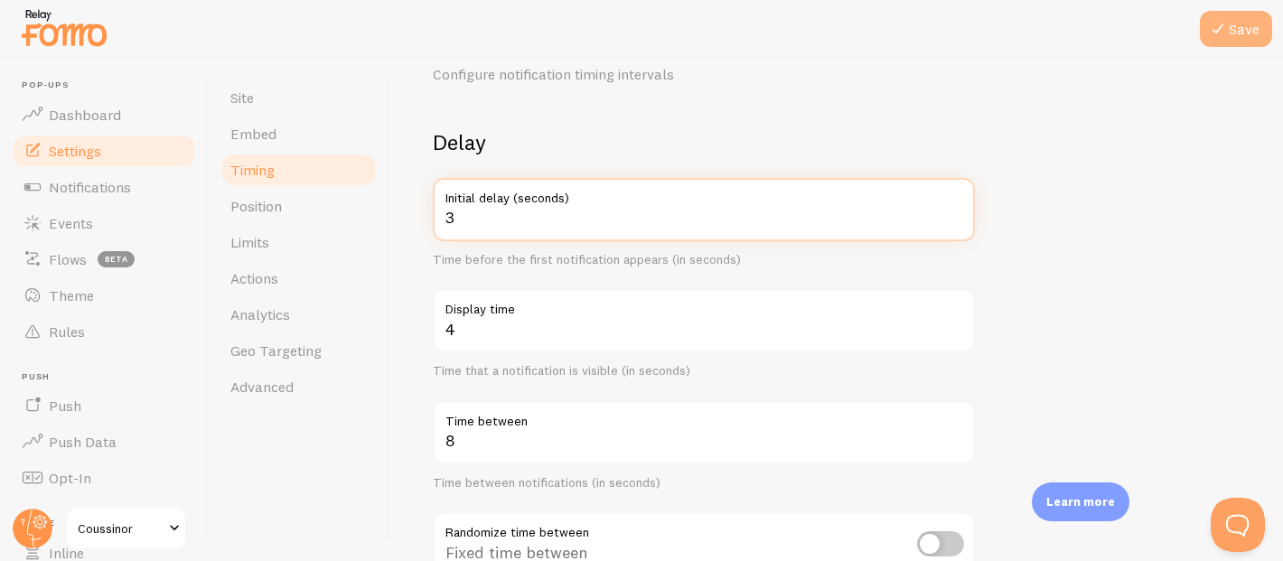
type input "3"
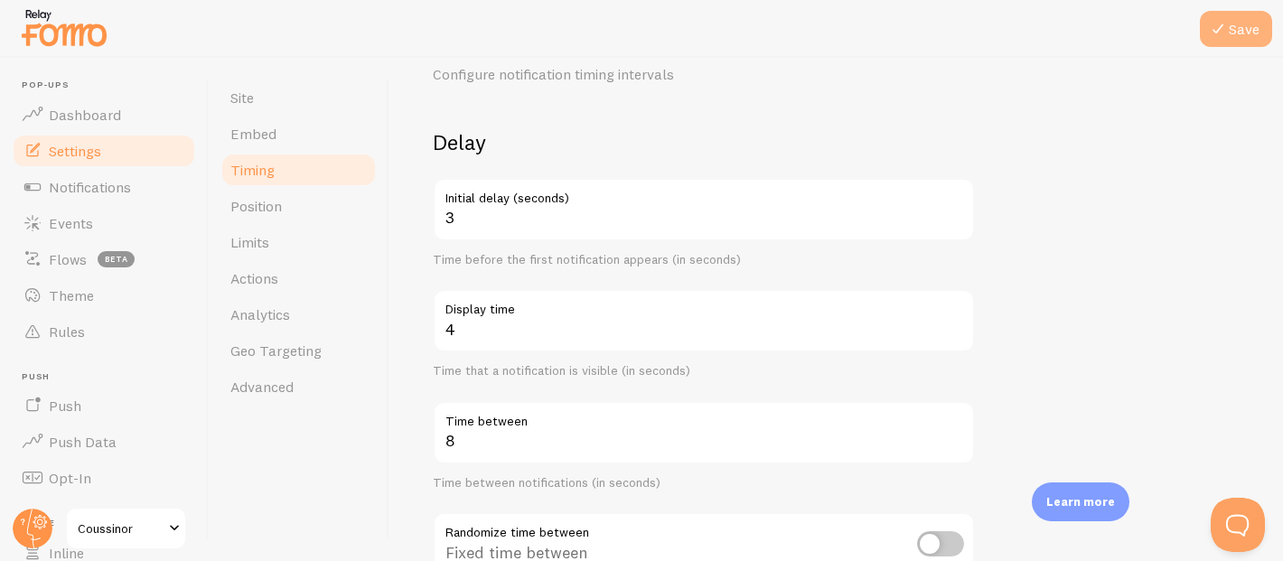
click at [1244, 38] on button "Save" at bounding box center [1236, 29] width 72 height 36
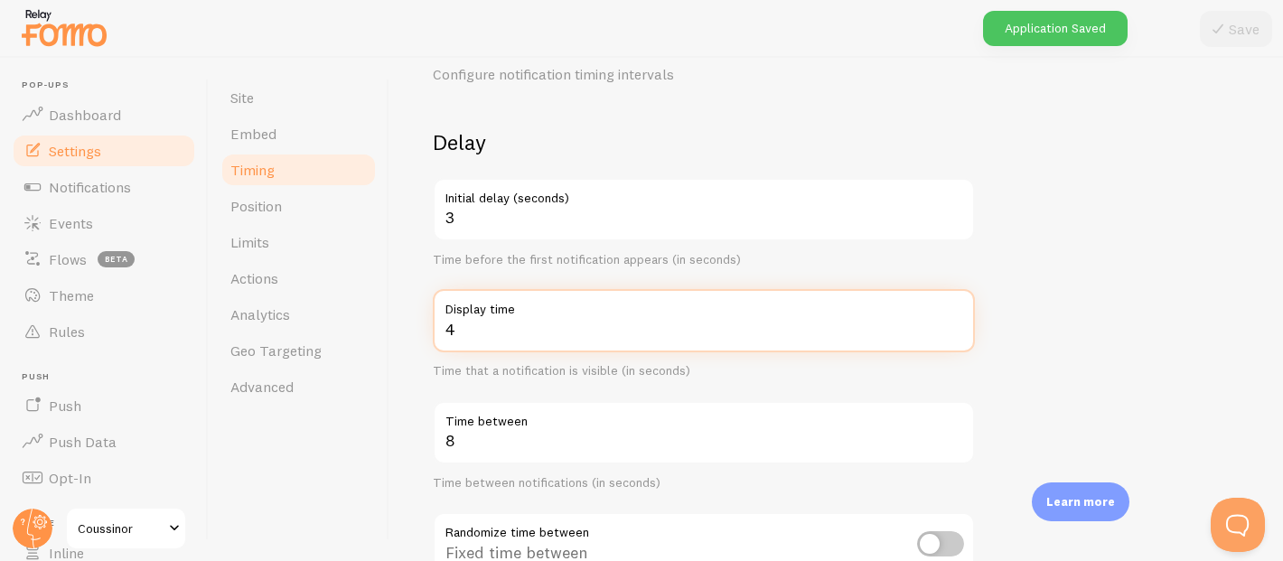
click at [490, 324] on input "4" at bounding box center [704, 320] width 542 height 63
type input "7"
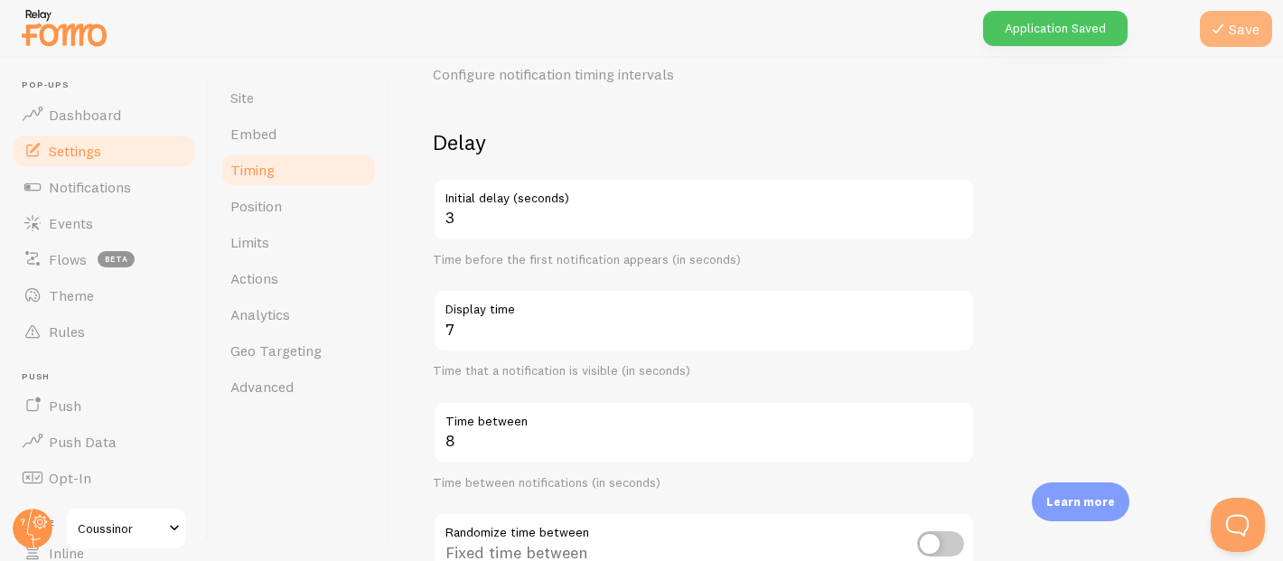
click at [1244, 43] on button "Save" at bounding box center [1236, 29] width 72 height 36
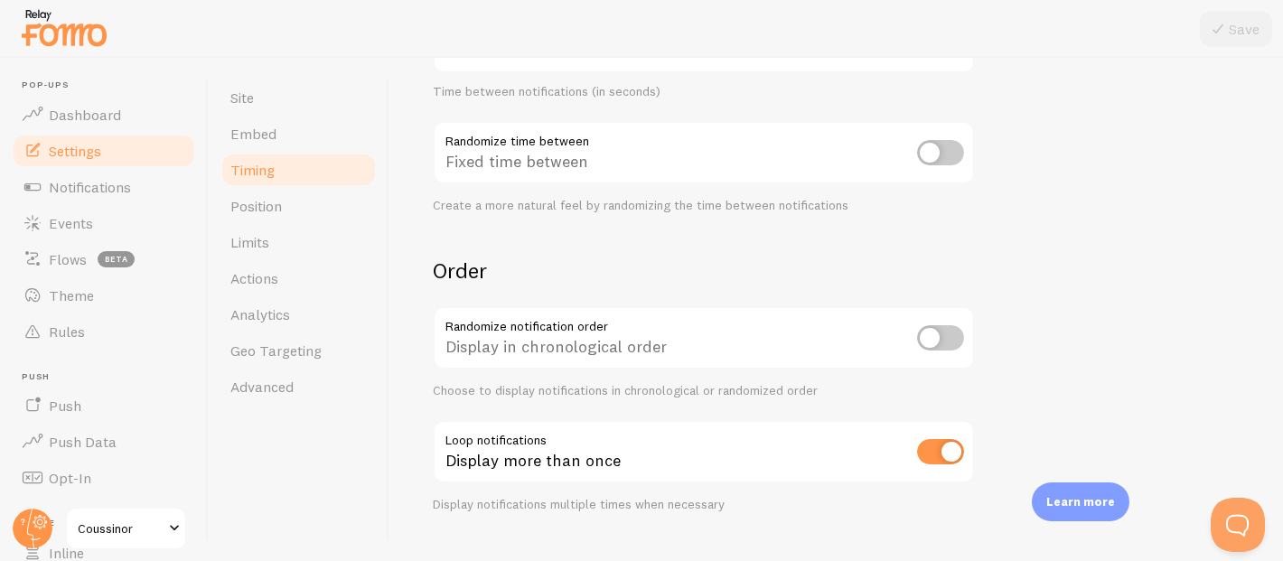
scroll to position [505, 0]
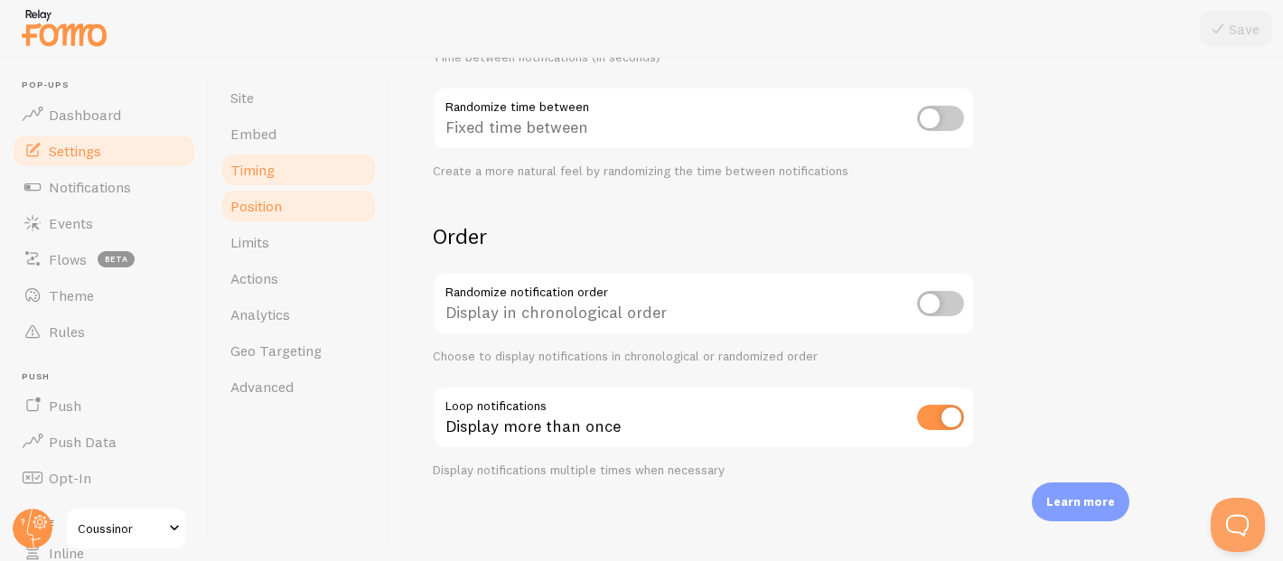
click at [287, 206] on link "Position" at bounding box center [299, 206] width 158 height 36
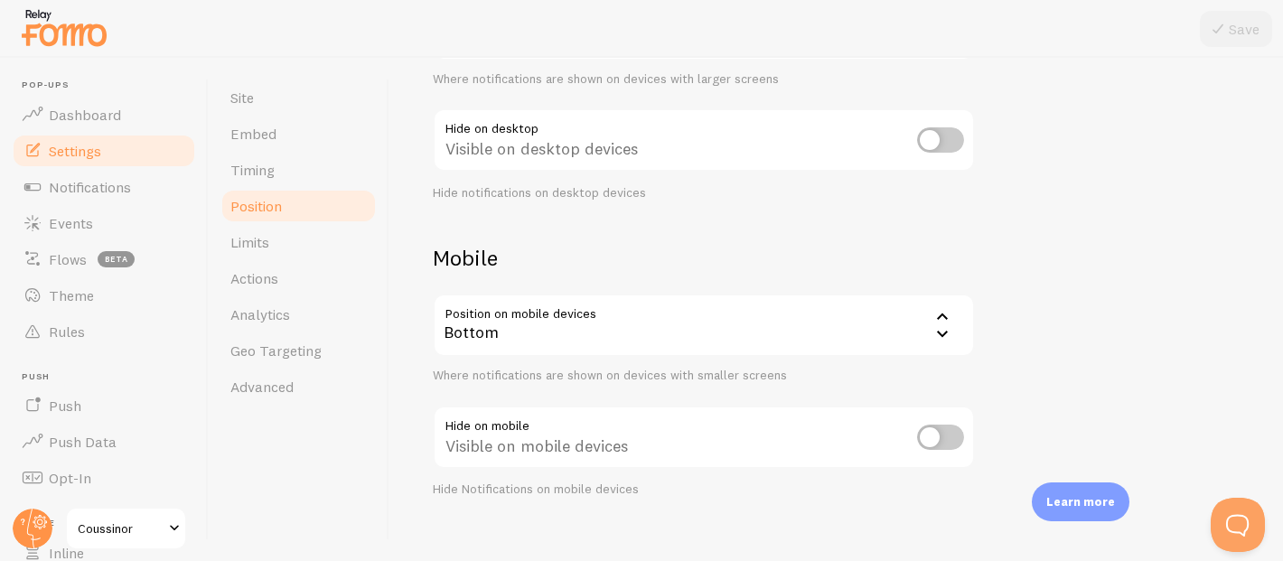
scroll to position [280, 0]
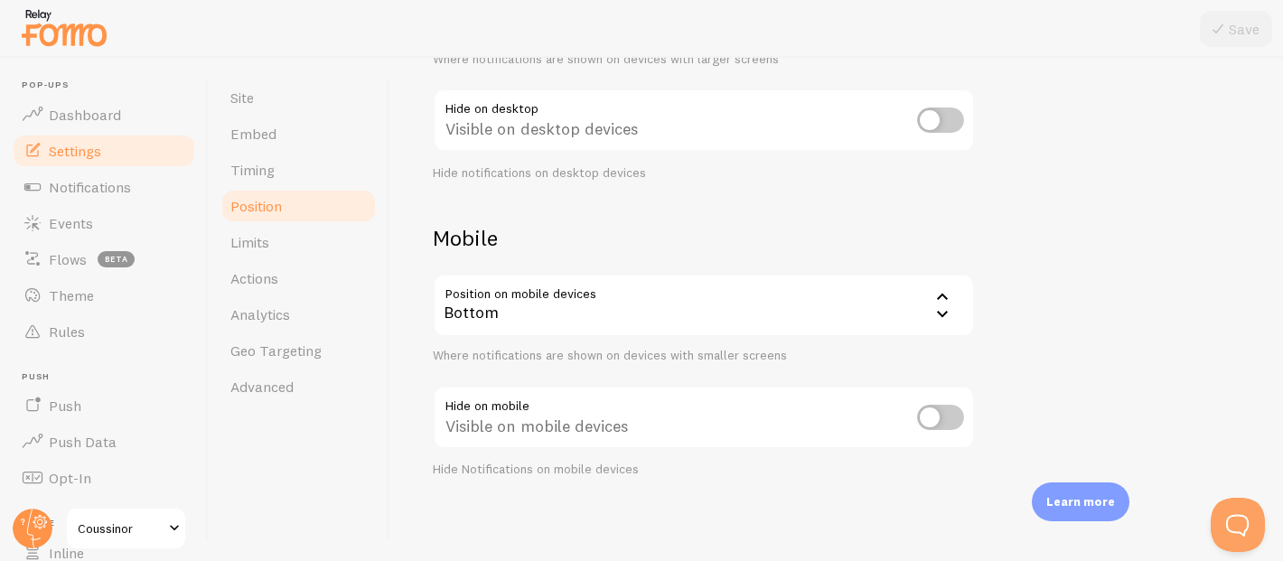
click at [931, 408] on input "checkbox" at bounding box center [940, 417] width 47 height 25
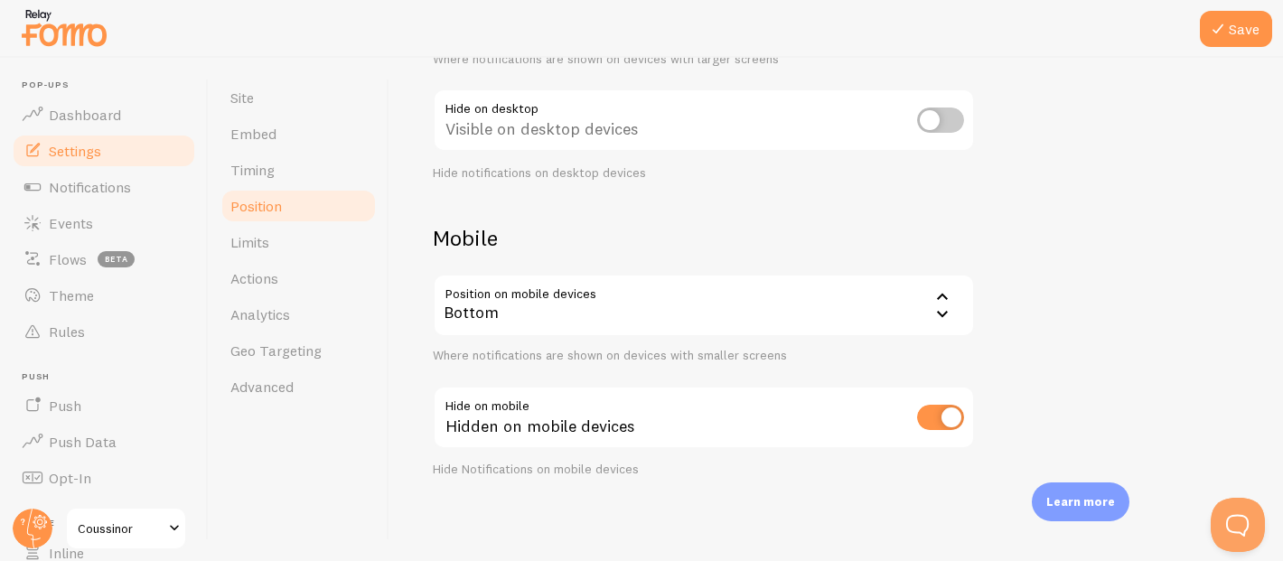
click at [931, 408] on input "checkbox" at bounding box center [940, 417] width 47 height 25
checkbox input "false"
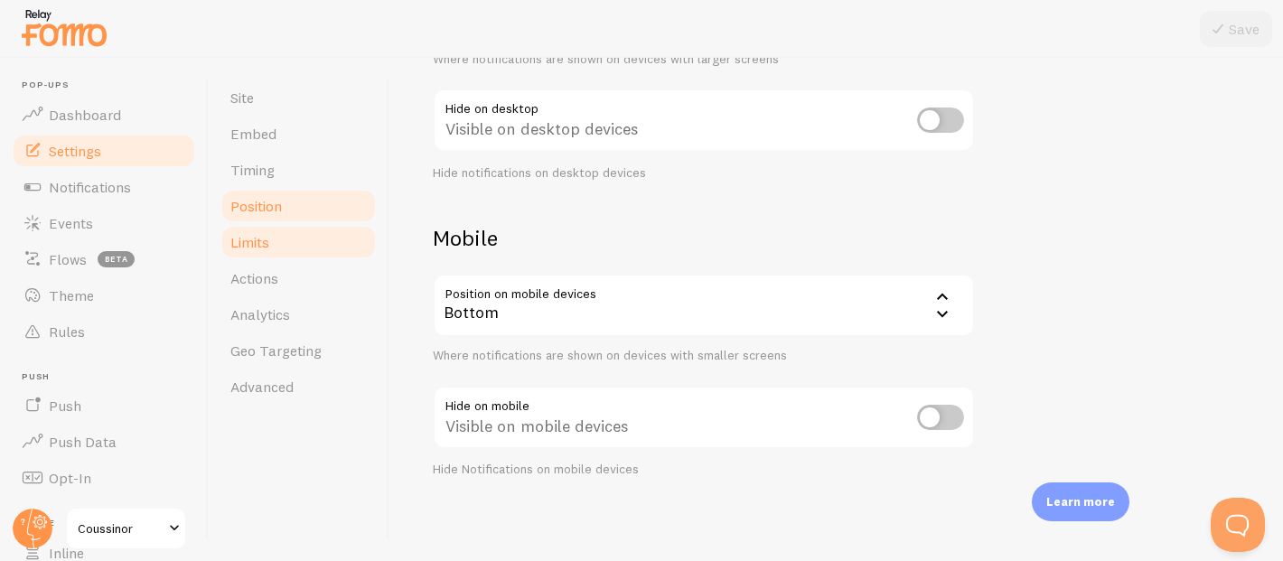
click at [335, 237] on link "Limits" at bounding box center [299, 242] width 158 height 36
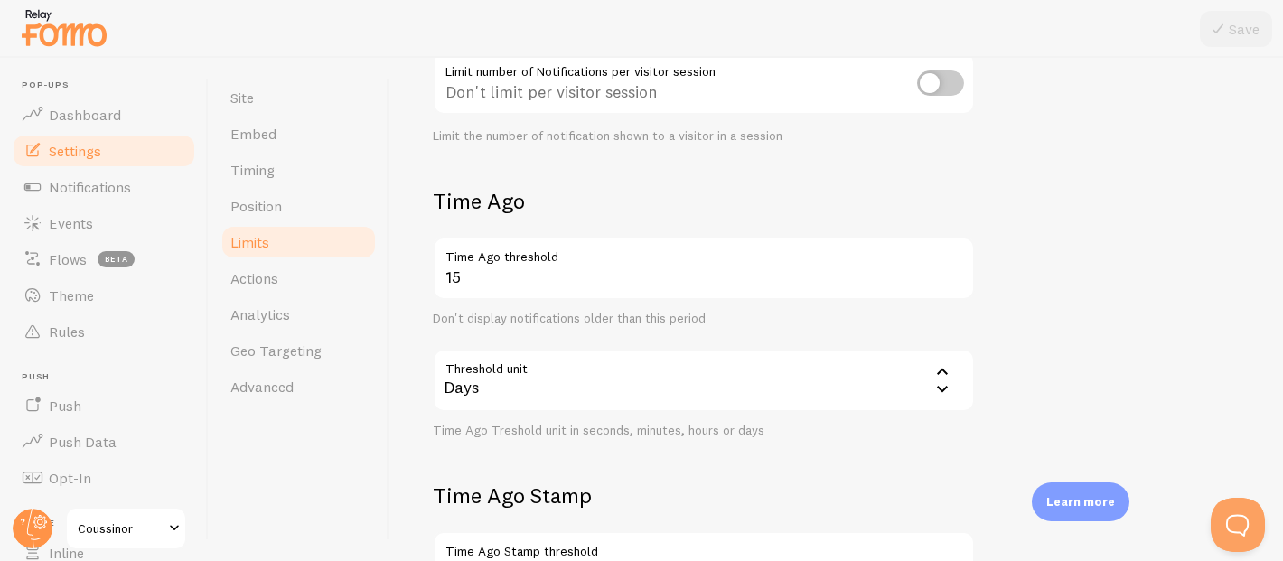
scroll to position [318, 0]
click at [303, 287] on link "Actions" at bounding box center [299, 278] width 158 height 36
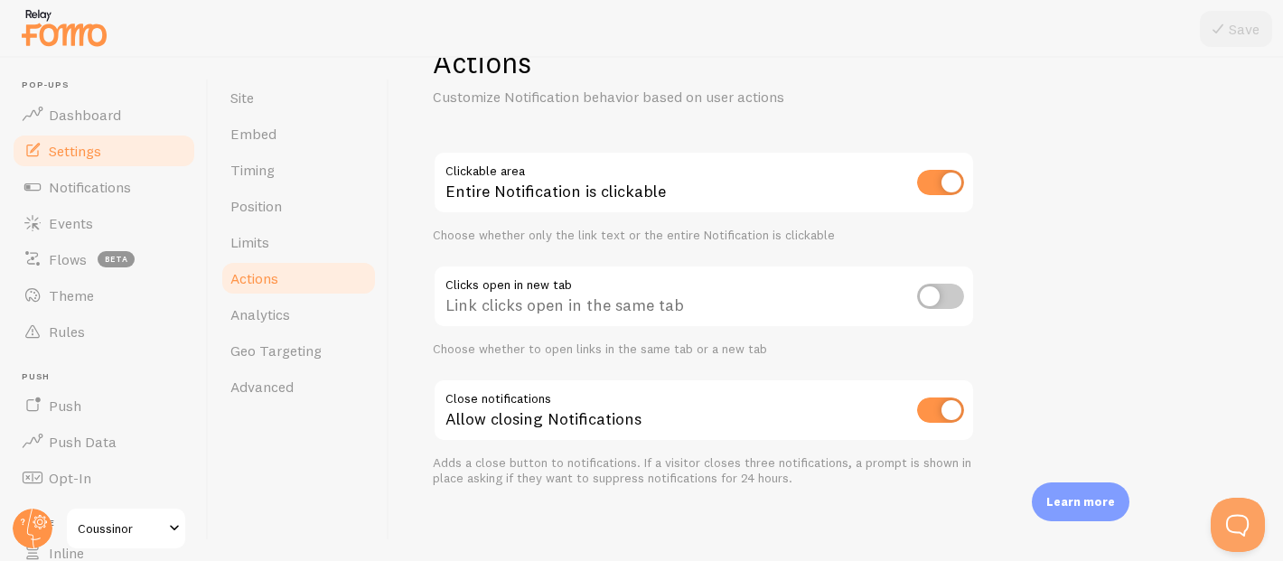
scroll to position [64, 0]
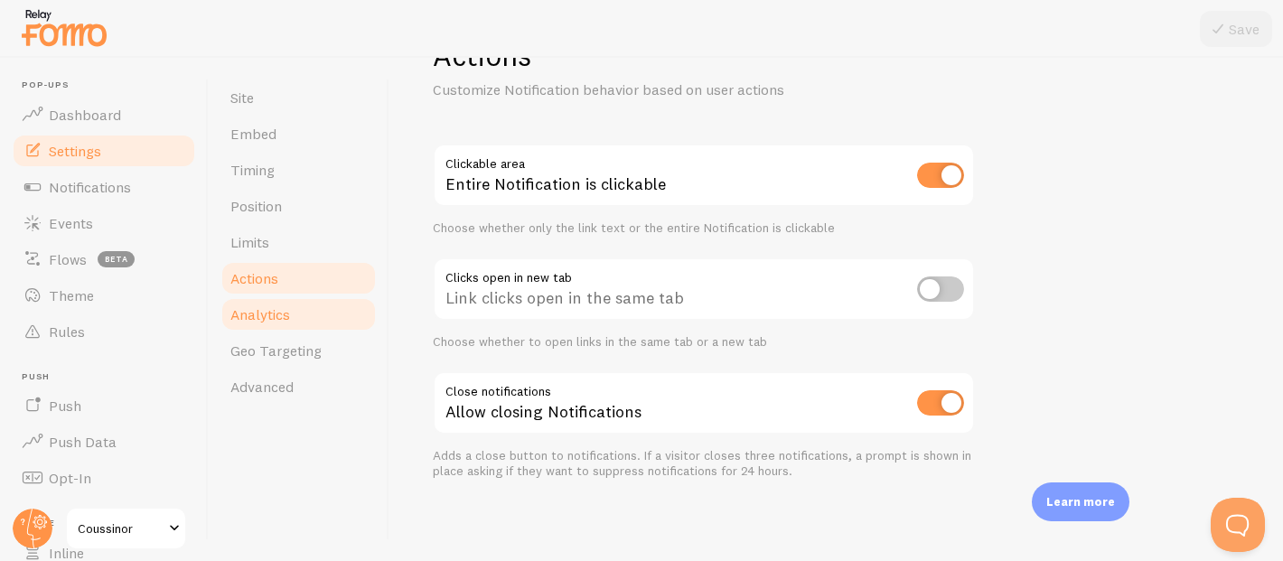
click at [314, 309] on link "Analytics" at bounding box center [299, 314] width 158 height 36
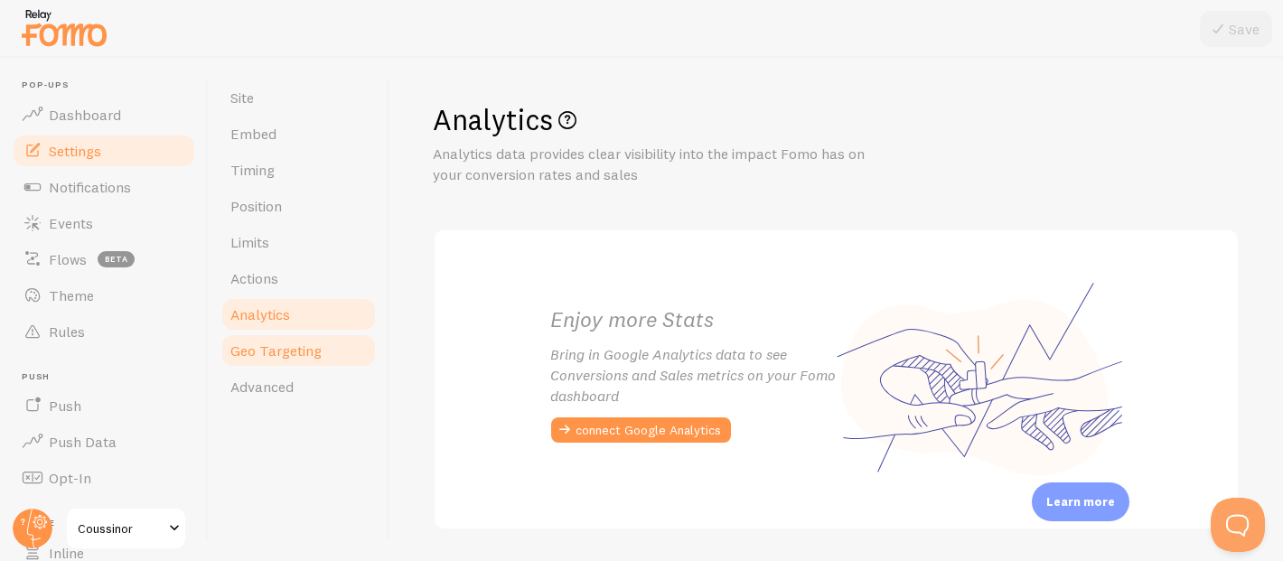
click at [313, 357] on span "Geo Targeting" at bounding box center [275, 351] width 91 height 18
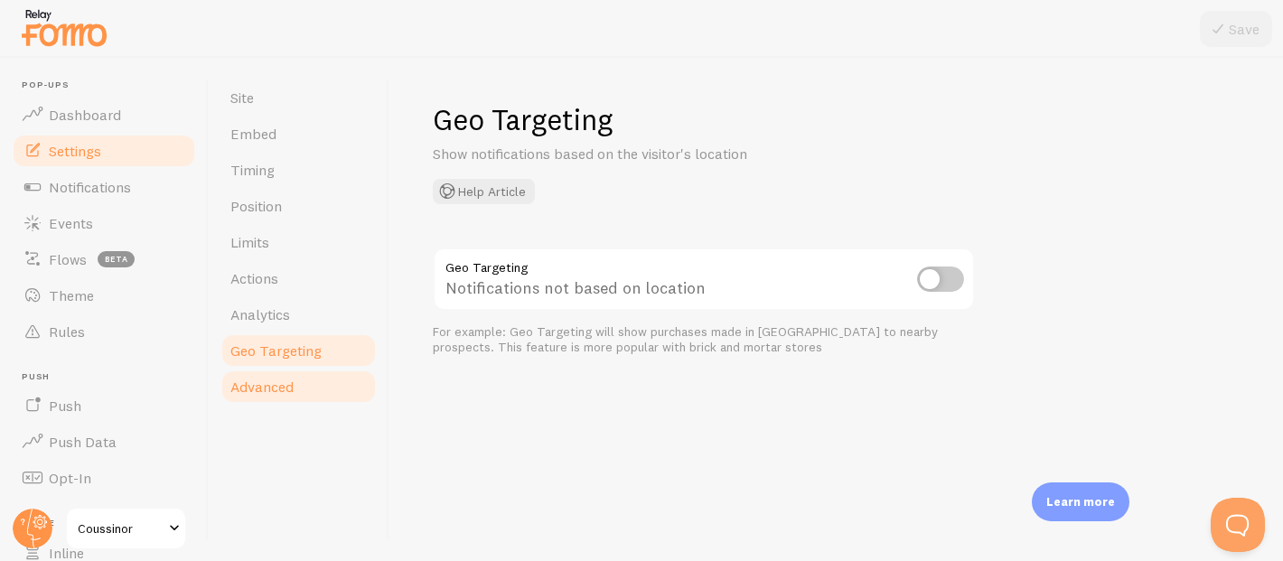
click at [268, 402] on link "Advanced" at bounding box center [299, 387] width 158 height 36
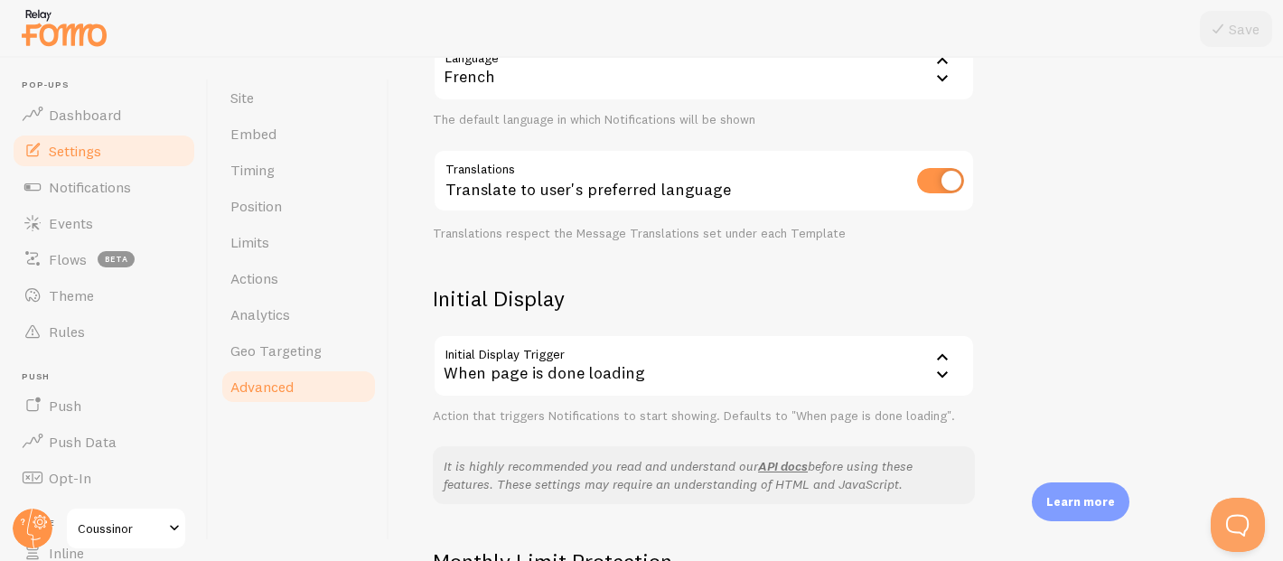
scroll to position [193, 0]
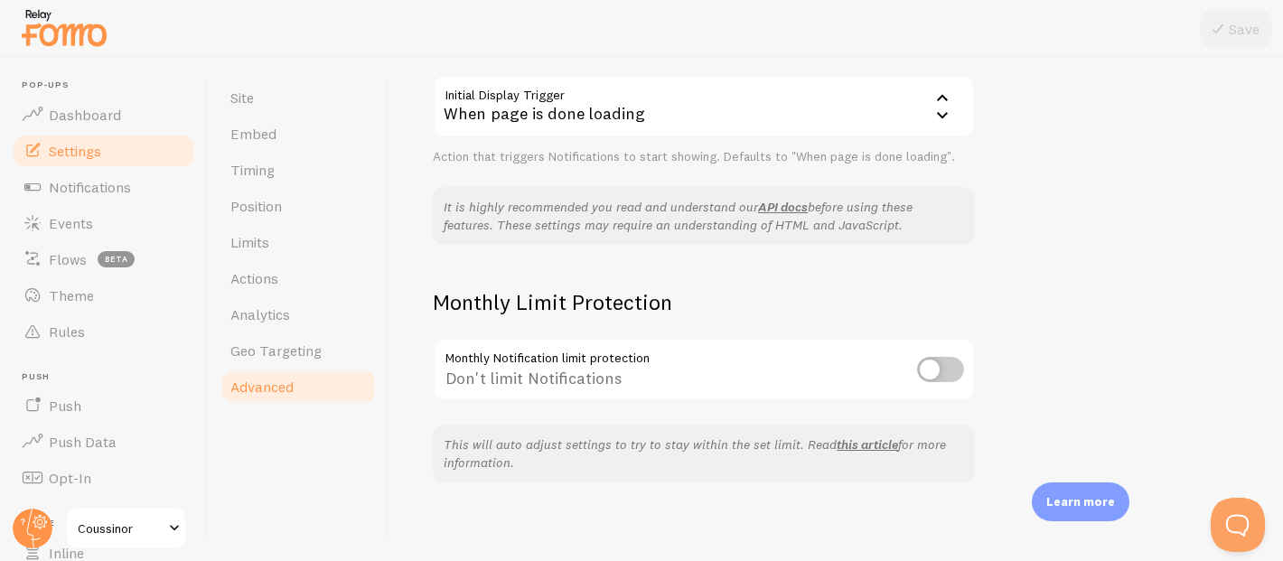
scroll to position [484, 0]
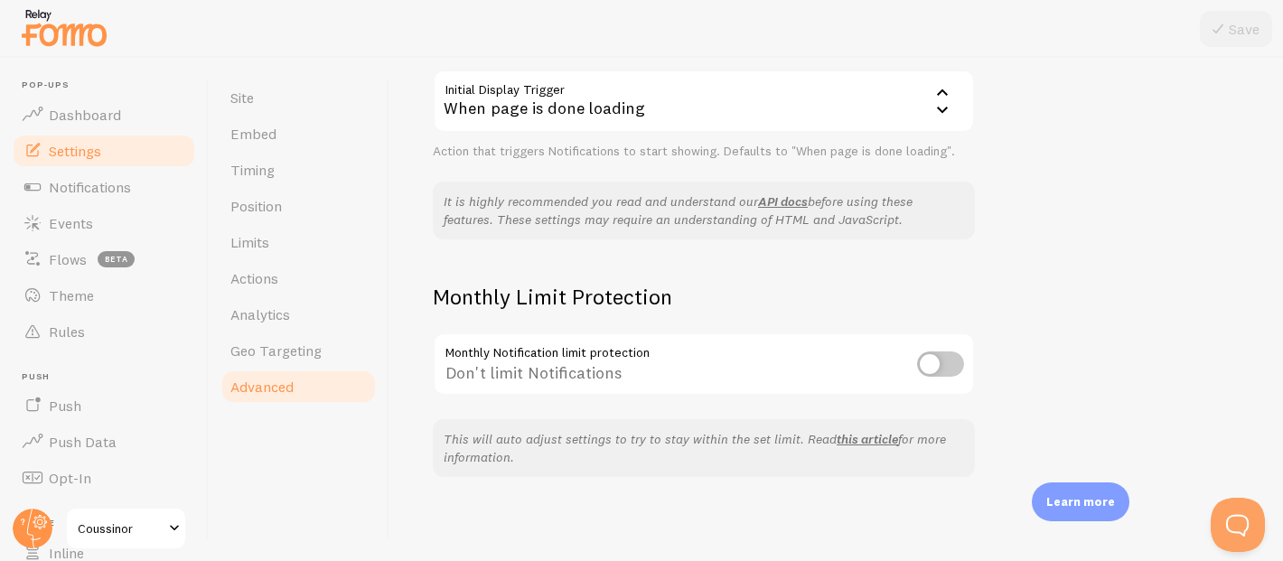
click at [742, 117] on div "When page is done loading" at bounding box center [704, 101] width 542 height 63
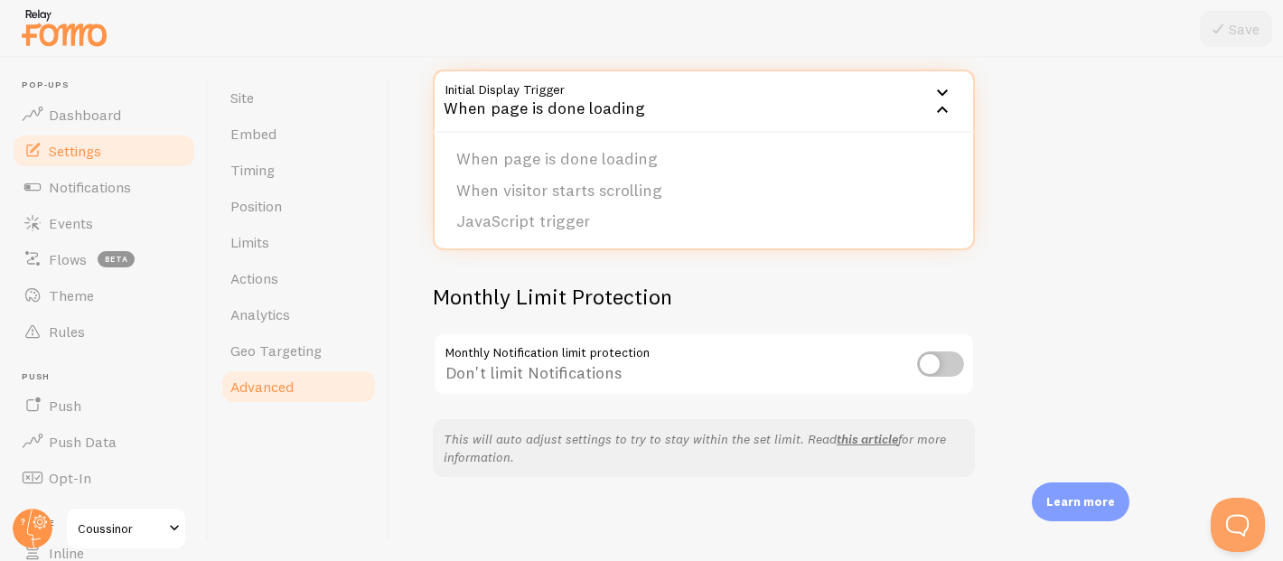
click at [640, 273] on div "Advanced Advanced options Language & Translations Help Article Language fr Fren…" at bounding box center [704, 47] width 542 height 860
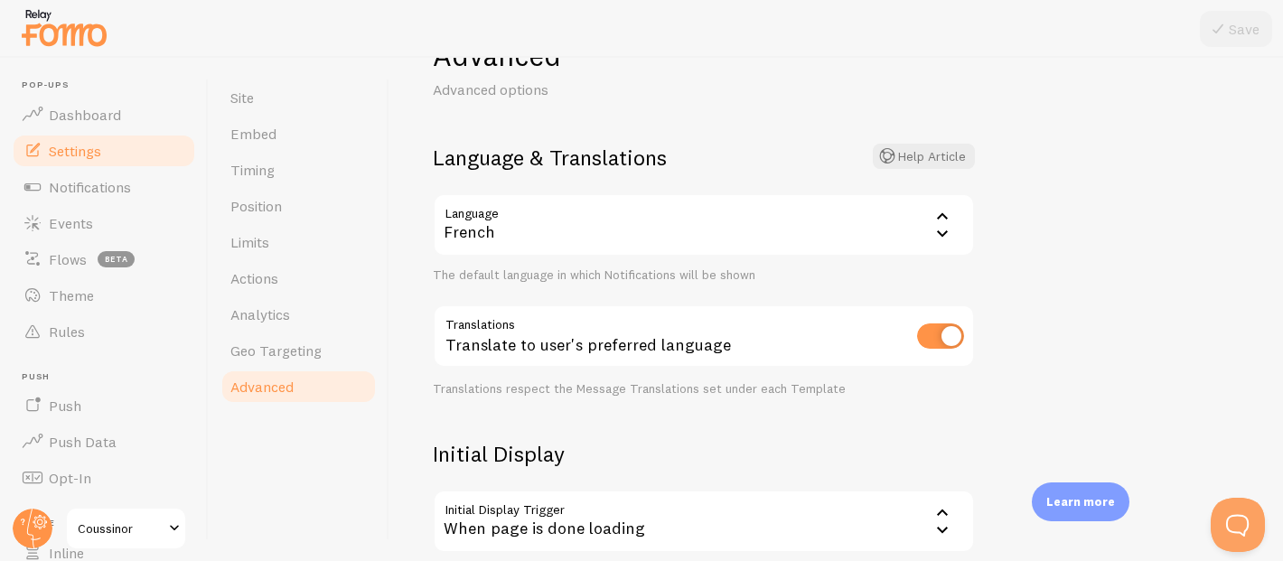
scroll to position [0, 0]
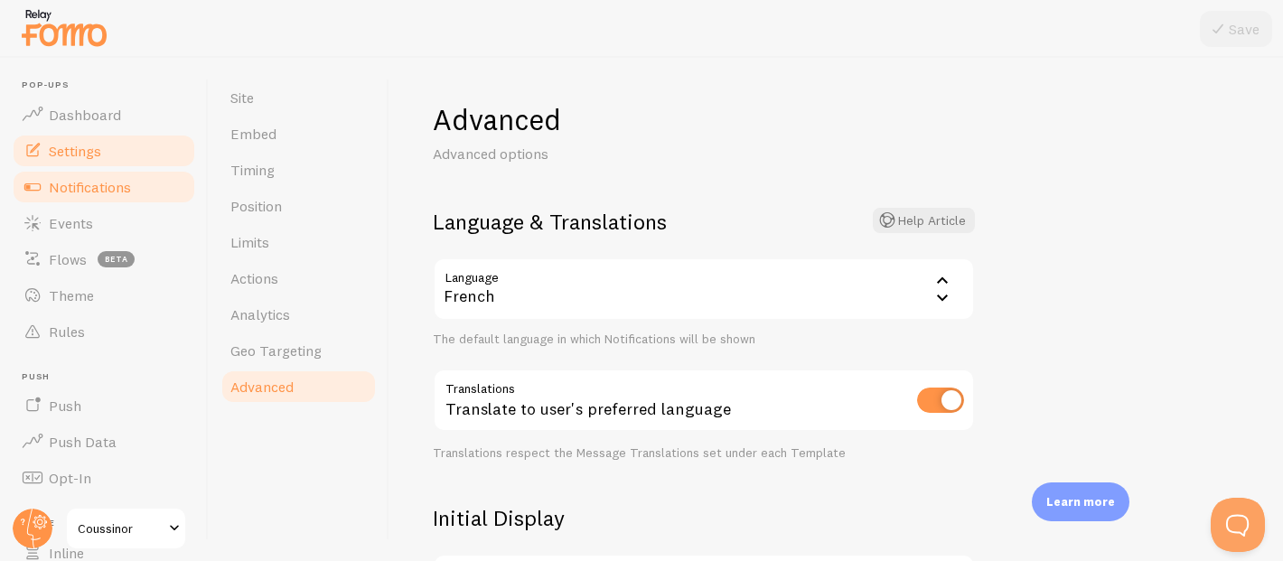
click at [157, 179] on link "Notifications" at bounding box center [104, 187] width 186 height 36
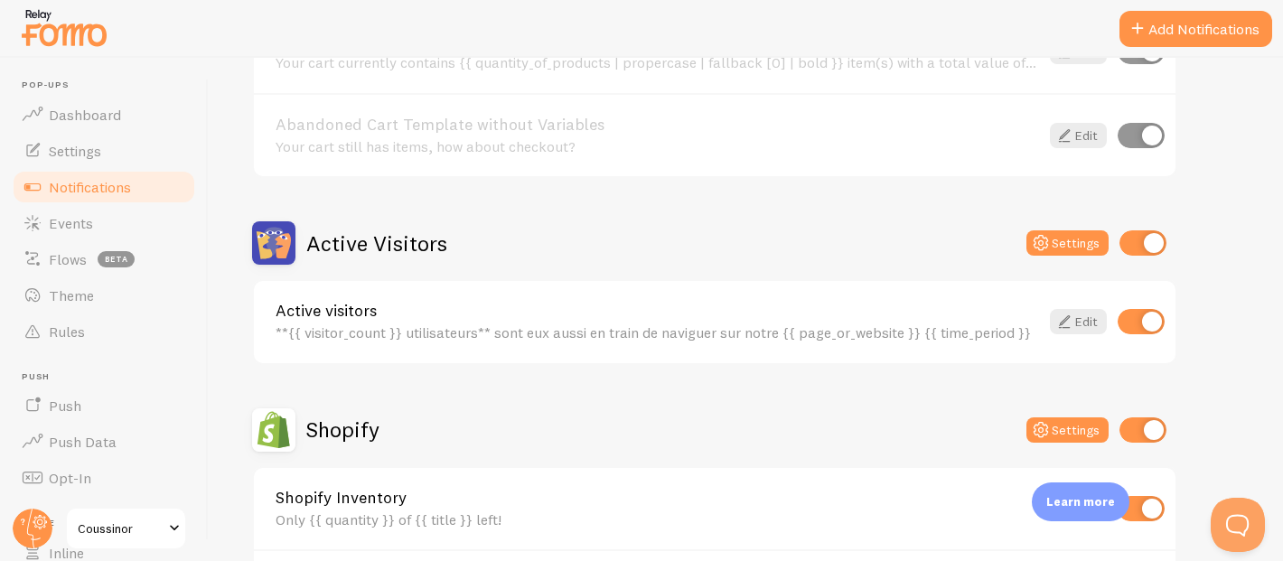
scroll to position [362, 0]
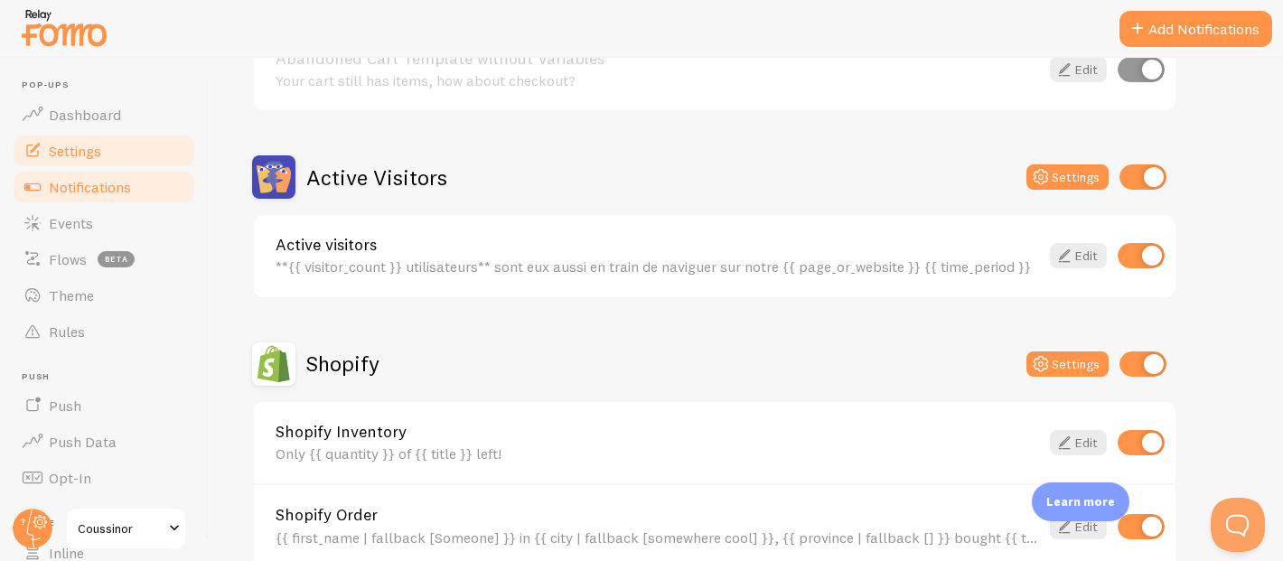
click at [97, 157] on span "Settings" at bounding box center [75, 151] width 52 height 18
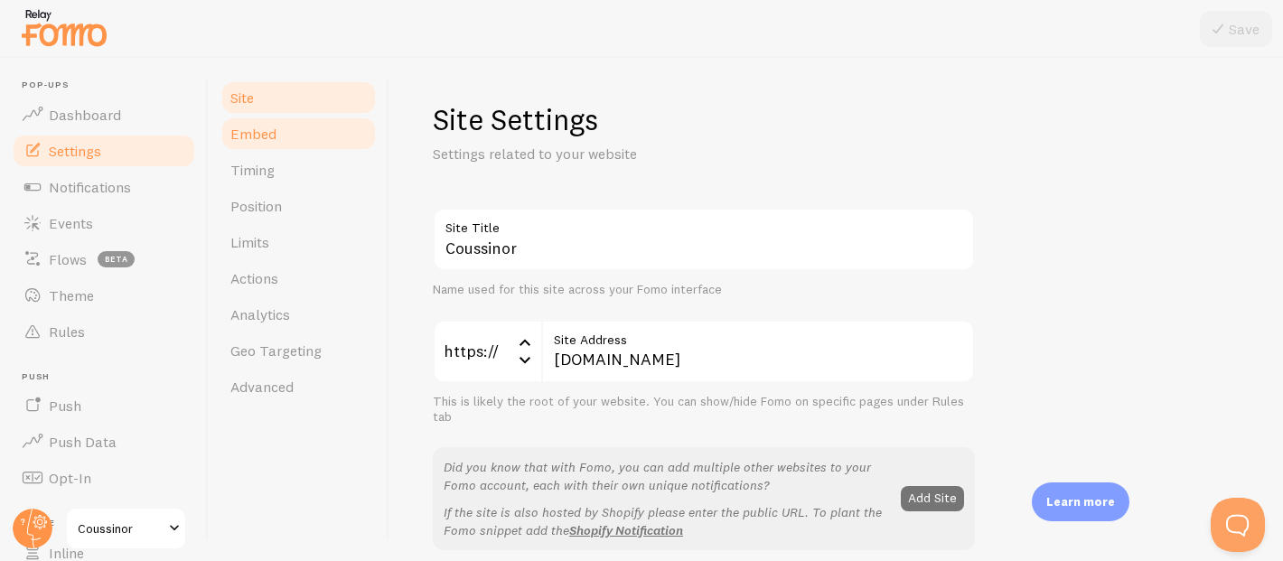
click at [246, 142] on span "Embed" at bounding box center [253, 134] width 46 height 18
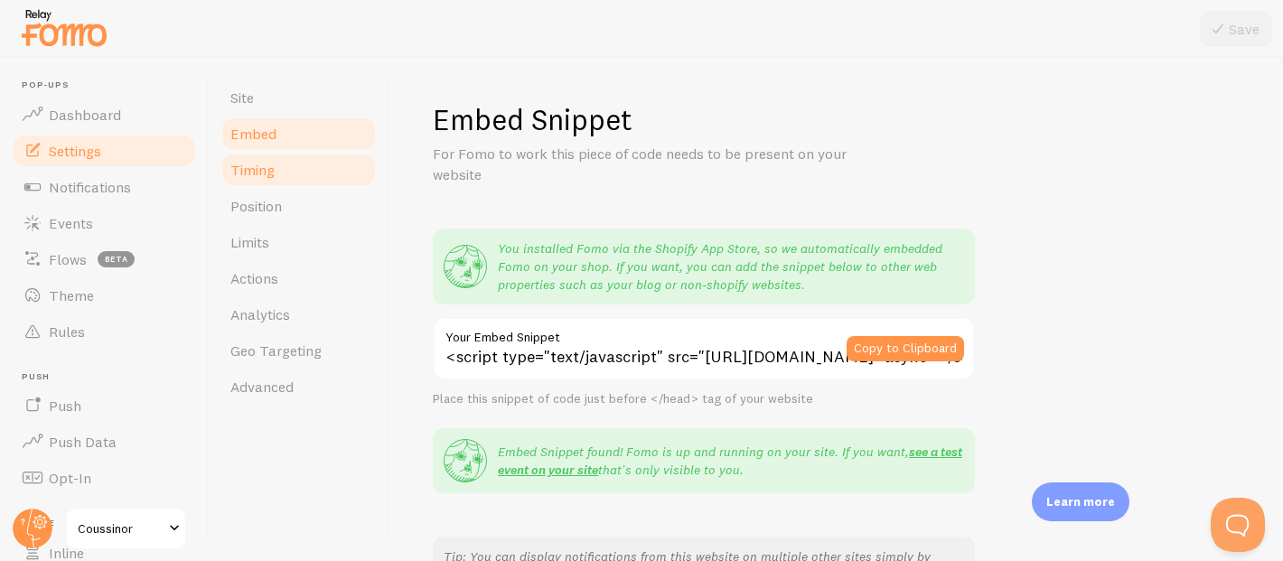
click at [279, 164] on link "Timing" at bounding box center [299, 170] width 158 height 36
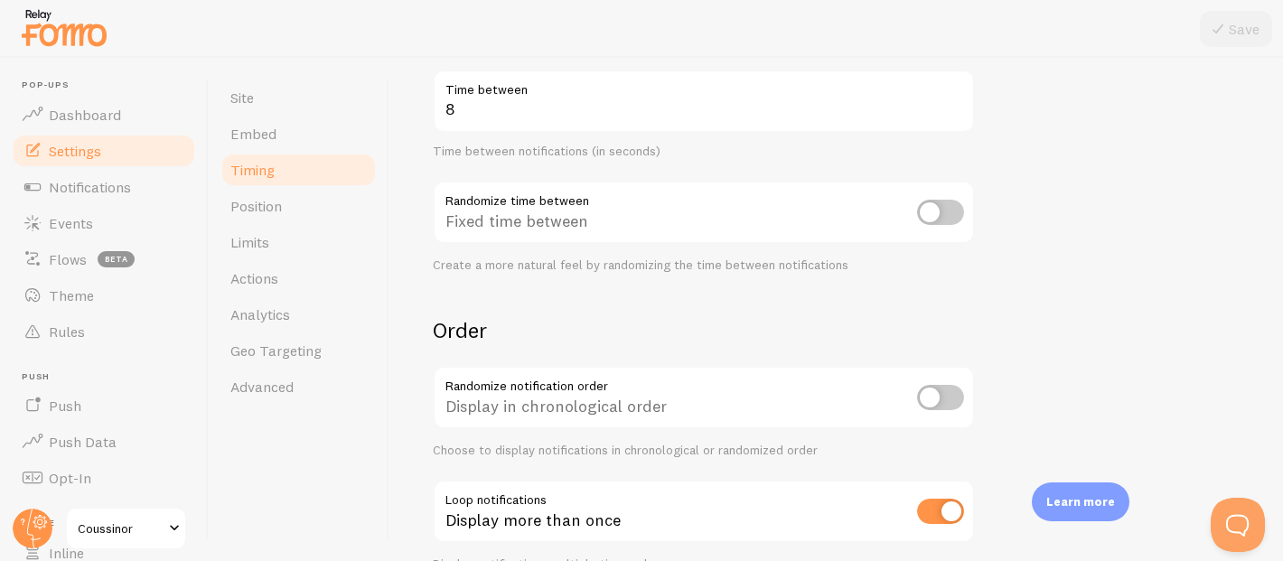
scroll to position [505, 0]
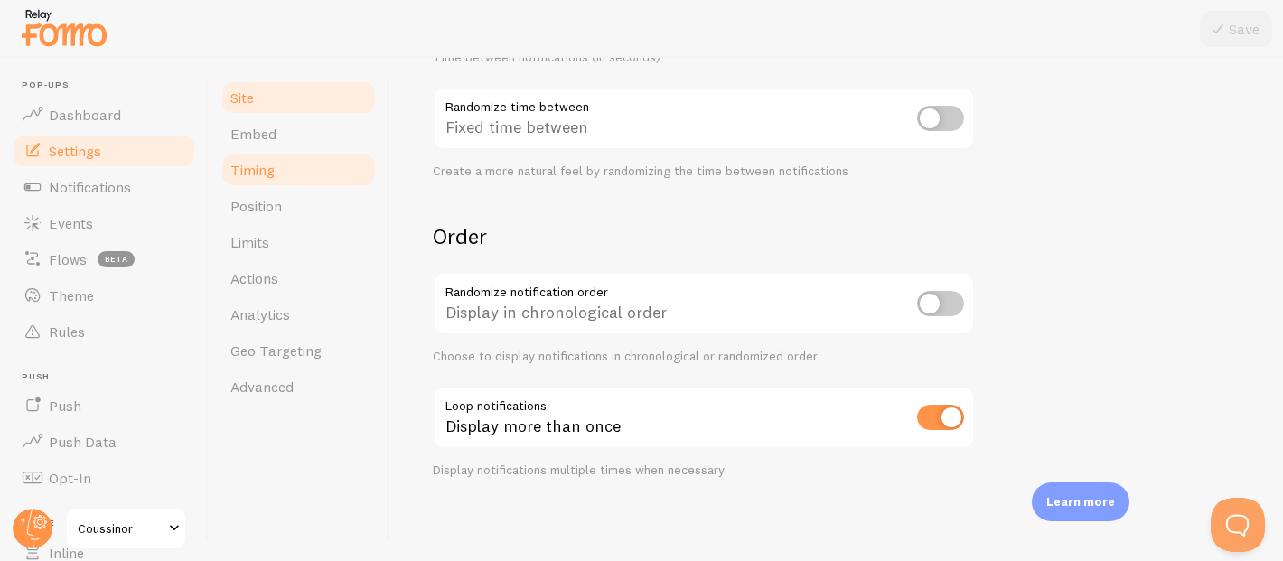
click at [290, 95] on link "Site" at bounding box center [299, 98] width 158 height 36
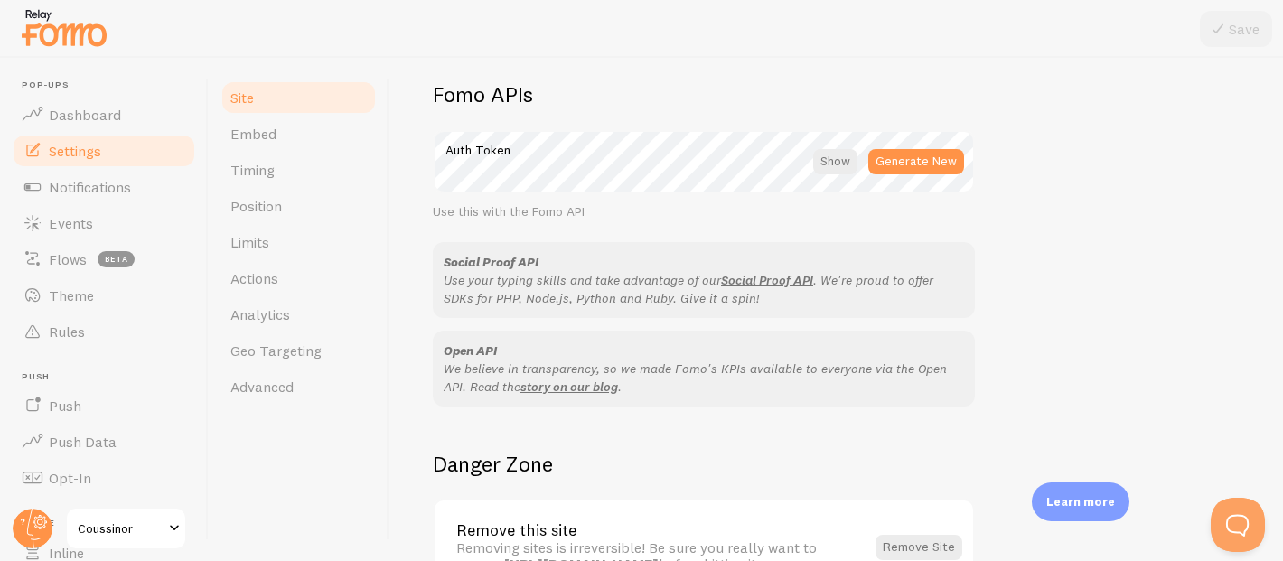
scroll to position [1142, 0]
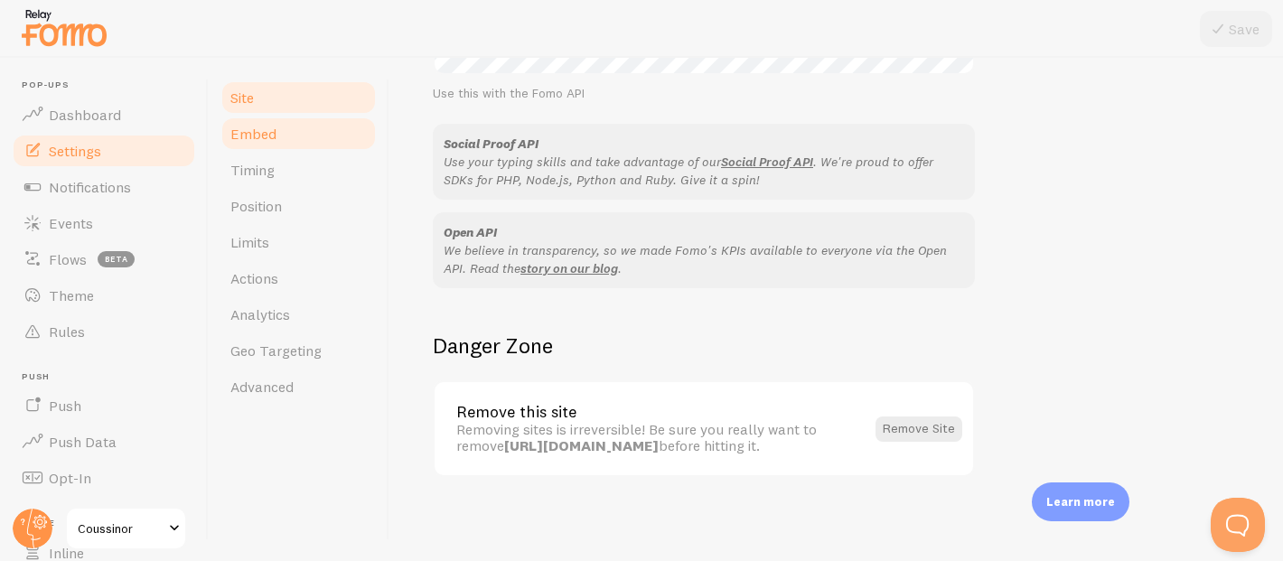
click at [330, 140] on link "Embed" at bounding box center [299, 134] width 158 height 36
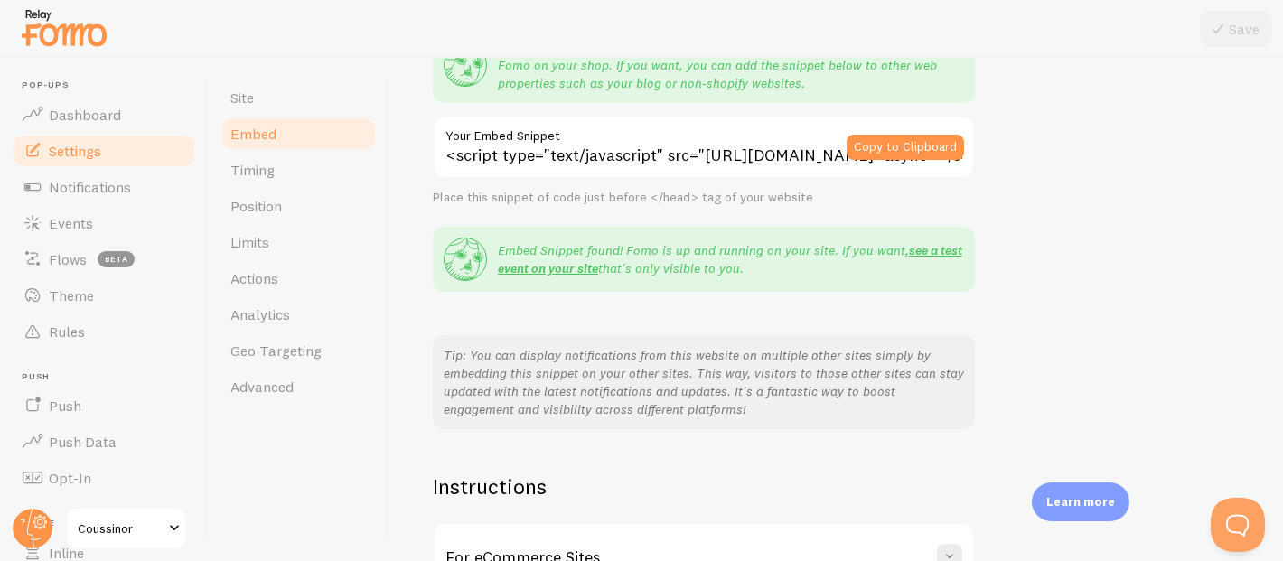
scroll to position [405, 0]
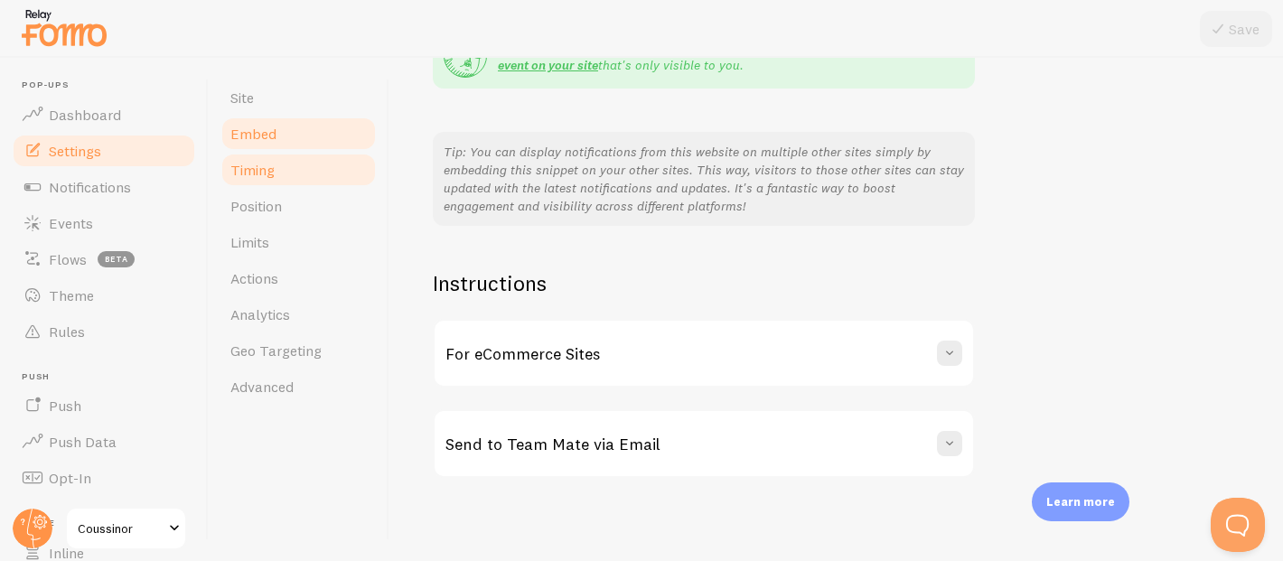
click at [298, 168] on link "Timing" at bounding box center [299, 170] width 158 height 36
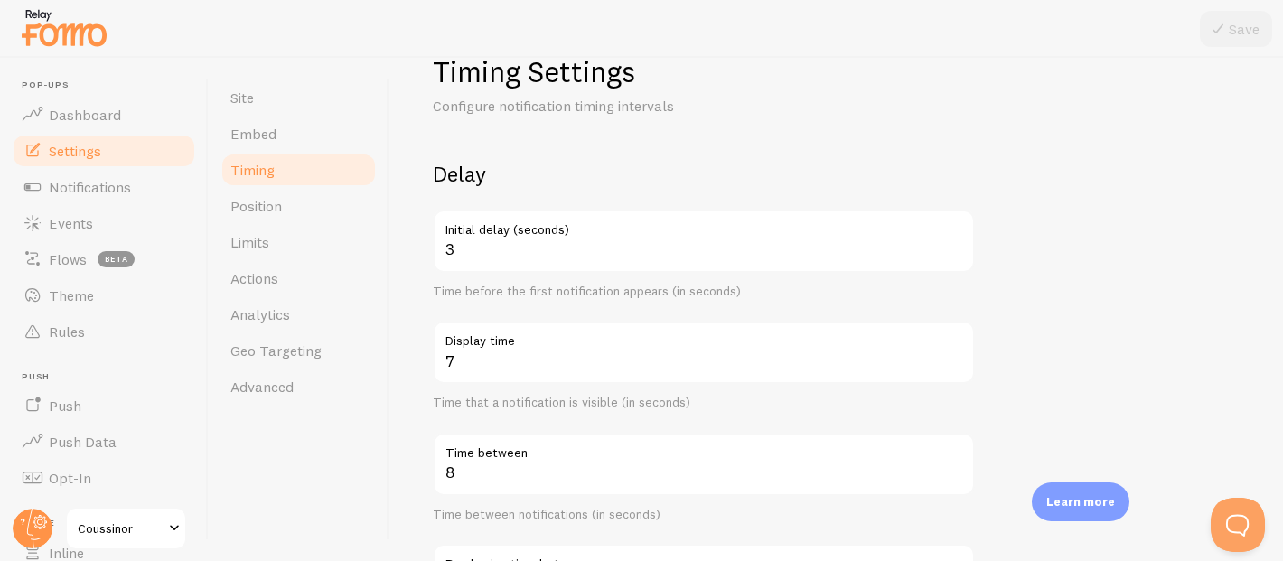
scroll to position [70, 0]
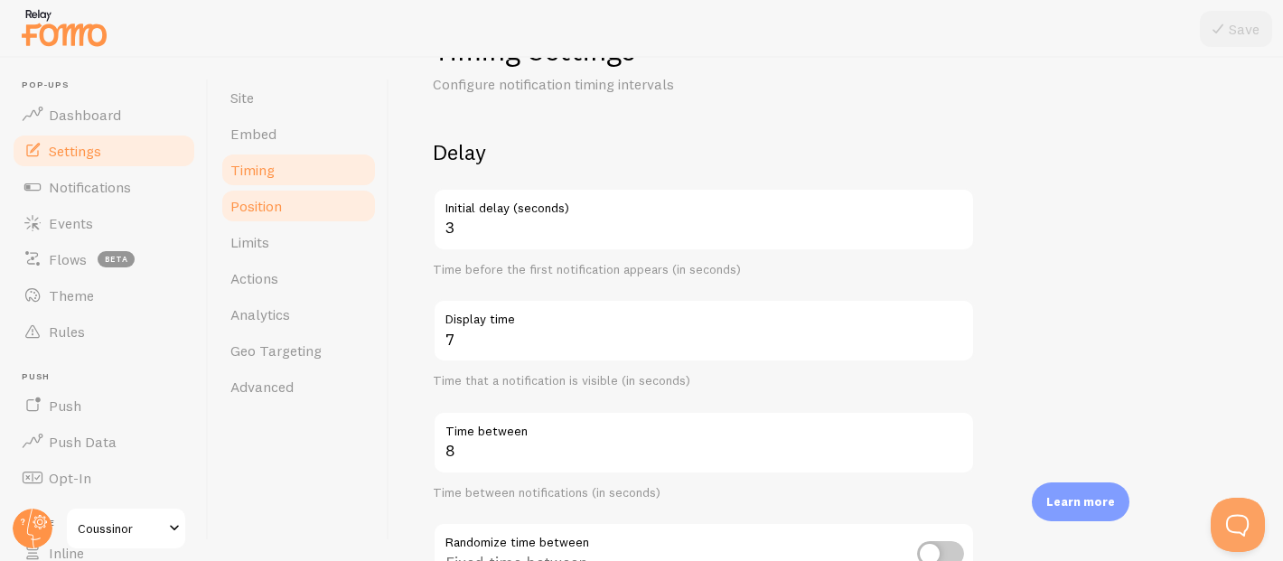
click at [267, 203] on span "Position" at bounding box center [256, 206] width 52 height 18
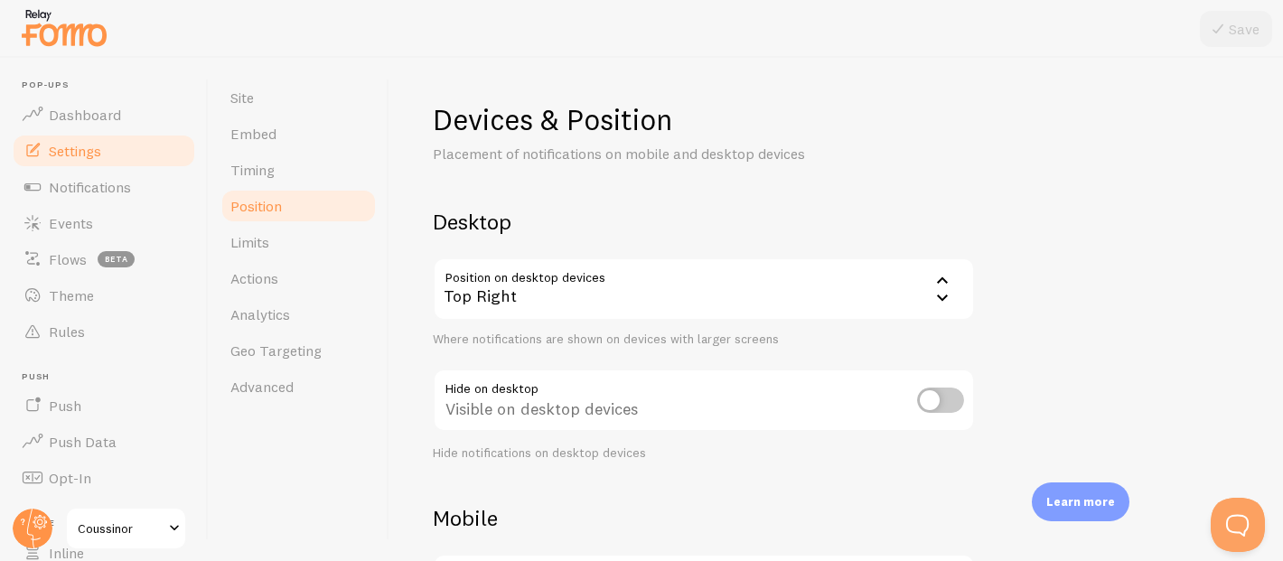
scroll to position [49, 0]
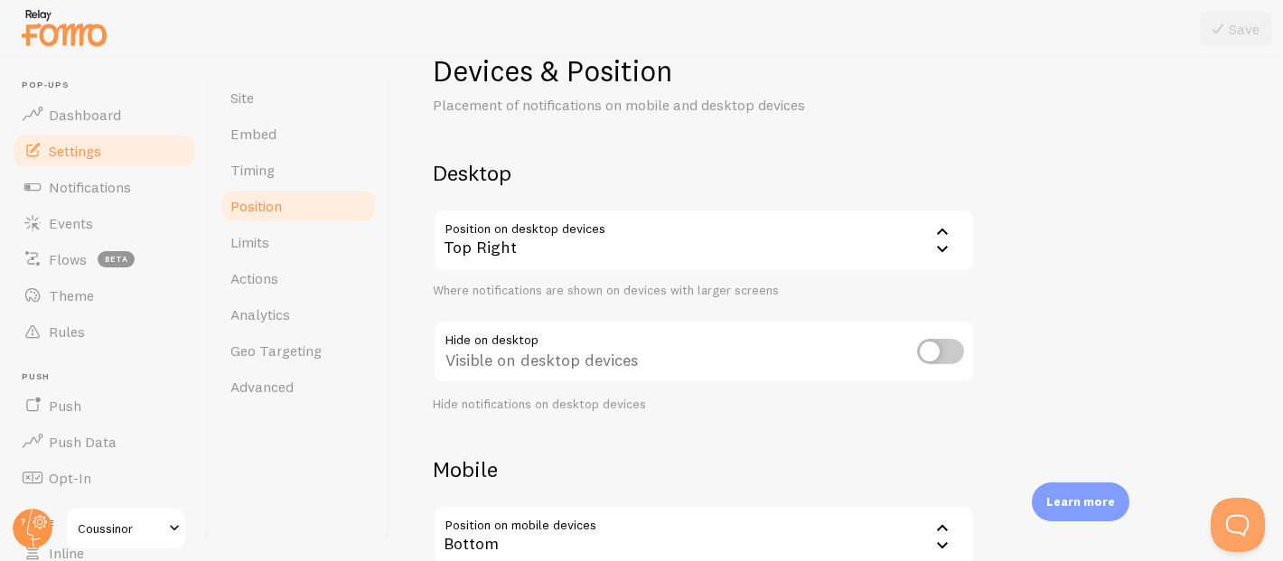
click at [554, 247] on div "Top Right" at bounding box center [704, 240] width 542 height 63
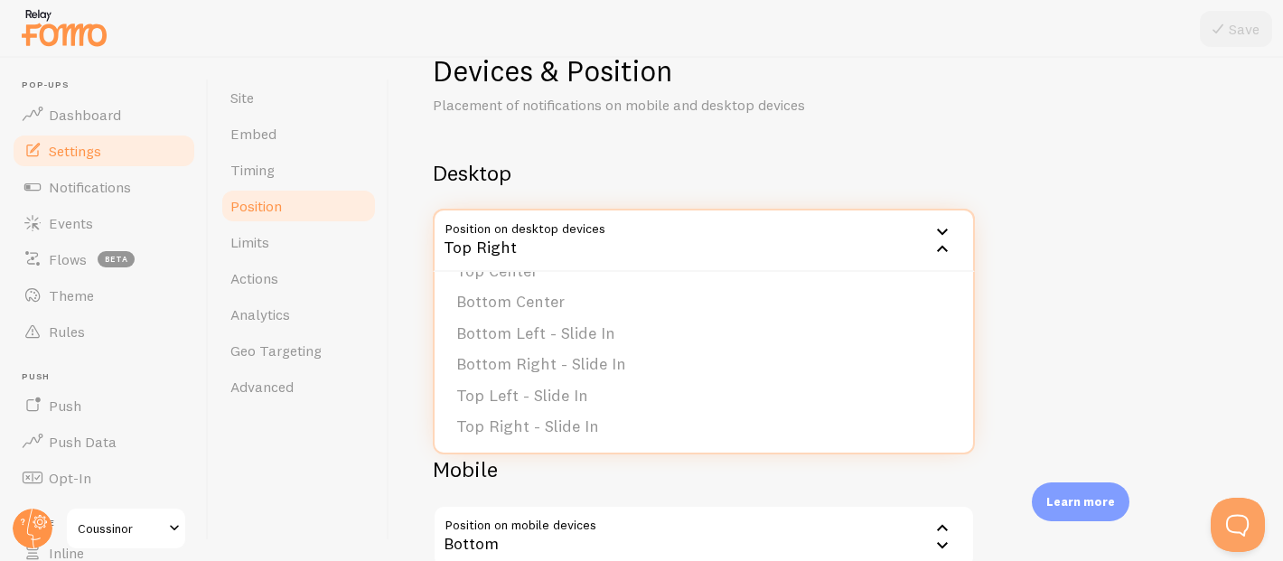
scroll to position [0, 0]
click at [558, 299] on li "Bottom Left" at bounding box center [704, 299] width 539 height 32
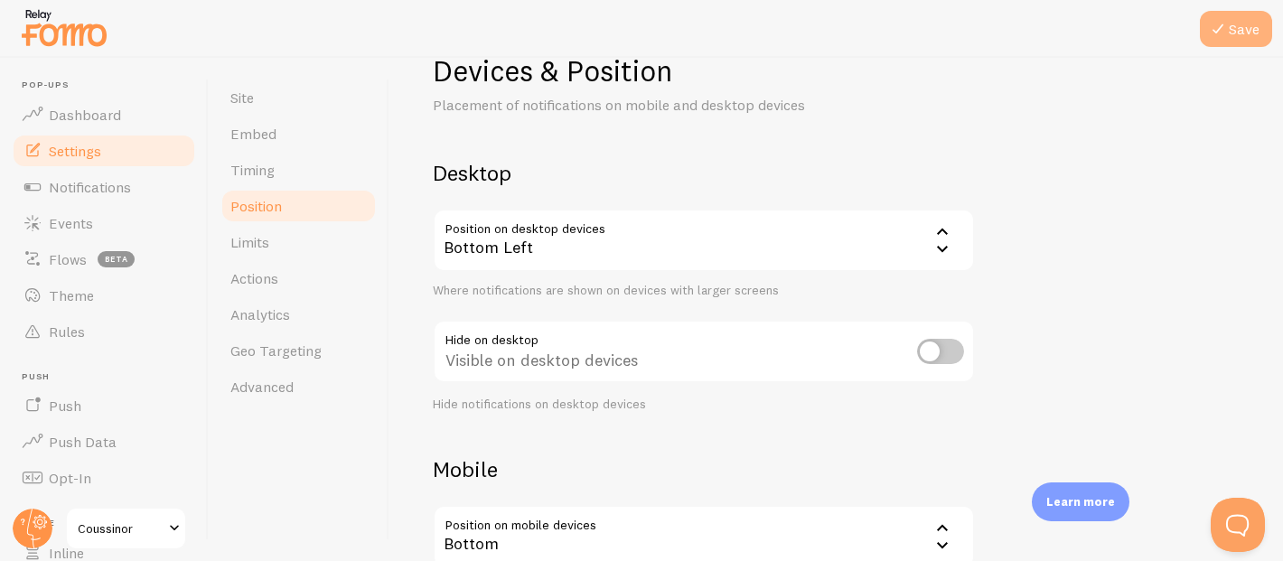
click at [1217, 36] on icon at bounding box center [1218, 29] width 22 height 22
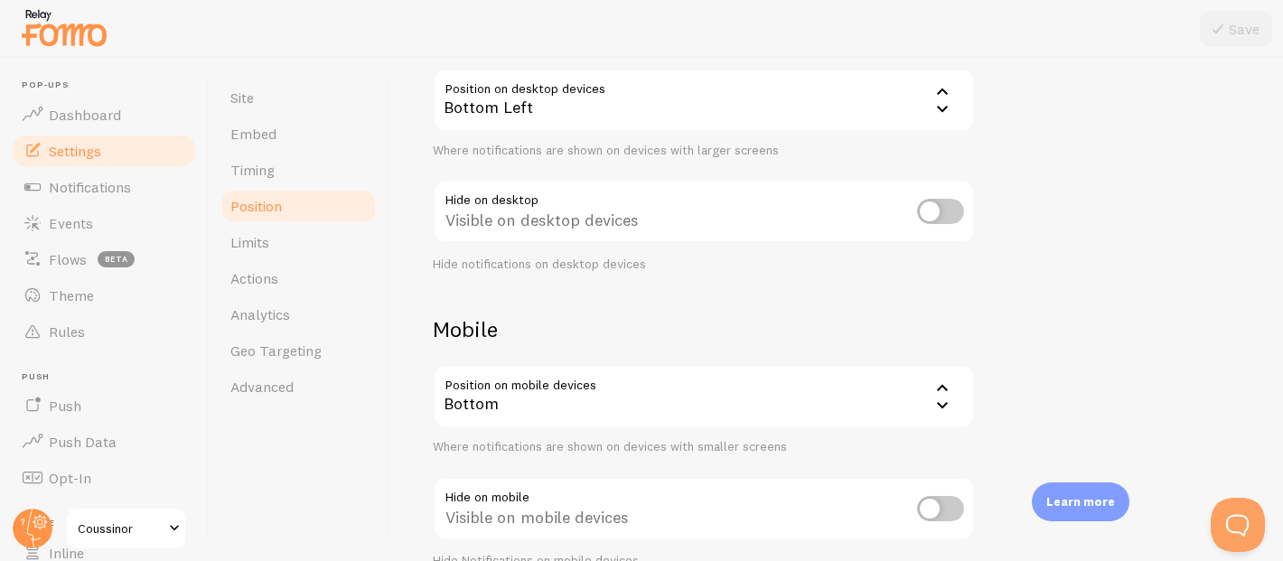
scroll to position [280, 0]
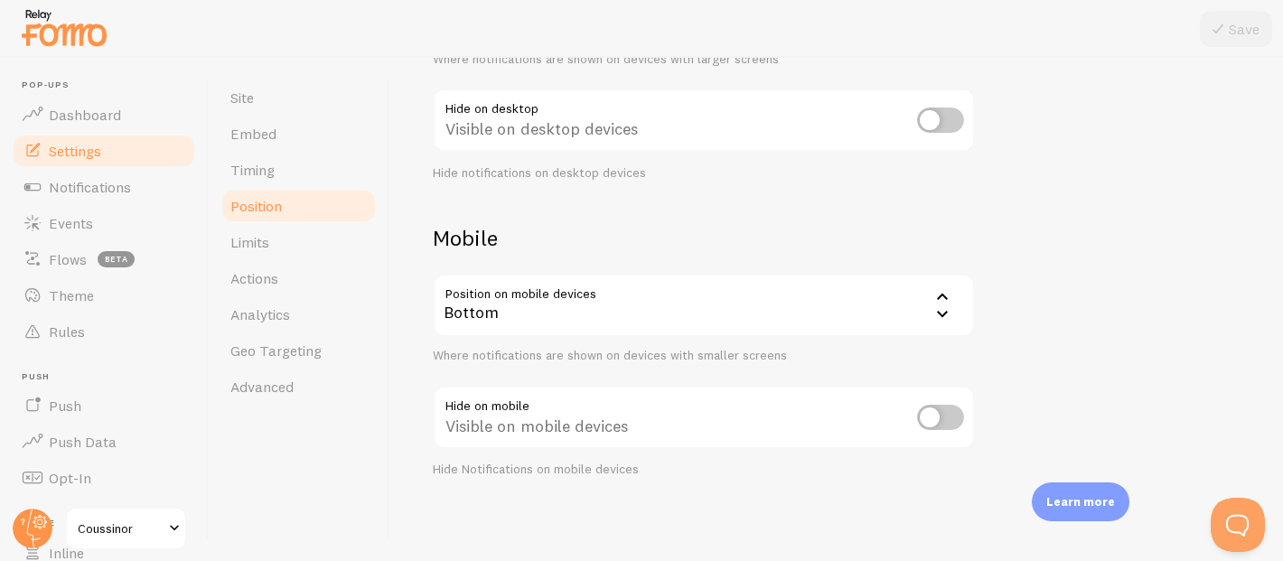
click at [623, 308] on div "Bottom" at bounding box center [704, 305] width 542 height 63
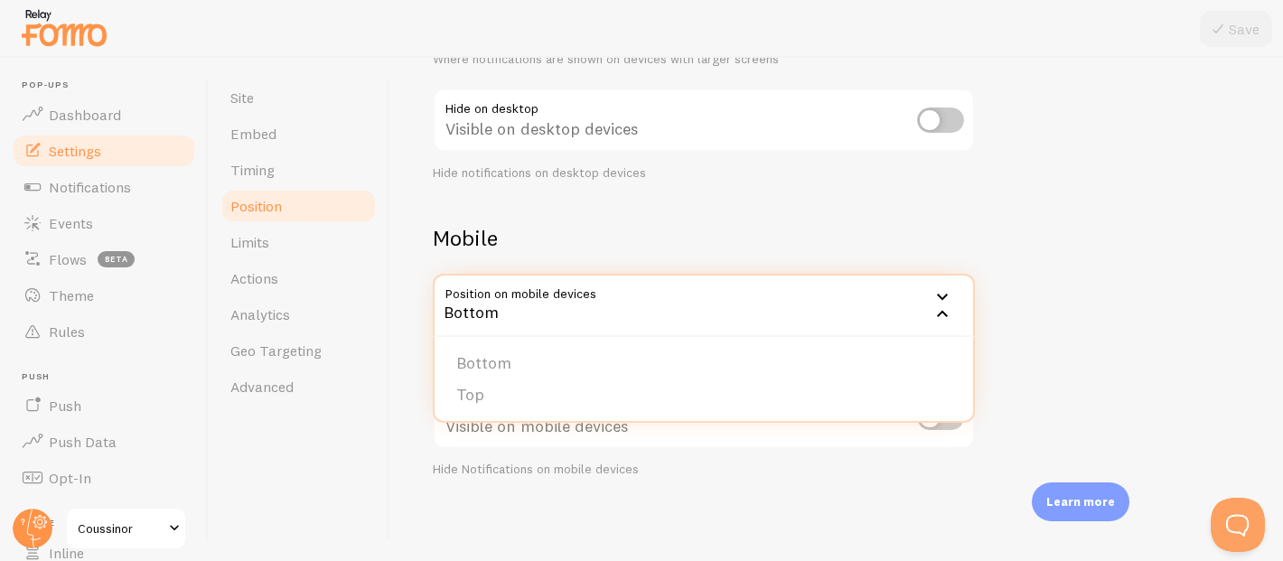
click at [662, 217] on div "Devices & Position Placement of notifications on mobile and desktop devices Des…" at bounding box center [836, 149] width 807 height 657
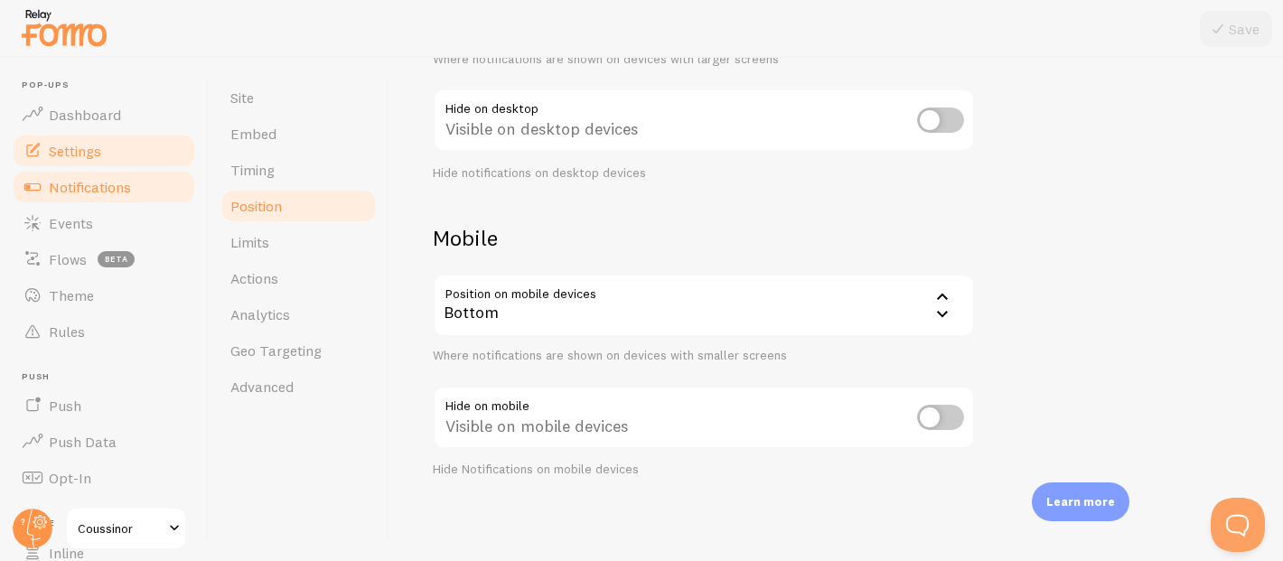
click at [103, 197] on link "Notifications" at bounding box center [104, 187] width 186 height 36
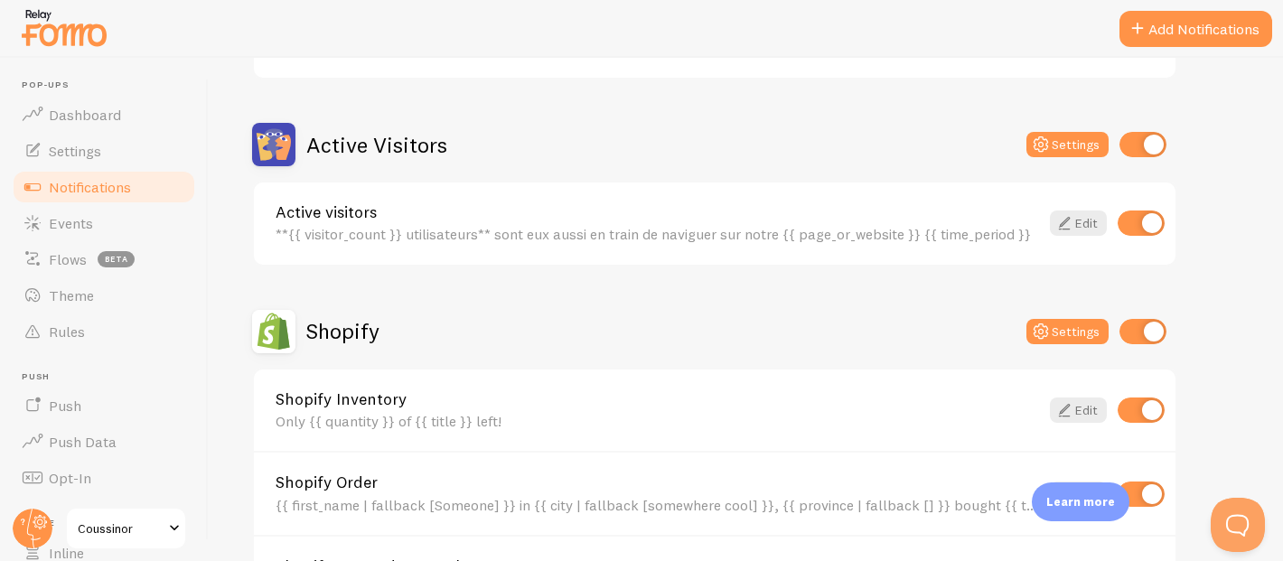
scroll to position [395, 0]
click at [1064, 212] on icon at bounding box center [1065, 223] width 22 height 22
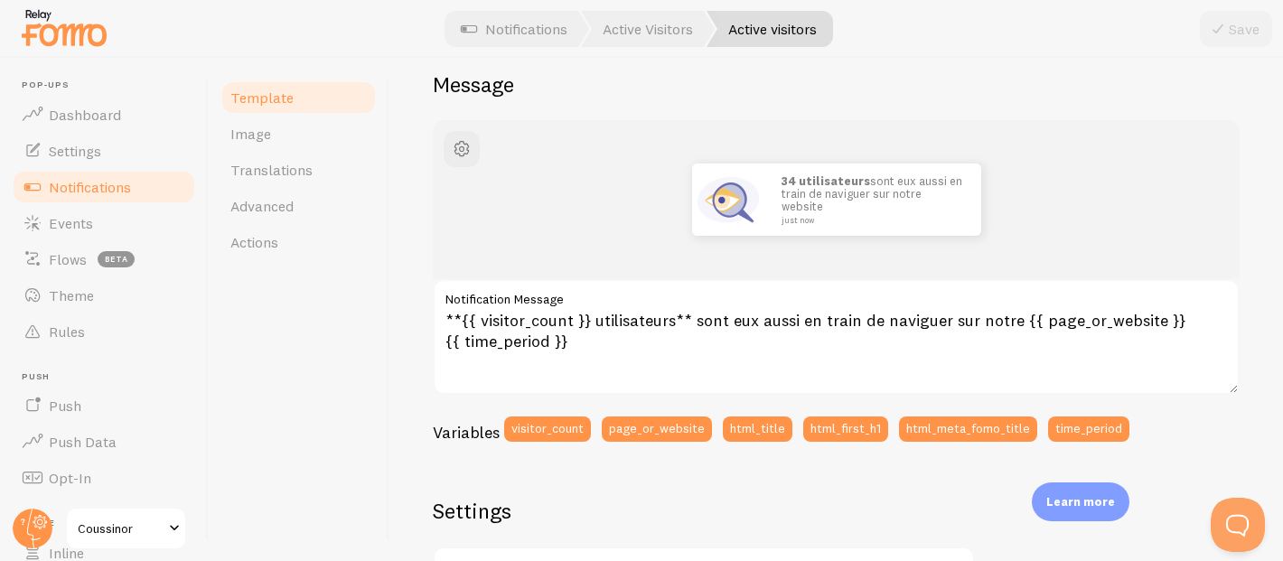
scroll to position [160, 0]
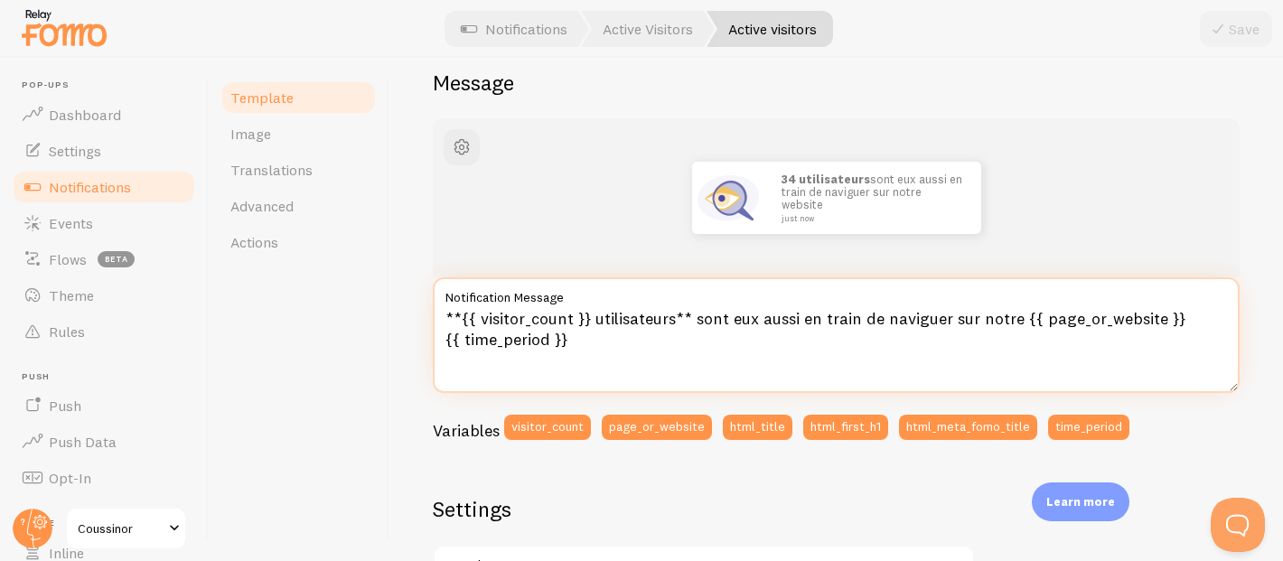
drag, startPoint x: 729, startPoint y: 320, endPoint x: 798, endPoint y: 322, distance: 68.7
click at [798, 322] on textarea "**{{ visitor_count }} utilisateurs** sont eux aussi en train de naviguer sur no…" at bounding box center [836, 335] width 807 height 116
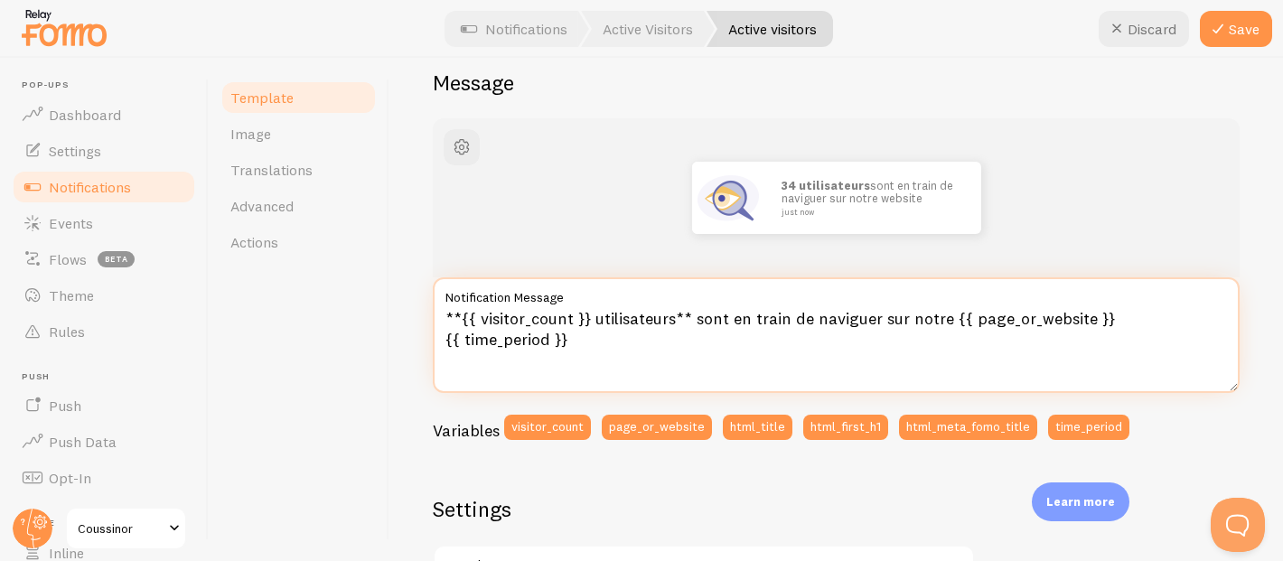
drag, startPoint x: 942, startPoint y: 320, endPoint x: 1101, endPoint y: 323, distance: 158.2
click at [1101, 323] on textarea "**{{ visitor_count }} utilisateurs** sont en train de naviguer sur notre {{ pag…" at bounding box center [836, 335] width 807 height 116
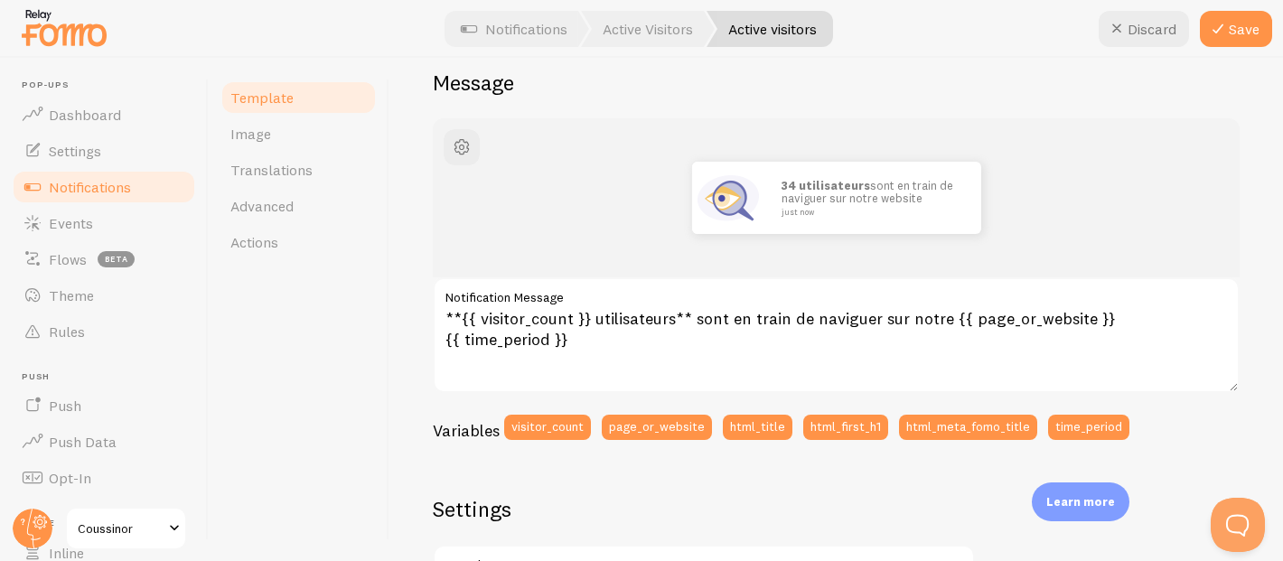
click at [961, 299] on label "Notification Message" at bounding box center [836, 292] width 807 height 31
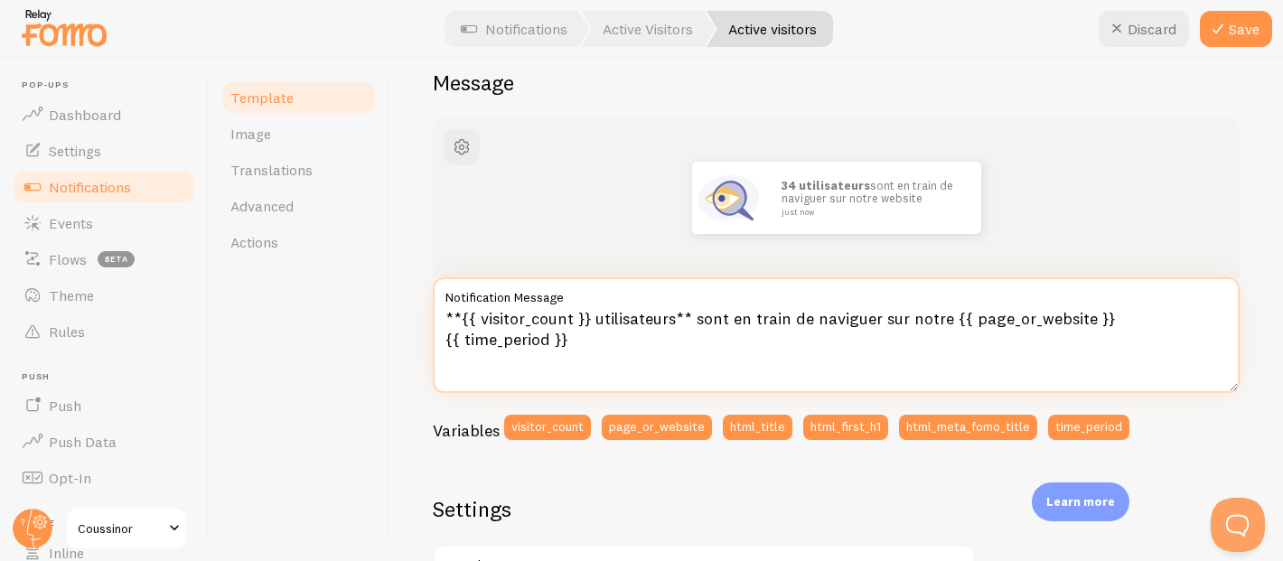
click at [961, 299] on textarea "**{{ visitor_count }} utilisateurs** sont en train de naviguer sur notre {{ pag…" at bounding box center [836, 335] width 807 height 116
click at [946, 316] on textarea "**{{ visitor_count }} utilisateurs** sont en train de naviguer sur notre {{ pag…" at bounding box center [836, 335] width 807 height 116
drag, startPoint x: 946, startPoint y: 319, endPoint x: 1095, endPoint y: 316, distance: 149.1
click at [1095, 316] on textarea "**{{ visitor_count }} utilisateurs** sont en train de naviguer sur notre {{ pag…" at bounding box center [836, 335] width 807 height 116
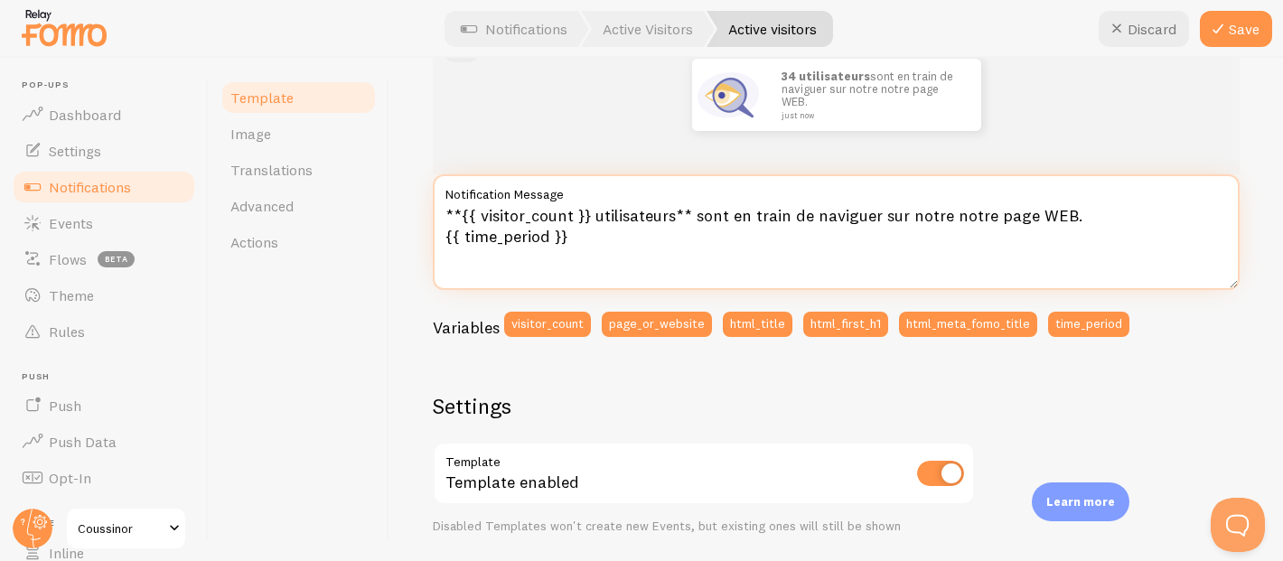
scroll to position [262, 0]
click at [728, 219] on textarea "**{{ visitor_count }} utilisateurs** sont en train de naviguer sur notre notre …" at bounding box center [836, 233] width 807 height 116
click at [744, 219] on textarea "**{{ visitor_count }} utilisateurs** sont en train de naviguer sur notre notre …" at bounding box center [836, 233] width 807 height 116
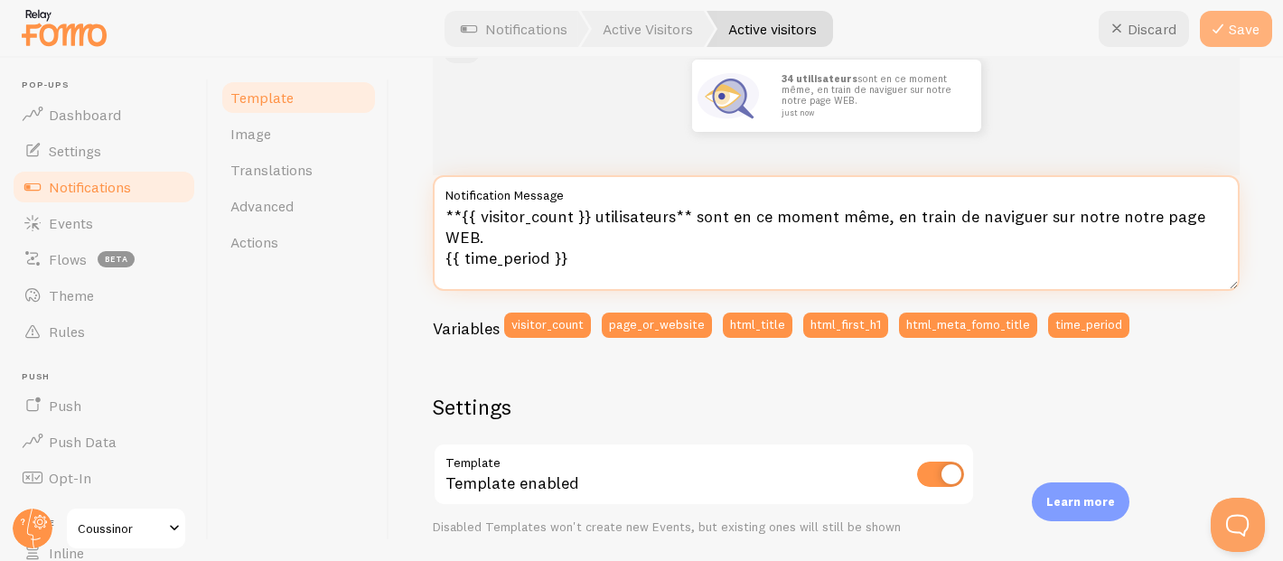
type textarea "**{{ visitor_count }} utilisateurs** sont en ce moment même, en train de navigu…"
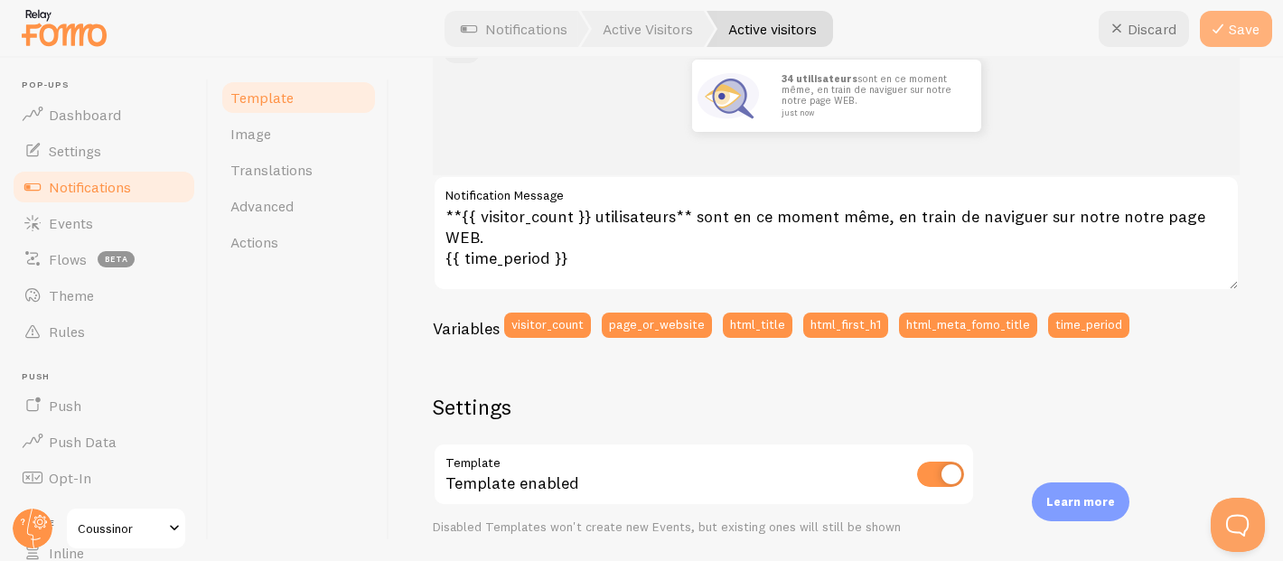
click at [1251, 40] on button "Save" at bounding box center [1236, 29] width 72 height 36
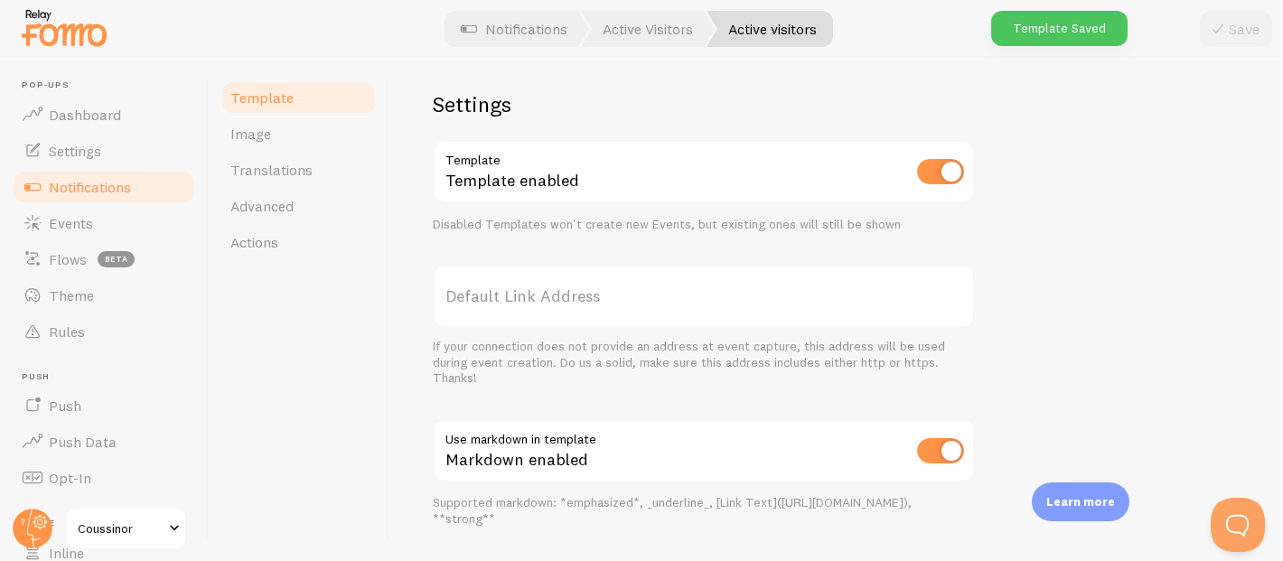
scroll to position [566, 0]
click at [920, 170] on input "checkbox" at bounding box center [940, 170] width 47 height 25
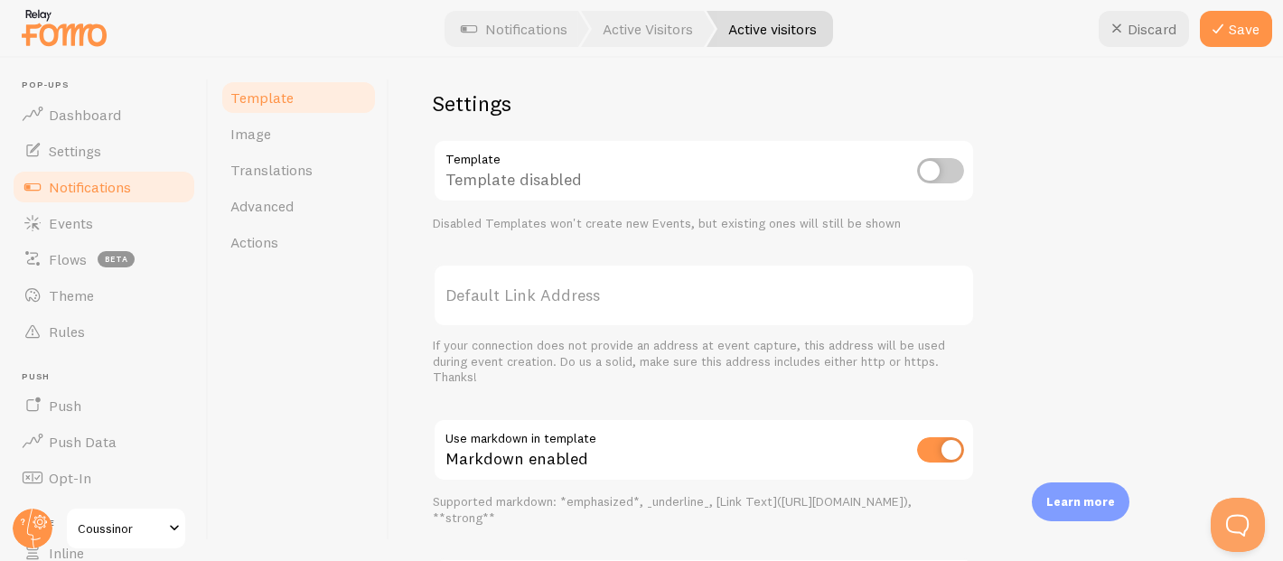
click at [920, 170] on input "checkbox" at bounding box center [940, 170] width 47 height 25
checkbox input "true"
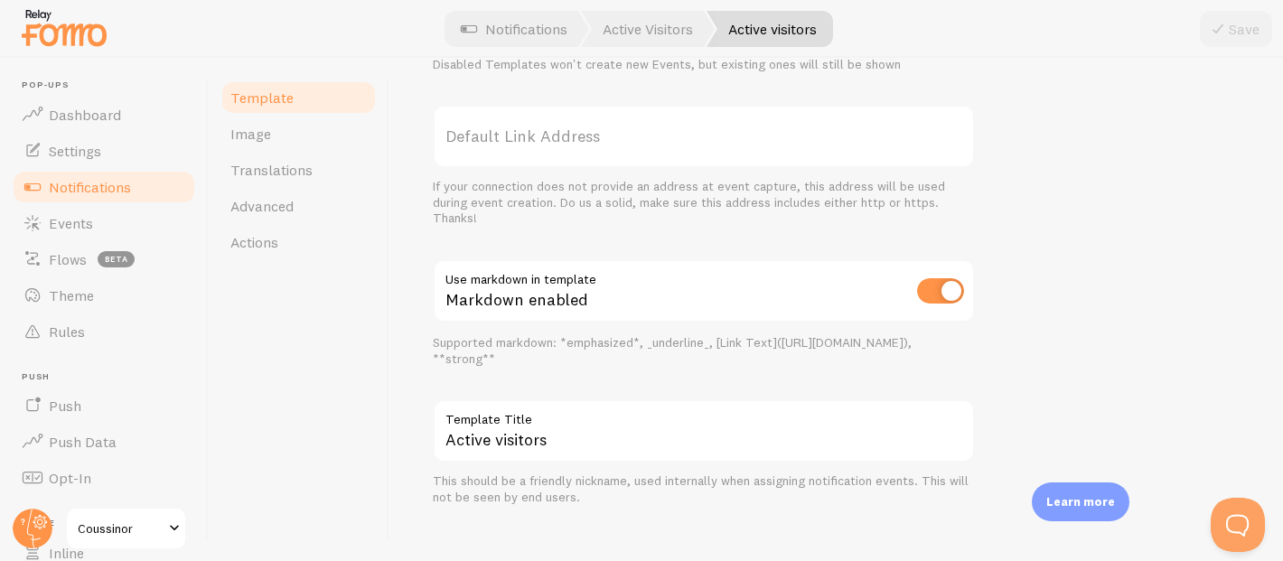
scroll to position [742, 0]
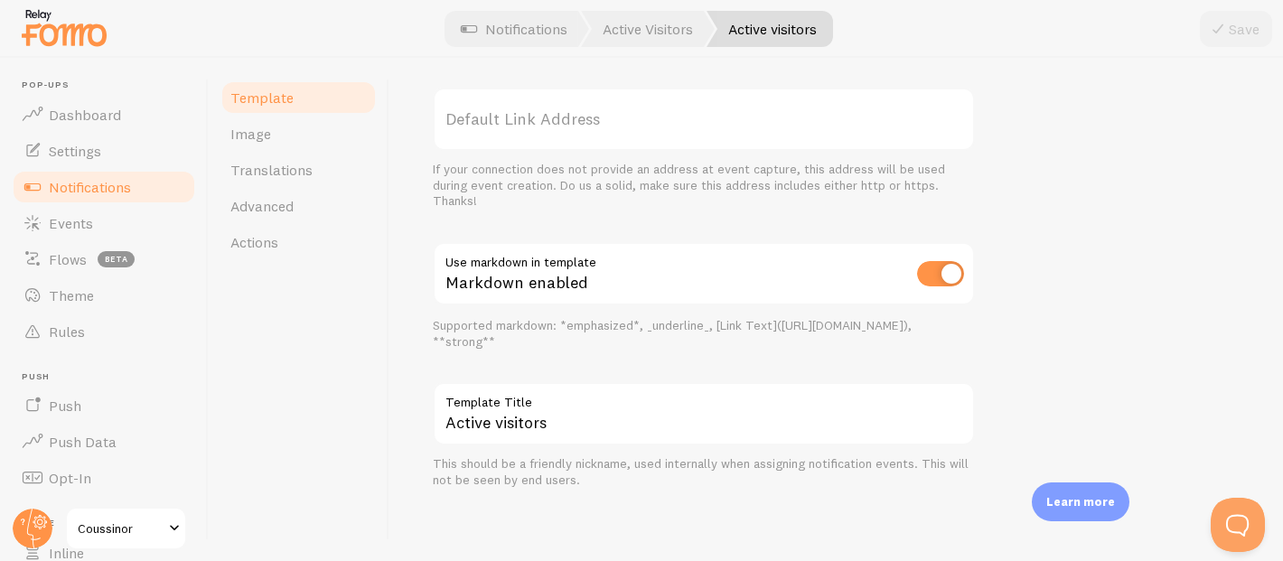
drag, startPoint x: 567, startPoint y: 334, endPoint x: 642, endPoint y: 348, distance: 77.1
click at [642, 348] on div "Settings Template Template enabled Disabled Templates won't create new Events, …" at bounding box center [704, 200] width 542 height 575
click at [277, 143] on link "Image" at bounding box center [299, 134] width 158 height 36
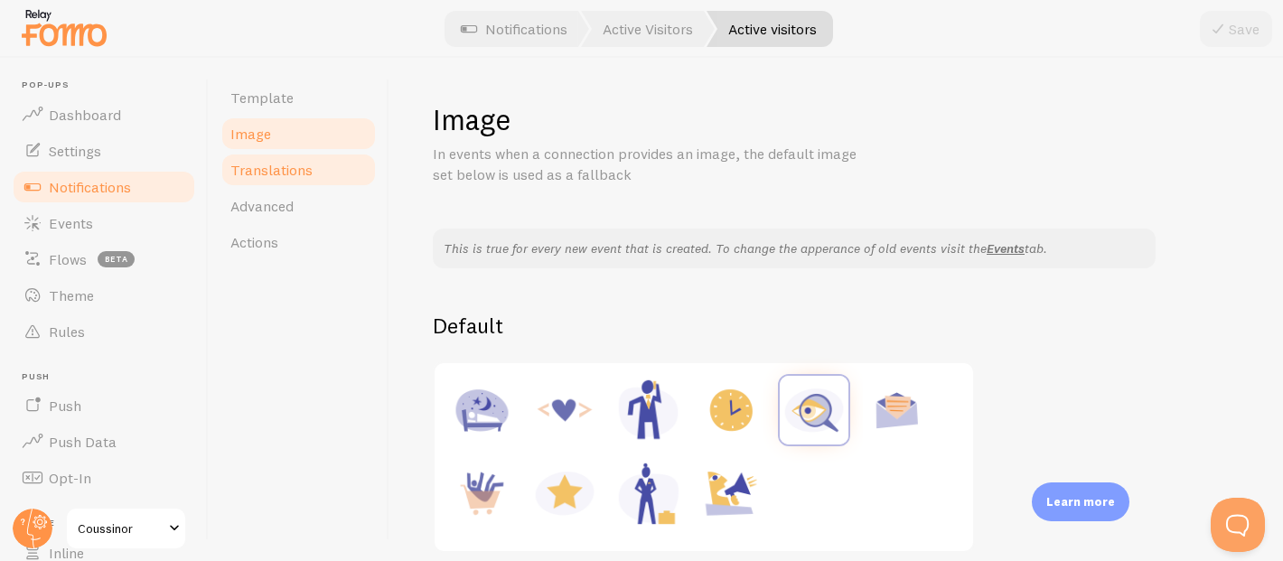
click at [307, 168] on span "Translations" at bounding box center [271, 170] width 82 height 18
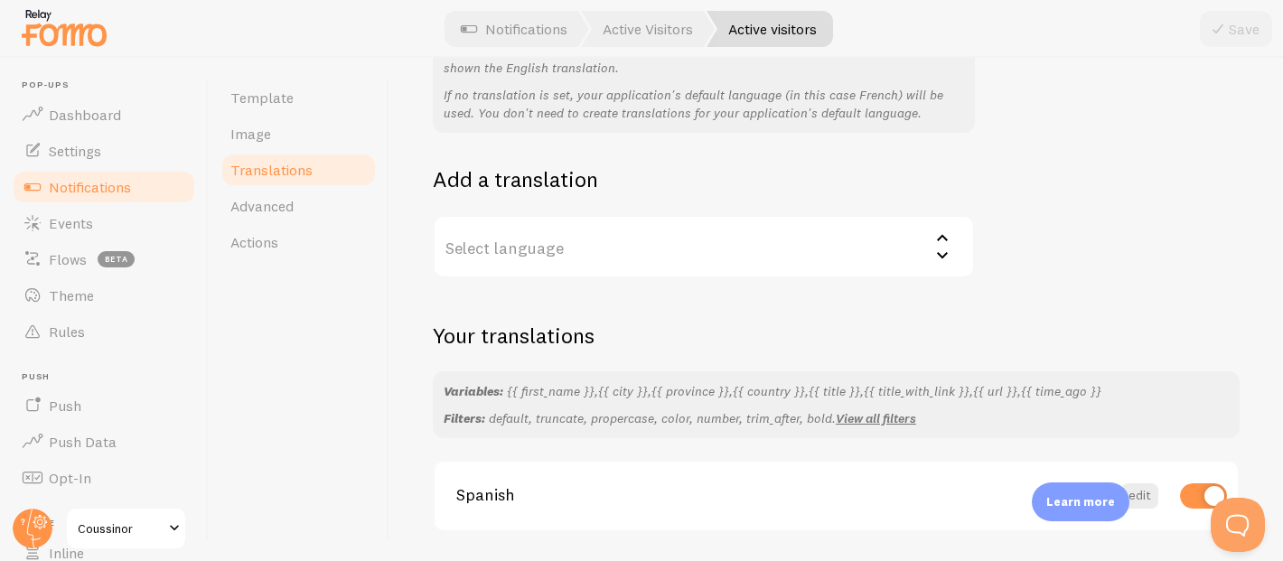
scroll to position [272, 0]
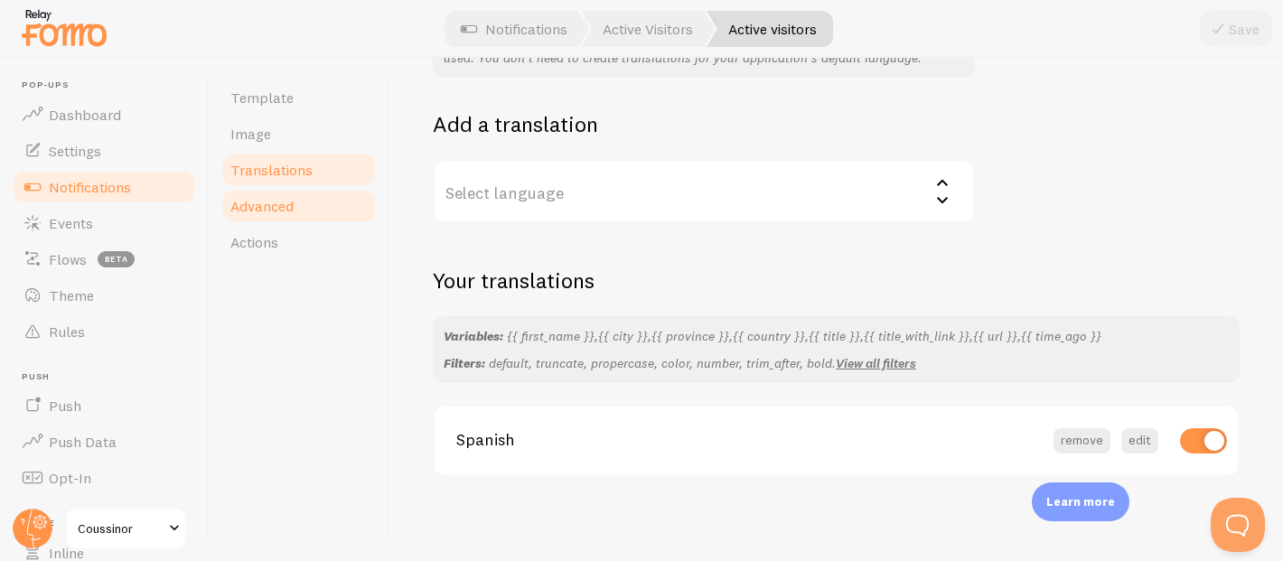
click at [311, 209] on link "Advanced" at bounding box center [299, 206] width 158 height 36
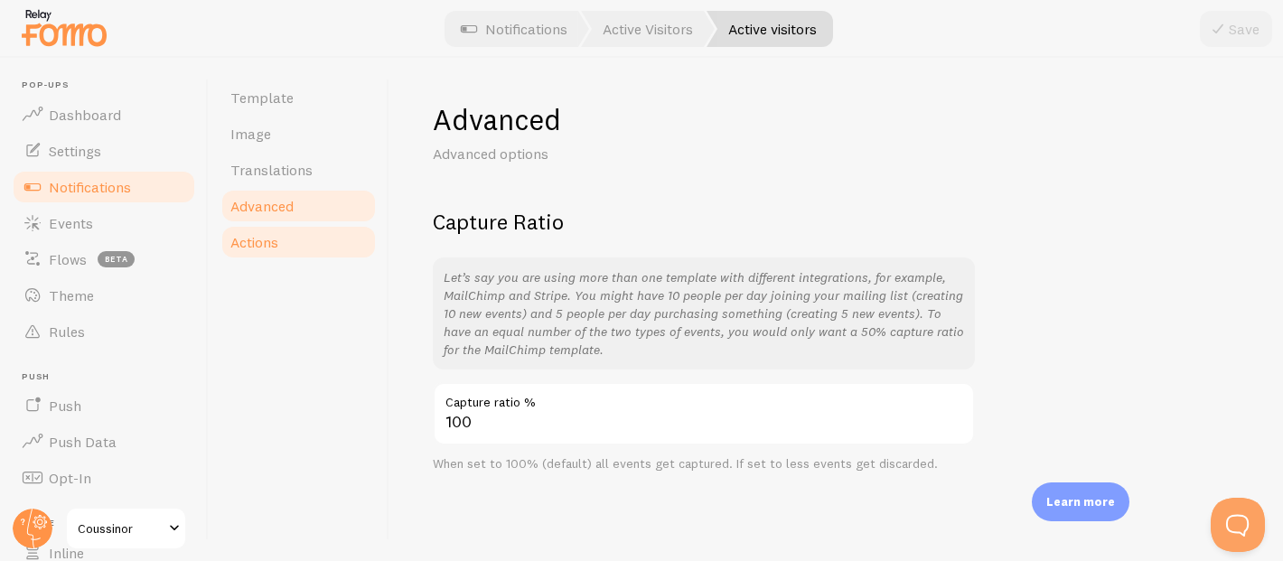
click at [280, 237] on link "Actions" at bounding box center [299, 242] width 158 height 36
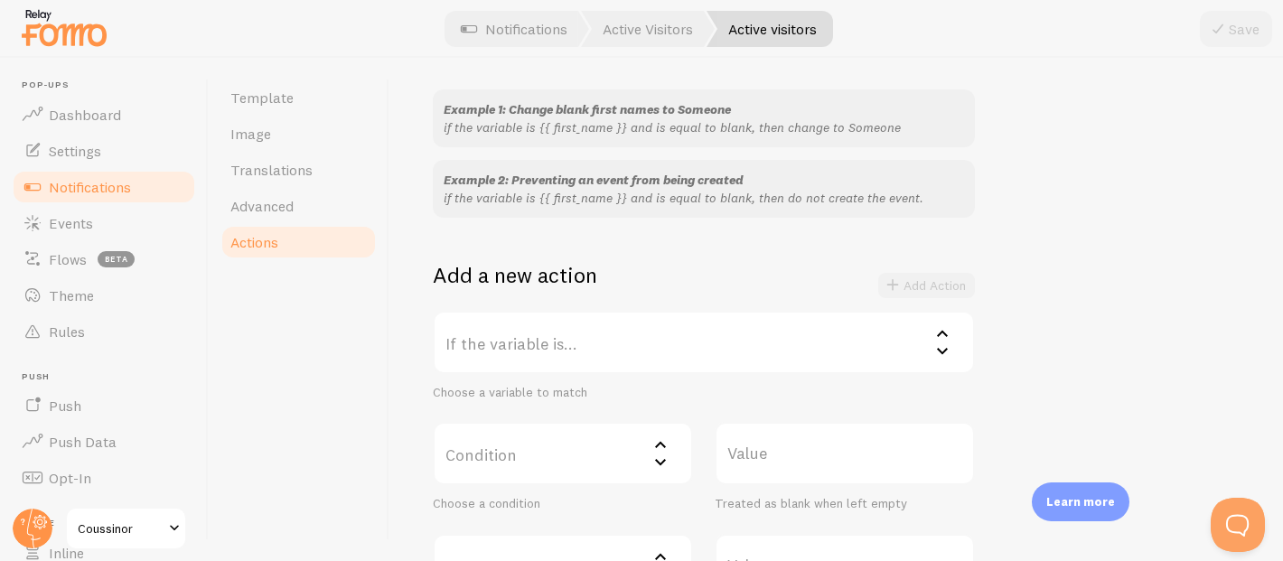
scroll to position [118, 0]
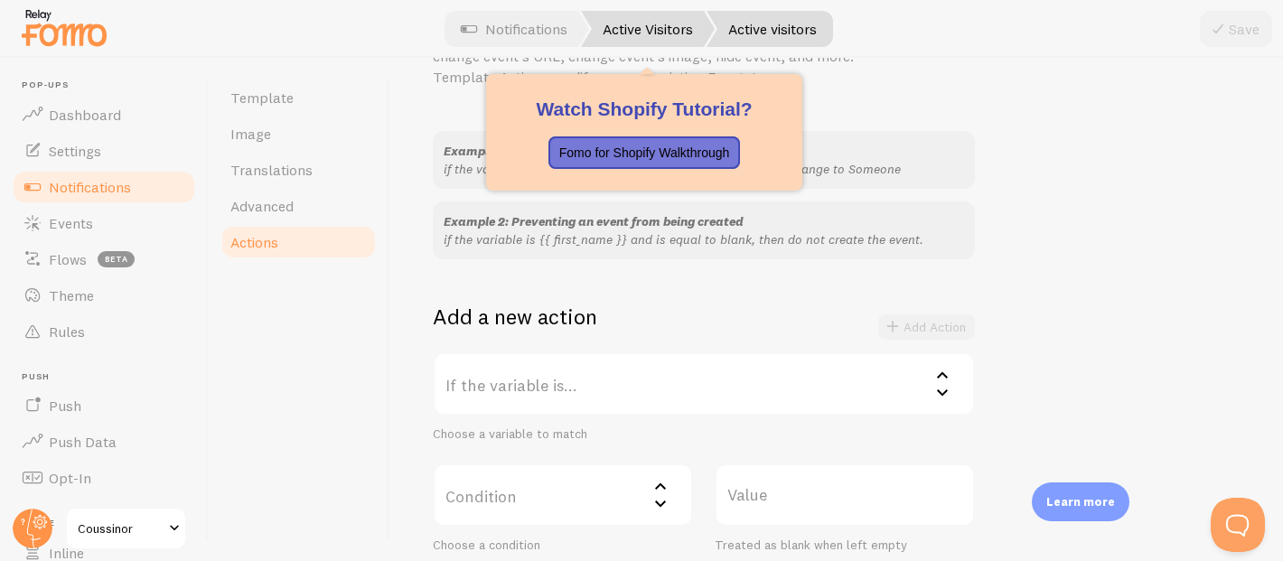
click at [668, 36] on link "Active Visitors" at bounding box center [648, 29] width 134 height 36
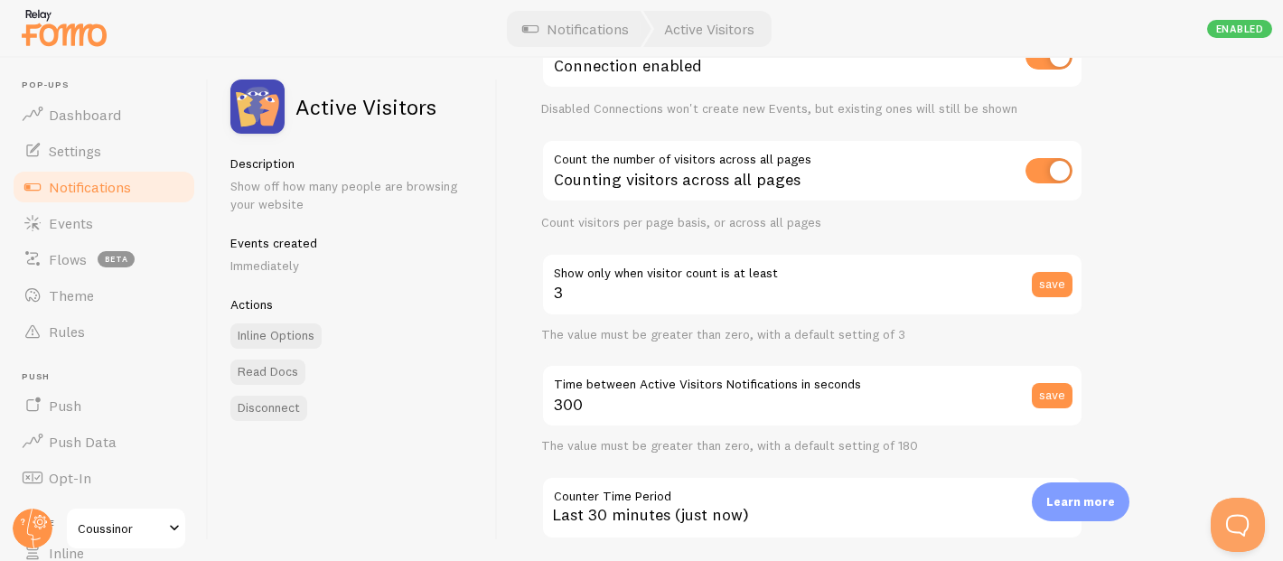
scroll to position [131, 0]
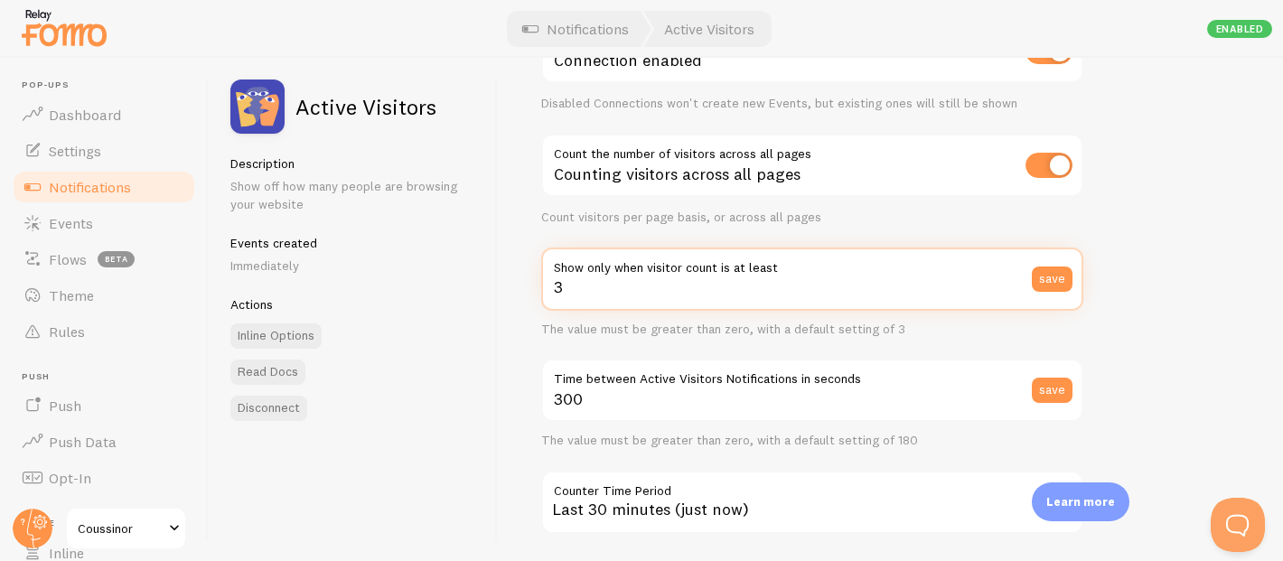
click at [593, 291] on input "3" at bounding box center [812, 279] width 542 height 63
type input "186"
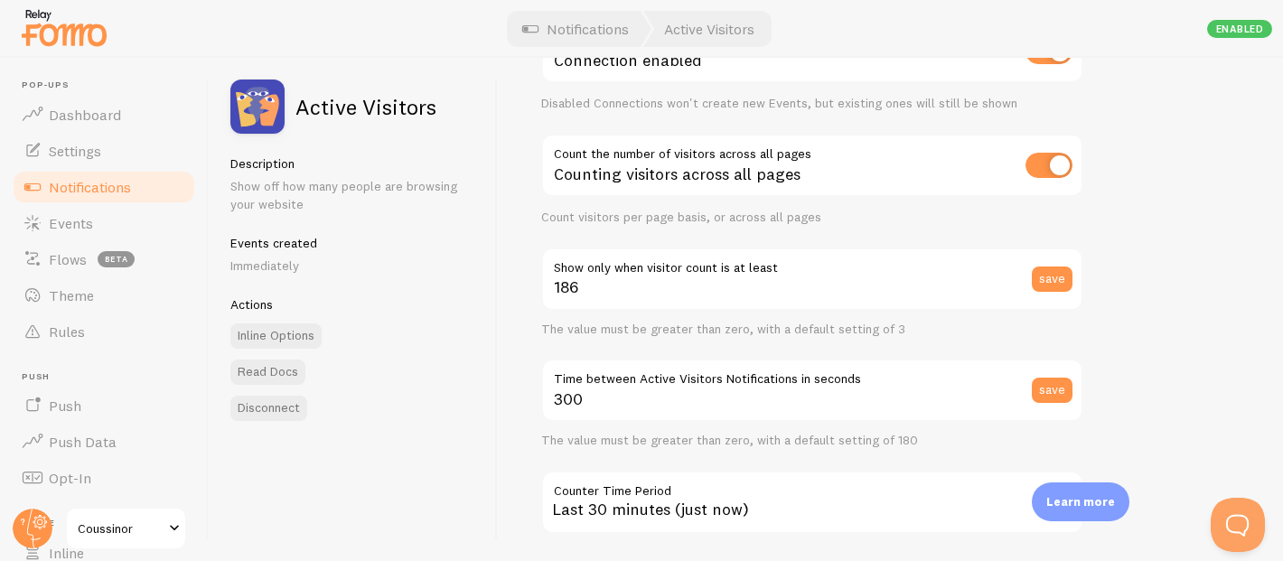
click at [1032, 269] on label "Show only when visitor count is at least" at bounding box center [812, 263] width 542 height 31
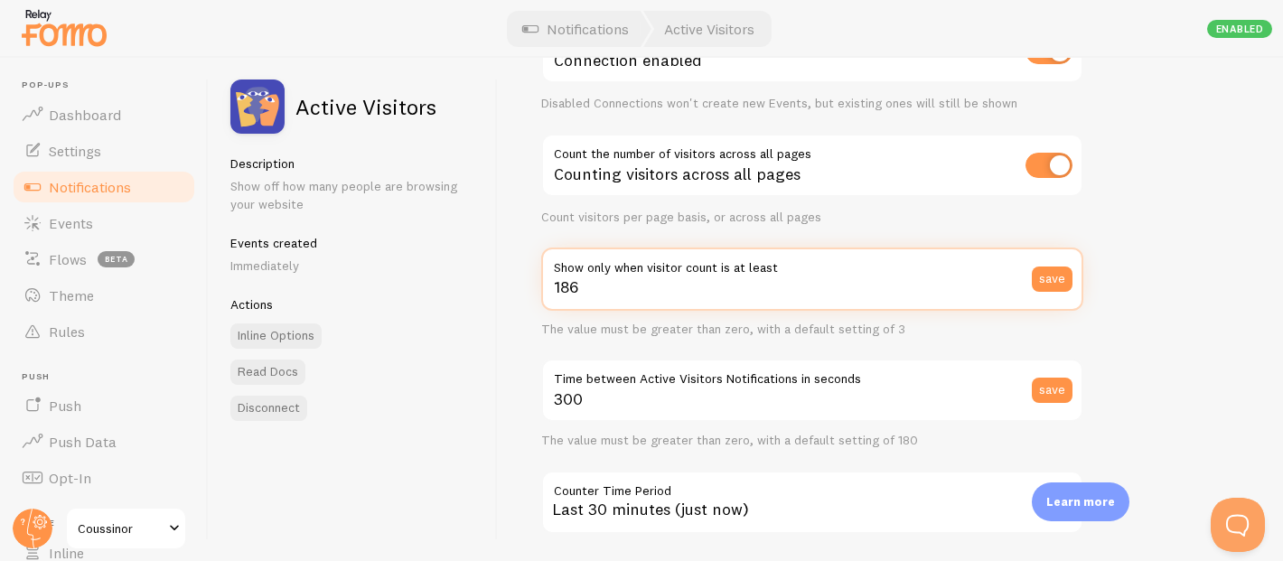
click at [1032, 269] on input "186" at bounding box center [812, 279] width 542 height 63
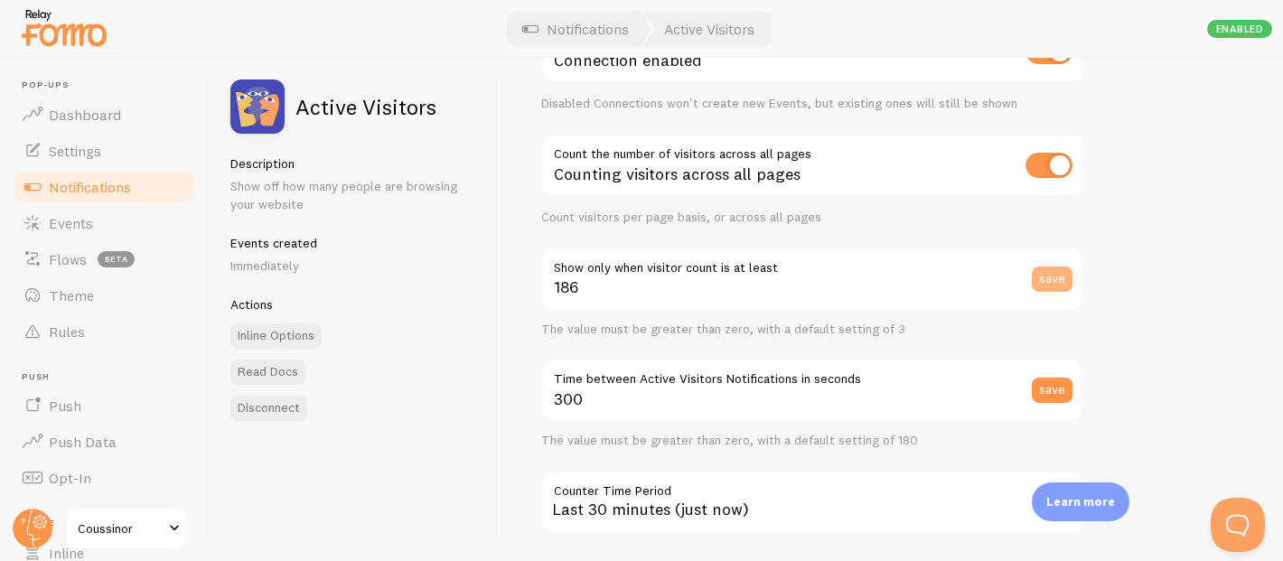
click at [1049, 273] on button "save" at bounding box center [1052, 279] width 41 height 25
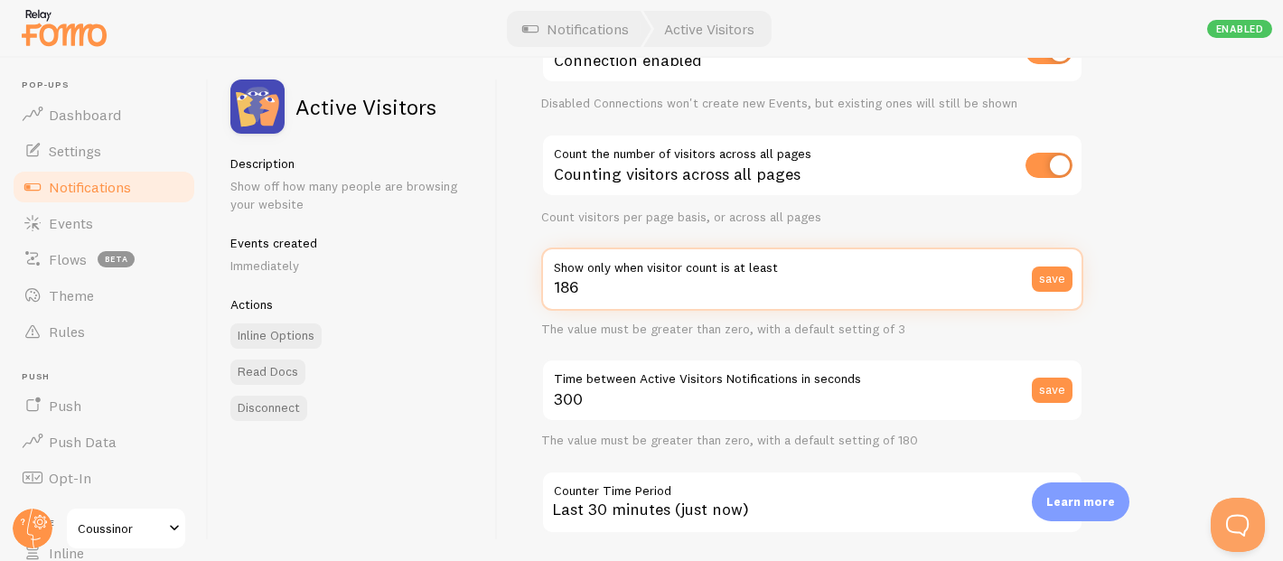
drag, startPoint x: 606, startPoint y: 306, endPoint x: 540, endPoint y: 300, distance: 66.3
click at [541, 300] on input "186" at bounding box center [812, 279] width 542 height 63
type input "3"
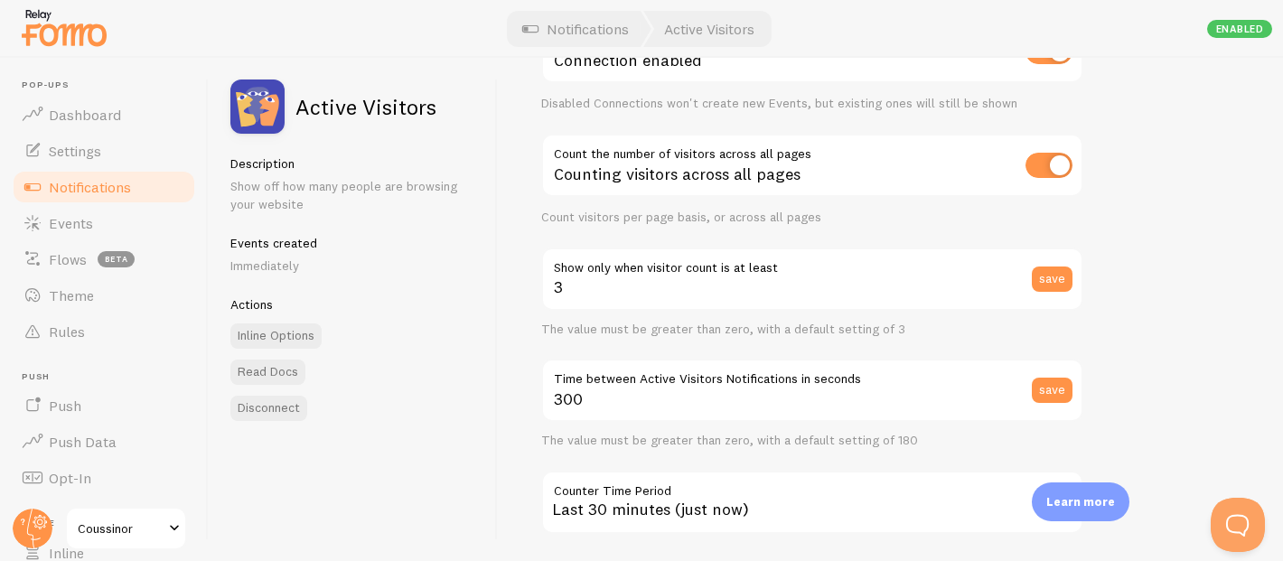
click at [1245, 227] on div "Settings Connection Connection enabled Disabled Connections won't create new Ev…" at bounding box center [890, 309] width 785 height 503
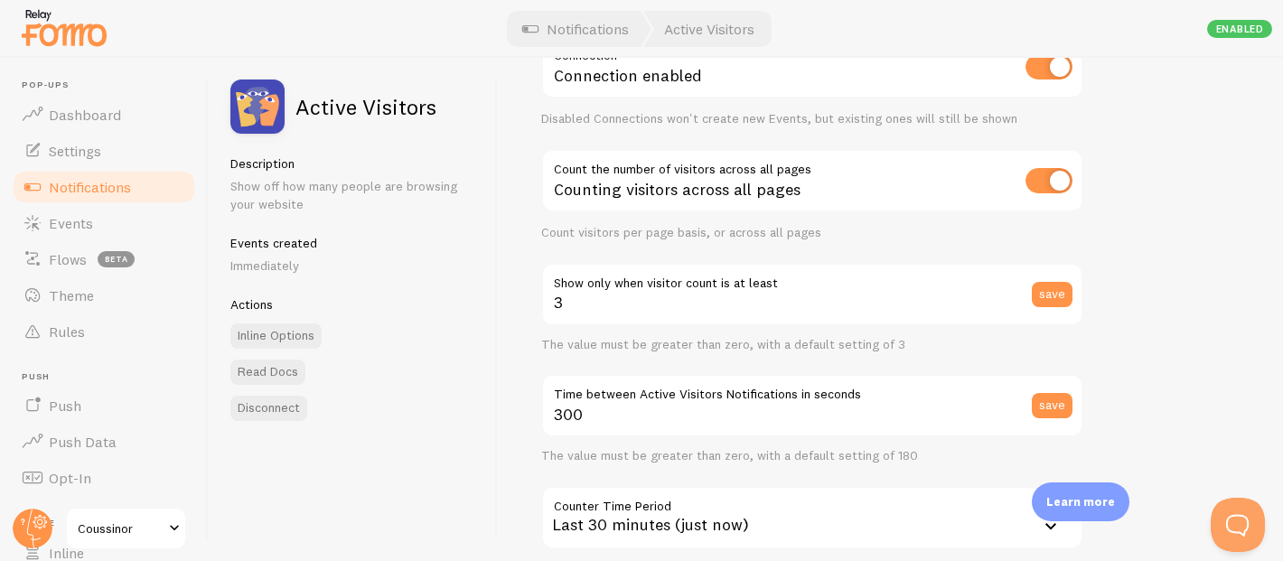
scroll to position [121, 0]
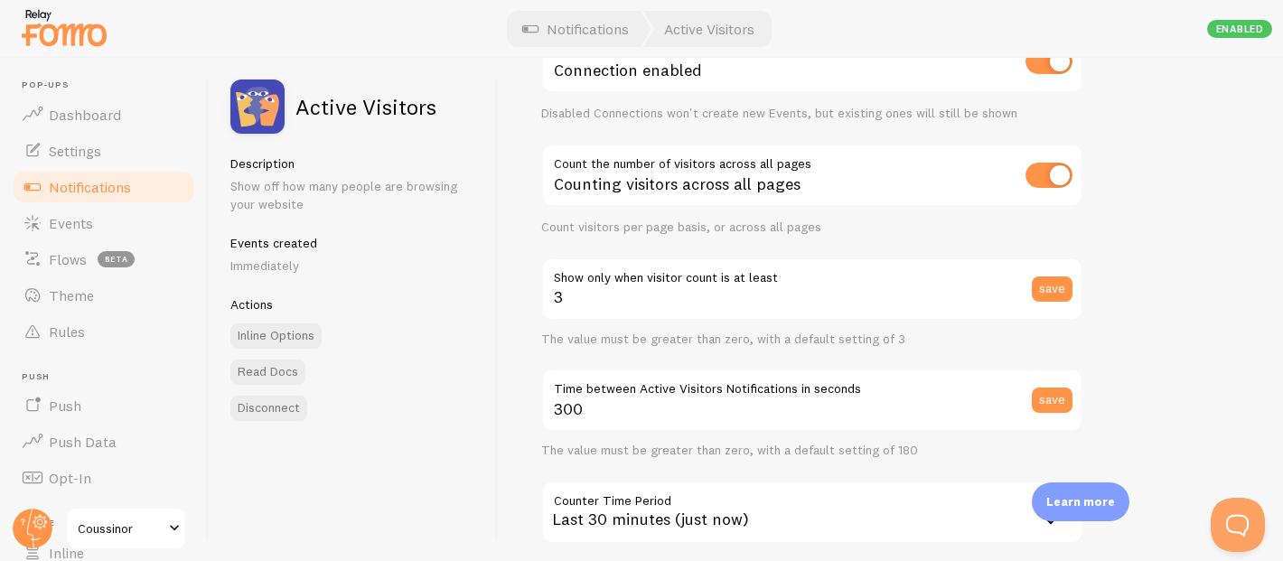
click at [1224, 193] on div "Settings Connection Connection enabled Disabled Connections won't create new Ev…" at bounding box center [890, 309] width 785 height 503
click at [1064, 277] on button "save" at bounding box center [1052, 289] width 41 height 25
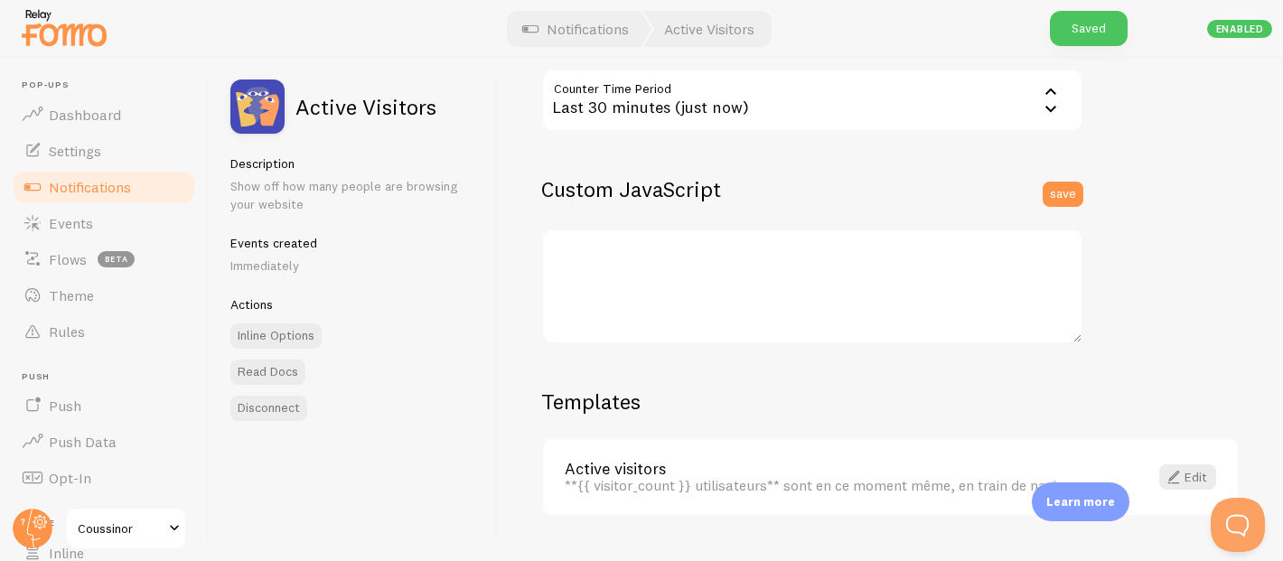
scroll to position [572, 0]
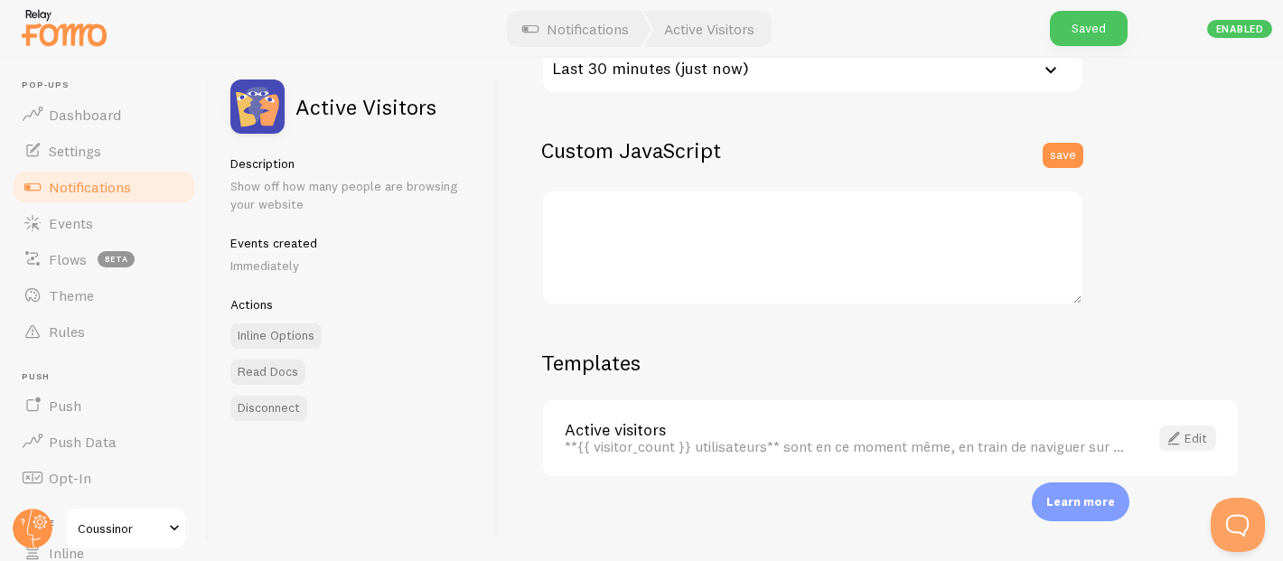
click at [1164, 436] on span at bounding box center [1174, 438] width 22 height 22
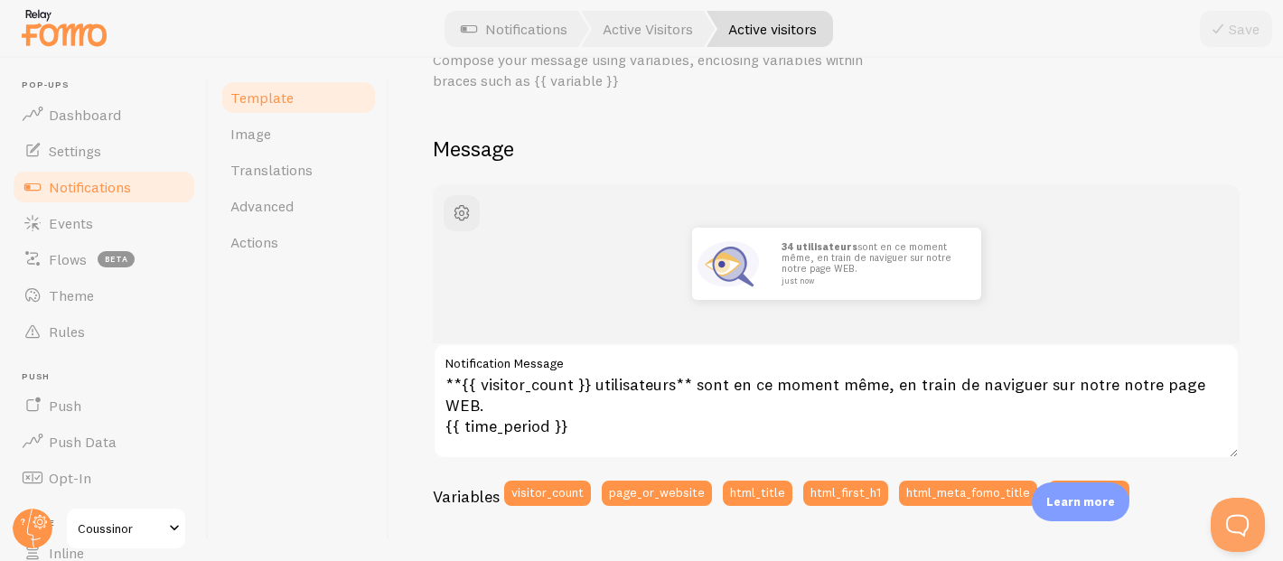
scroll to position [98, 0]
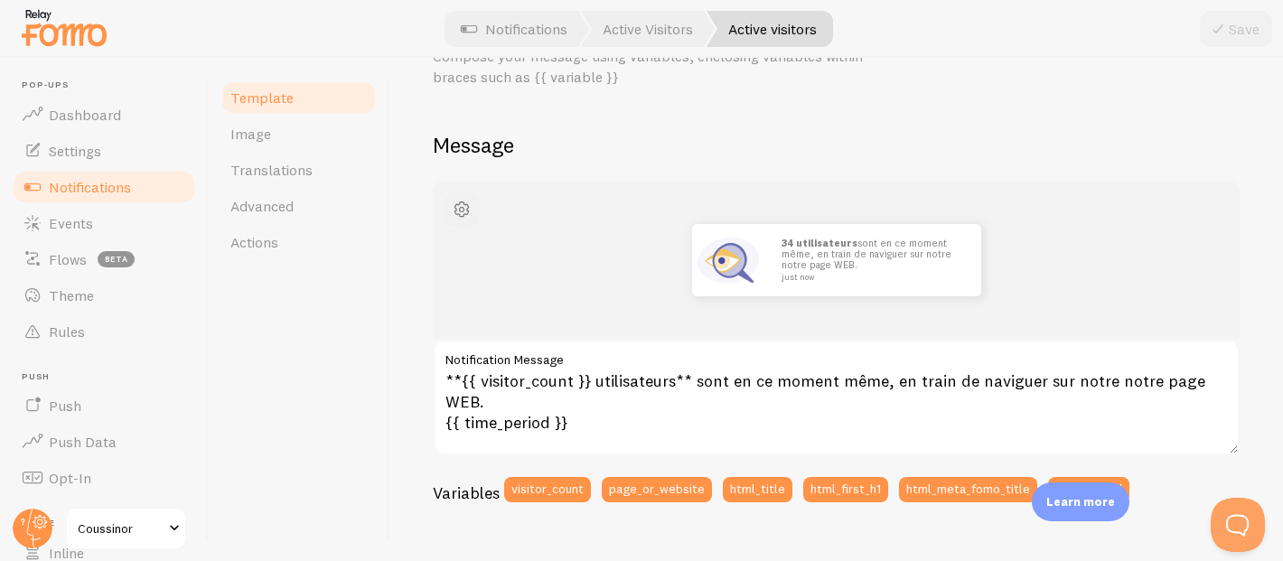
click at [464, 208] on span "button" at bounding box center [462, 210] width 22 height 22
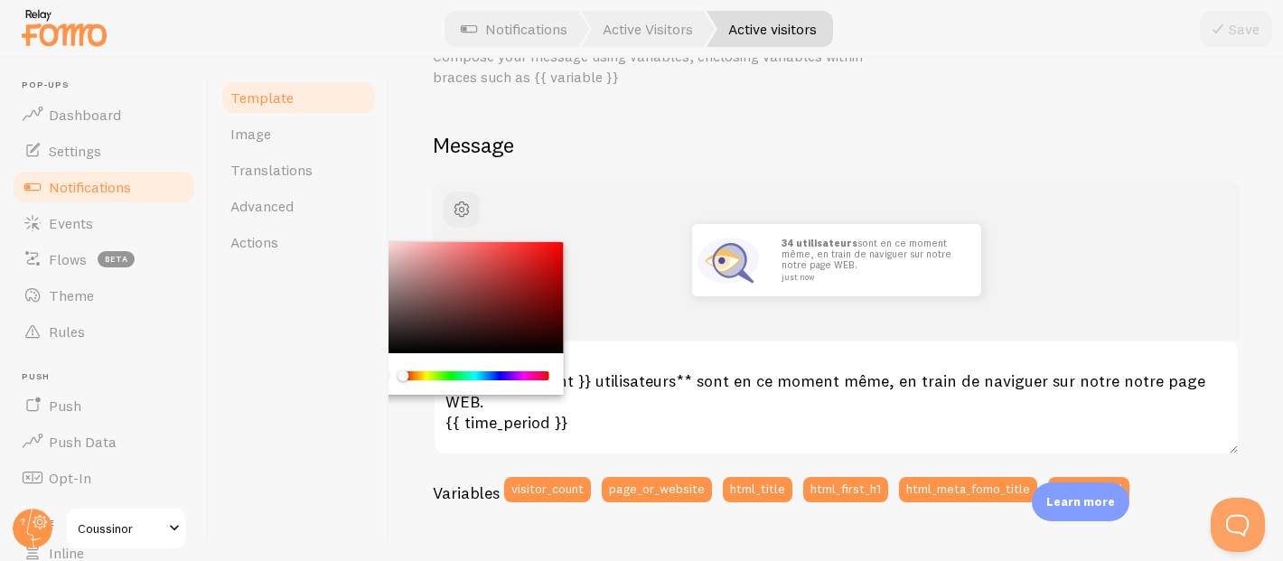
click at [589, 131] on h2 "Message" at bounding box center [836, 145] width 807 height 28
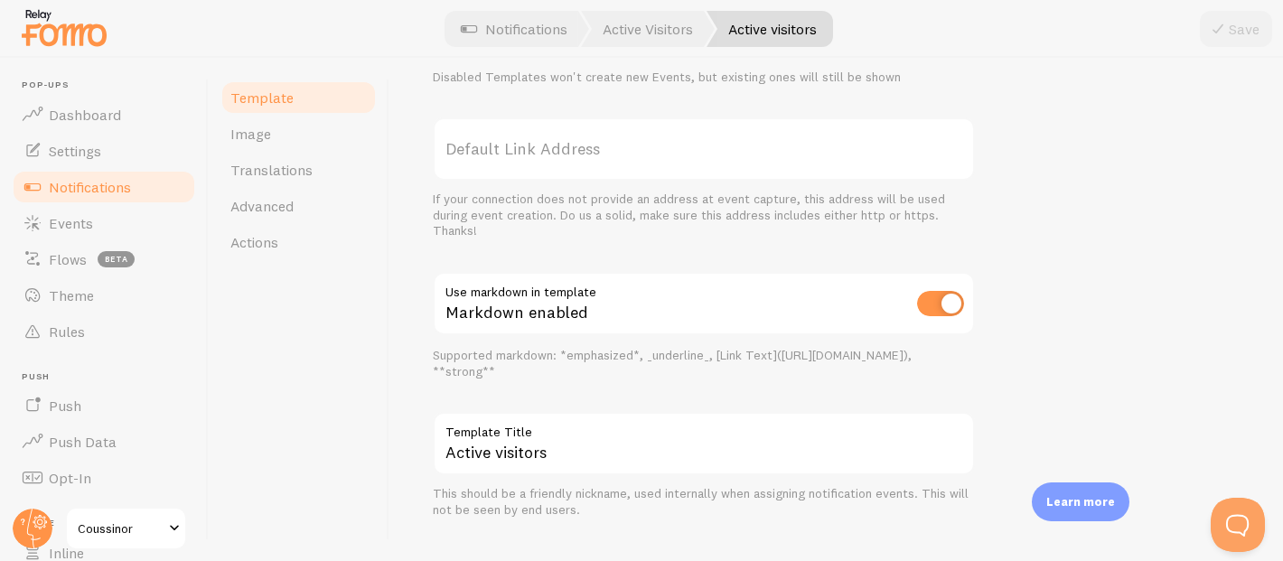
scroll to position [709, 0]
drag, startPoint x: 494, startPoint y: 202, endPoint x: 665, endPoint y: 201, distance: 170.8
click at [669, 201] on div "If your connection does not provide an address at event capture, this address w…" at bounding box center [704, 218] width 542 height 48
click at [535, 239] on div "If your connection does not provide an address at event capture, this address w…" at bounding box center [704, 218] width 542 height 48
